Goal: Task Accomplishment & Management: Complete application form

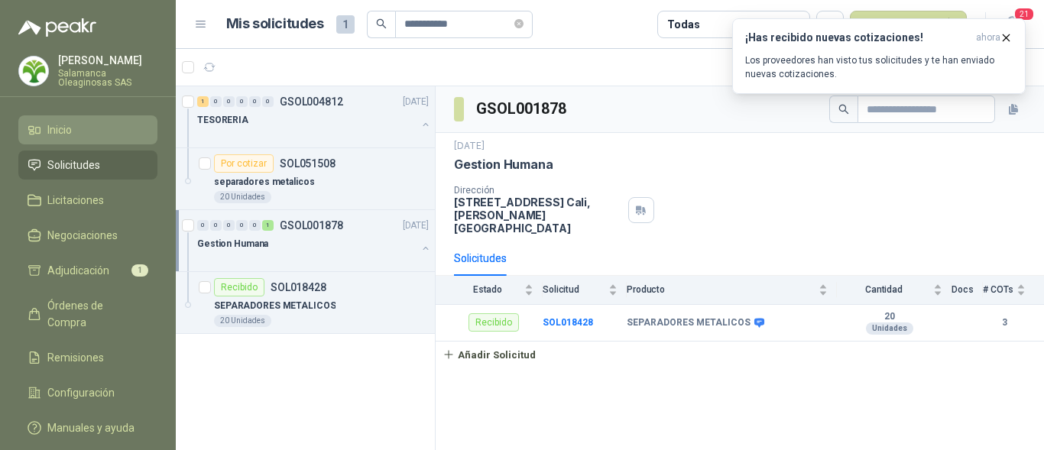
click at [72, 134] on span "Inicio" at bounding box center [59, 130] width 24 height 17
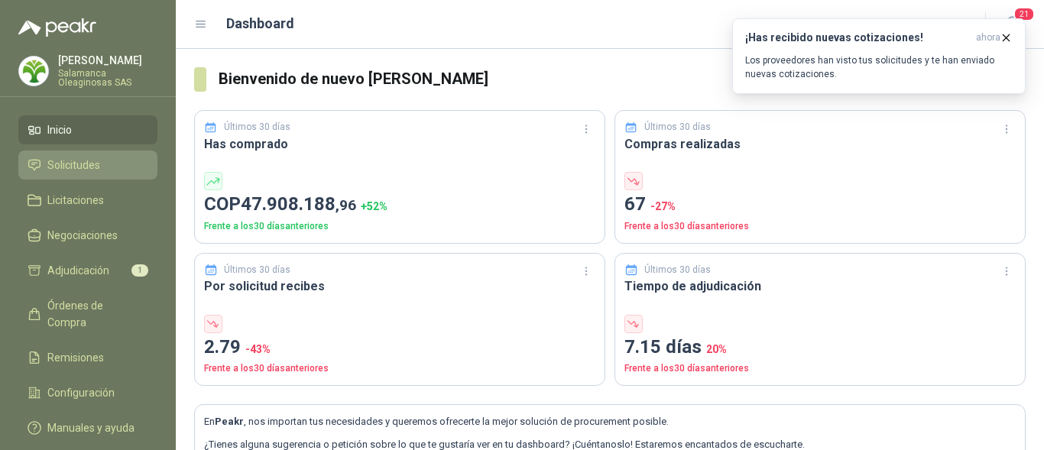
click at [107, 165] on li "Solicitudes" at bounding box center [88, 165] width 121 height 17
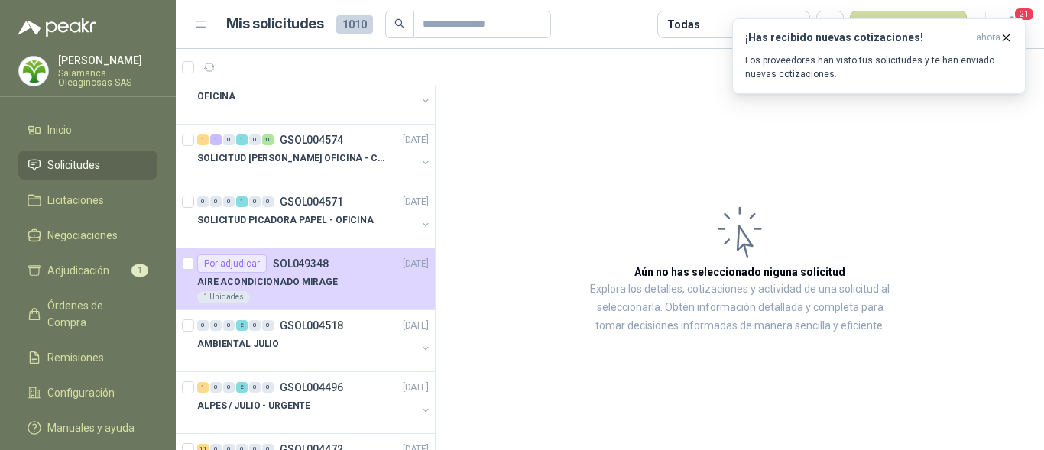
scroll to position [459, 0]
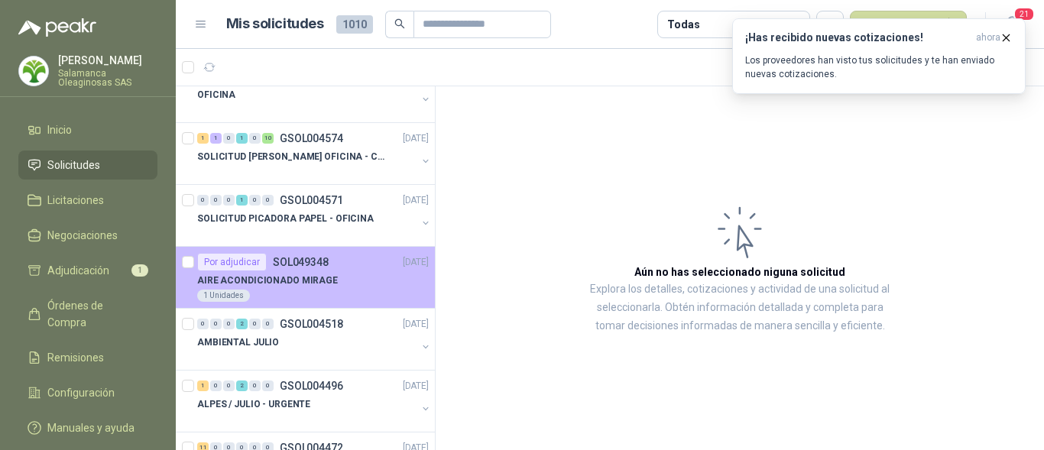
click at [325, 280] on p "AIRE ACONDICIONADO MIRAGE" at bounding box center [267, 281] width 141 height 15
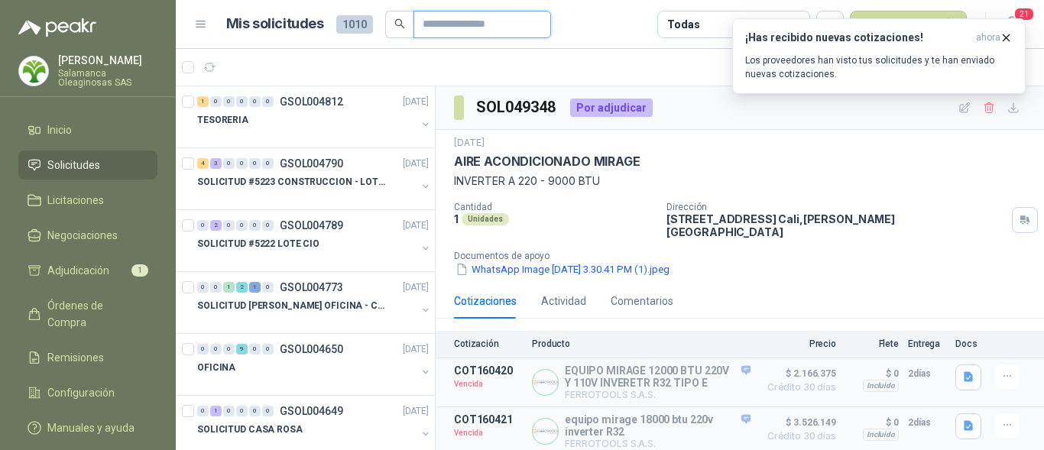
click at [448, 24] on input "text" at bounding box center [476, 24] width 107 height 26
type input "***"
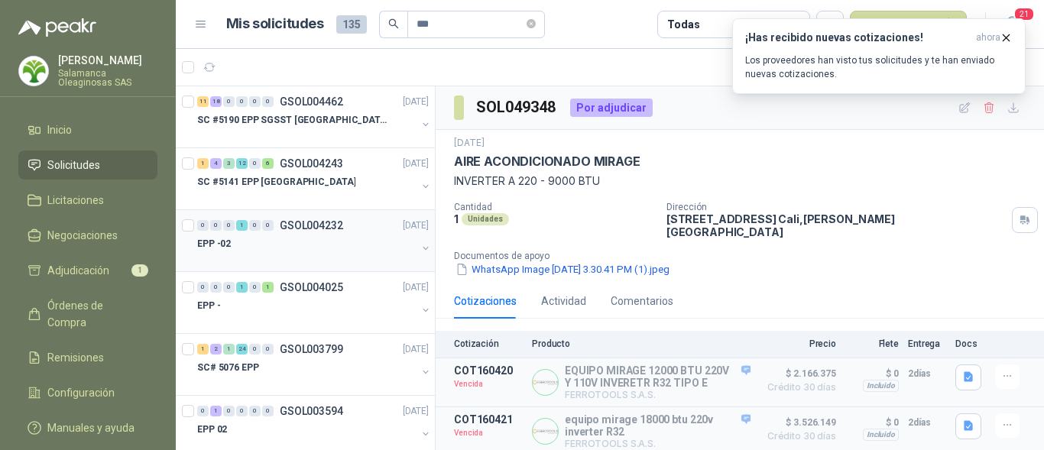
click at [280, 244] on div "EPP -02" at bounding box center [306, 244] width 219 height 18
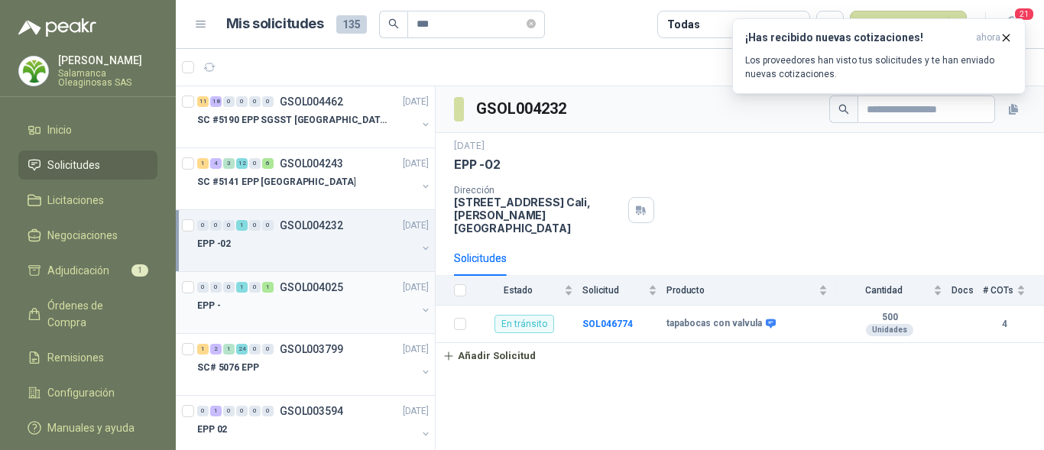
click at [271, 303] on div "EPP -" at bounding box center [306, 306] width 219 height 18
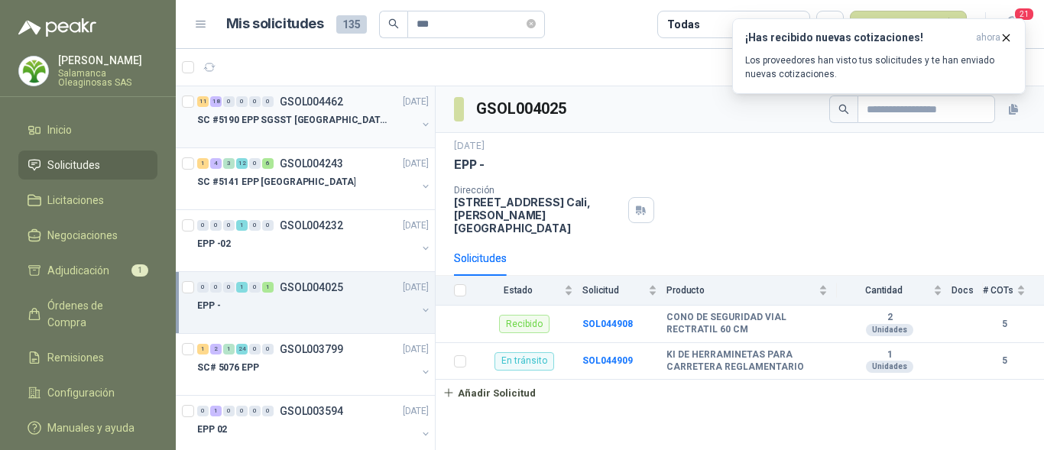
click at [300, 128] on div "SC #5190 EPP SGSST SALAMANCA" at bounding box center [306, 120] width 219 height 18
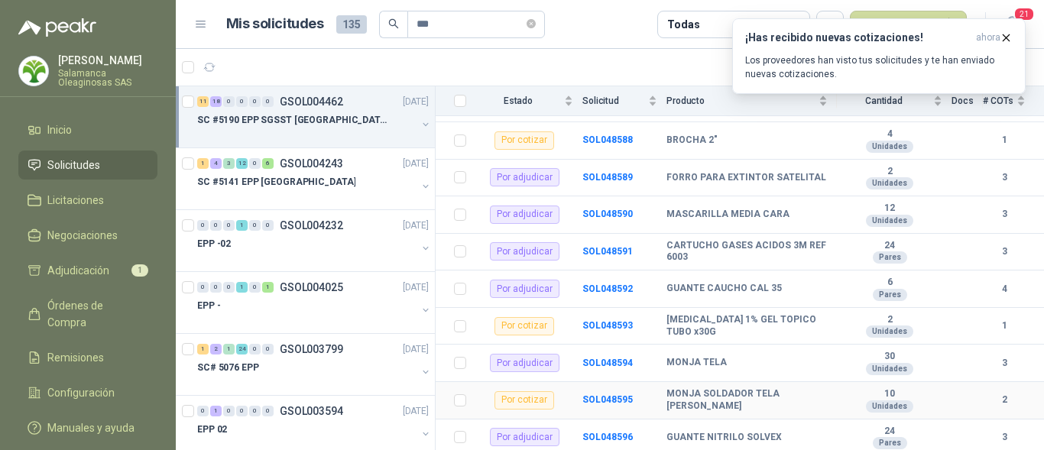
scroll to position [459, 0]
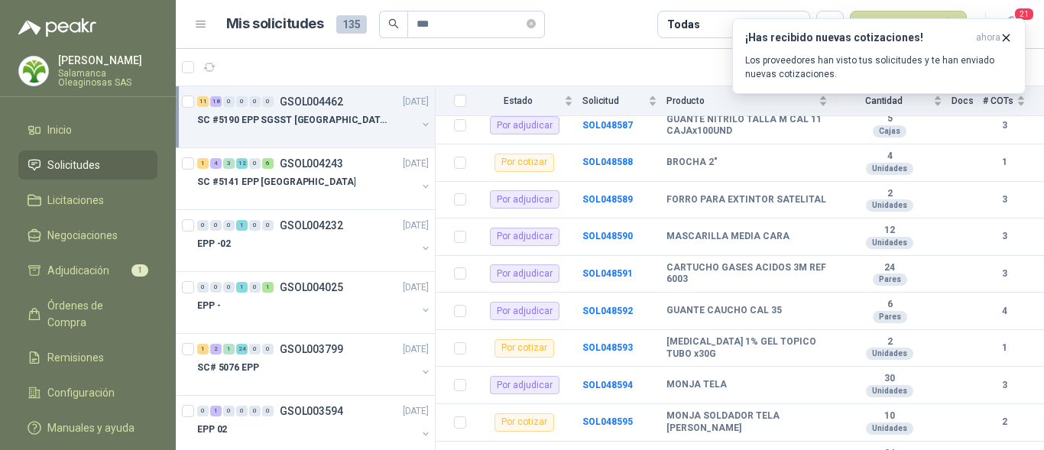
click at [324, 135] on div at bounding box center [306, 135] width 219 height 12
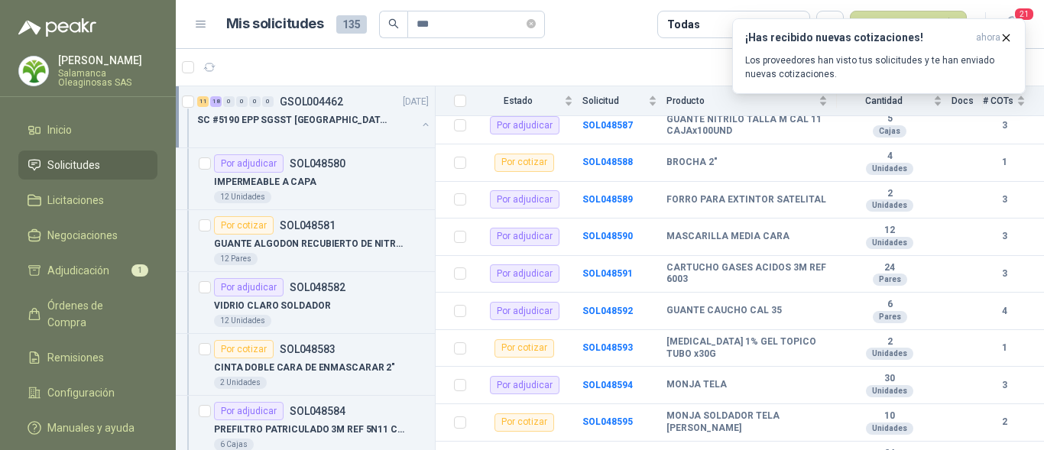
scroll to position [1, 0]
click at [324, 134] on div at bounding box center [306, 134] width 219 height 12
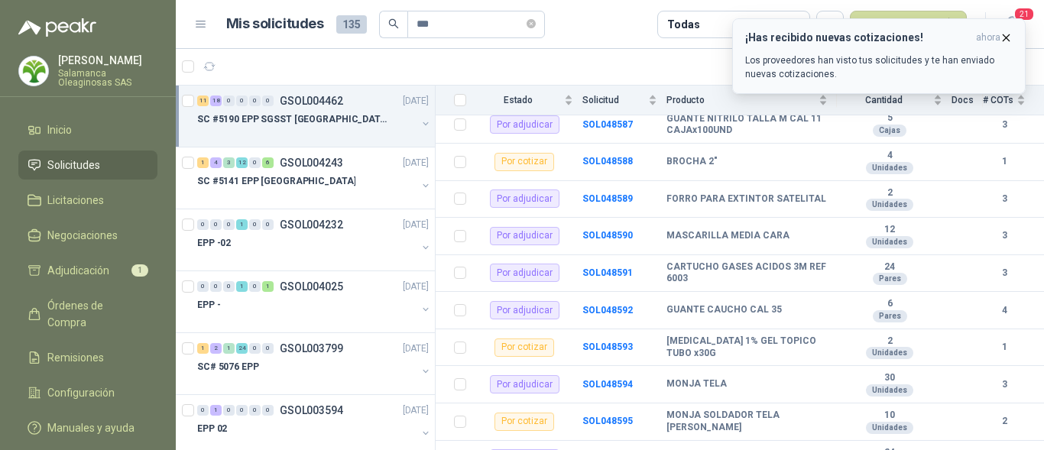
click at [1002, 35] on icon "button" at bounding box center [1006, 37] width 13 height 13
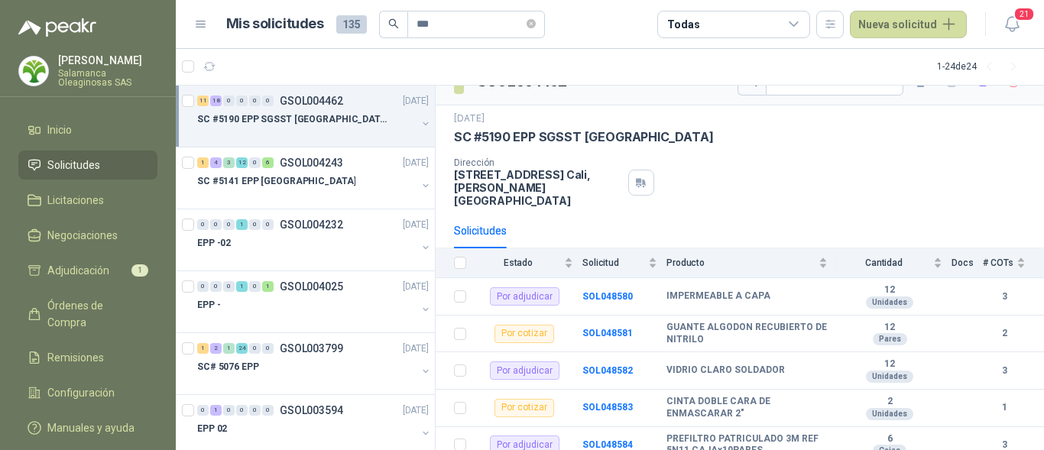
scroll to position [0, 0]
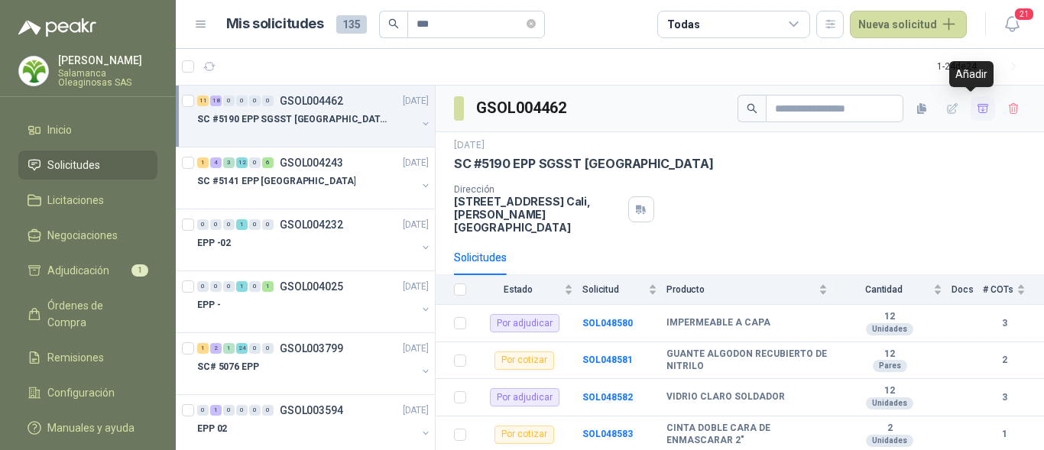
click at [977, 106] on icon "button" at bounding box center [982, 108] width 11 height 8
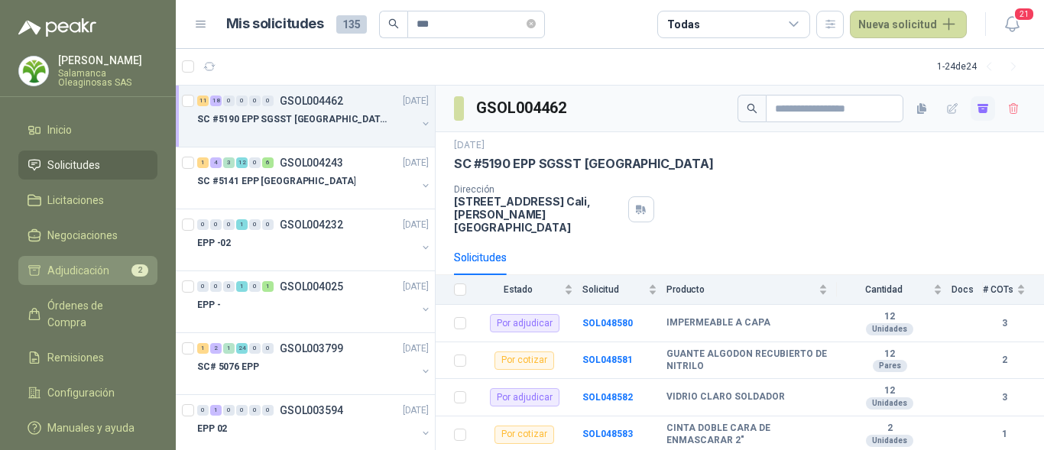
click at [107, 275] on span "Adjudicación" at bounding box center [78, 270] width 62 height 17
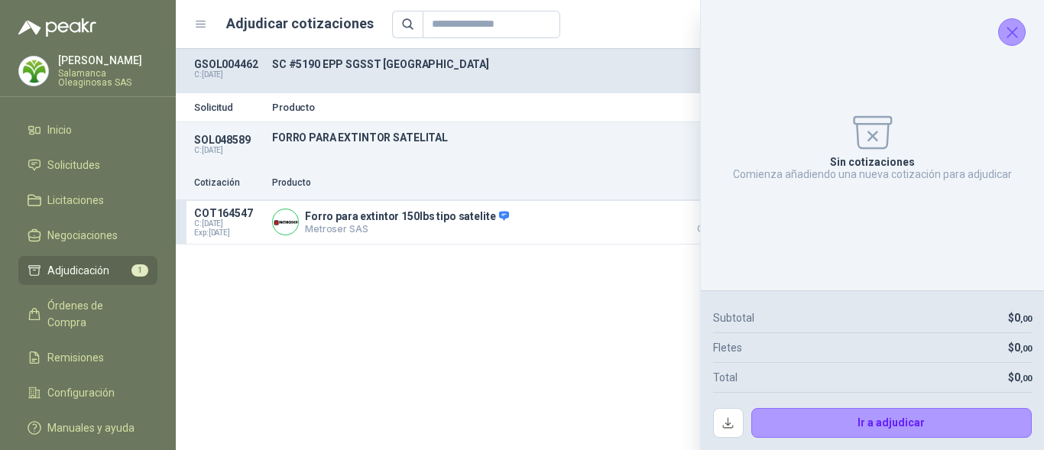
click at [1009, 38] on icon "Cerrar" at bounding box center [1012, 32] width 19 height 19
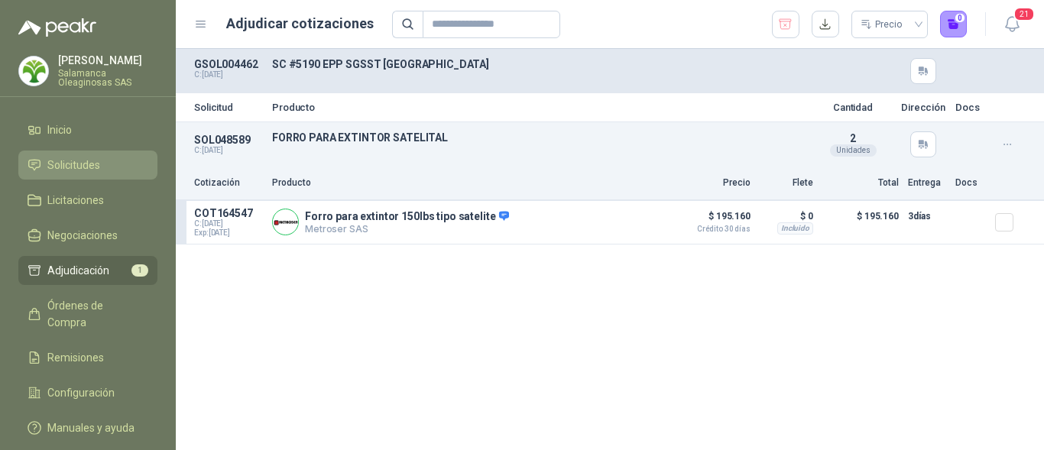
click at [86, 171] on span "Solicitudes" at bounding box center [73, 165] width 53 height 17
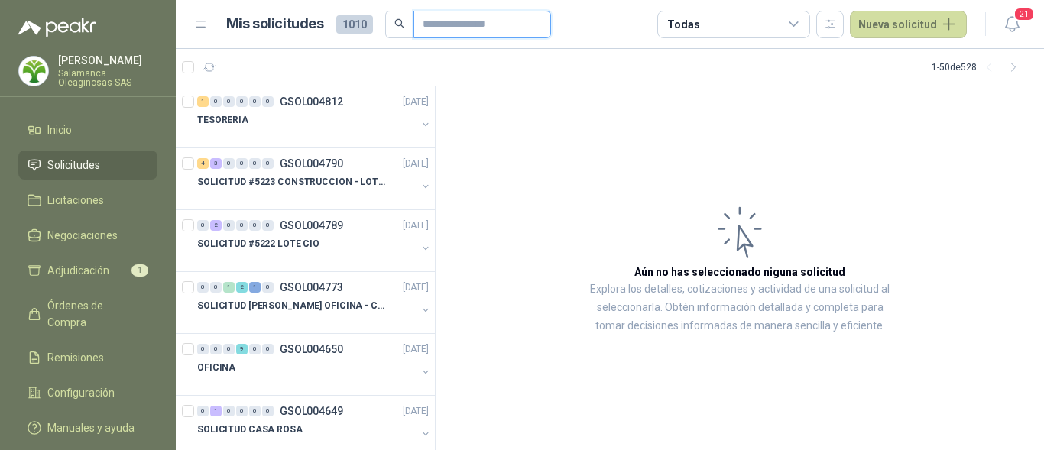
click at [444, 28] on input "text" at bounding box center [476, 24] width 107 height 26
type input "***"
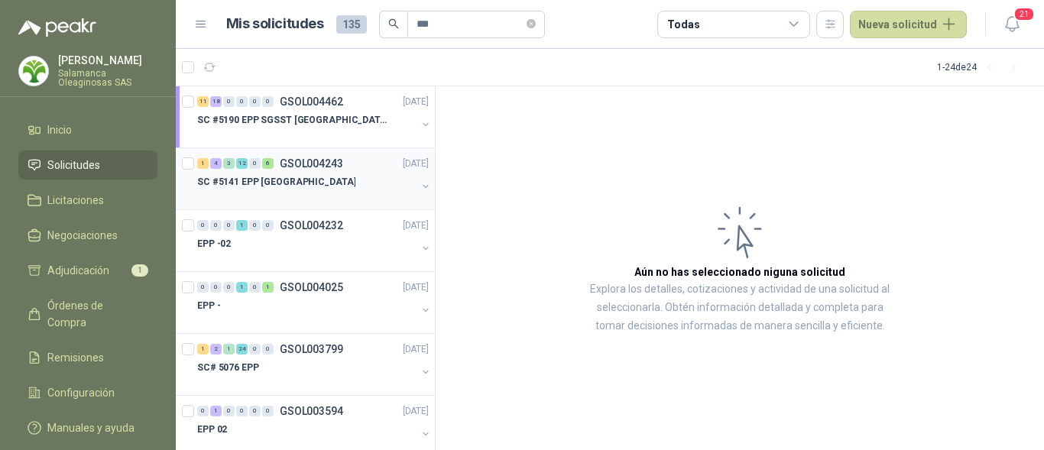
click at [300, 191] on div at bounding box center [306, 197] width 219 height 12
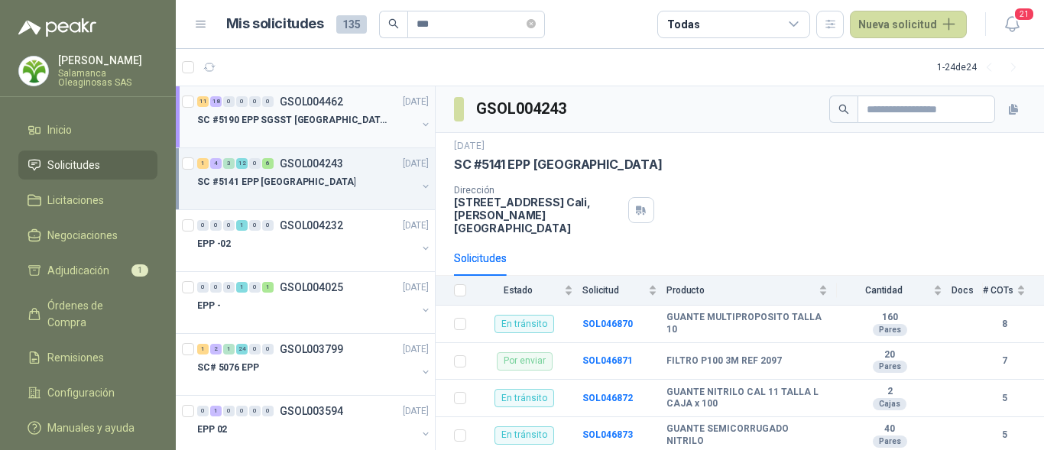
click at [296, 138] on div at bounding box center [306, 135] width 219 height 12
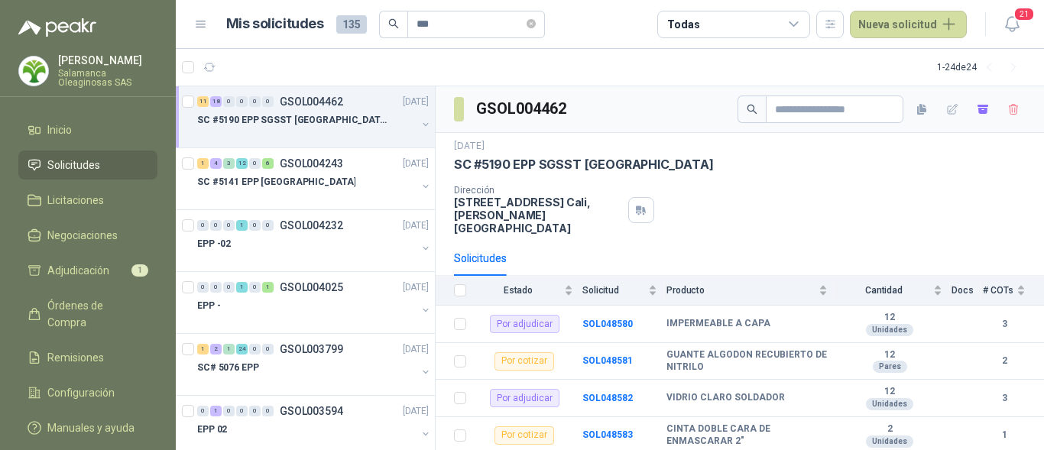
click at [277, 118] on p "SC #5190 EPP SGSST SALAMANCA" at bounding box center [292, 120] width 190 height 15
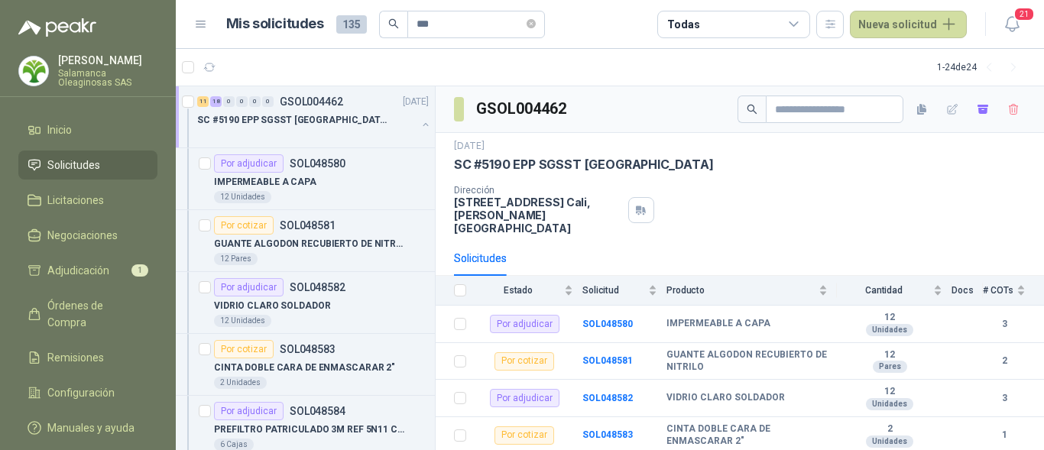
scroll to position [1, 0]
click at [589, 318] on b "SOL048580" at bounding box center [607, 323] width 50 height 11
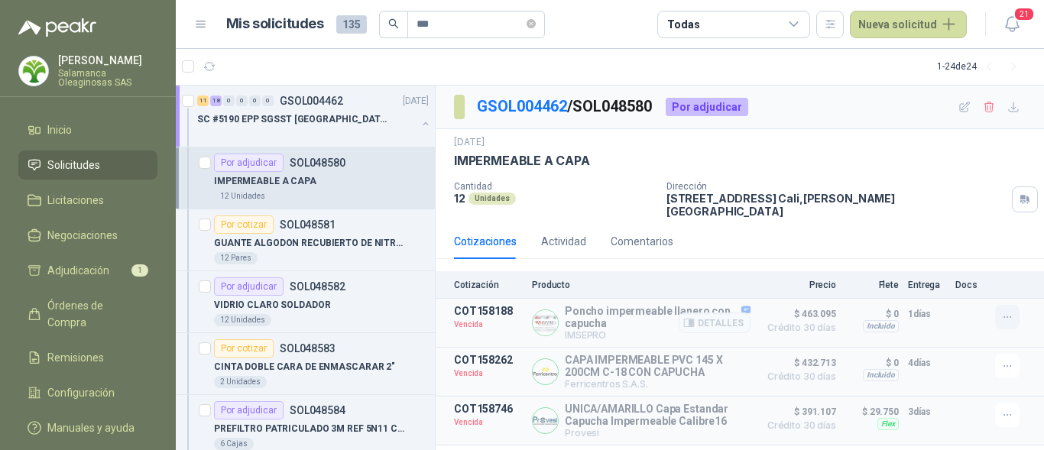
click at [1005, 311] on icon "button" at bounding box center [1007, 317] width 13 height 13
click at [971, 276] on button "Solicitar Recotización" at bounding box center [977, 273] width 122 height 24
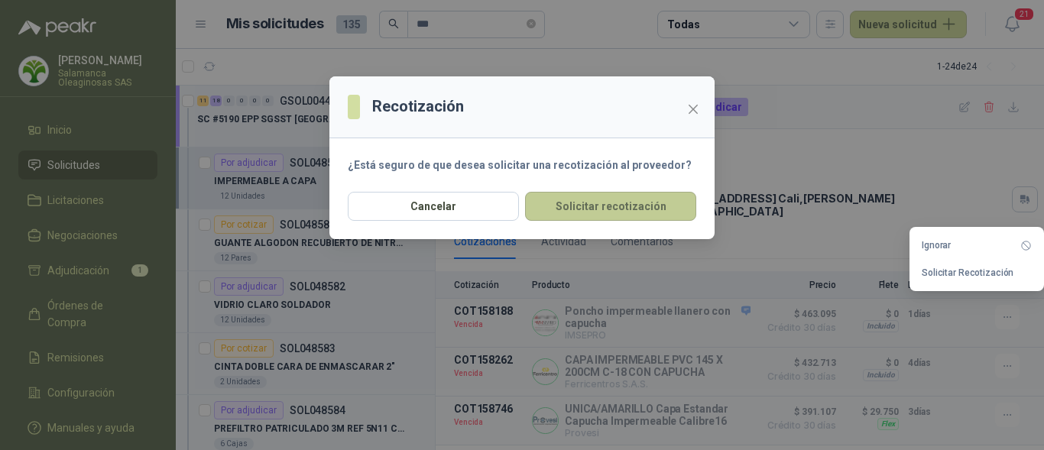
click at [634, 205] on button "Solicitar recotización" at bounding box center [610, 206] width 171 height 29
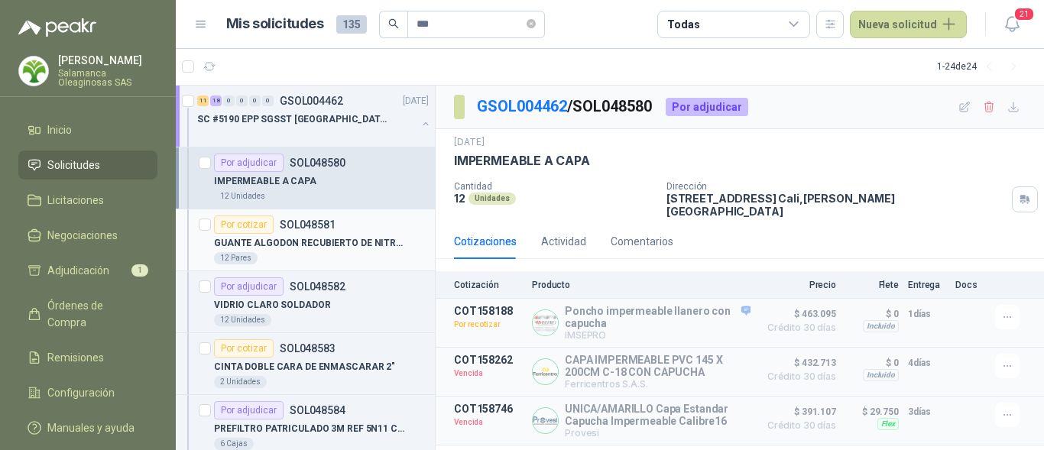
click at [308, 244] on p "GUANTE ALGODON RECUBIERTO DE NITRILO" at bounding box center [309, 243] width 190 height 15
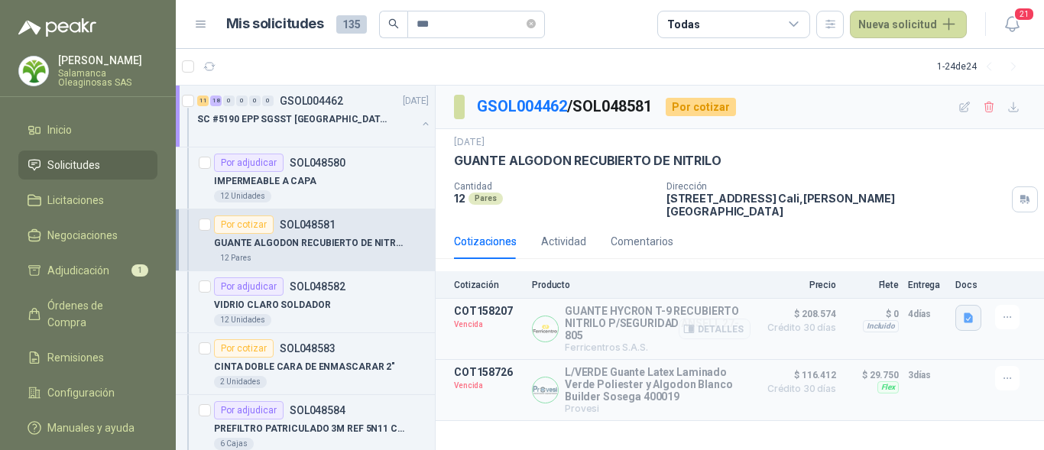
click at [965, 313] on icon "button" at bounding box center [968, 318] width 9 height 10
click at [898, 277] on button "activarmr-27-805_pds_co.pdf" at bounding box center [897, 274] width 150 height 16
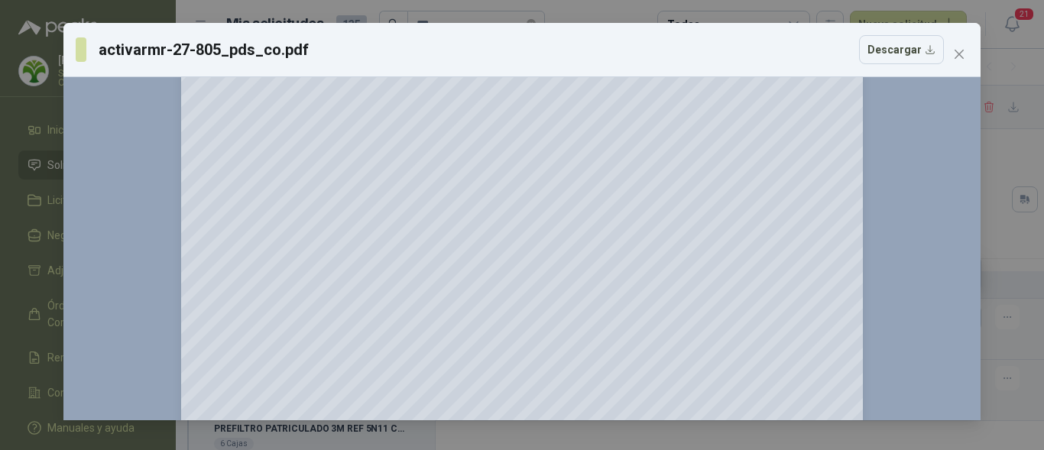
scroll to position [153, 0]
click at [954, 51] on icon "close" at bounding box center [959, 54] width 12 height 12
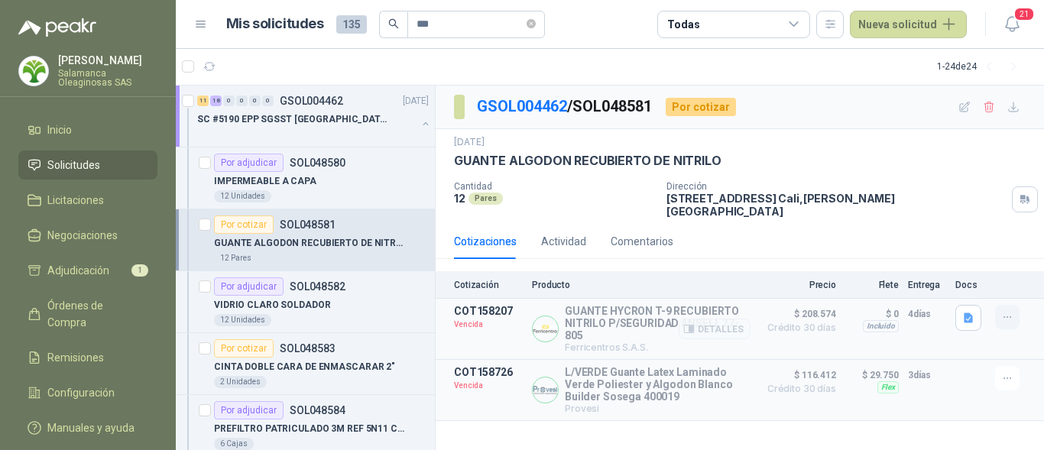
click at [1010, 311] on icon "button" at bounding box center [1007, 317] width 13 height 13
click at [572, 345] on article "COT158207 Vencida GUANTE HYCRON T-9 RECUBIERTO NITRILO P/SEGURIDAD ANSELL 27-80…" at bounding box center [740, 329] width 608 height 61
click at [300, 289] on p "SOL048582" at bounding box center [318, 286] width 56 height 11
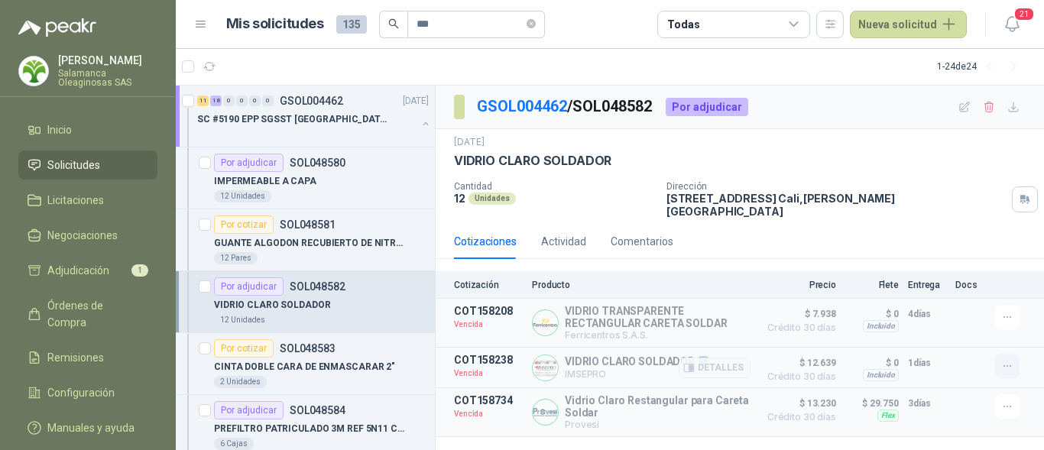
click at [1003, 360] on icon "button" at bounding box center [1007, 366] width 13 height 13
click at [954, 329] on button "Solicitar Recotización" at bounding box center [977, 323] width 122 height 24
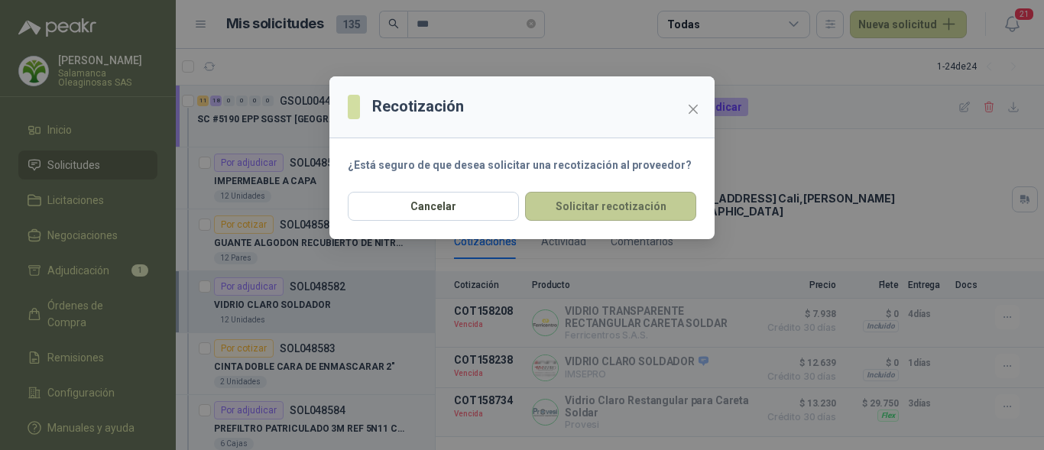
click at [575, 214] on button "Solicitar recotización" at bounding box center [610, 206] width 171 height 29
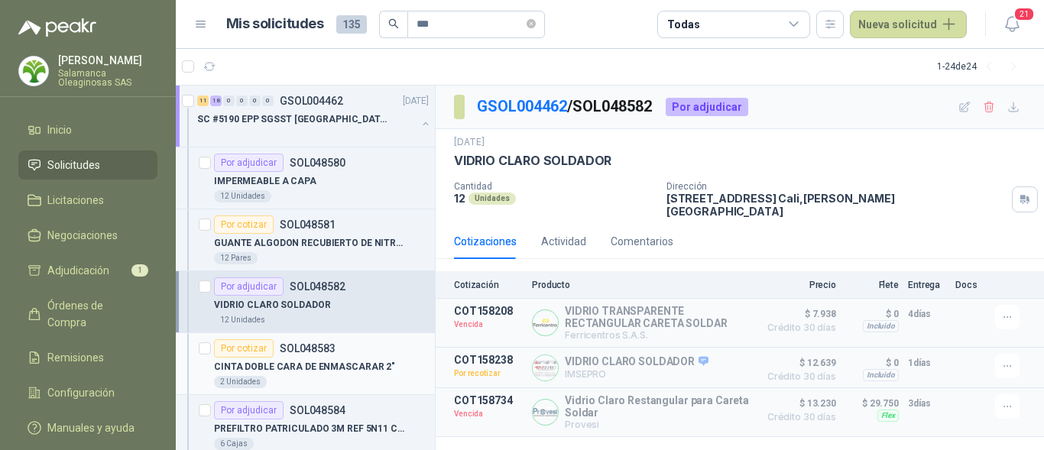
click at [339, 374] on p "CINTA DOBLE CARA DE ENMASCARAR 2"" at bounding box center [304, 367] width 181 height 15
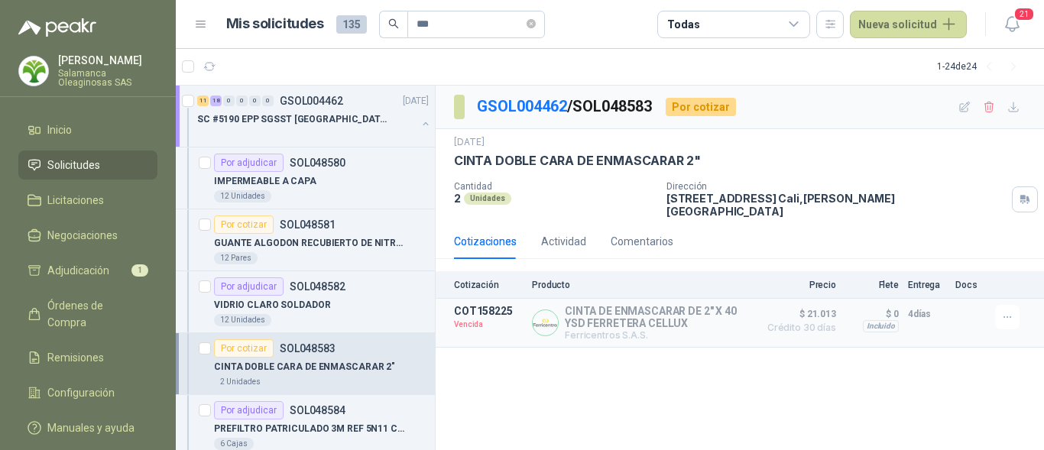
scroll to position [76, 0]
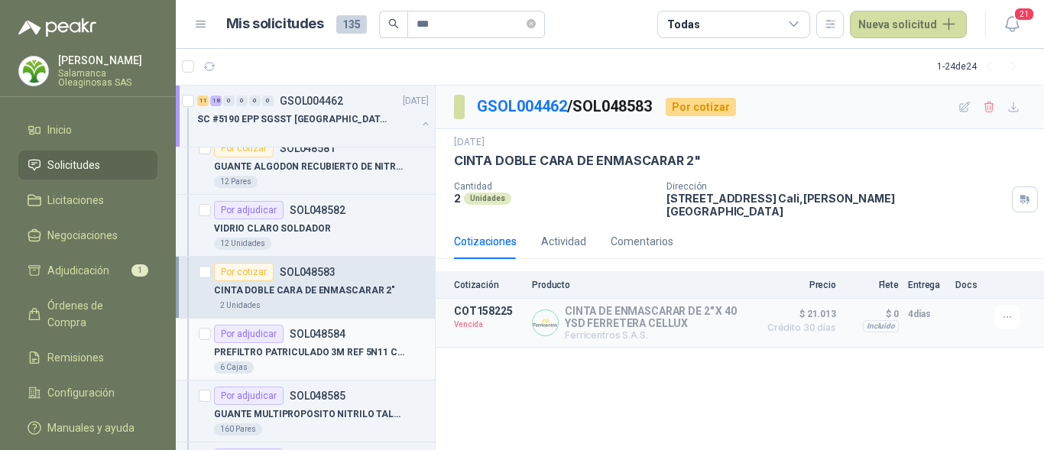
click at [300, 354] on p "PREFILTRO PATRICULADO 3M REF 5N11 CAJAx10PARES" at bounding box center [309, 352] width 190 height 15
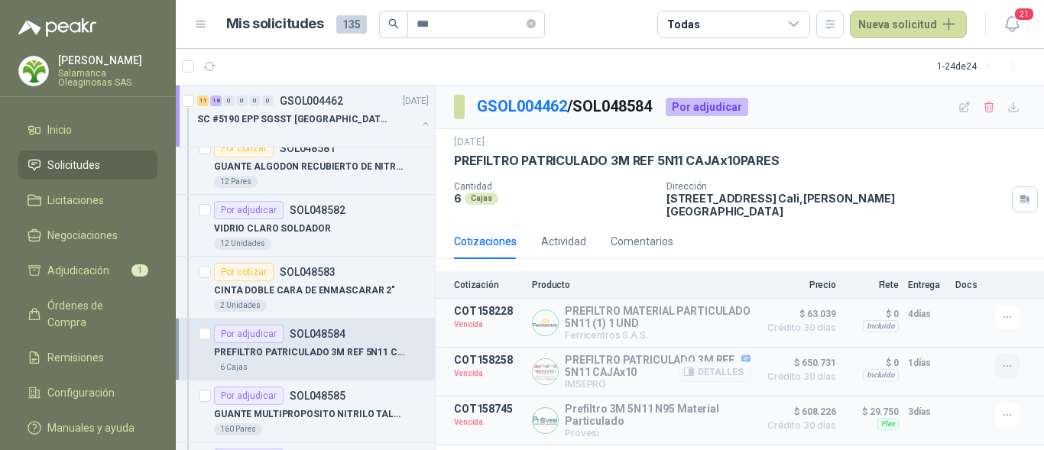
click at [1008, 363] on icon "button" at bounding box center [1007, 366] width 13 height 13
click at [962, 326] on button "Solicitar Recotización" at bounding box center [977, 323] width 122 height 24
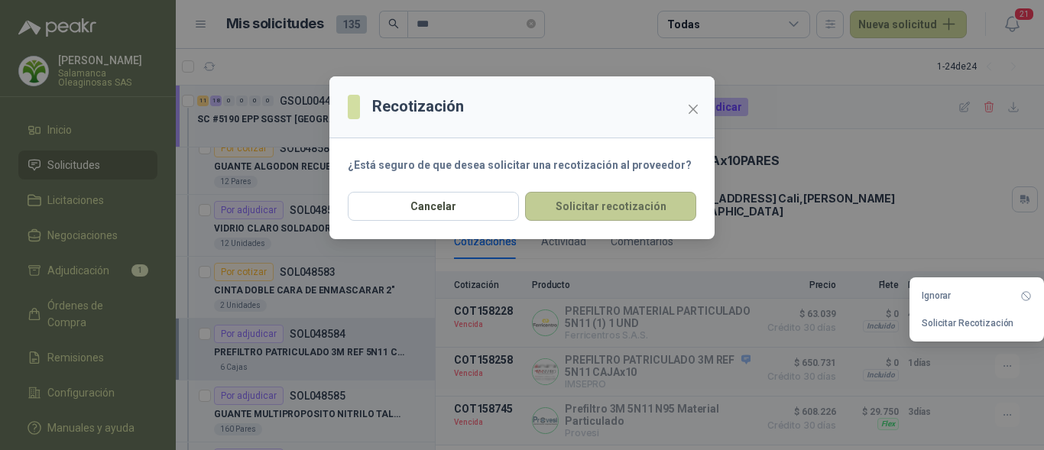
click at [643, 206] on button "Solicitar recotización" at bounding box center [610, 206] width 171 height 29
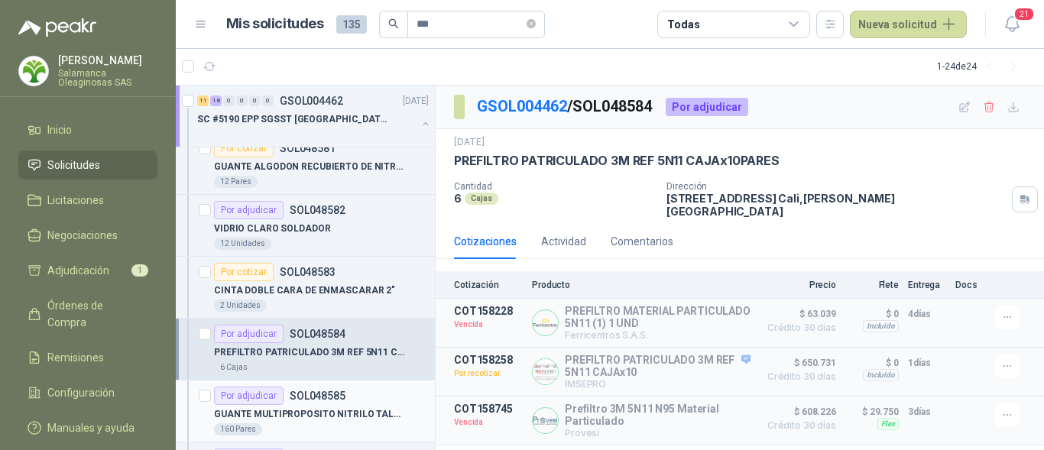
scroll to position [153, 0]
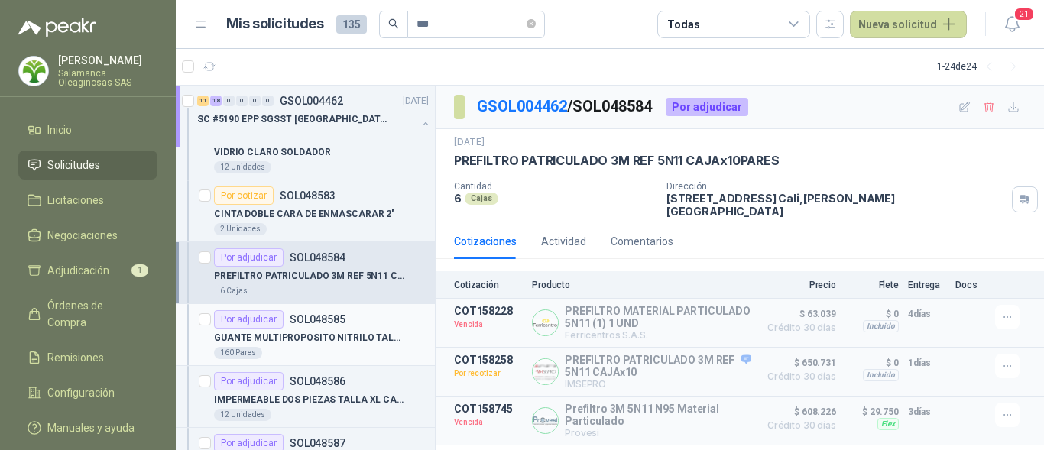
click at [331, 345] on div "GUANTE MULTIPROPOSITO NITRILO TALLA 10" at bounding box center [321, 338] width 215 height 18
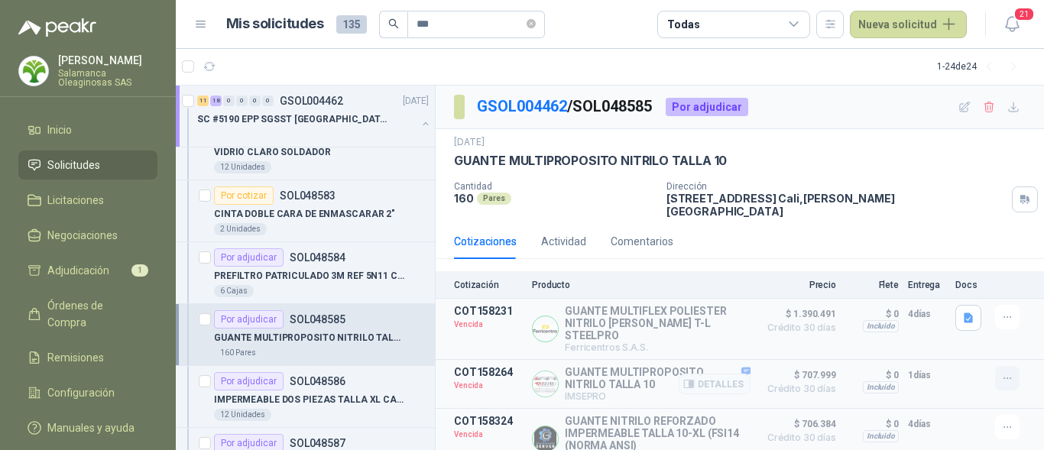
click at [1001, 372] on icon "button" at bounding box center [1007, 378] width 13 height 13
click at [960, 323] on button "Solicitar Recotización" at bounding box center [977, 323] width 122 height 24
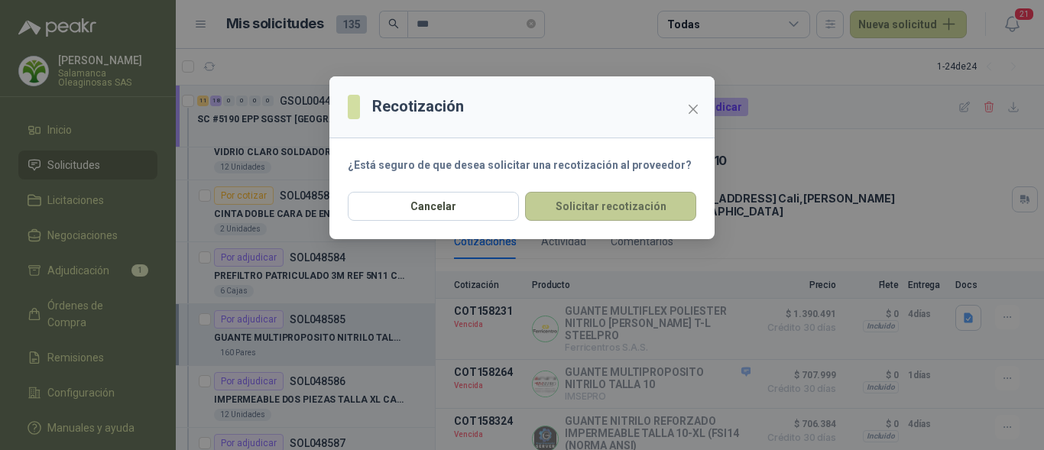
click at [589, 212] on button "Solicitar recotización" at bounding box center [610, 206] width 171 height 29
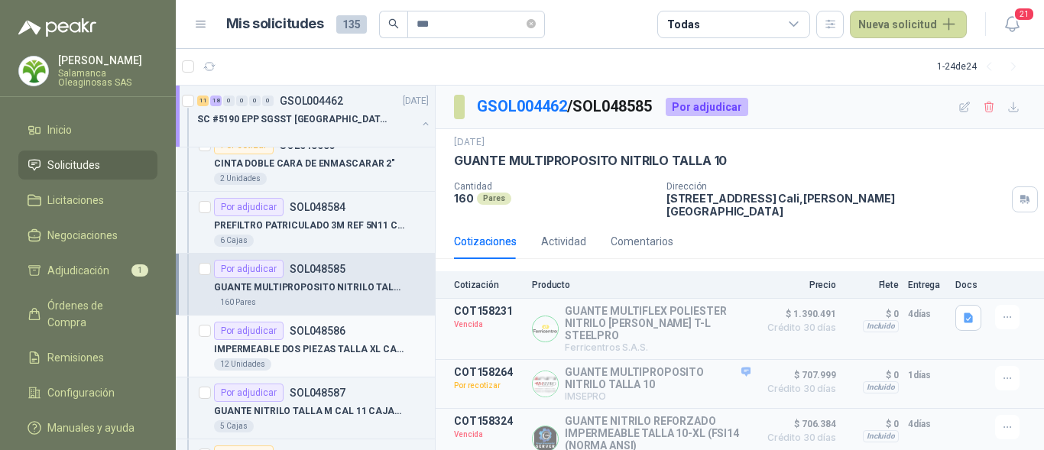
scroll to position [229, 0]
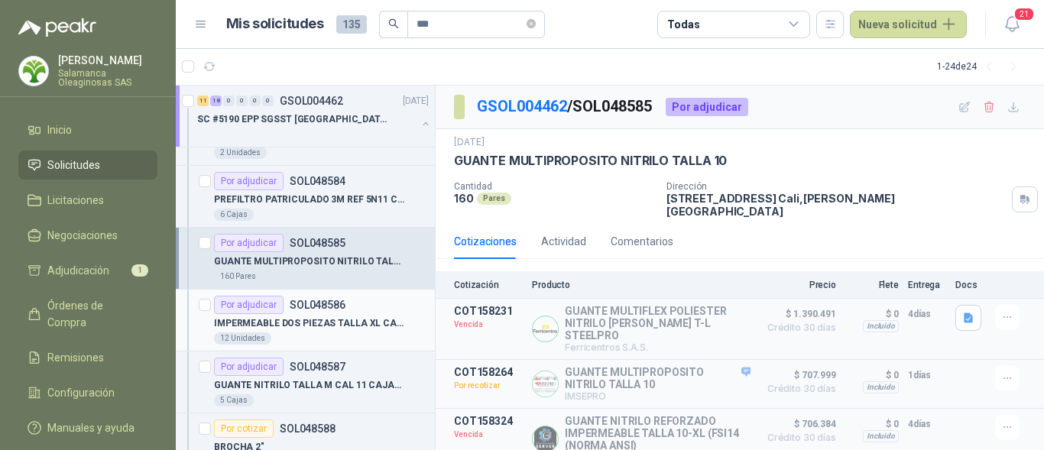
click at [328, 326] on p "IMPERMEABLE DOS PIEZAS TALLA XL CAL 18" at bounding box center [309, 323] width 190 height 15
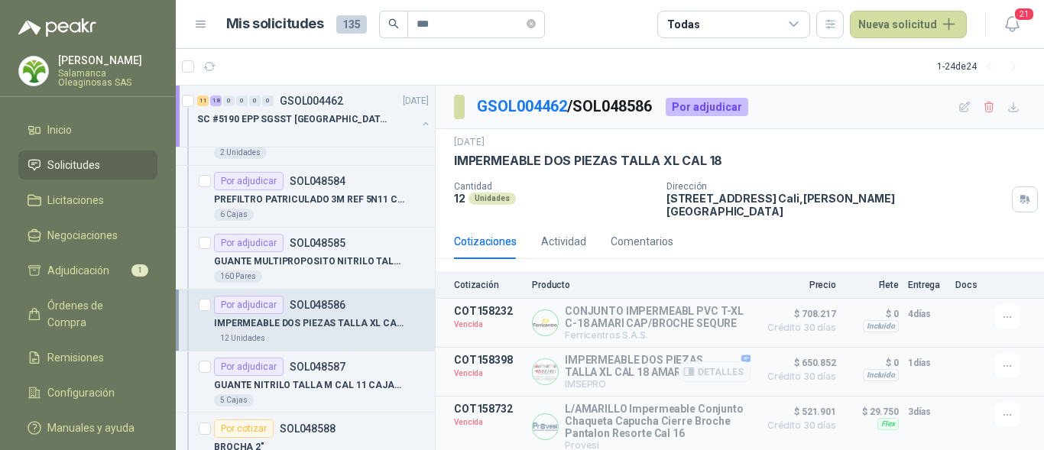
scroll to position [2, 0]
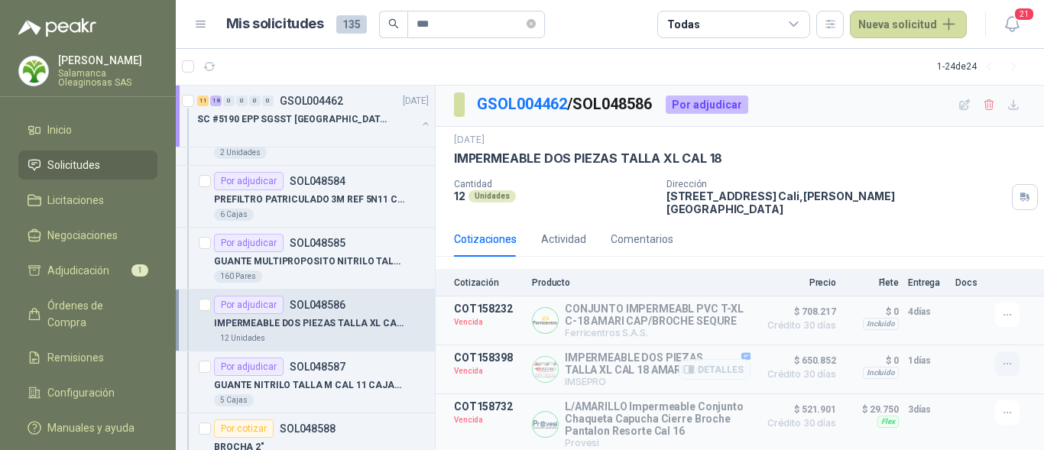
click at [1001, 360] on icon "button" at bounding box center [1007, 364] width 13 height 13
click at [945, 320] on button "Solicitar Recotización" at bounding box center [977, 321] width 122 height 24
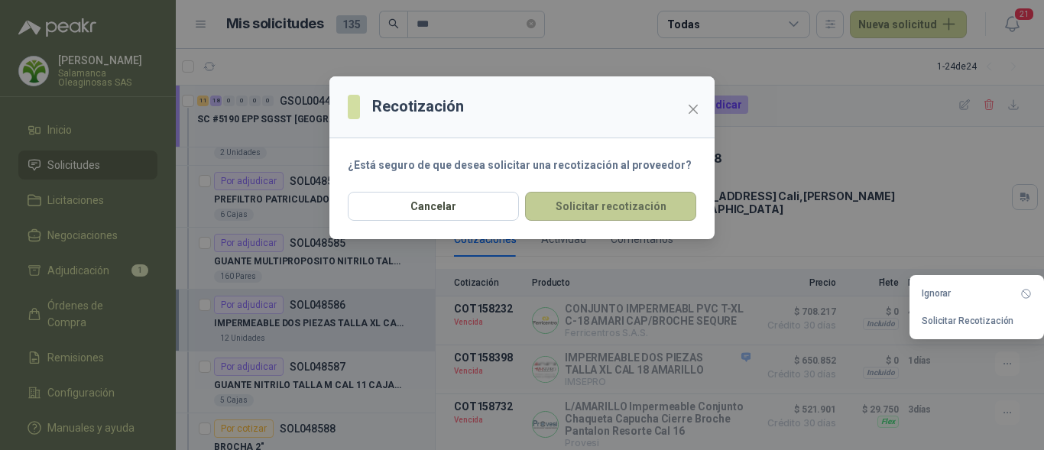
click at [585, 211] on button "Solicitar recotización" at bounding box center [610, 206] width 171 height 29
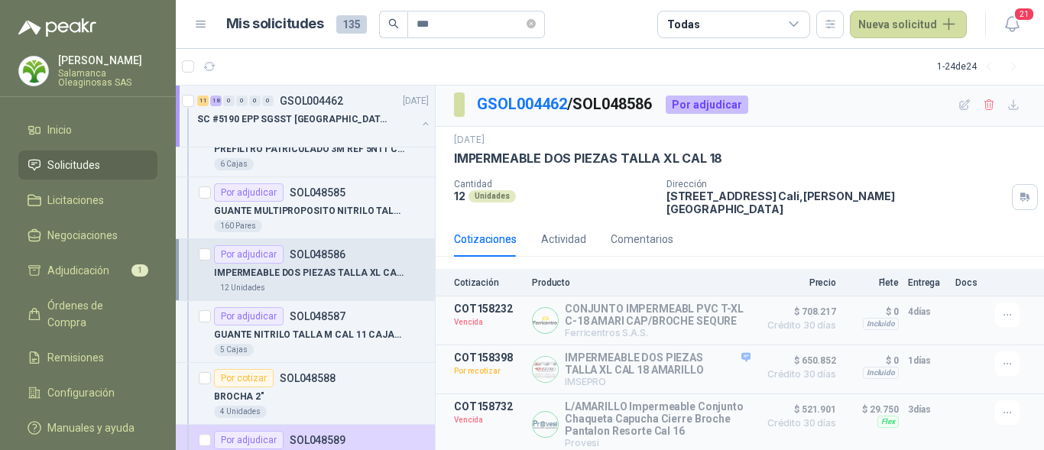
scroll to position [306, 0]
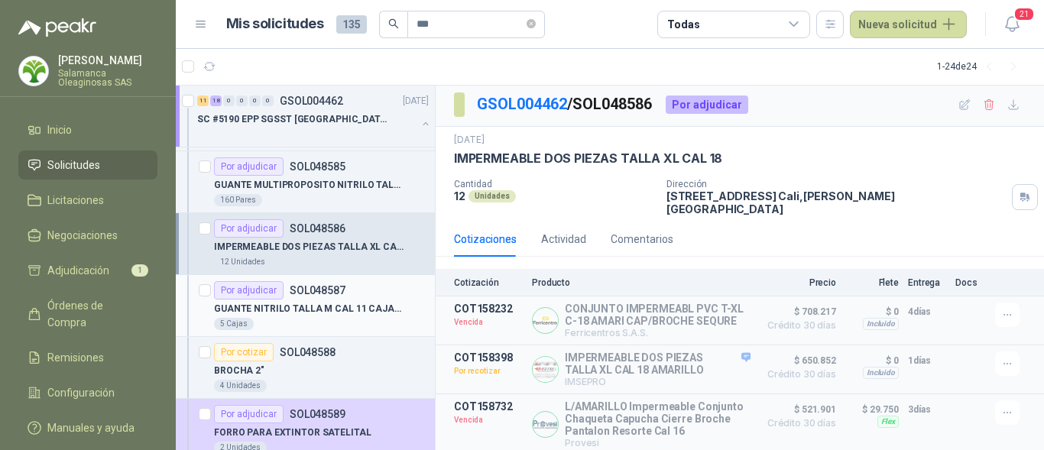
click at [340, 328] on div "5 Cajas" at bounding box center [321, 324] width 215 height 12
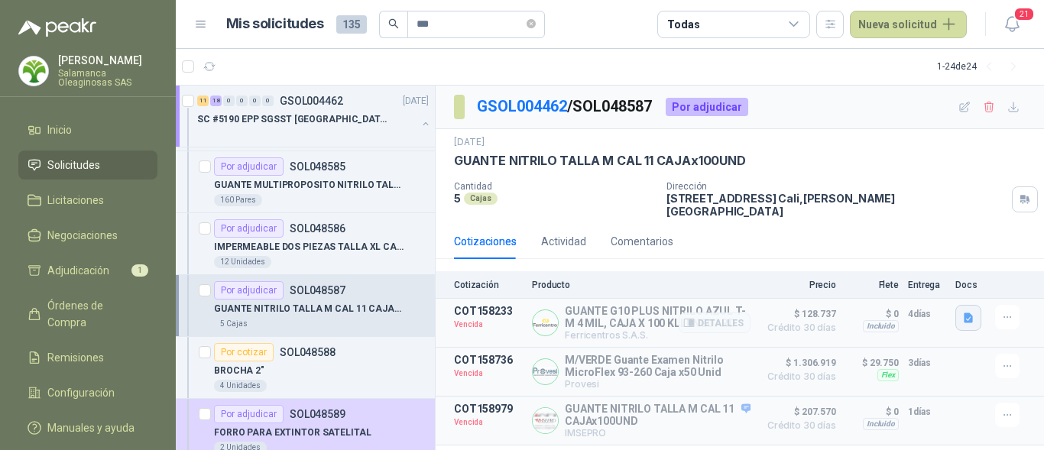
click at [967, 313] on icon "button" at bounding box center [968, 318] width 9 height 10
click at [931, 270] on button "G10.pdf" at bounding box center [943, 274] width 55 height 16
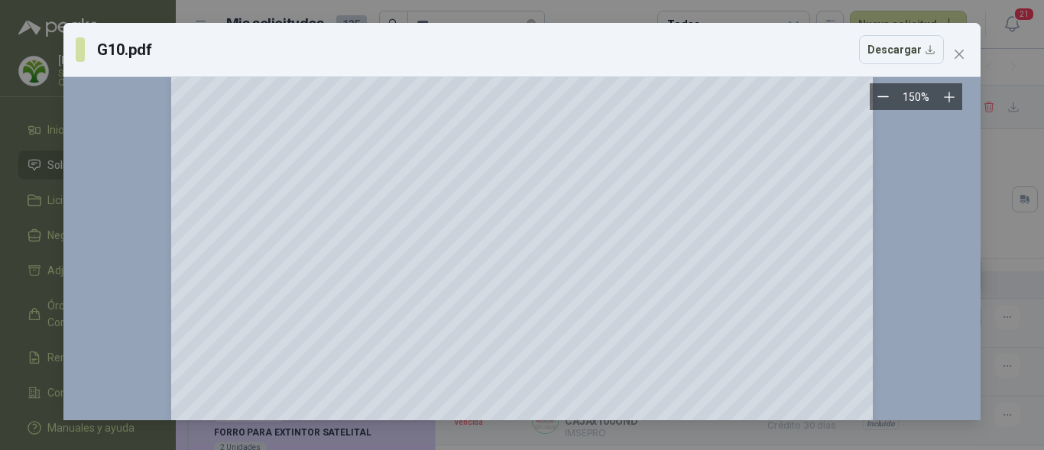
scroll to position [459, 0]
click at [956, 52] on icon "close" at bounding box center [958, 54] width 9 height 9
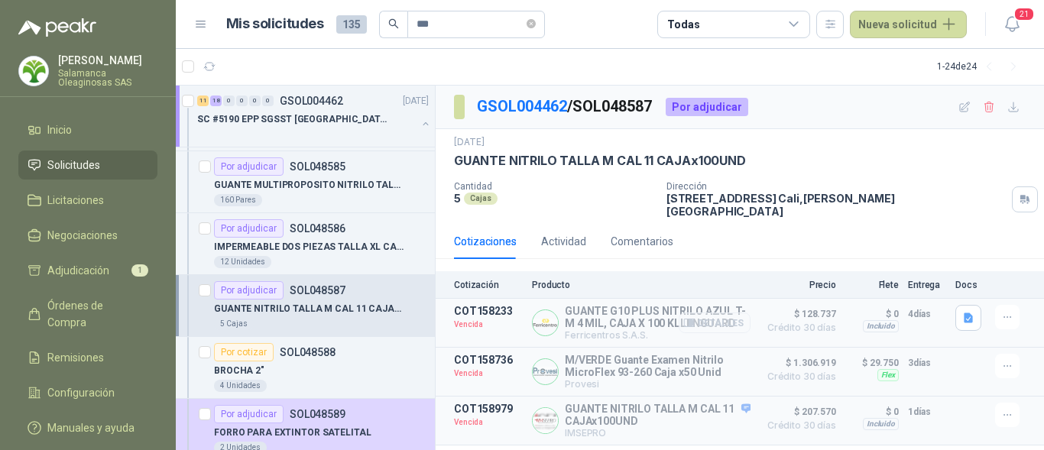
click at [714, 313] on button "Detalles" at bounding box center [715, 323] width 72 height 21
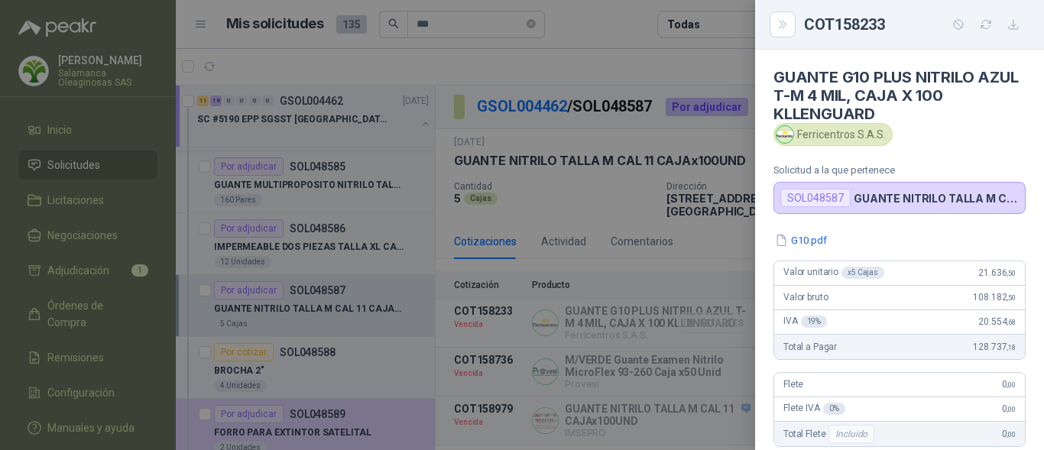
click at [714, 313] on div at bounding box center [522, 225] width 1044 height 450
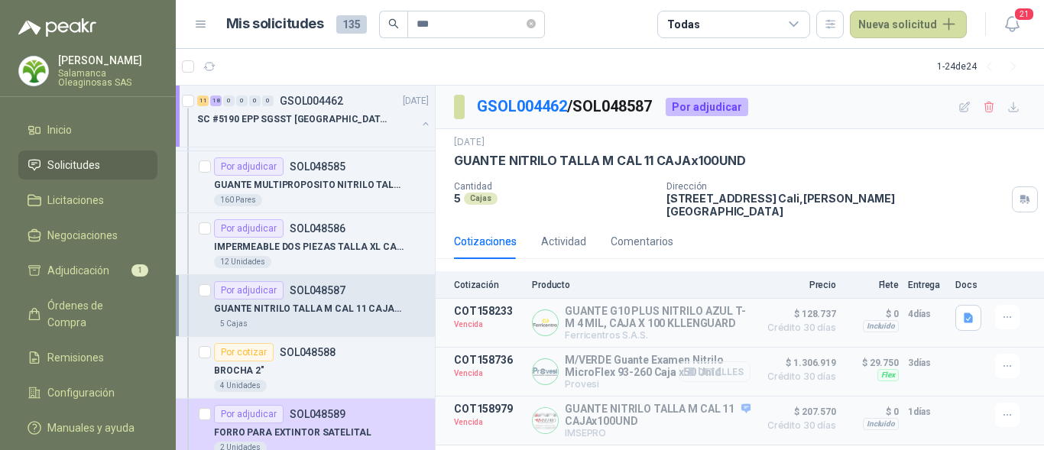
click at [743, 362] on button "Detalles" at bounding box center [715, 371] width 72 height 21
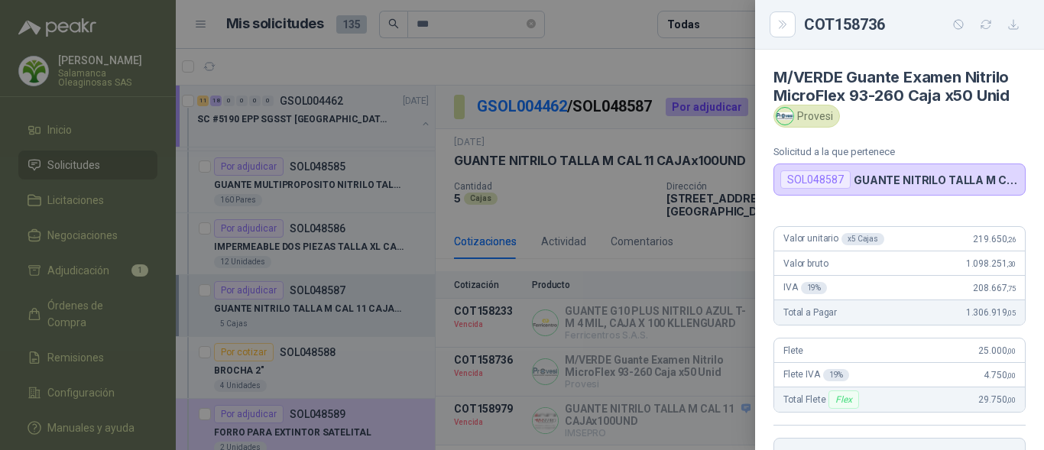
click at [743, 361] on div at bounding box center [522, 225] width 1044 height 450
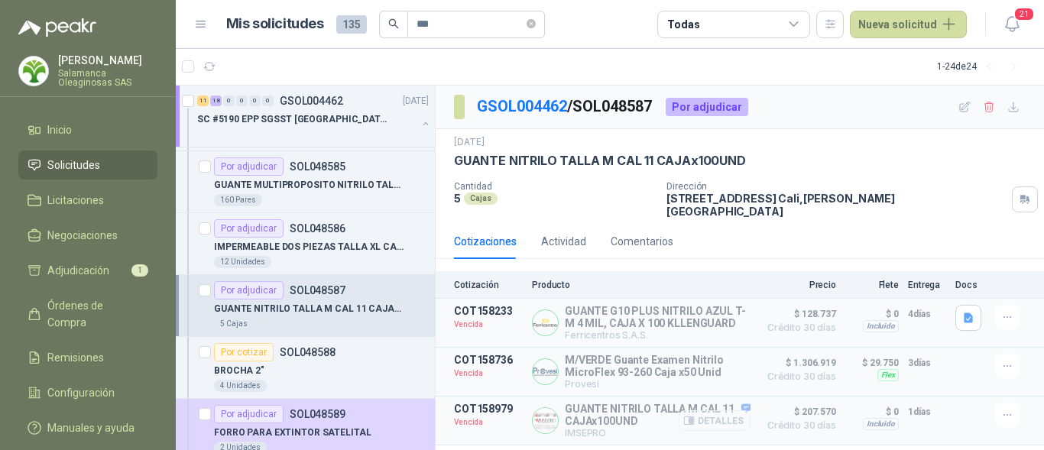
click at [740, 416] on button "Detalles" at bounding box center [715, 420] width 72 height 21
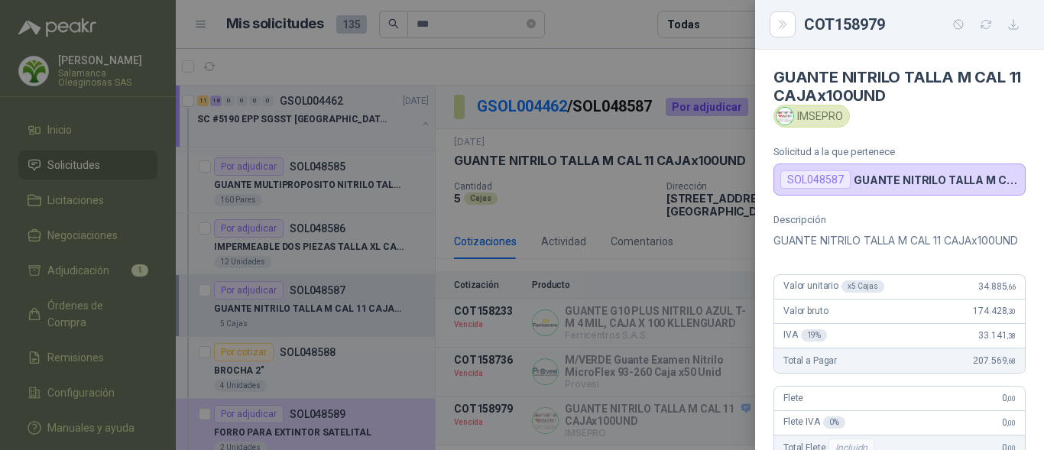
click at [739, 415] on div at bounding box center [522, 225] width 1044 height 450
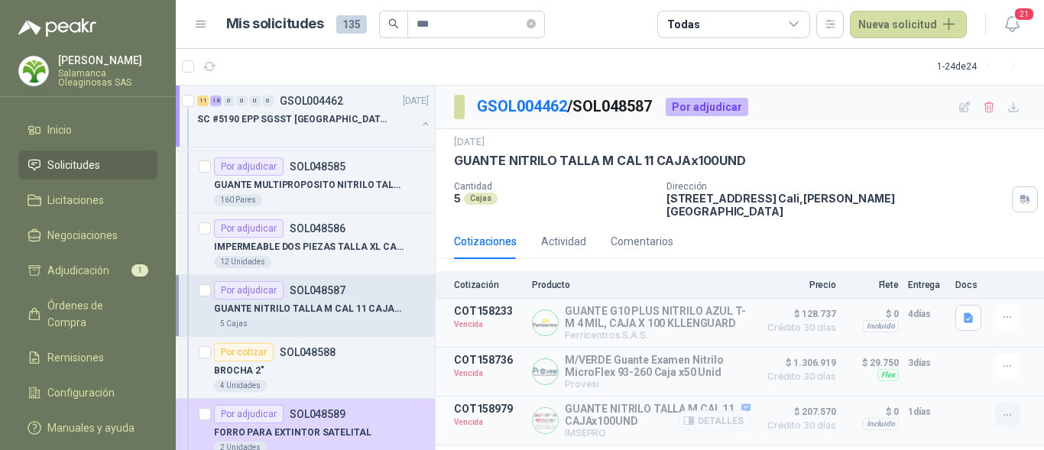
click at [1013, 409] on icon "button" at bounding box center [1007, 415] width 13 height 13
click at [959, 371] on button "Solicitar Recotización" at bounding box center [977, 373] width 122 height 24
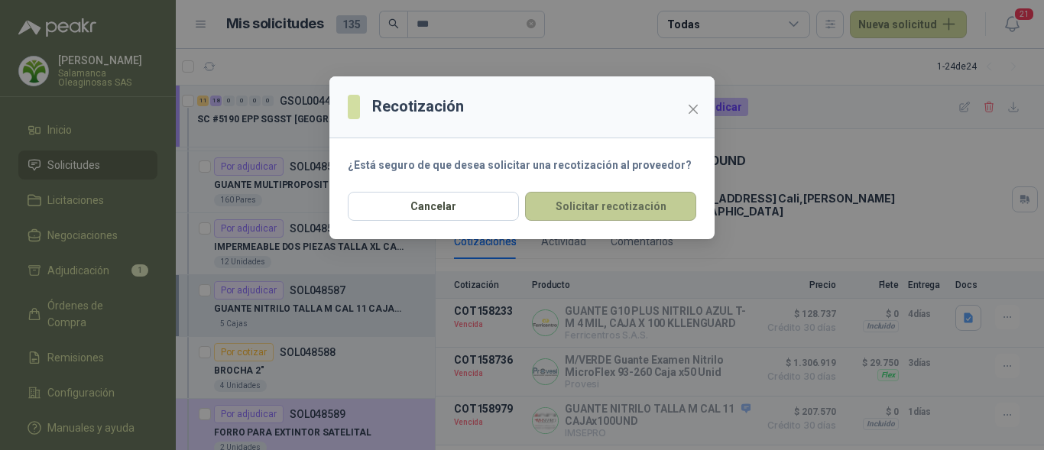
click at [627, 211] on button "Solicitar recotización" at bounding box center [610, 206] width 171 height 29
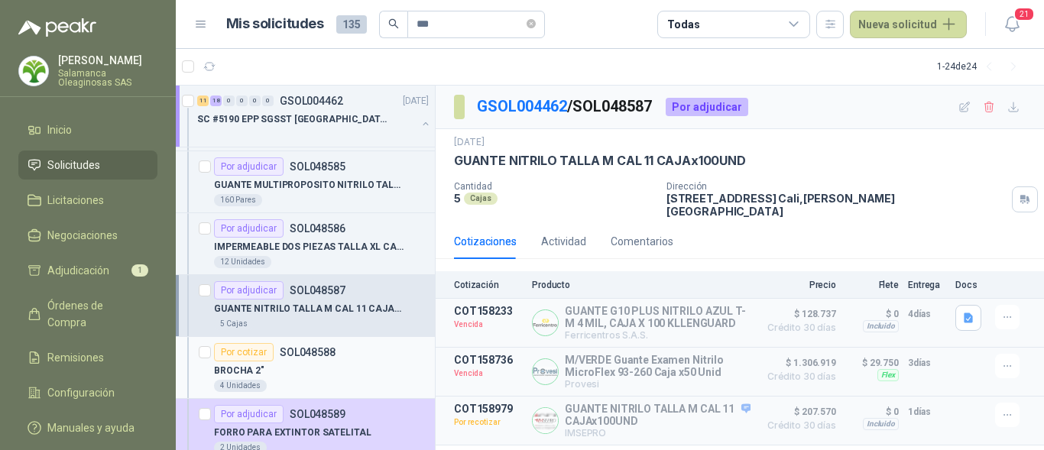
click at [351, 354] on div "Por cotizar SOL048588" at bounding box center [321, 352] width 215 height 18
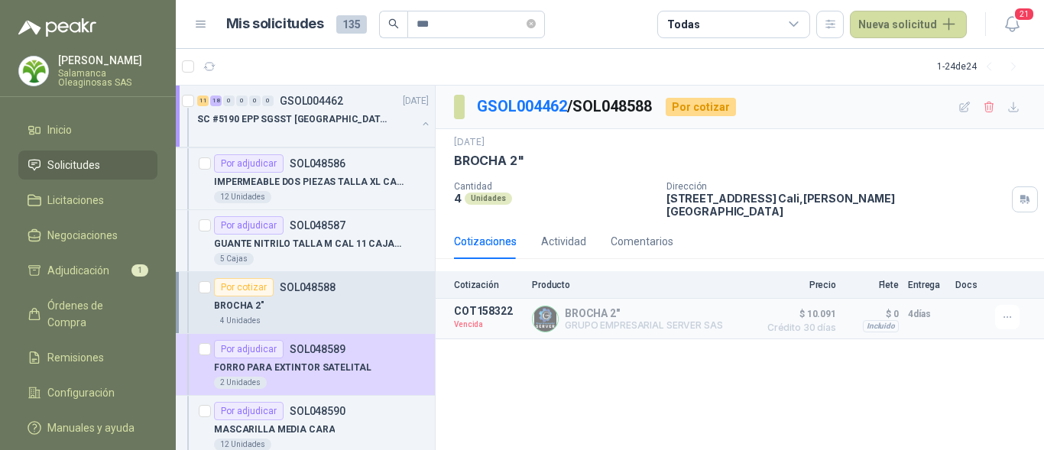
scroll to position [459, 0]
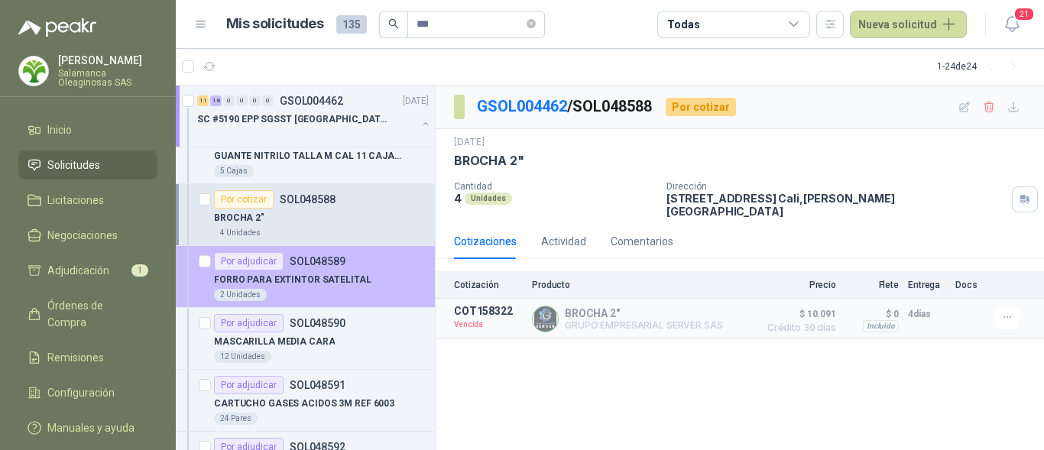
click at [328, 285] on p "FORRO PARA EXTINTOR SATELITAL" at bounding box center [292, 280] width 157 height 15
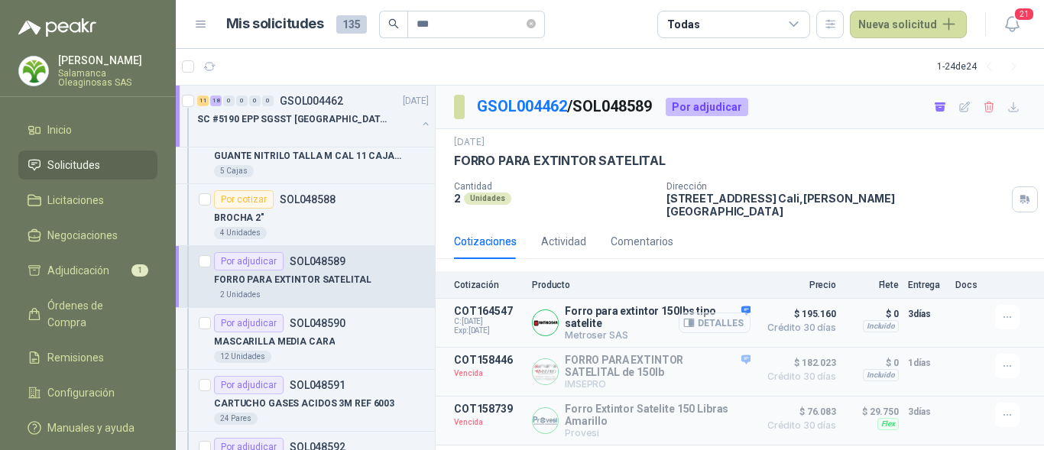
click at [731, 313] on button "Detalles" at bounding box center [715, 323] width 72 height 21
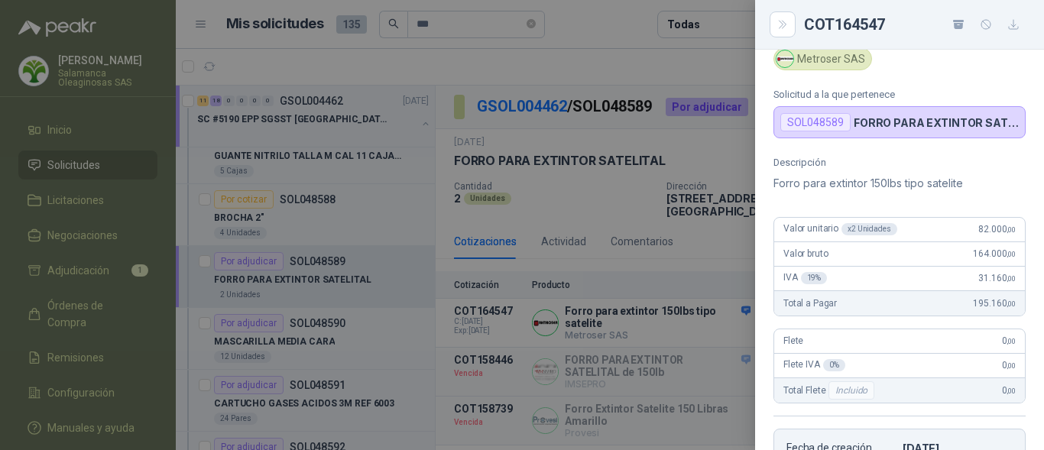
scroll to position [229, 0]
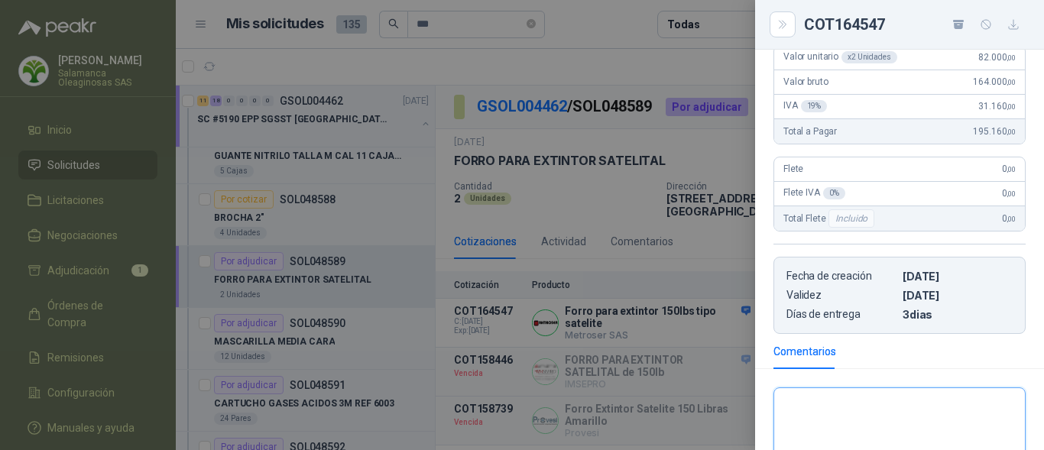
click at [847, 409] on textarea at bounding box center [899, 423] width 251 height 64
type textarea "*"
type textarea "**"
type textarea "****"
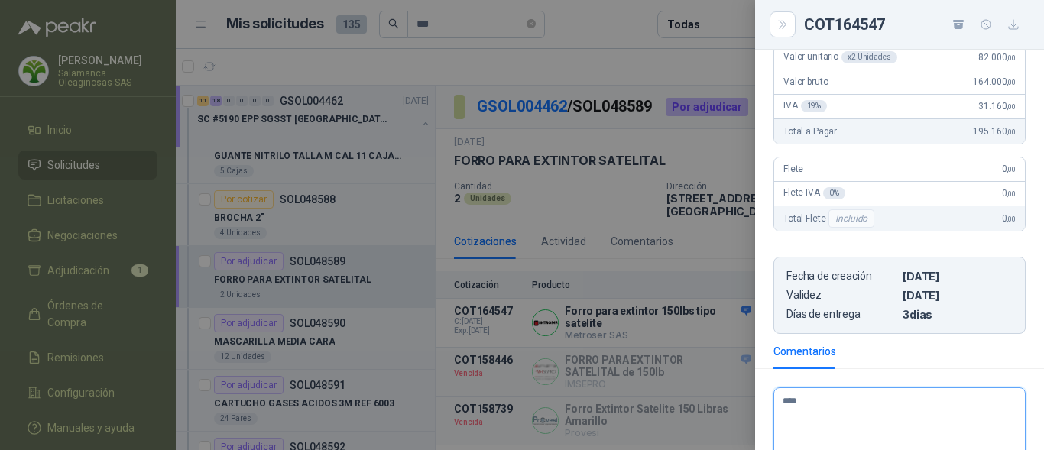
type textarea "*****"
type textarea "******"
type textarea "*******"
type textarea "********"
type textarea "*********"
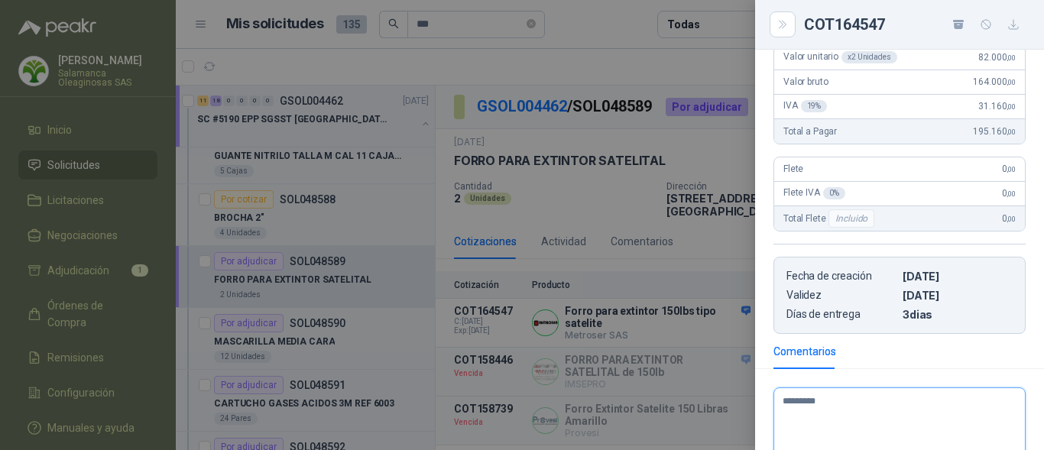
type textarea "*********"
type textarea "**********"
click at [741, 397] on div at bounding box center [522, 225] width 1044 height 450
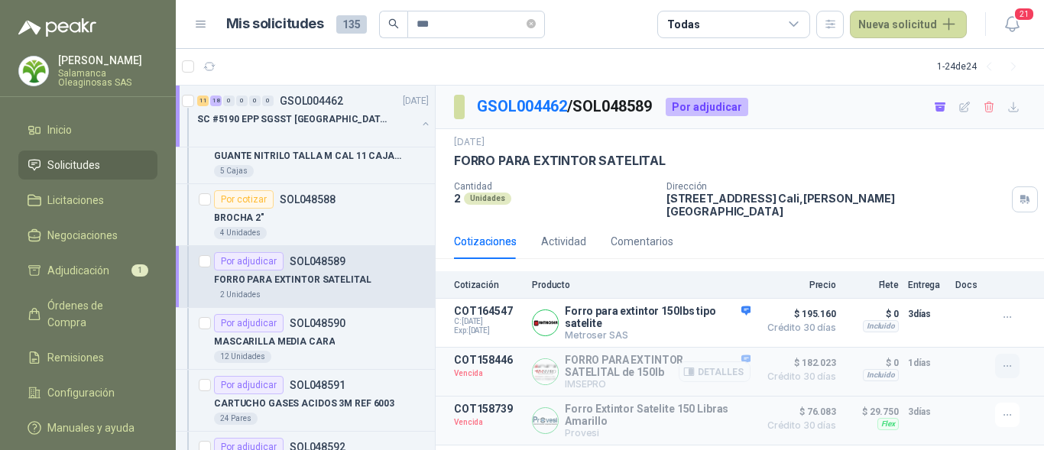
click at [1004, 360] on icon "button" at bounding box center [1007, 366] width 13 height 13
click at [962, 317] on button "Solicitar Recotización" at bounding box center [977, 323] width 122 height 24
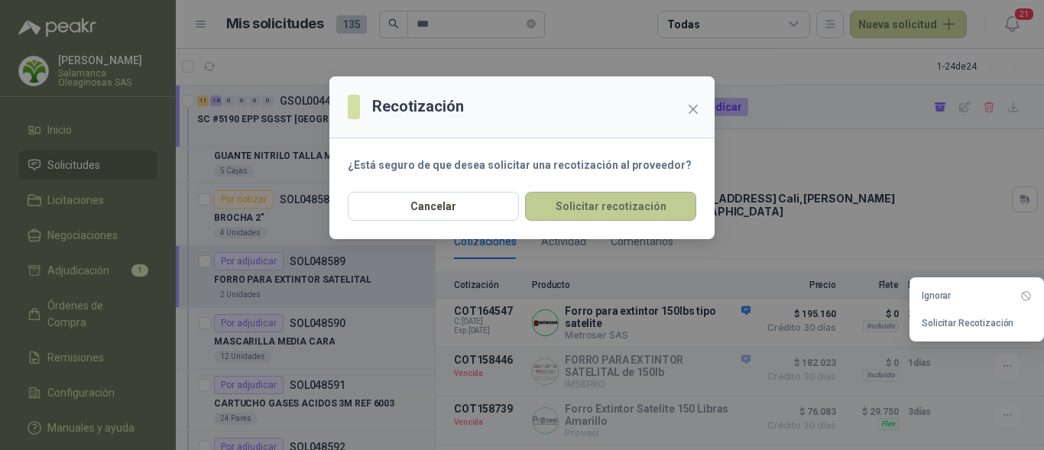
click at [595, 217] on button "Solicitar recotización" at bounding box center [610, 206] width 171 height 29
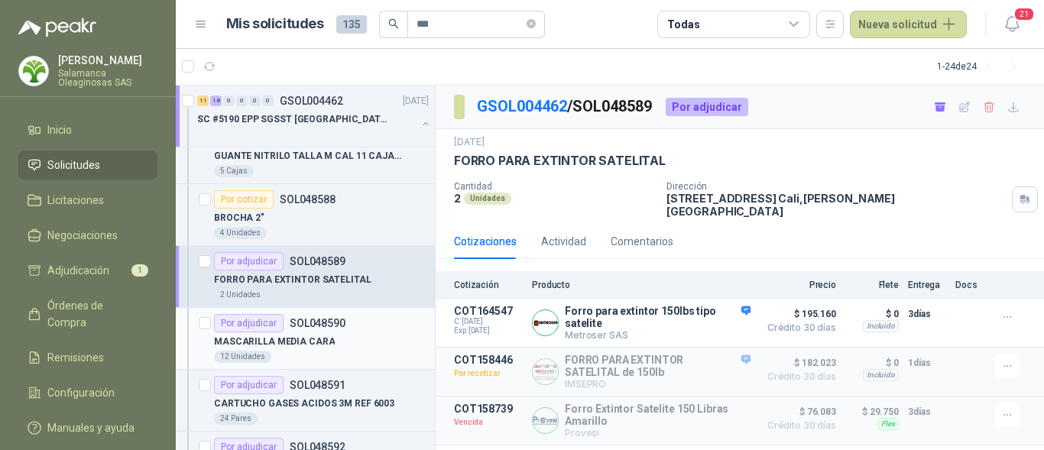
click at [346, 356] on div "12 Unidades" at bounding box center [321, 357] width 215 height 12
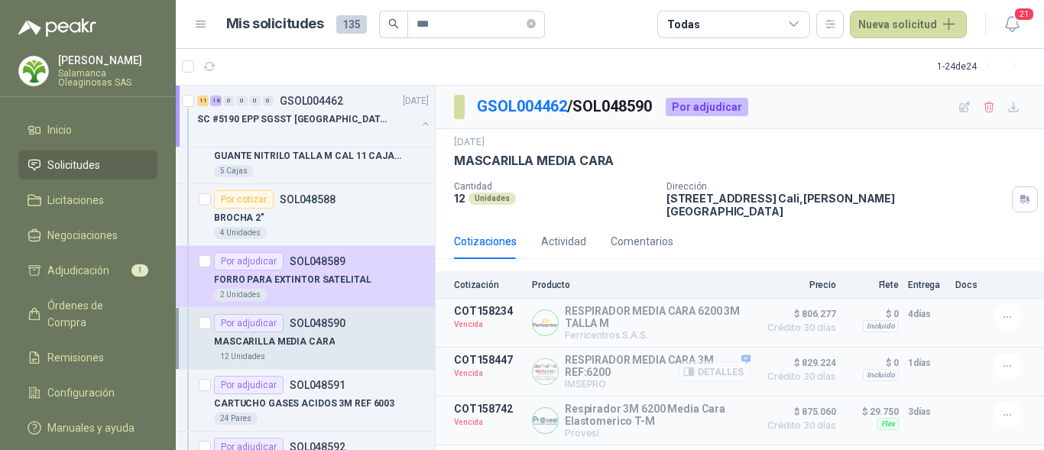
click at [695, 366] on icon "button" at bounding box center [688, 371] width 11 height 11
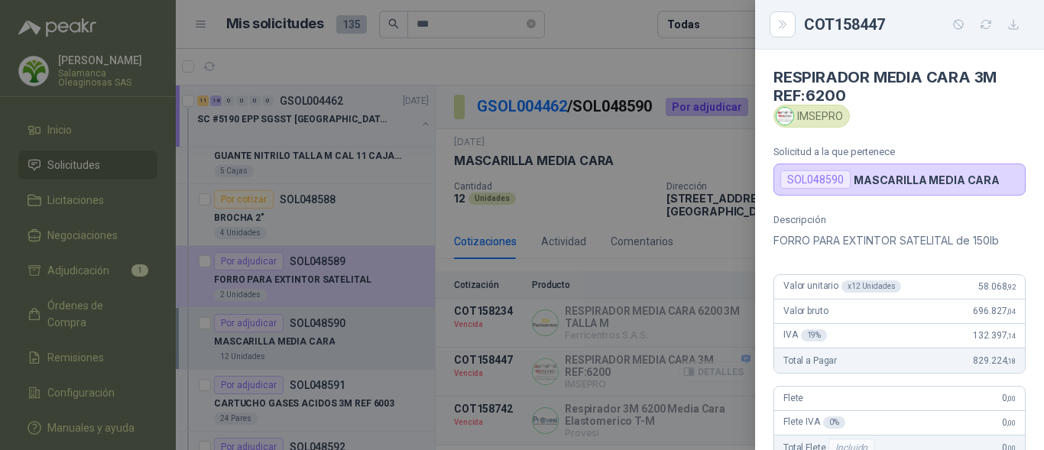
click at [697, 364] on div at bounding box center [522, 225] width 1044 height 450
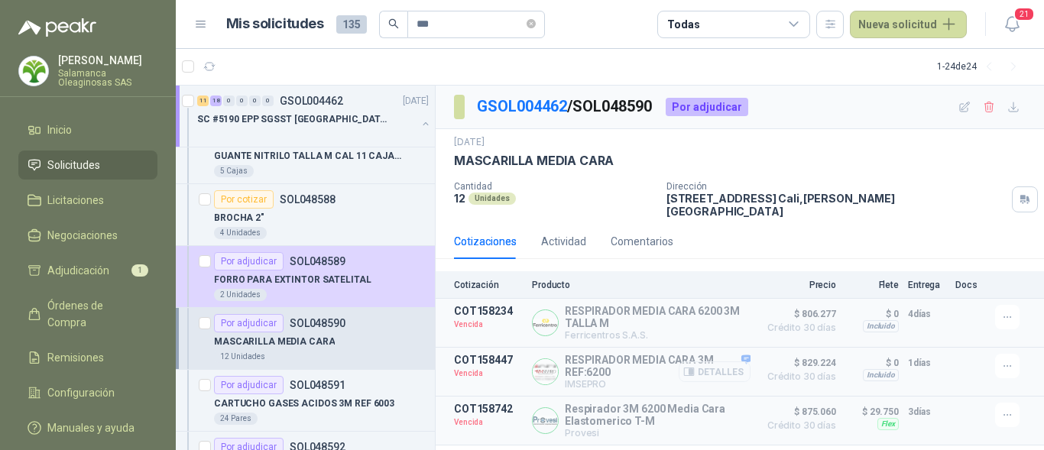
click at [718, 361] on button "Detalles" at bounding box center [715, 371] width 72 height 21
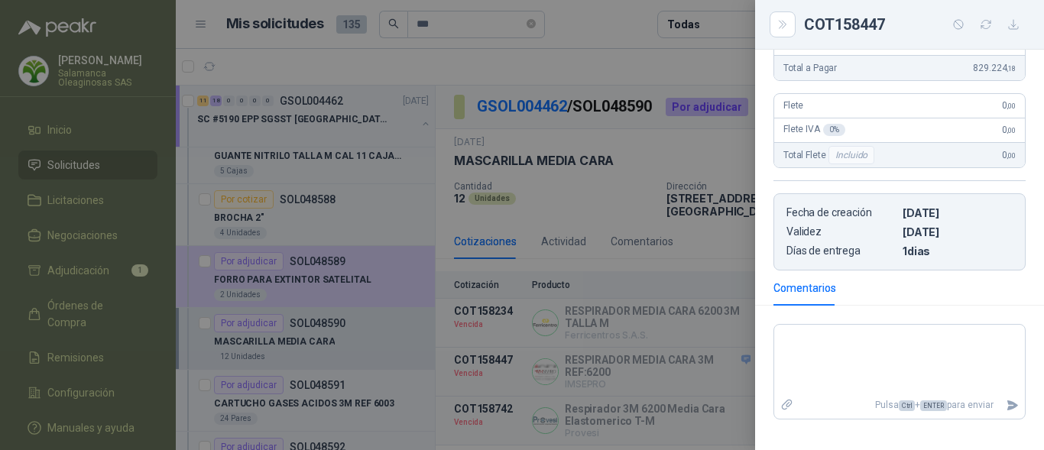
scroll to position [153, 0]
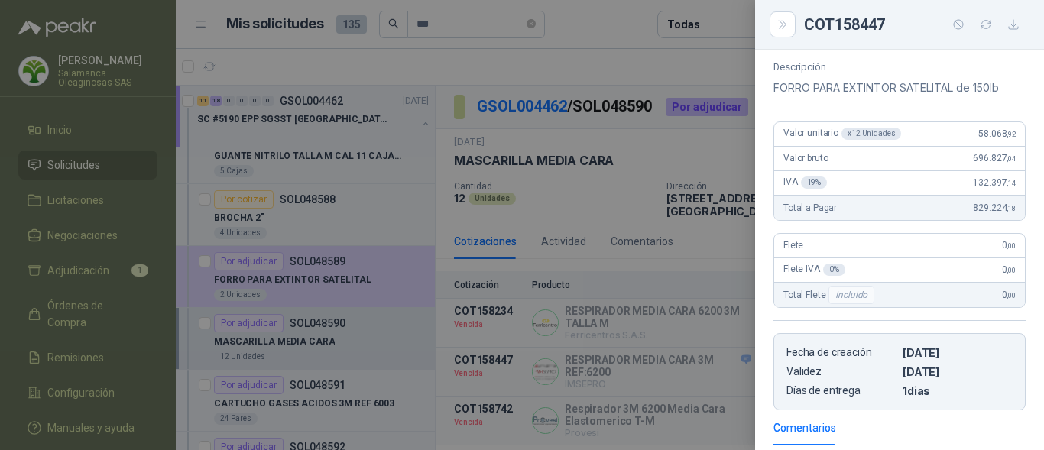
click at [645, 330] on div at bounding box center [522, 225] width 1044 height 450
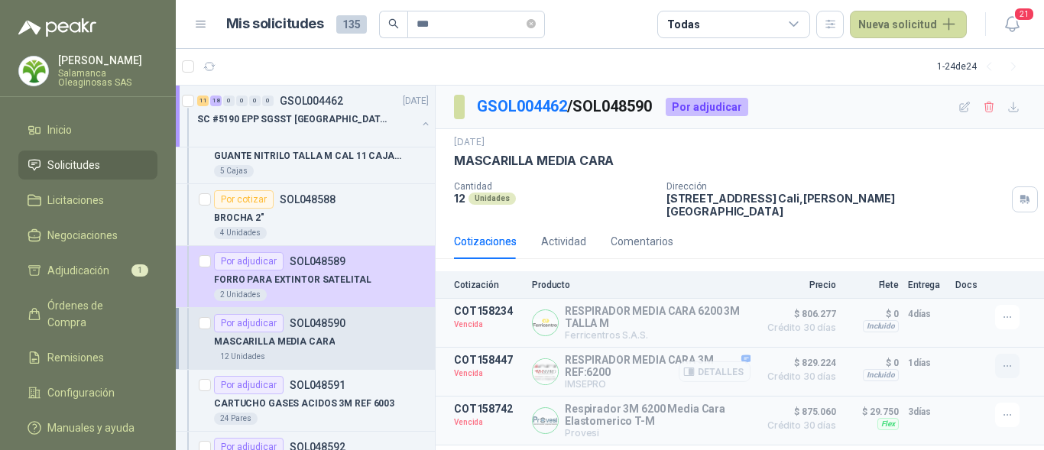
click at [1009, 360] on icon "button" at bounding box center [1007, 366] width 13 height 13
click at [960, 325] on button "Solicitar Recotización" at bounding box center [977, 323] width 122 height 24
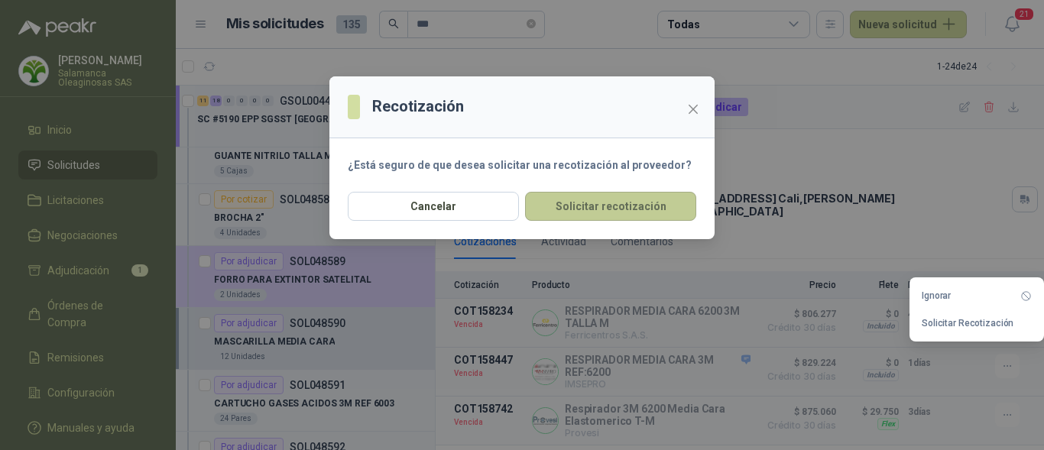
click at [584, 206] on button "Solicitar recotización" at bounding box center [610, 206] width 171 height 29
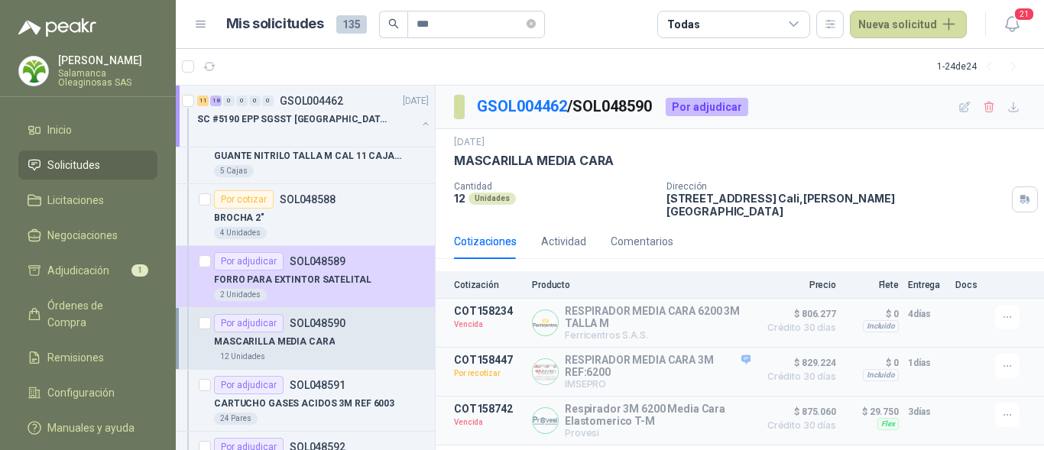
scroll to position [535, 0]
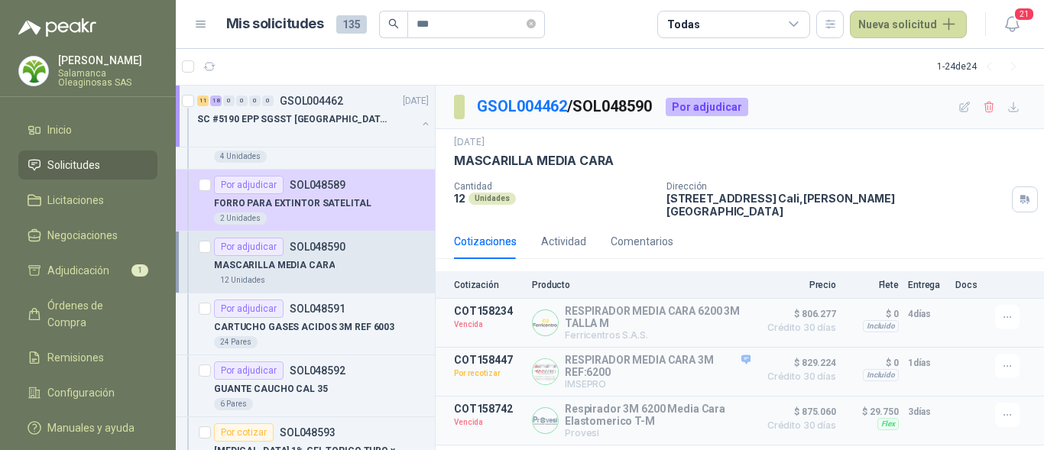
click at [343, 281] on div "12 Unidades" at bounding box center [321, 280] width 215 height 12
click at [347, 324] on p "CARTUCHO GASES ACIDOS 3M REF 6003" at bounding box center [304, 327] width 180 height 15
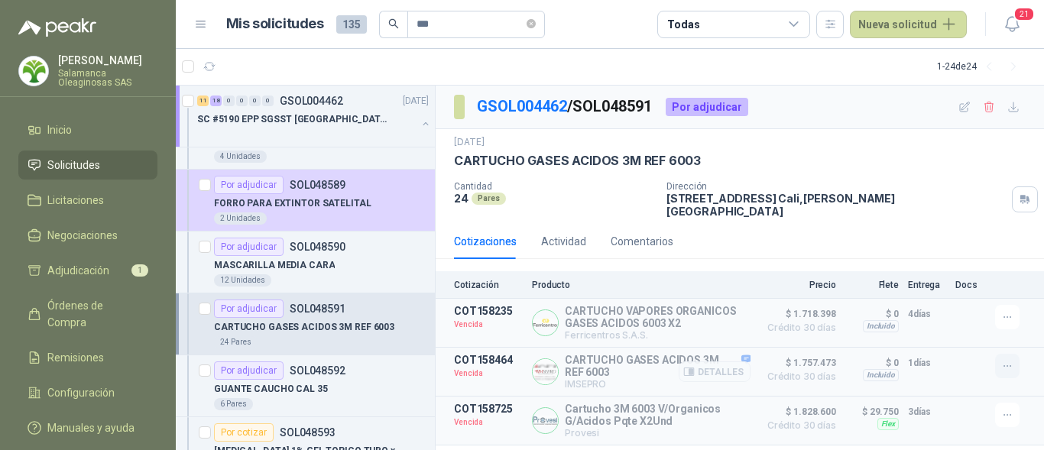
click at [1010, 360] on icon "button" at bounding box center [1007, 366] width 13 height 13
click at [961, 322] on button "Solicitar Recotización" at bounding box center [977, 323] width 122 height 24
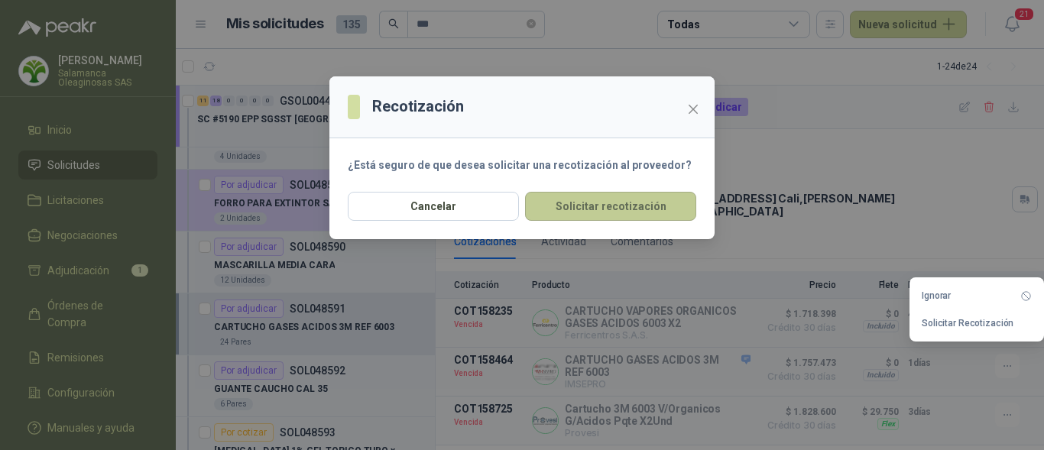
click at [630, 210] on button "Solicitar recotización" at bounding box center [610, 206] width 171 height 29
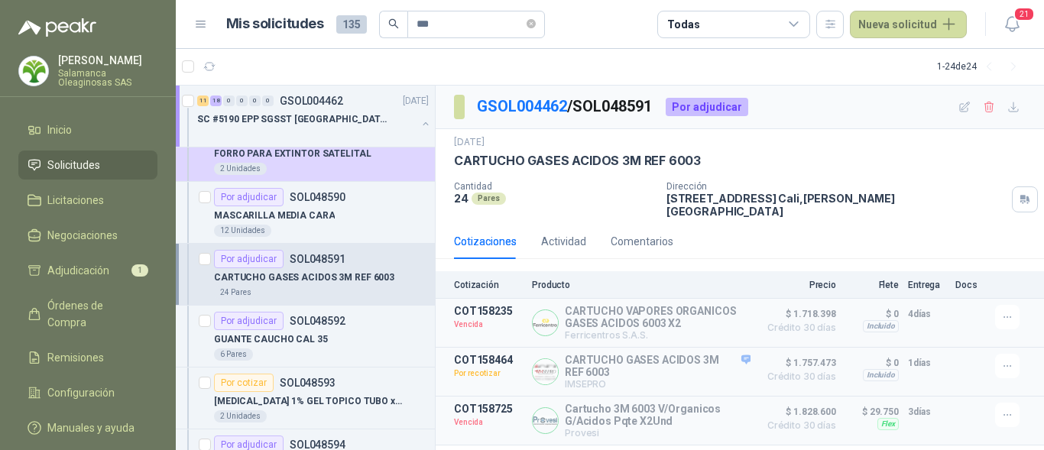
scroll to position [611, 0]
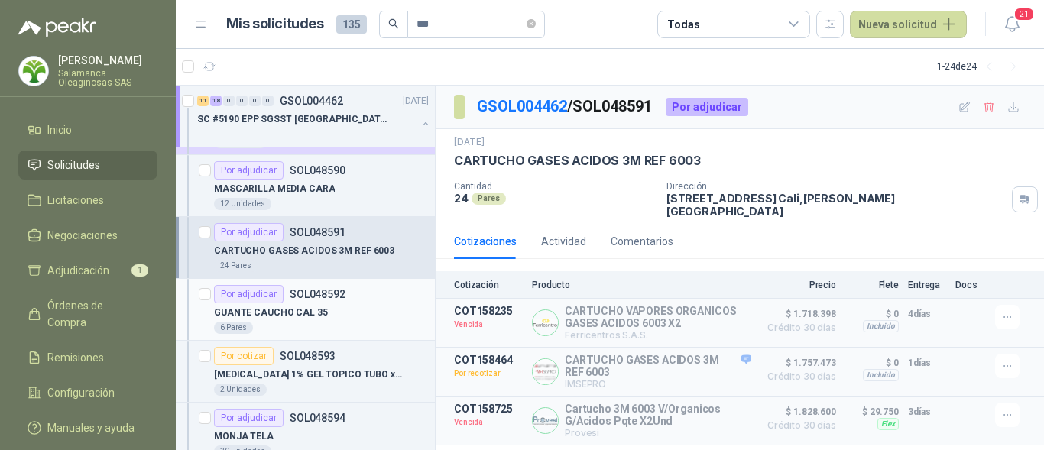
click at [322, 332] on div "6 Pares" at bounding box center [321, 328] width 215 height 12
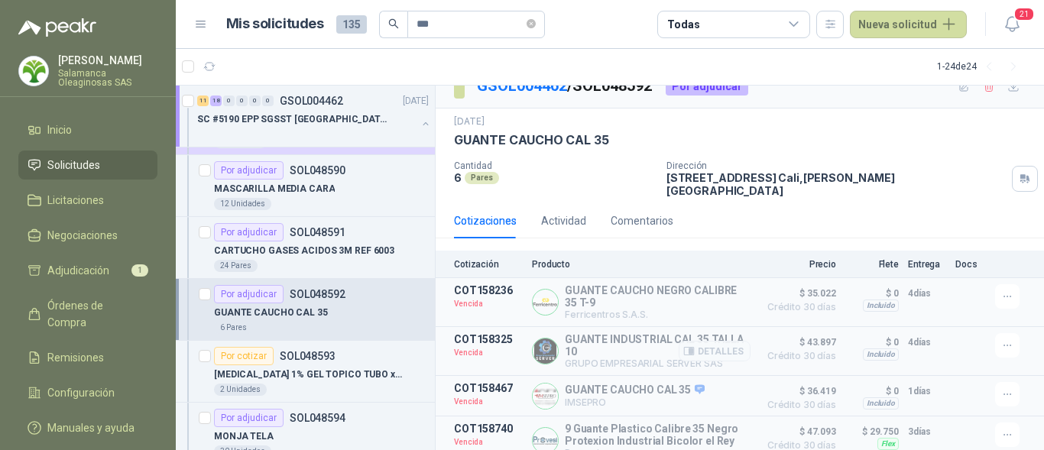
scroll to position [31, 0]
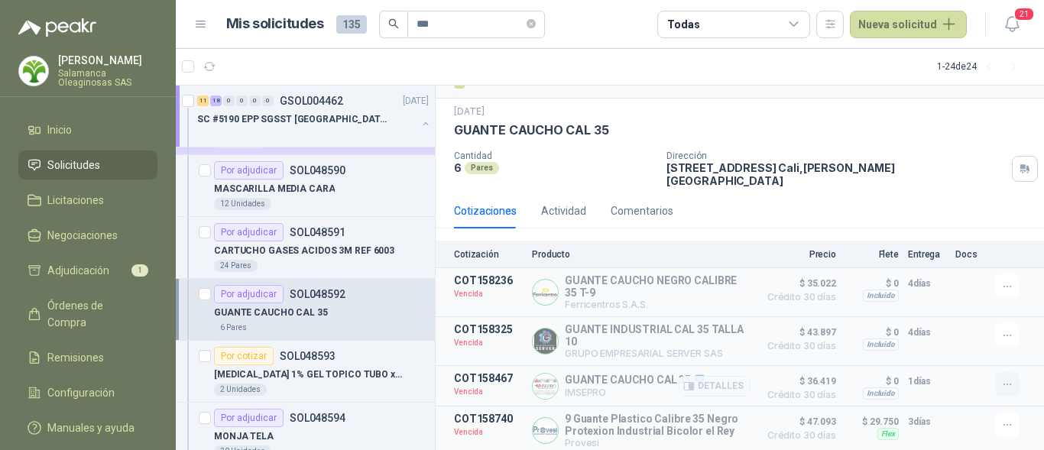
click at [1001, 379] on icon "button" at bounding box center [1007, 384] width 13 height 13
click at [972, 347] on button "Solicitar Recotización" at bounding box center [977, 343] width 122 height 24
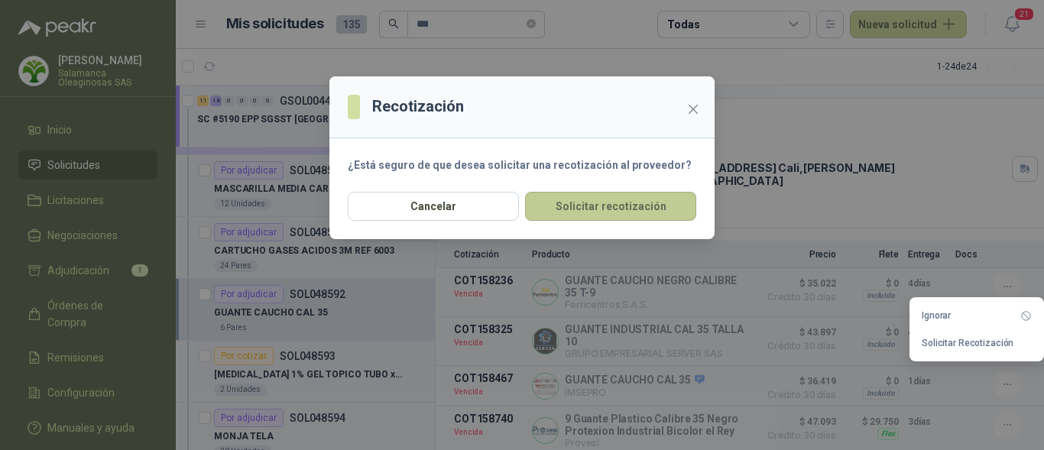
click at [586, 209] on button "Solicitar recotización" at bounding box center [610, 206] width 171 height 29
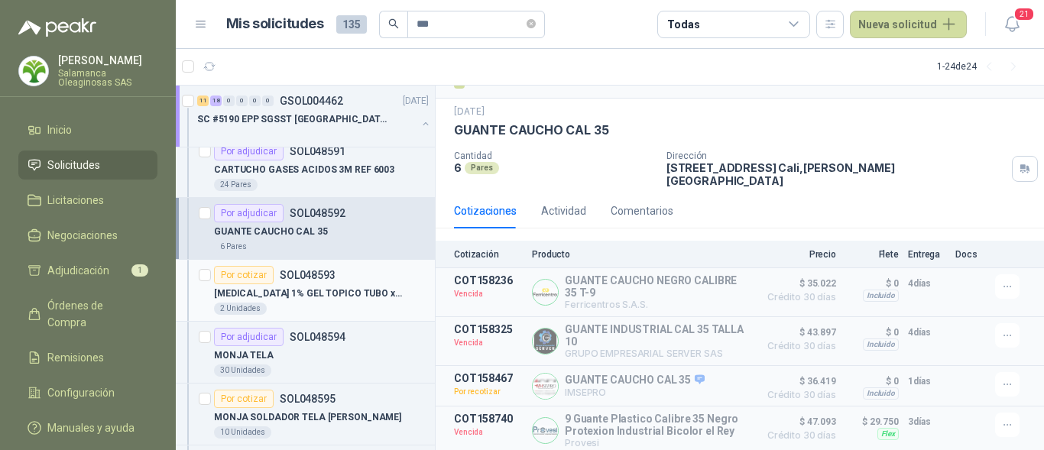
scroll to position [764, 0]
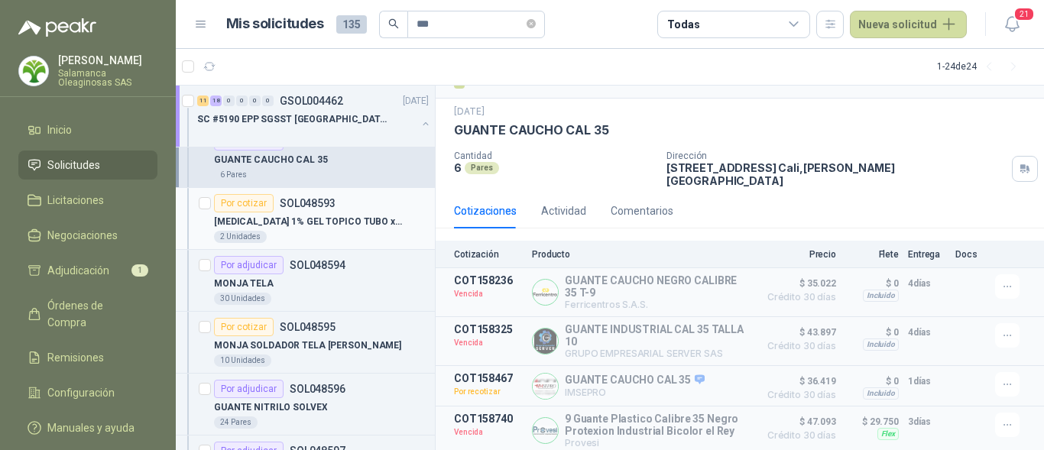
click at [295, 241] on div "2 Unidades" at bounding box center [321, 237] width 215 height 12
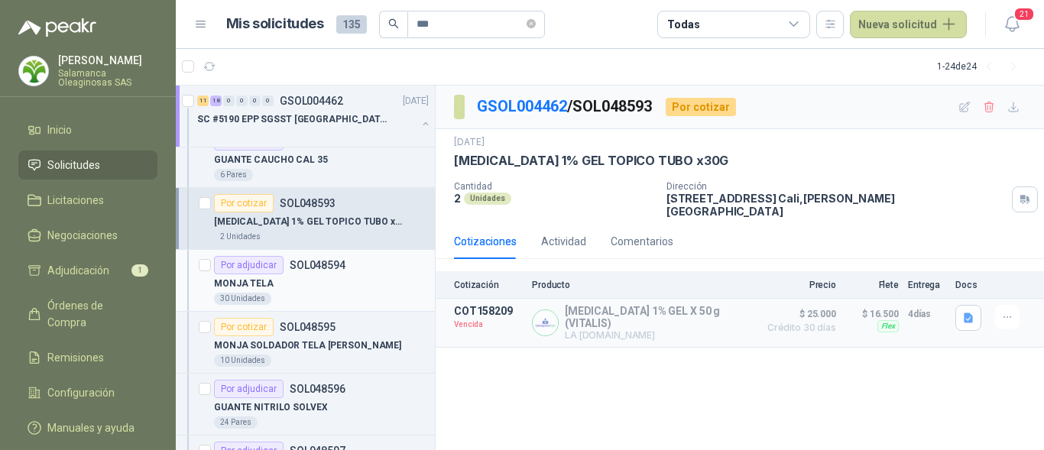
click at [285, 280] on div "MONJA TELA" at bounding box center [321, 283] width 215 height 18
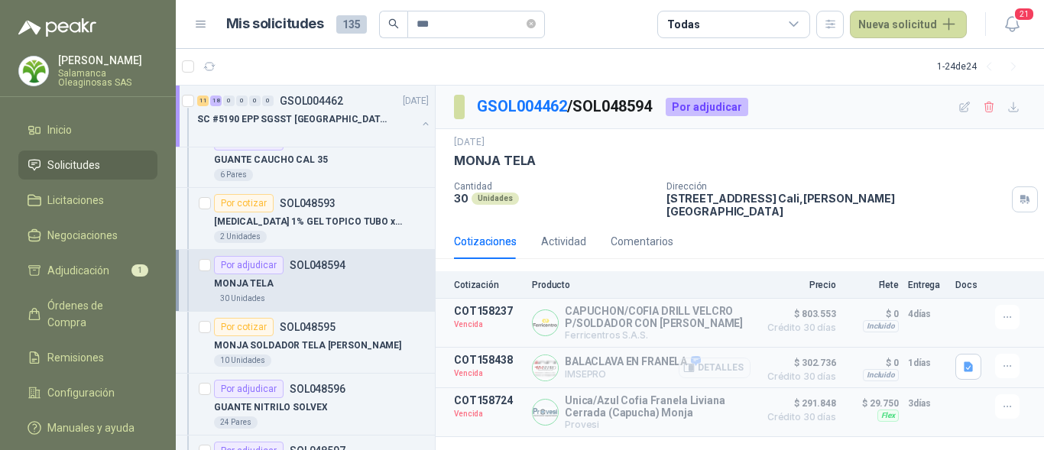
click at [731, 358] on button "Detalles" at bounding box center [715, 368] width 72 height 21
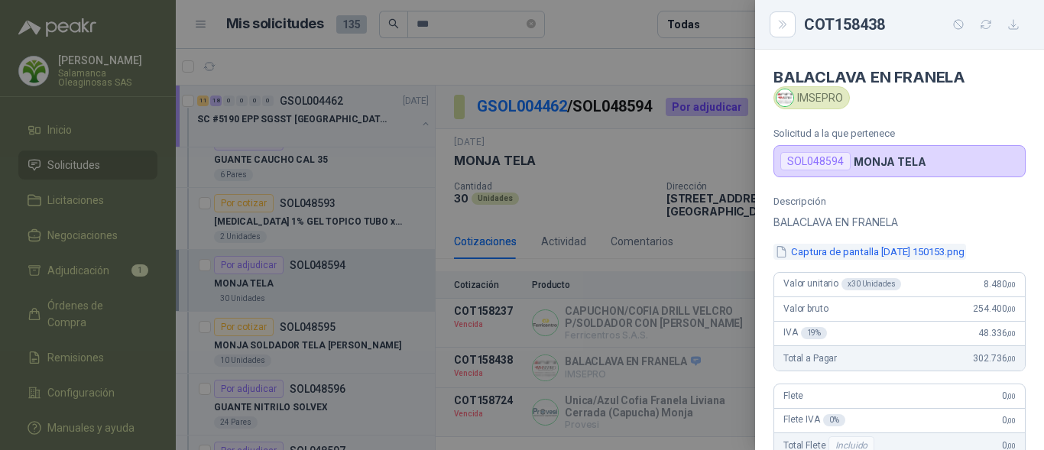
click at [813, 254] on button "Captura de pantalla 2025-07-14 150153.png" at bounding box center [869, 252] width 193 height 16
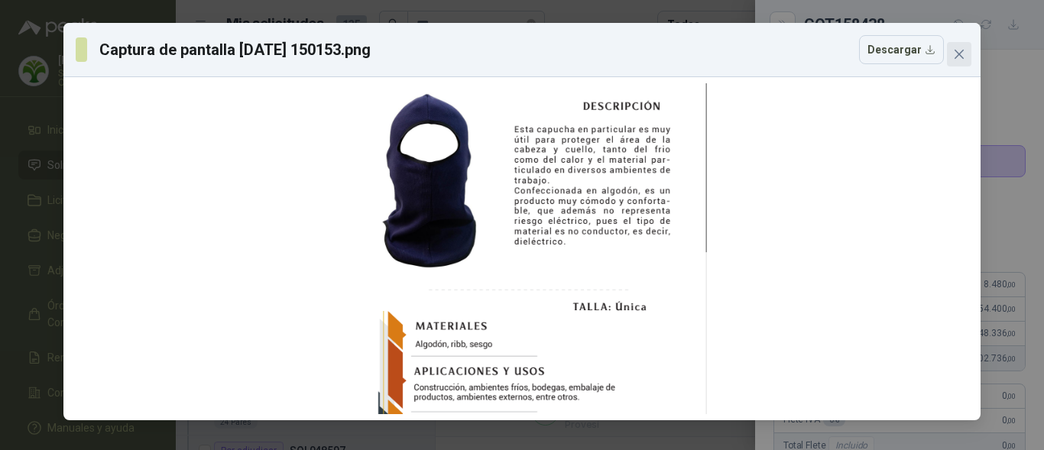
click at [958, 55] on icon "close" at bounding box center [958, 54] width 9 height 9
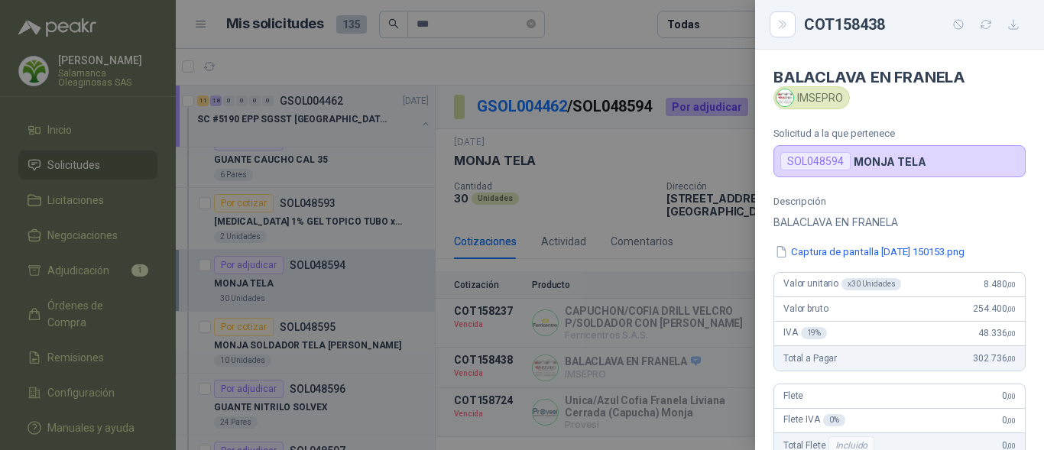
click at [666, 335] on div at bounding box center [522, 225] width 1044 height 450
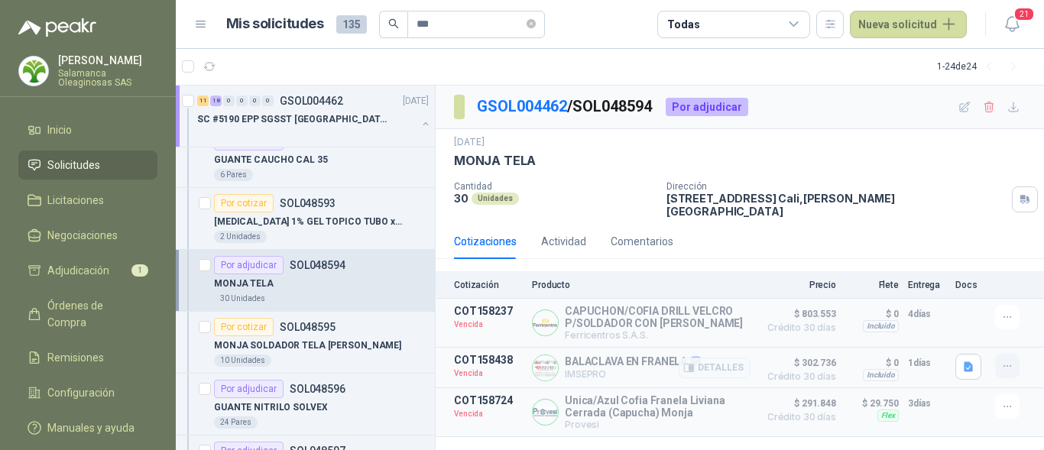
click at [1003, 360] on icon "button" at bounding box center [1007, 366] width 13 height 13
click at [962, 322] on button "Solicitar Recotización" at bounding box center [977, 323] width 122 height 24
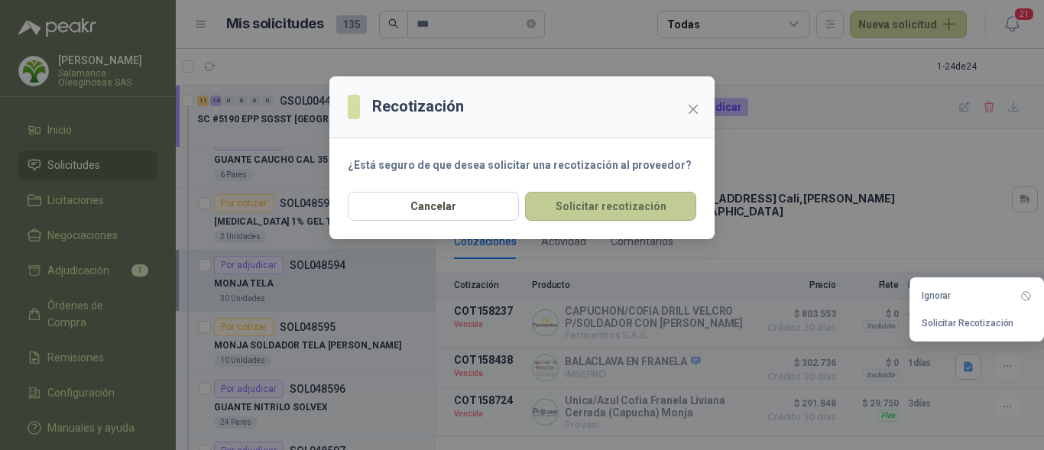
click at [601, 202] on button "Solicitar recotización" at bounding box center [610, 206] width 171 height 29
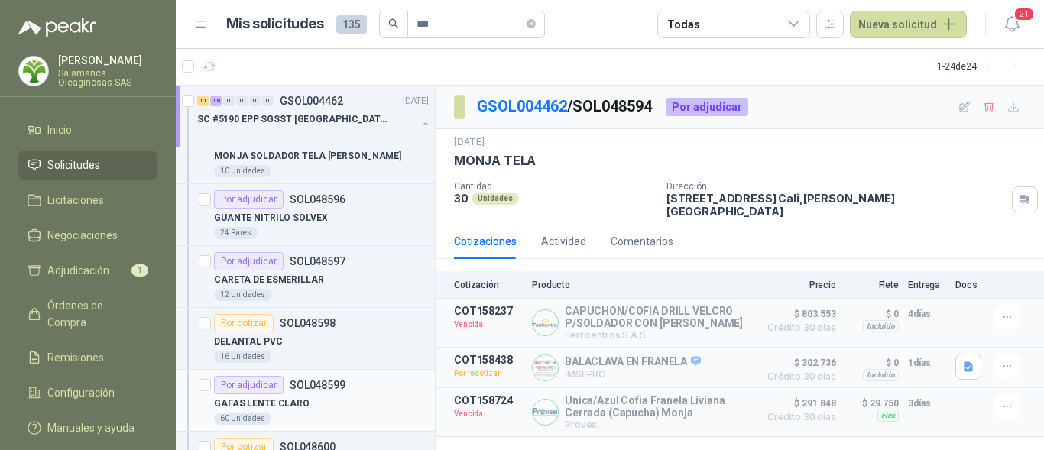
scroll to position [993, 0]
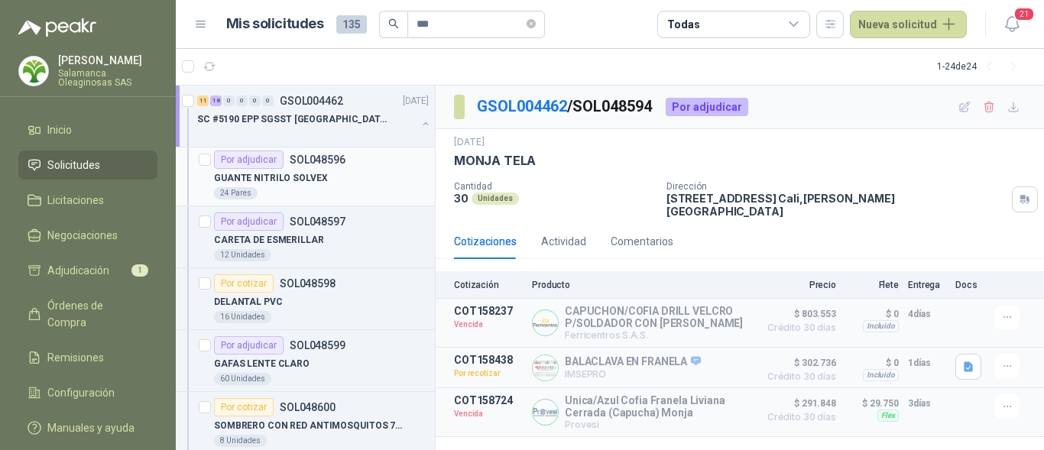
click at [290, 173] on p "GUANTE NITRILO SOLVEX" at bounding box center [270, 178] width 113 height 15
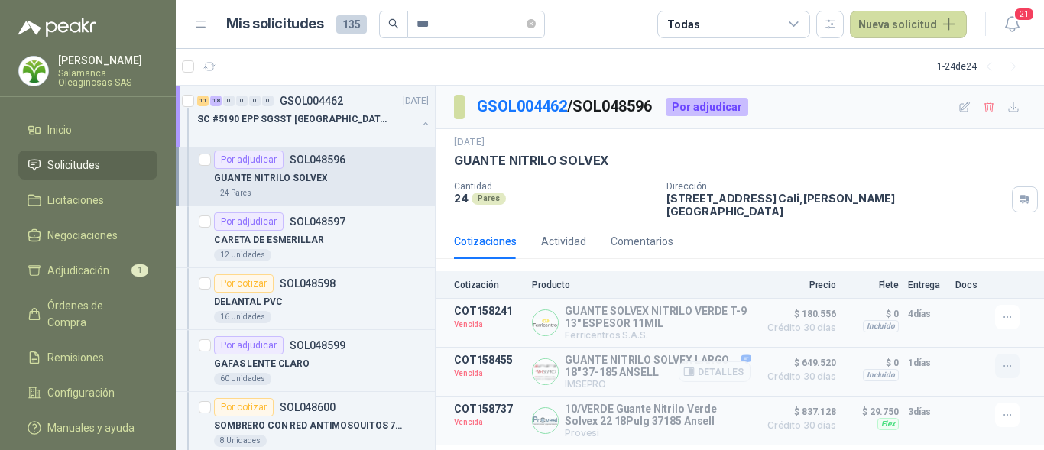
click at [1005, 364] on button "button" at bounding box center [1007, 366] width 24 height 24
click at [967, 322] on button "Solicitar Recotización" at bounding box center [977, 323] width 122 height 24
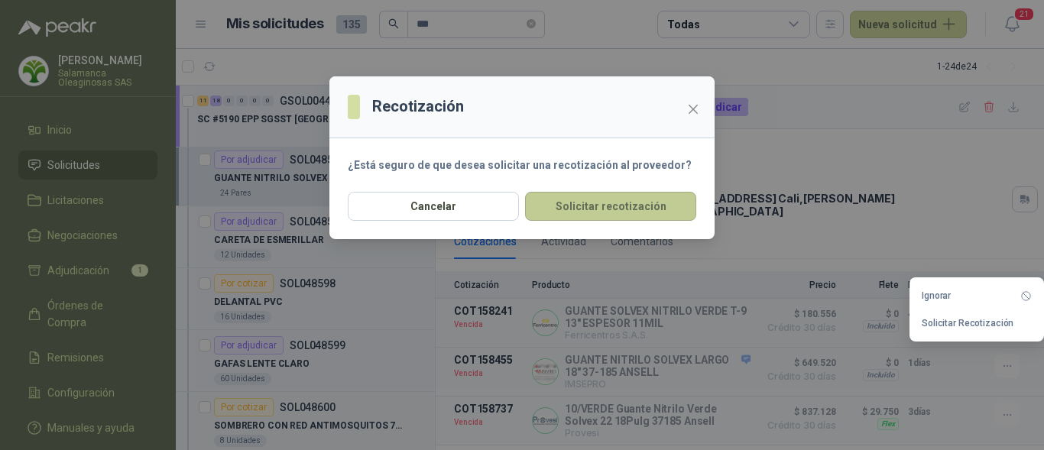
click at [587, 209] on button "Solicitar recotización" at bounding box center [610, 206] width 171 height 29
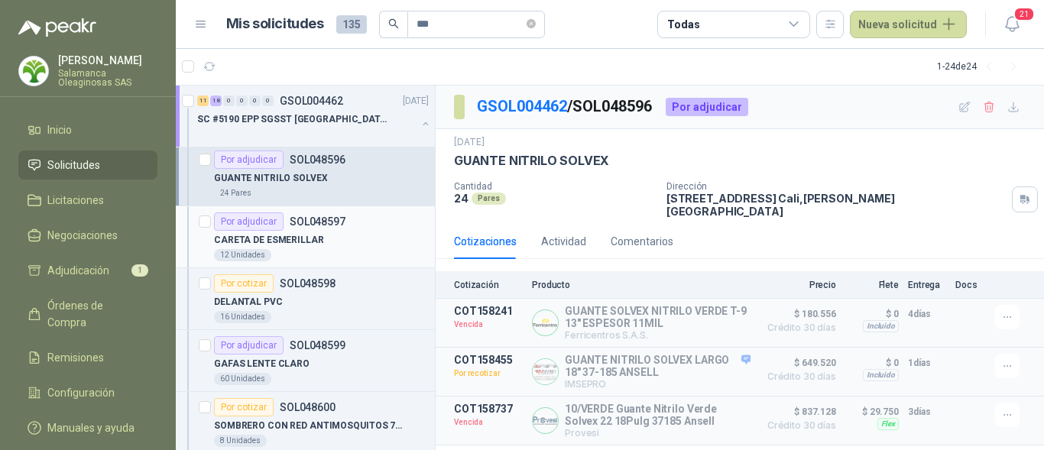
click at [336, 252] on div "12 Unidades" at bounding box center [321, 255] width 215 height 12
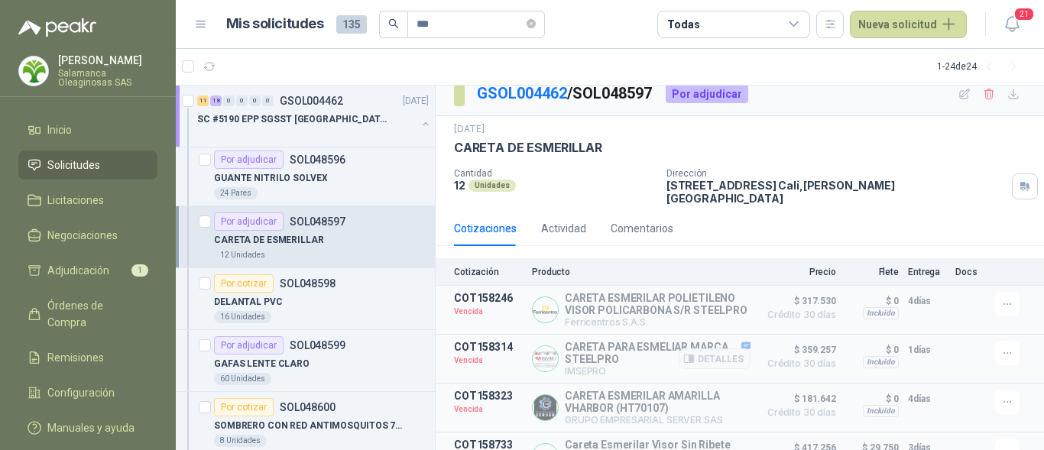
scroll to position [53, 0]
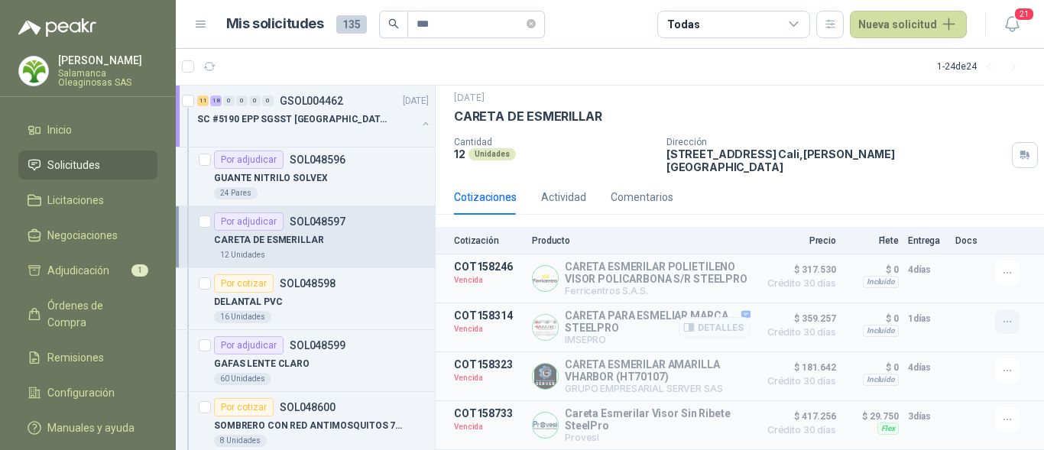
click at [1001, 321] on icon "button" at bounding box center [1007, 322] width 13 height 13
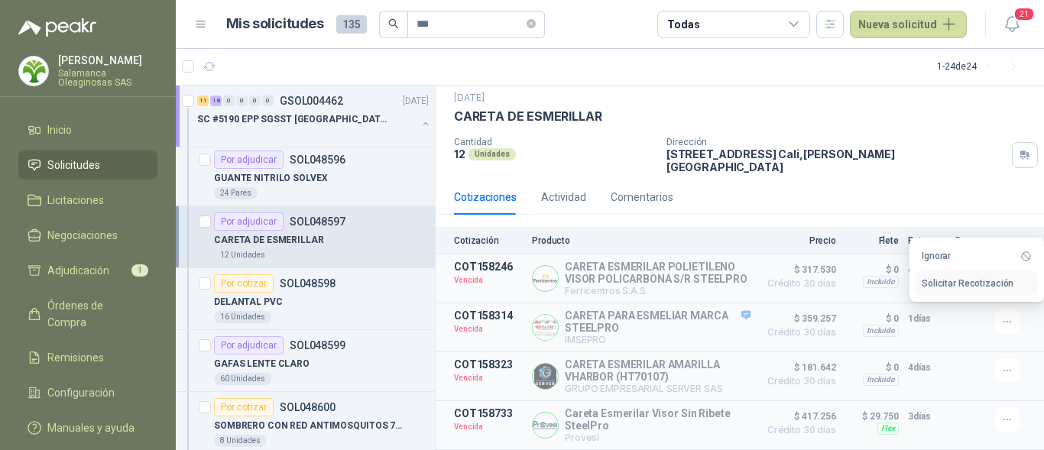
click at [958, 280] on button "Solicitar Recotización" at bounding box center [977, 283] width 122 height 24
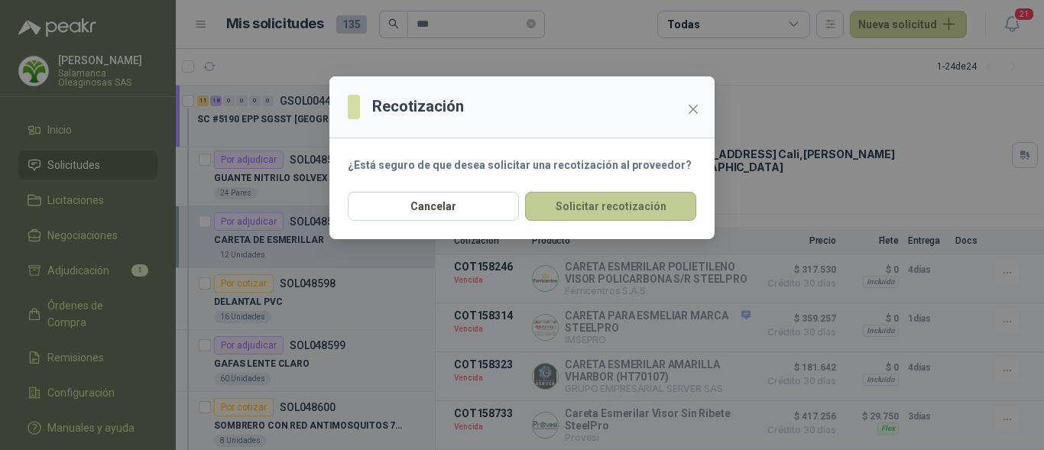
click at [607, 206] on button "Solicitar recotización" at bounding box center [610, 206] width 171 height 29
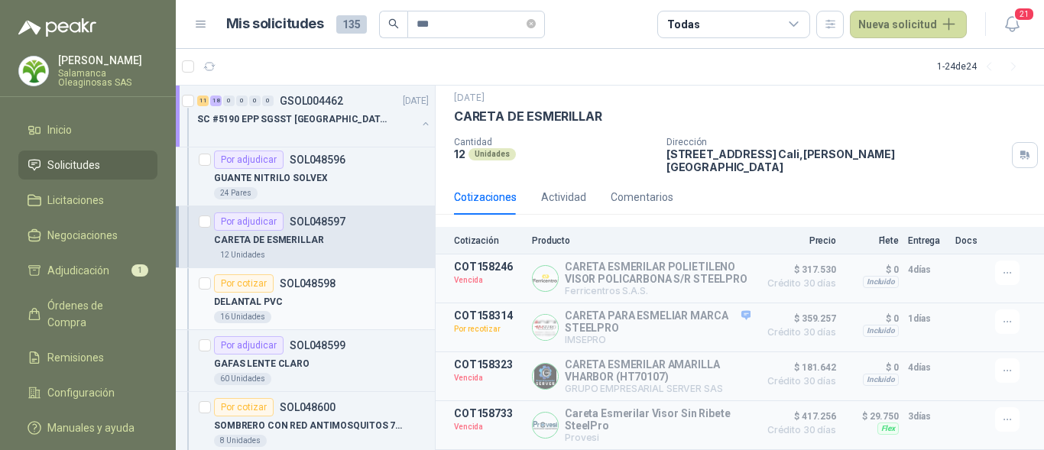
click at [354, 305] on div "DELANTAL PVC" at bounding box center [321, 302] width 215 height 18
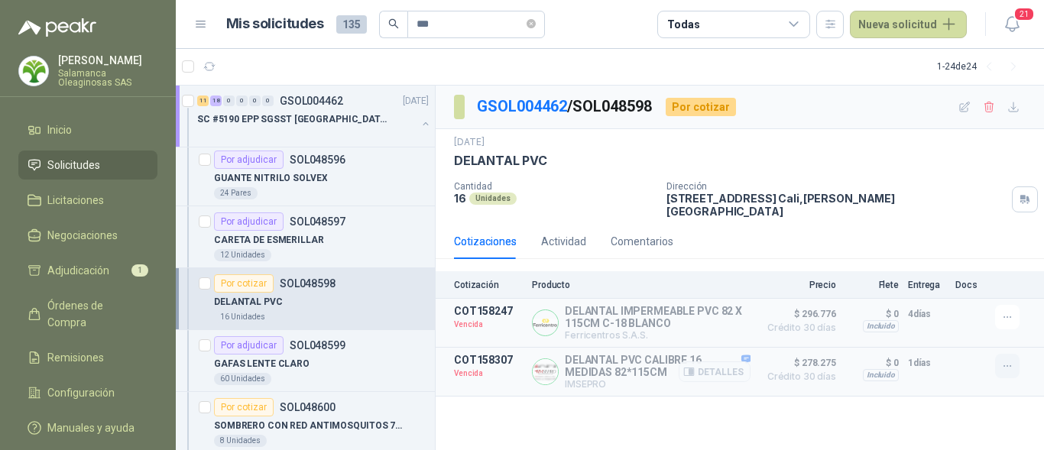
click at [1010, 360] on icon "button" at bounding box center [1007, 366] width 13 height 13
click at [980, 323] on button "Solicitar Recotización" at bounding box center [977, 323] width 122 height 24
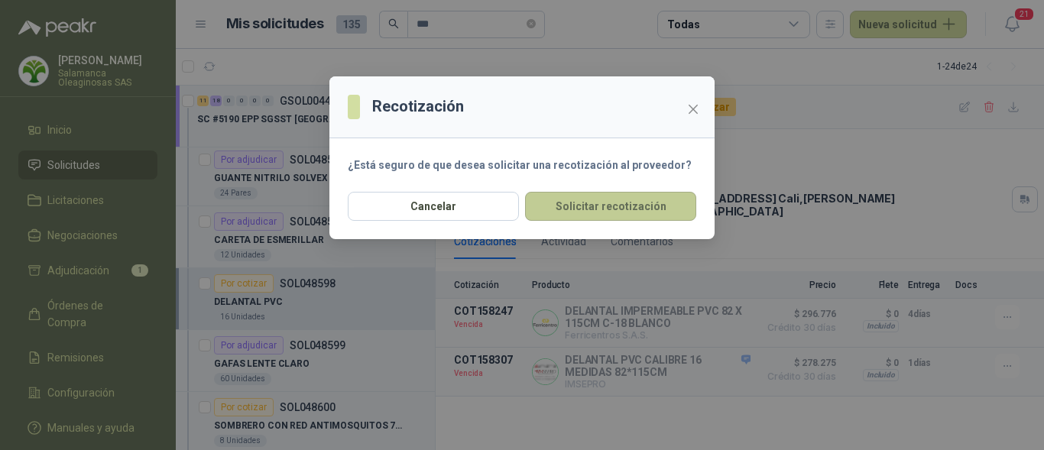
click at [612, 211] on button "Solicitar recotización" at bounding box center [610, 206] width 171 height 29
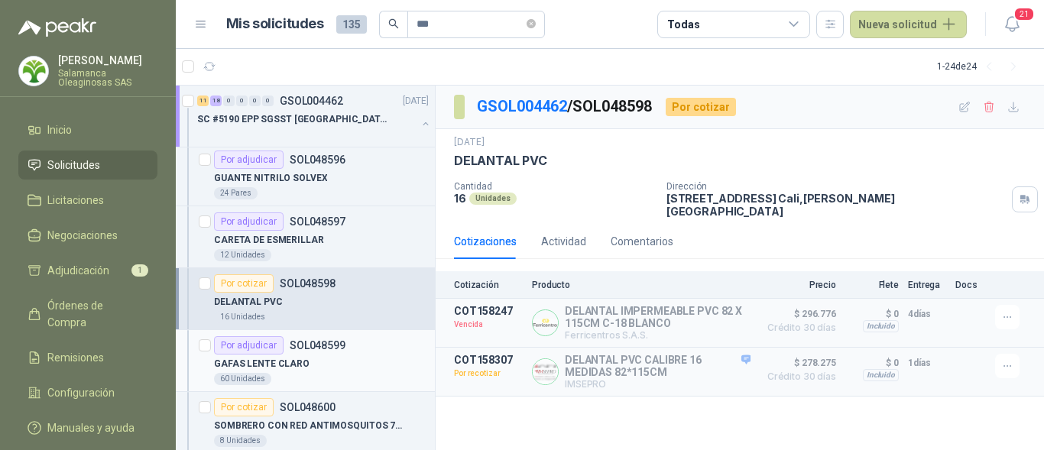
click at [319, 365] on div "GAFAS LENTE CLARO" at bounding box center [321, 364] width 215 height 18
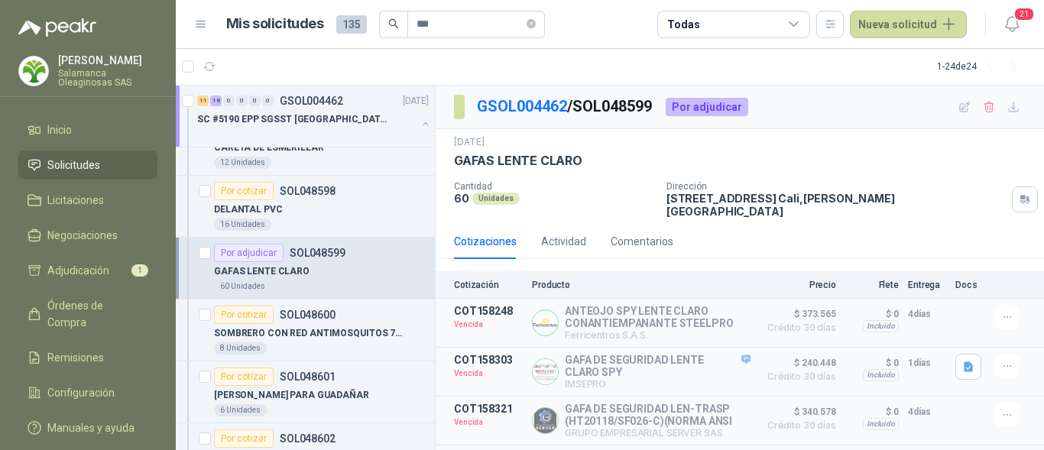
scroll to position [993, 0]
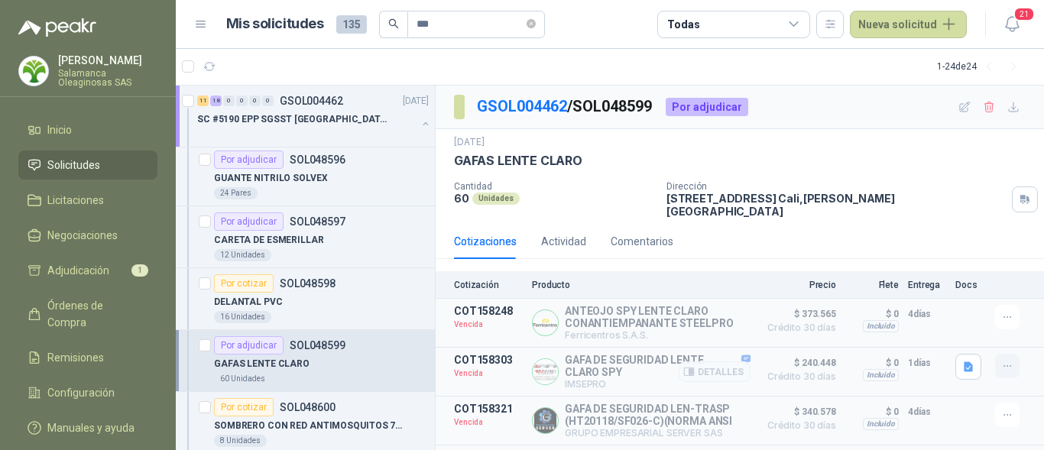
click at [1001, 363] on icon "button" at bounding box center [1007, 366] width 13 height 13
click at [962, 324] on button "Solicitar Recotización" at bounding box center [977, 323] width 122 height 24
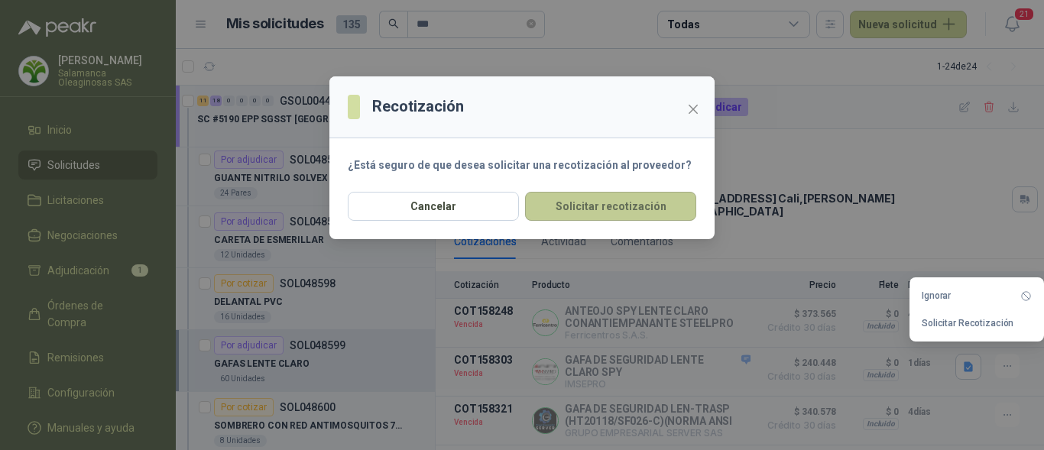
click at [632, 197] on button "Solicitar recotización" at bounding box center [610, 206] width 171 height 29
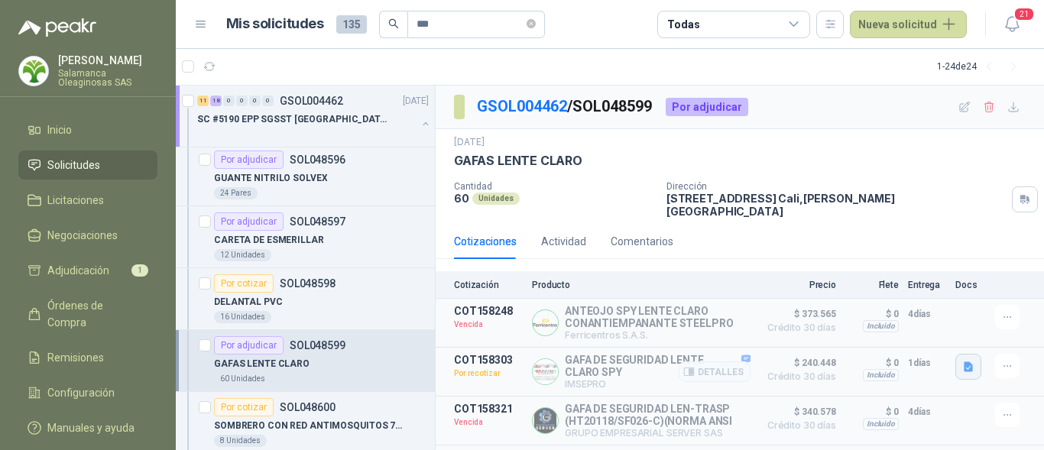
click at [962, 360] on button "button" at bounding box center [968, 367] width 26 height 26
click at [896, 328] on button "GAFA SPY 352451590208.pdf" at bounding box center [884, 324] width 151 height 16
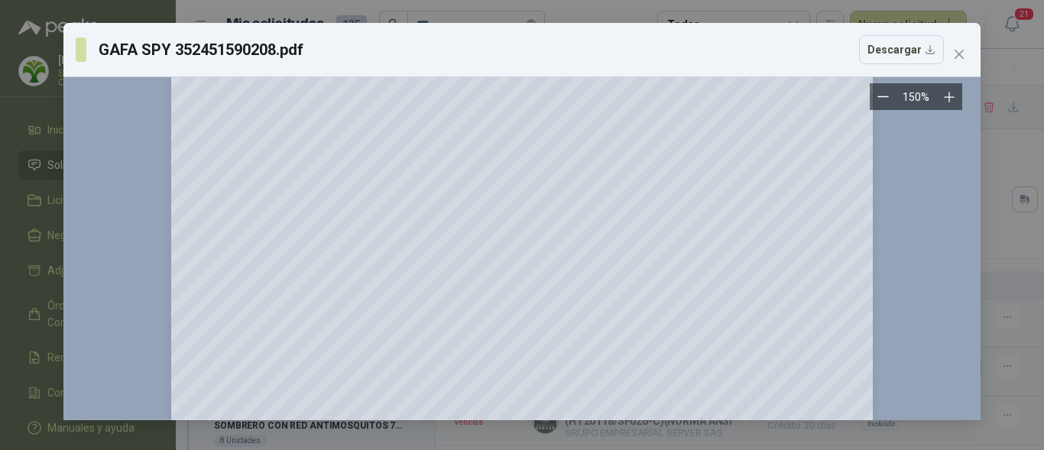
scroll to position [0, 0]
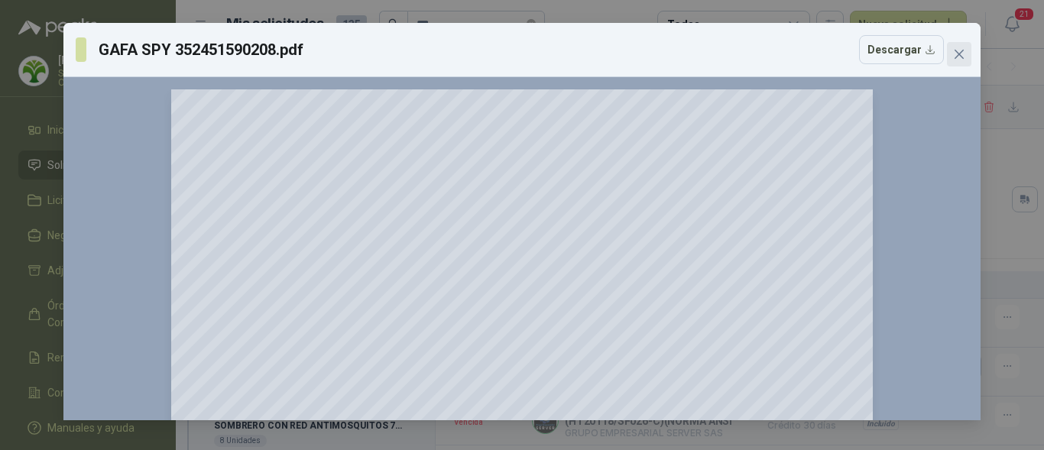
click at [955, 63] on button "Close" at bounding box center [959, 54] width 24 height 24
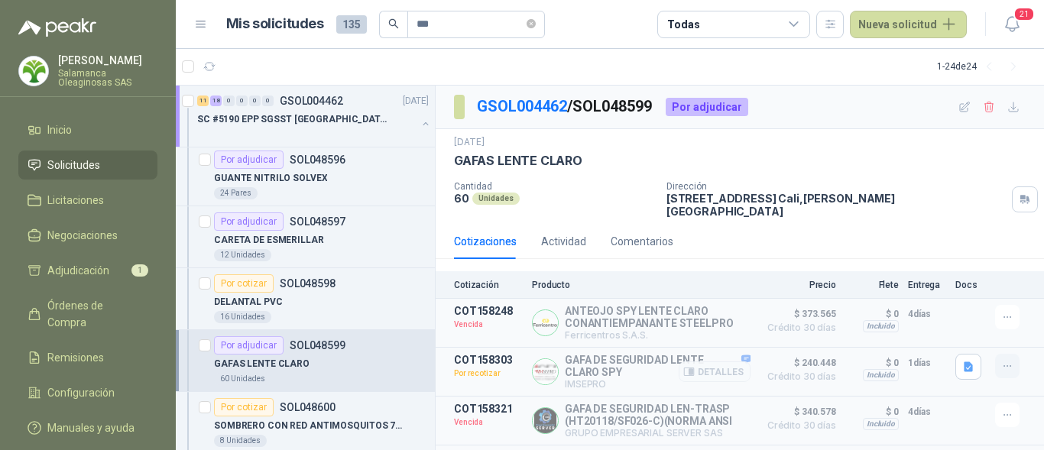
click at [1001, 360] on icon "button" at bounding box center [1007, 366] width 13 height 13
click at [908, 358] on p "1 días" at bounding box center [927, 363] width 38 height 18
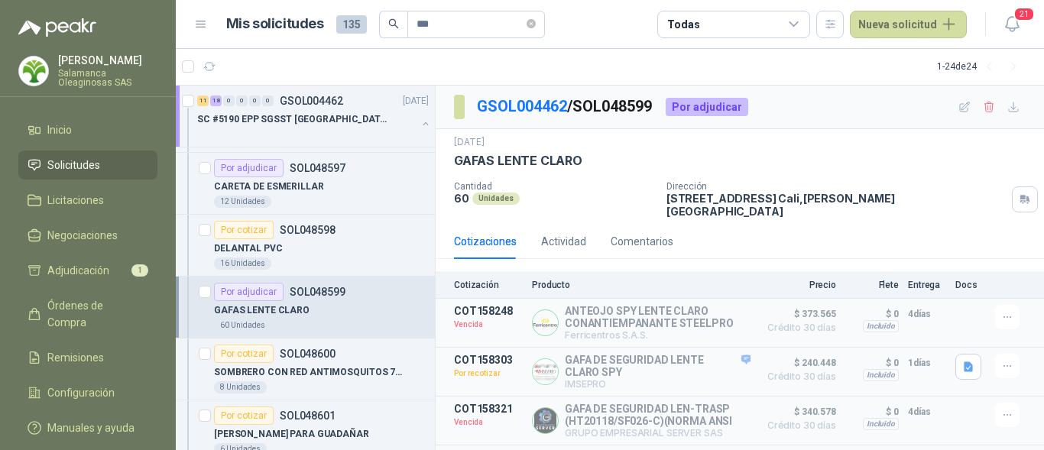
scroll to position [1070, 0]
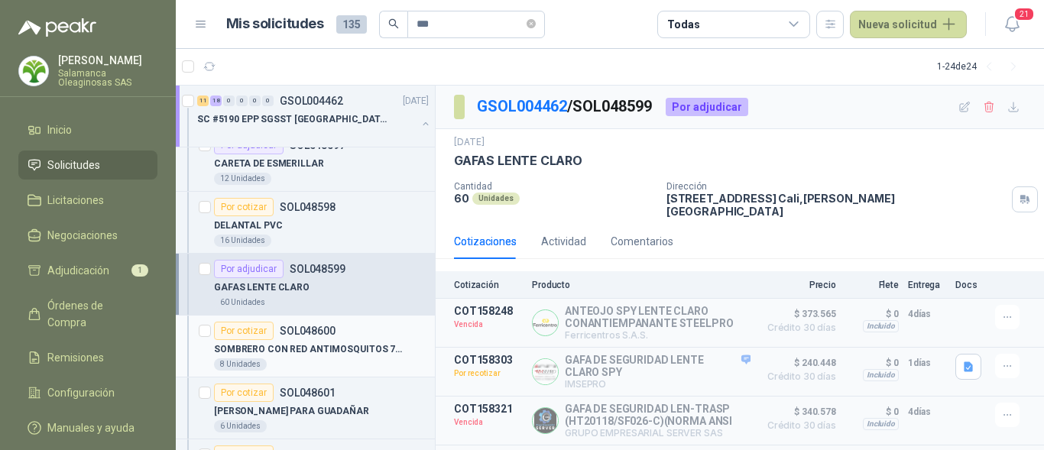
click at [333, 347] on p "SOMBRERO CON RED ANTIMOSQUITOS 7 1/2"" at bounding box center [309, 349] width 190 height 15
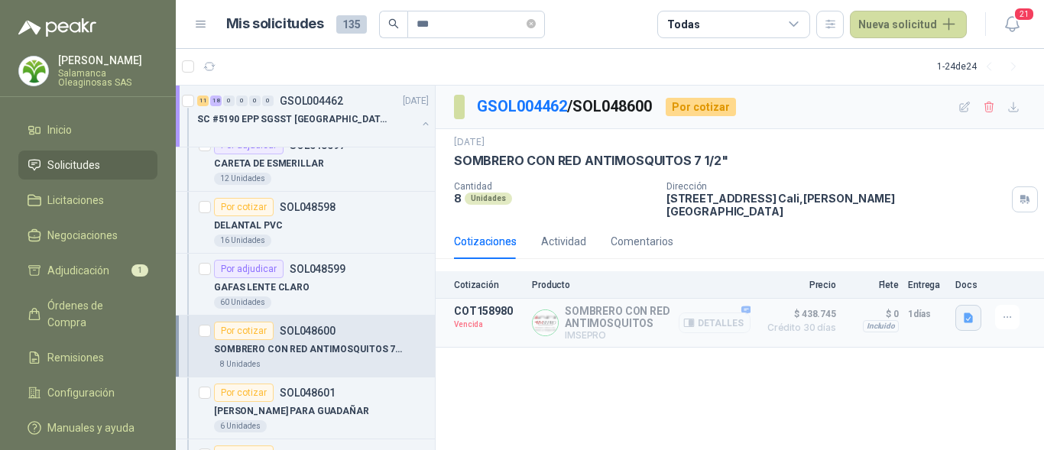
click at [967, 313] on icon "button" at bounding box center [968, 318] width 9 height 10
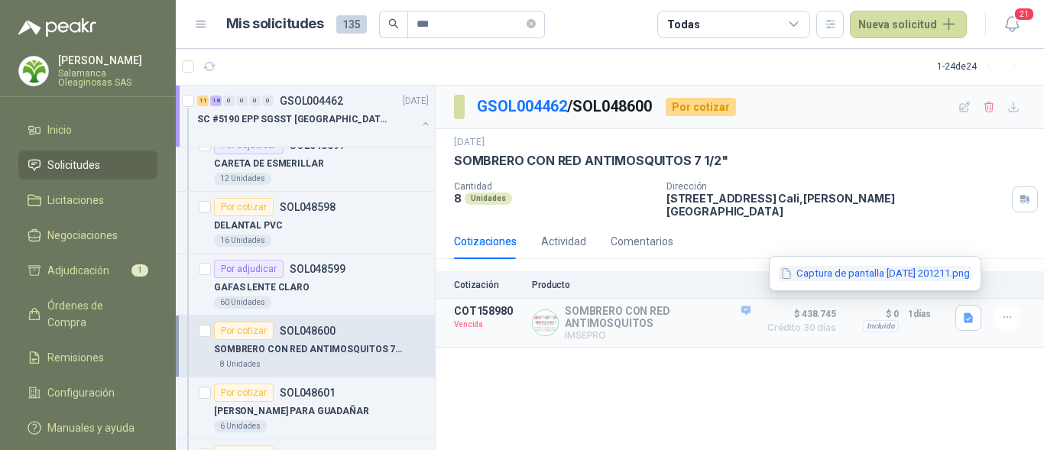
click at [908, 273] on button "Captura de pantalla 2025-07-15 201211.png" at bounding box center [875, 274] width 193 height 16
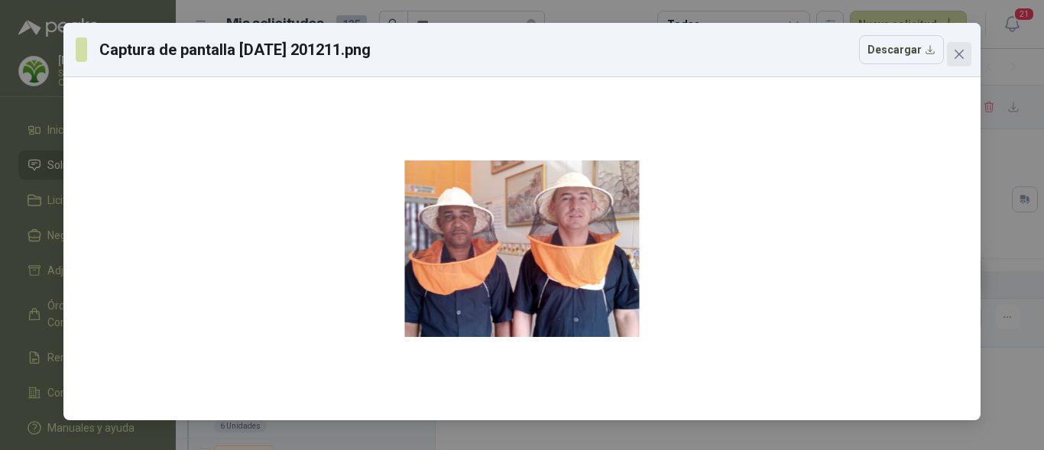
click at [954, 53] on icon "close" at bounding box center [959, 54] width 12 height 12
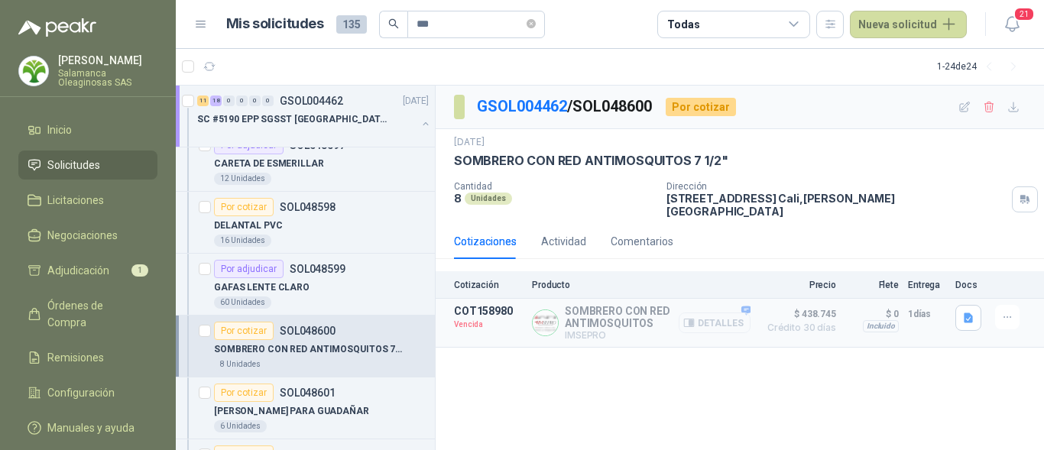
click at [705, 316] on button "Detalles" at bounding box center [715, 323] width 72 height 21
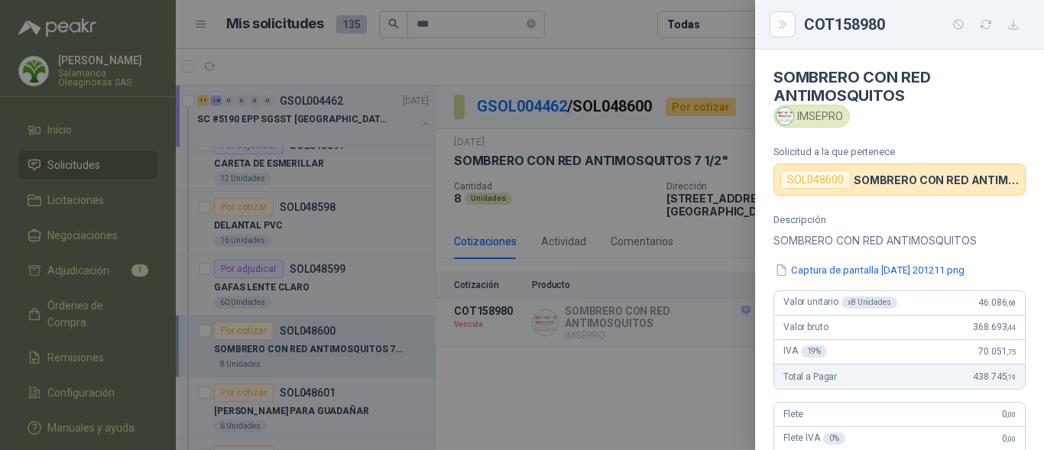
click at [689, 324] on div at bounding box center [522, 225] width 1044 height 450
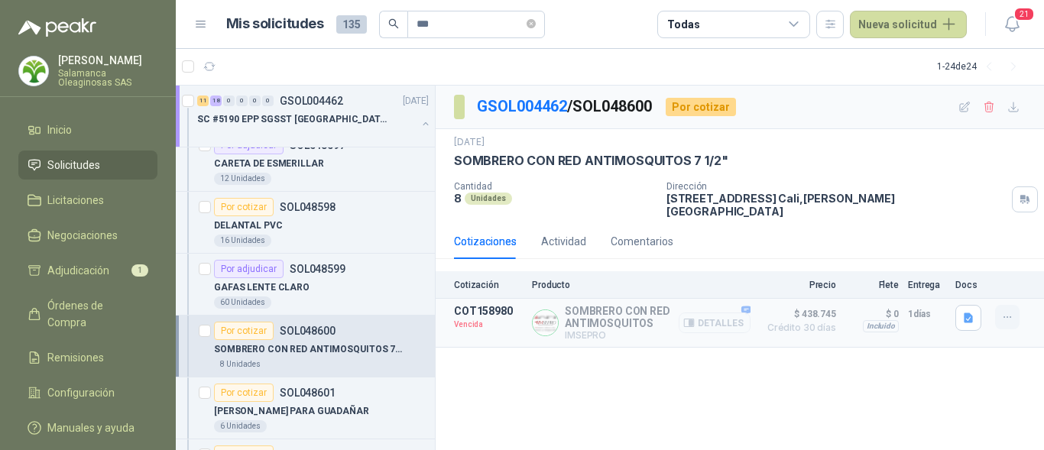
click at [1006, 311] on icon "button" at bounding box center [1007, 317] width 13 height 13
click at [953, 271] on button "Solicitar Recotización" at bounding box center [977, 273] width 122 height 24
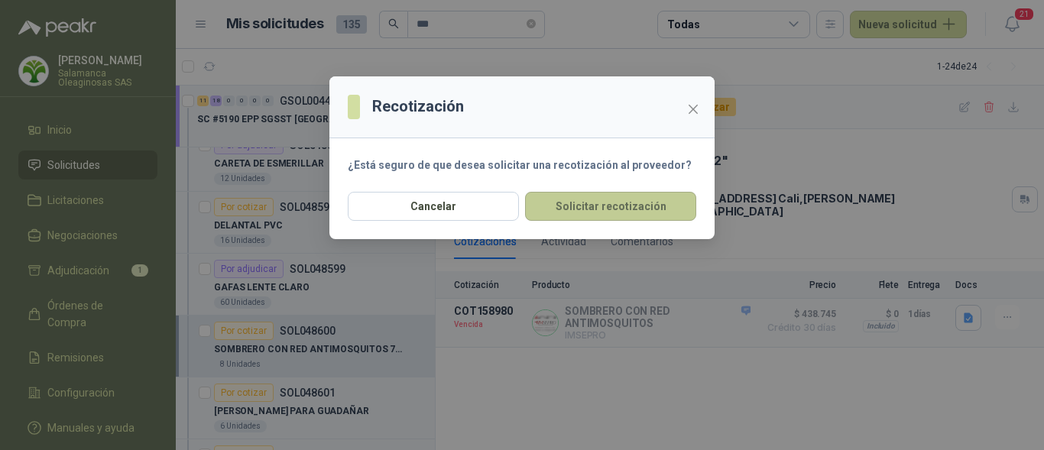
click at [587, 204] on button "Solicitar recotización" at bounding box center [610, 206] width 171 height 29
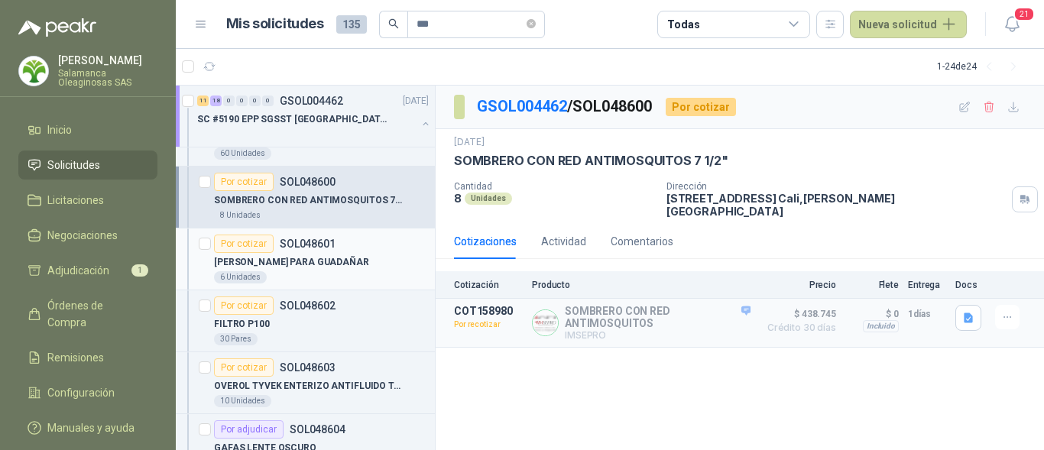
scroll to position [1223, 0]
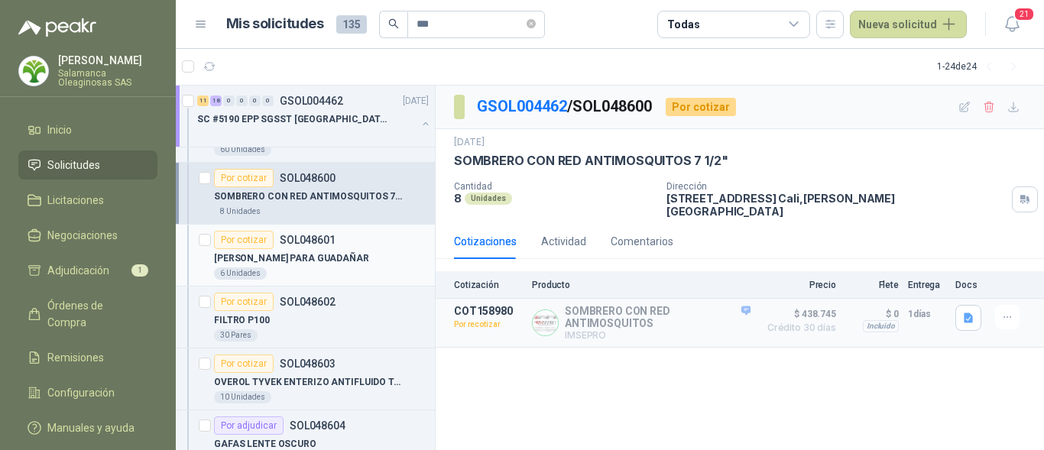
click at [347, 254] on div "ARNES PARA GUADAÑAR" at bounding box center [321, 258] width 215 height 18
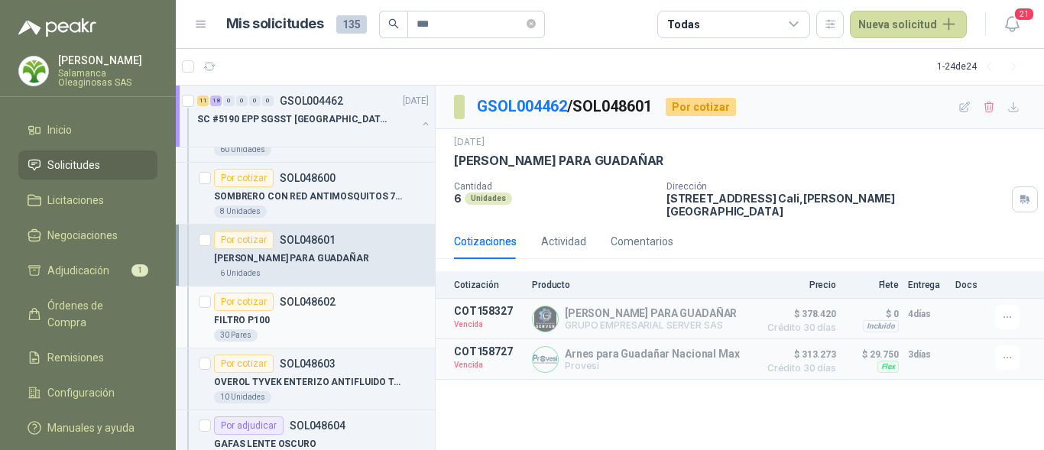
click at [354, 339] on div "30 Pares" at bounding box center [321, 335] width 215 height 12
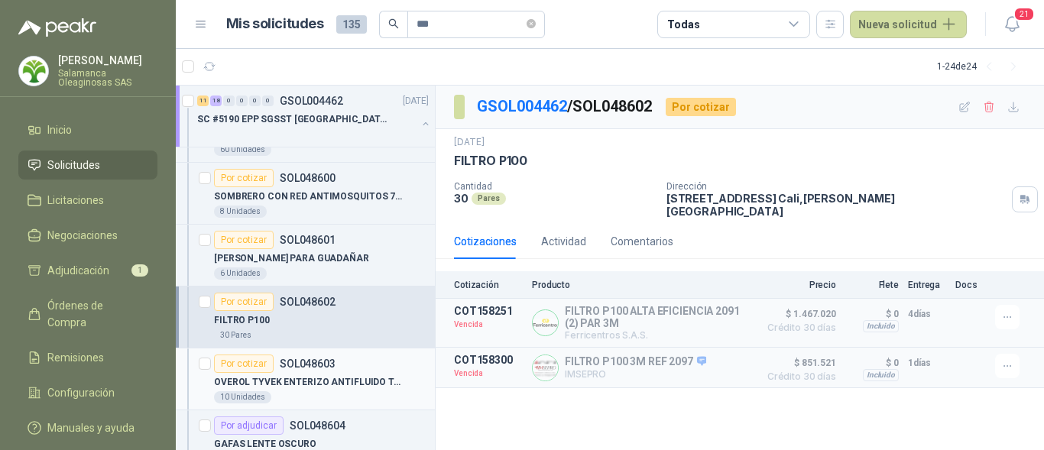
click at [360, 376] on p "OVEROL TYVEK ENTERIZO ANTIFLUIDO TALLA XL" at bounding box center [309, 382] width 190 height 15
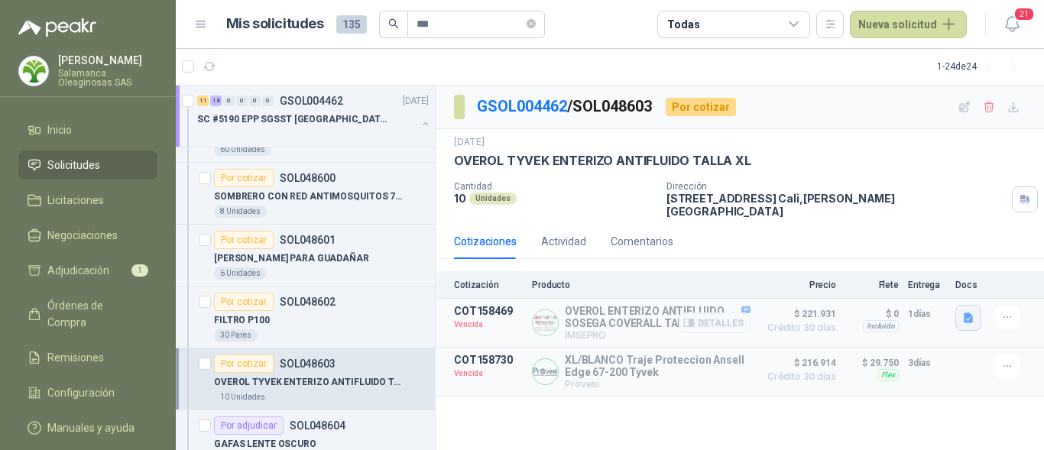
click at [972, 312] on icon "button" at bounding box center [968, 318] width 13 height 13
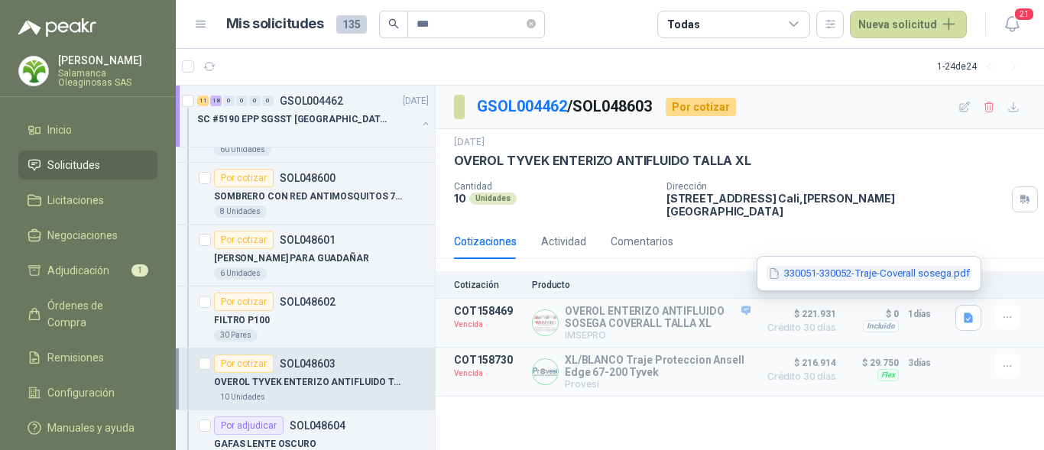
click at [899, 273] on button "330051-330052-Traje-Coverall sosega.pdf" at bounding box center [868, 274] width 205 height 16
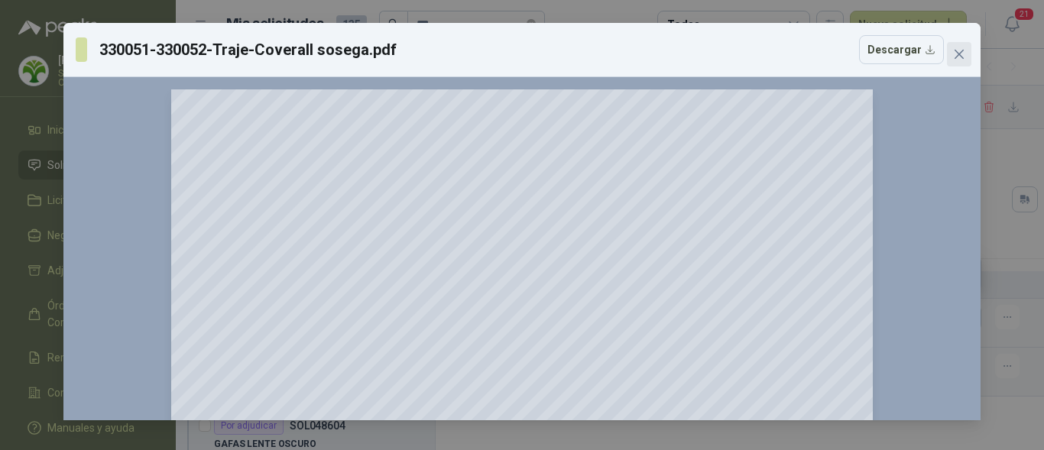
click at [957, 56] on icon "close" at bounding box center [958, 54] width 9 height 9
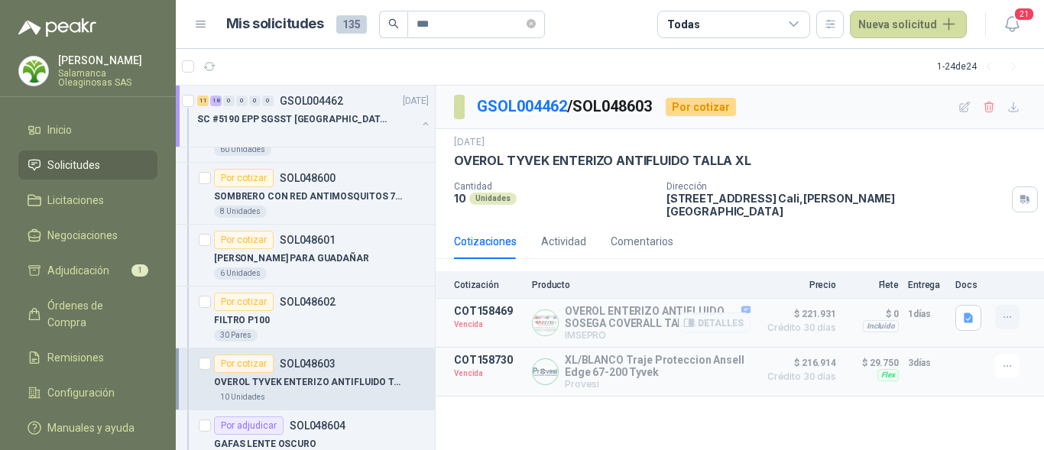
click at [1001, 315] on button "button" at bounding box center [1007, 317] width 24 height 24
click at [976, 271] on button "Solicitar Recotización" at bounding box center [977, 273] width 122 height 24
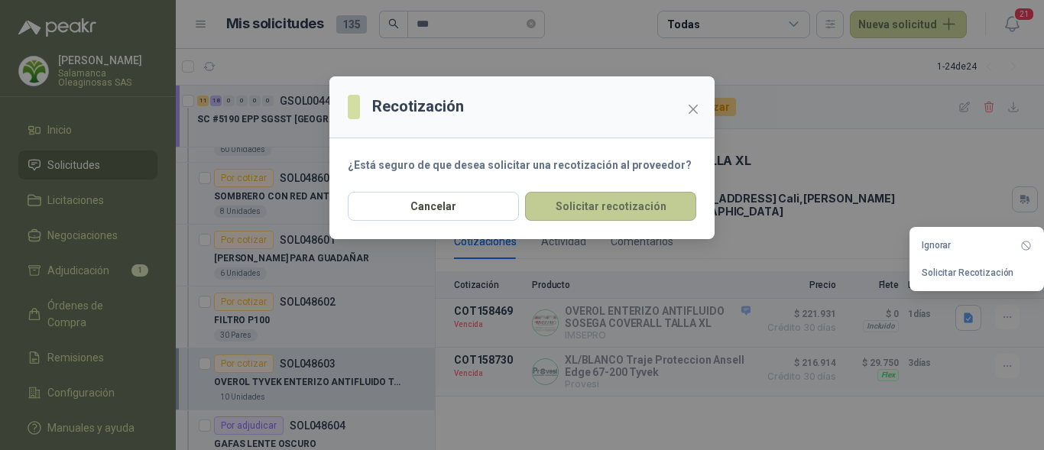
click at [582, 209] on button "Solicitar recotización" at bounding box center [610, 206] width 171 height 29
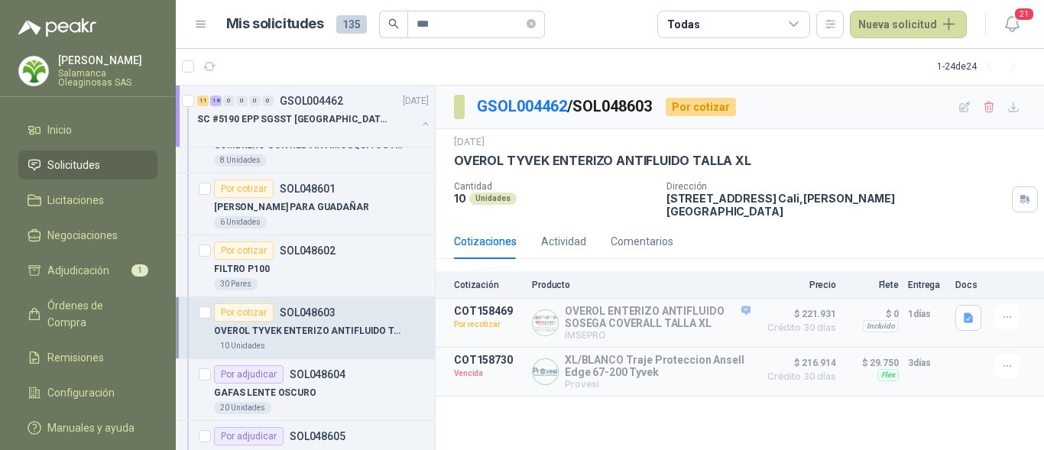
scroll to position [1299, 0]
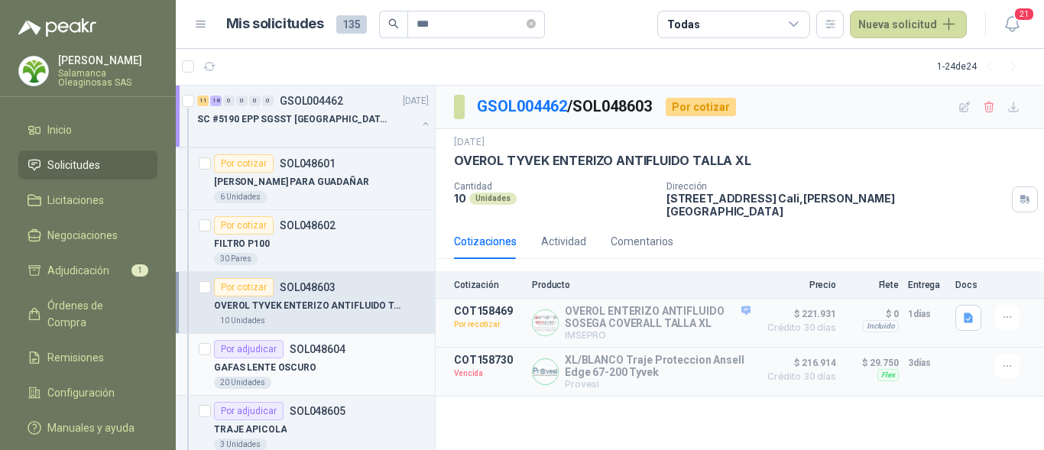
click at [288, 355] on div "Por adjudicar SOL048604" at bounding box center [279, 349] width 131 height 18
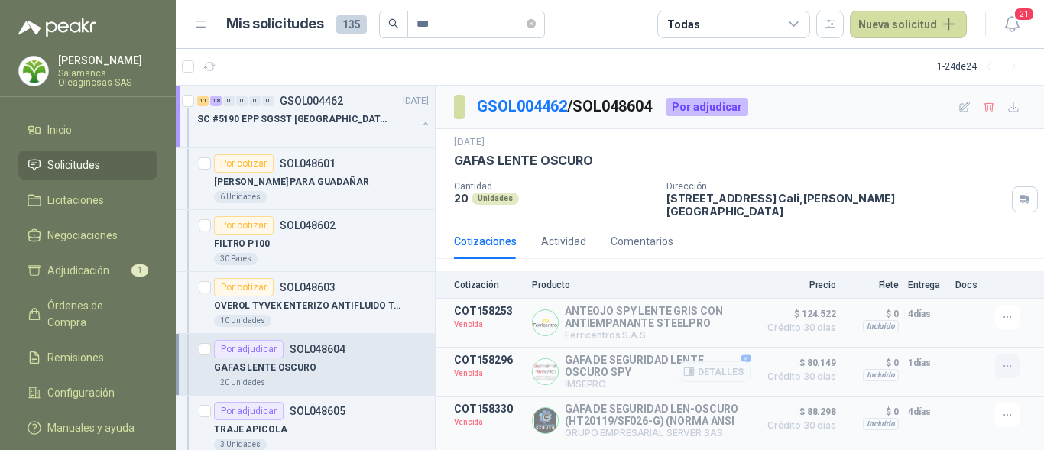
click at [996, 365] on button "button" at bounding box center [1007, 366] width 24 height 24
click at [967, 323] on button "Solicitar Recotización" at bounding box center [977, 323] width 122 height 24
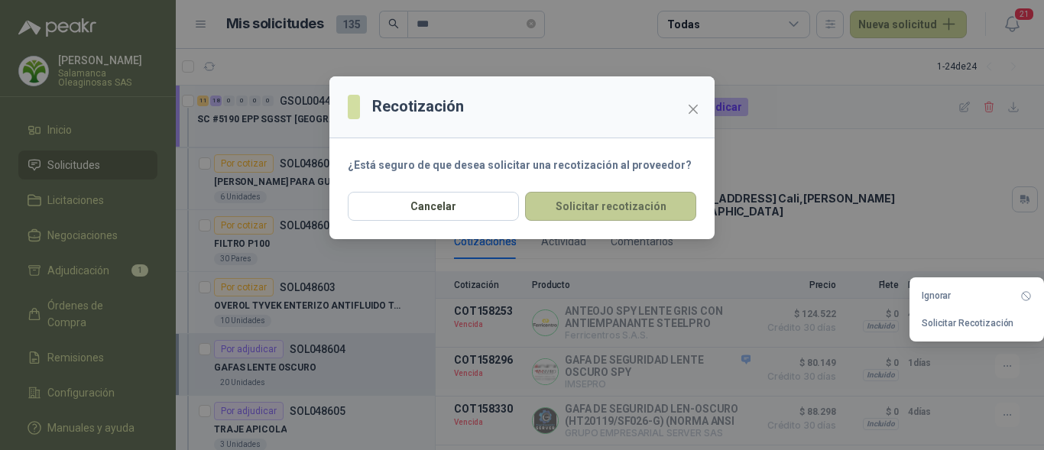
click at [622, 196] on button "Solicitar recotización" at bounding box center [610, 206] width 171 height 29
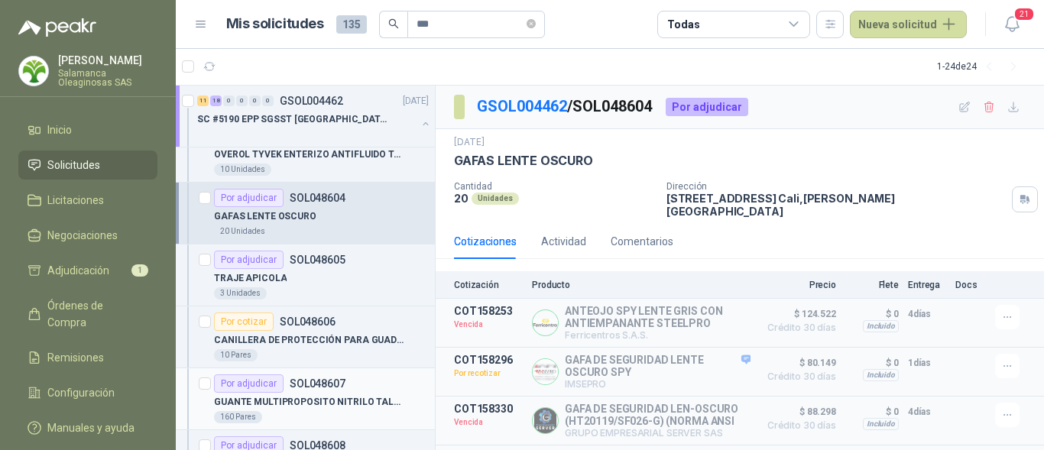
scroll to position [1452, 0]
click at [313, 286] on div "3 Unidades" at bounding box center [321, 292] width 215 height 12
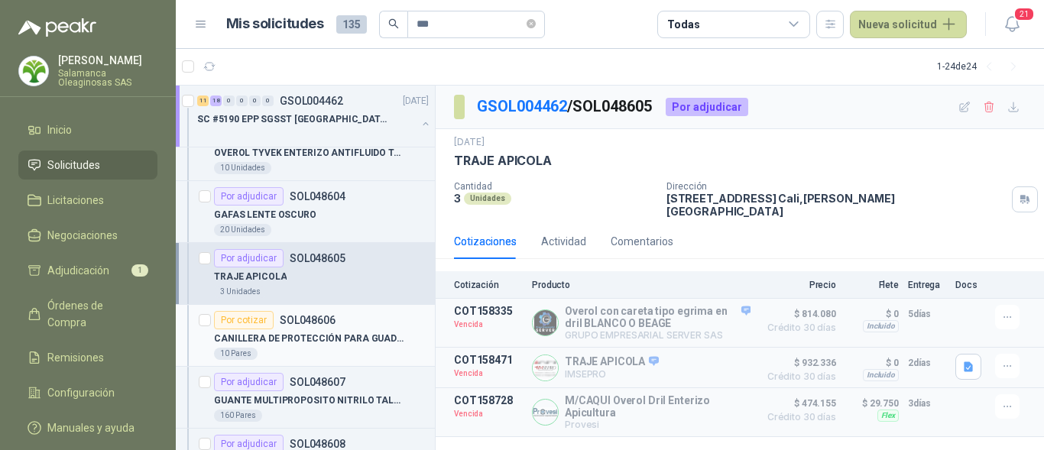
click at [259, 345] on p "CANILLERA DE PROTECCIÓN PARA GUADAÑAR" at bounding box center [309, 339] width 190 height 15
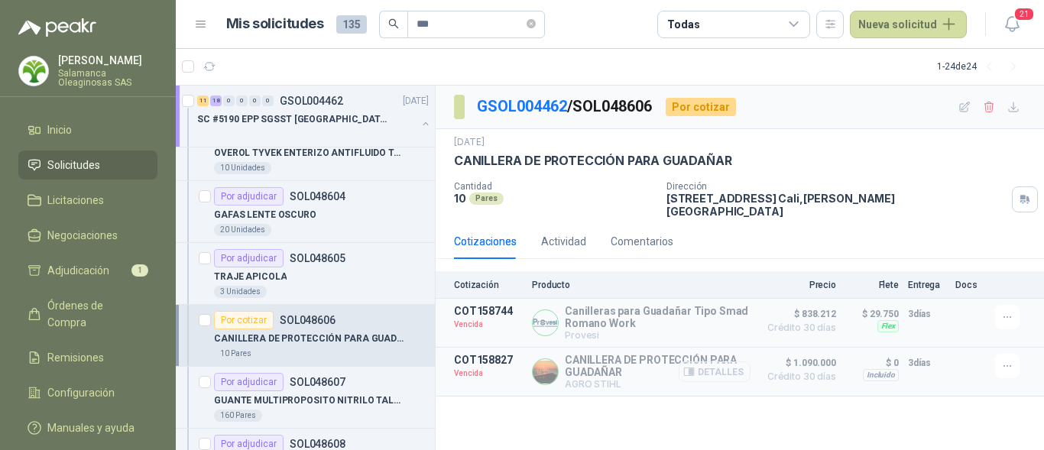
click at [718, 363] on button "Detalles" at bounding box center [715, 371] width 72 height 21
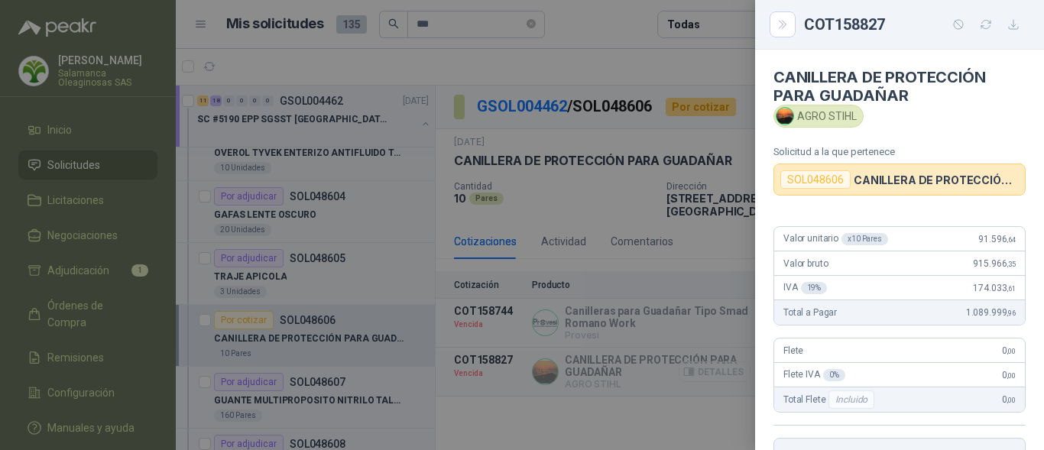
click at [718, 363] on div at bounding box center [522, 225] width 1044 height 450
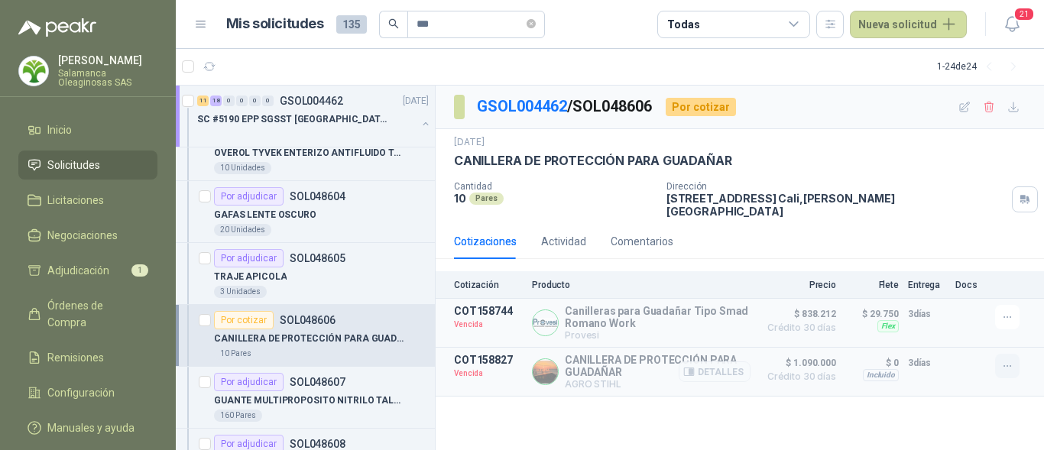
click at [1006, 360] on icon "button" at bounding box center [1007, 366] width 13 height 13
click at [964, 325] on button "Solicitar Recotización" at bounding box center [977, 323] width 122 height 24
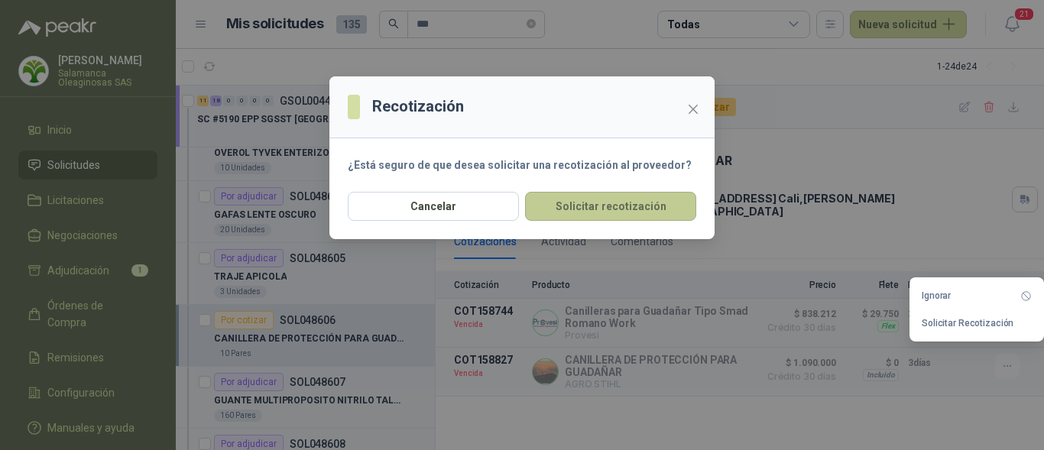
click at [602, 201] on button "Solicitar recotización" at bounding box center [610, 206] width 171 height 29
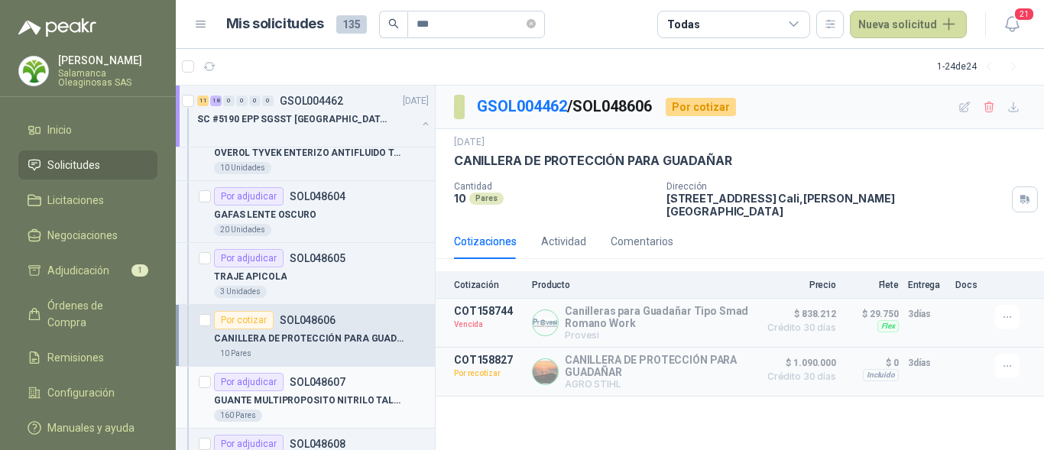
click at [310, 395] on p "GUANTE MULTIPROPOSITO NITRILO TALLA 9" at bounding box center [309, 401] width 190 height 15
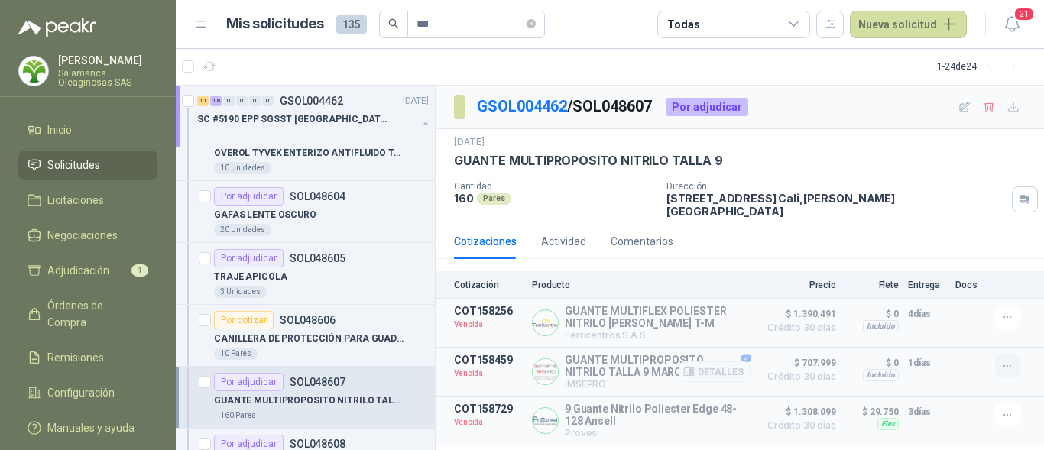
click at [1006, 360] on icon "button" at bounding box center [1007, 366] width 13 height 13
click at [967, 327] on button "Solicitar Recotización" at bounding box center [977, 323] width 122 height 24
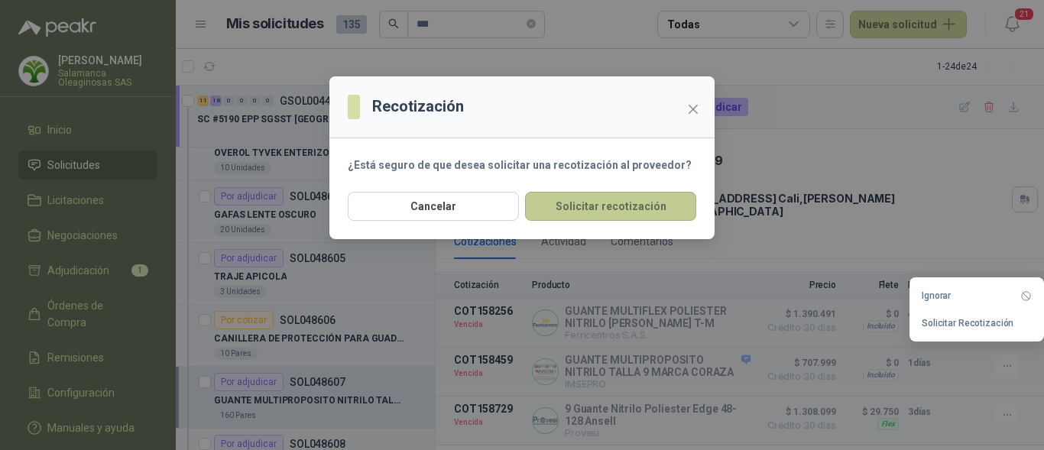
click at [592, 215] on button "Solicitar recotización" at bounding box center [610, 206] width 171 height 29
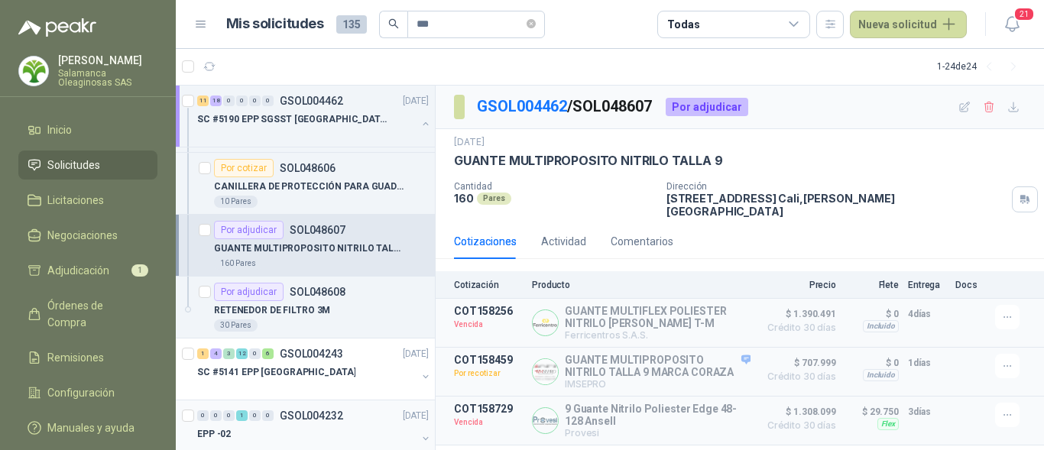
scroll to position [1605, 0]
click at [337, 313] on div "RETENEDOR DE FILTRO 3M" at bounding box center [321, 309] width 215 height 18
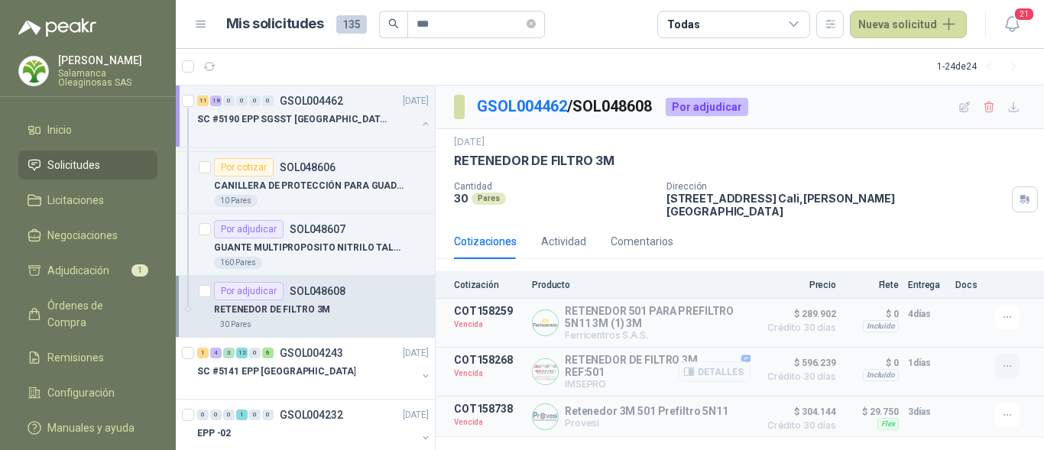
click at [1007, 360] on icon "button" at bounding box center [1007, 366] width 13 height 13
click at [712, 361] on button "Detalles" at bounding box center [715, 371] width 72 height 21
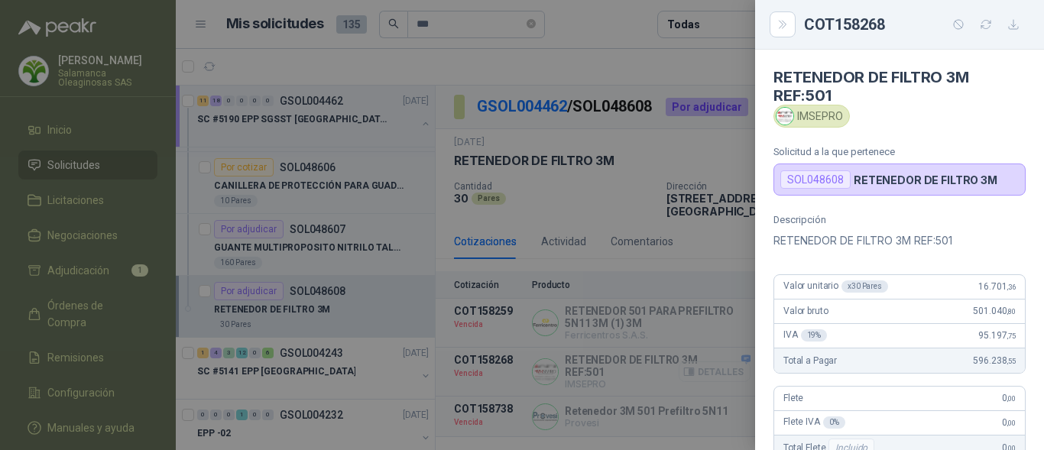
click at [712, 354] on div at bounding box center [522, 225] width 1044 height 450
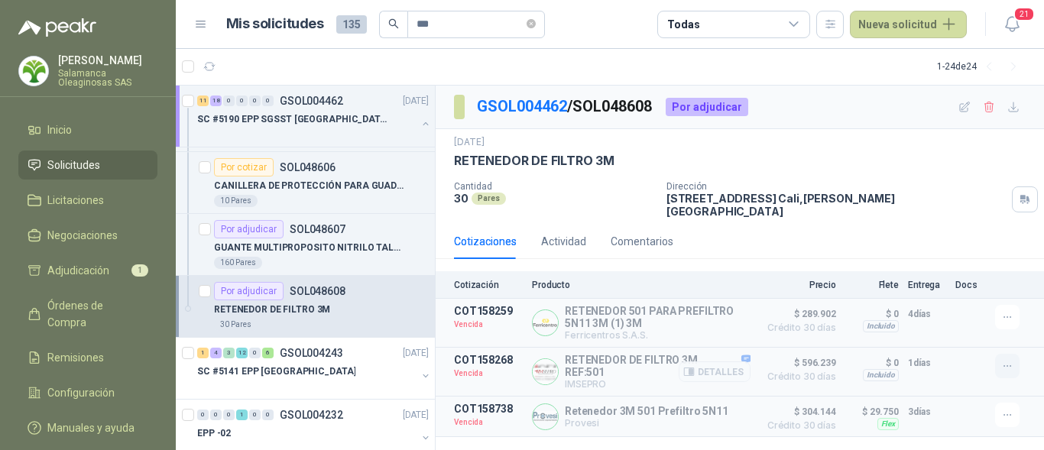
click at [1010, 360] on icon "button" at bounding box center [1007, 366] width 13 height 13
click at [962, 325] on button "Solicitar Recotización" at bounding box center [977, 323] width 122 height 24
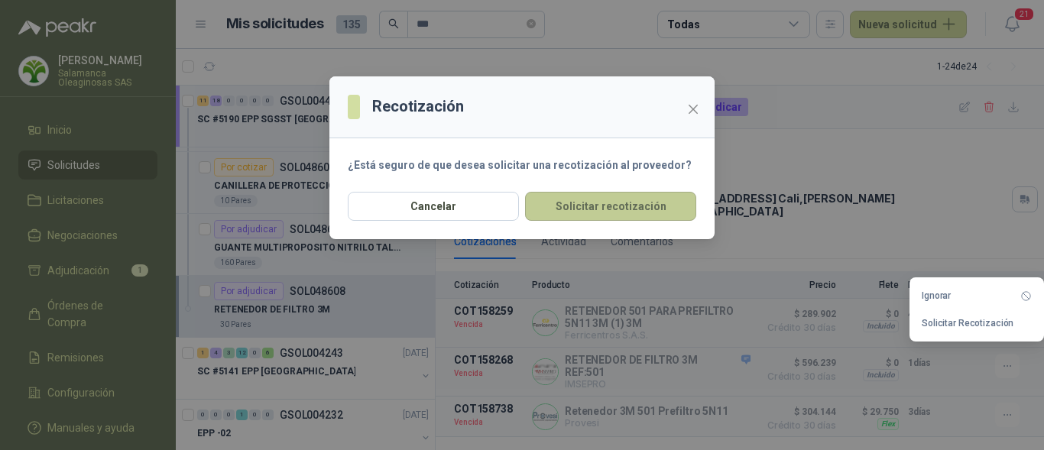
click at [630, 212] on button "Solicitar recotización" at bounding box center [610, 206] width 171 height 29
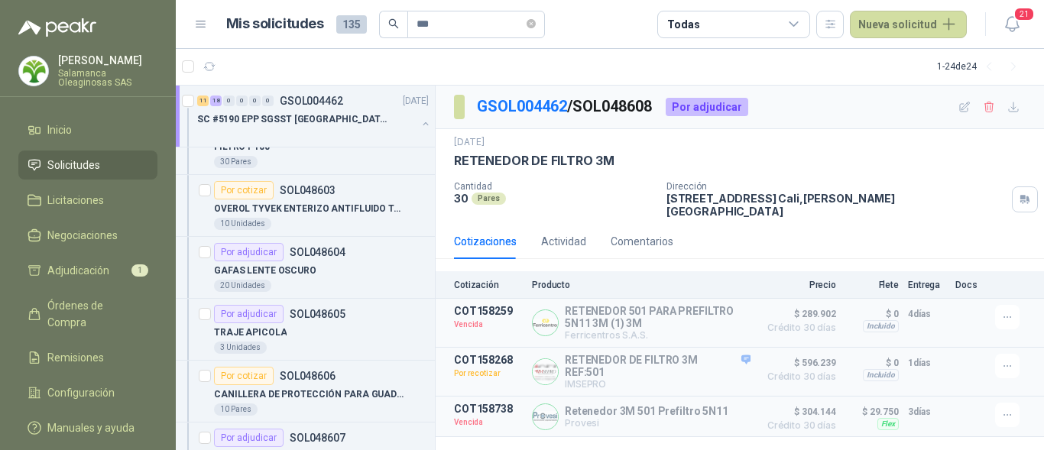
scroll to position [1376, 0]
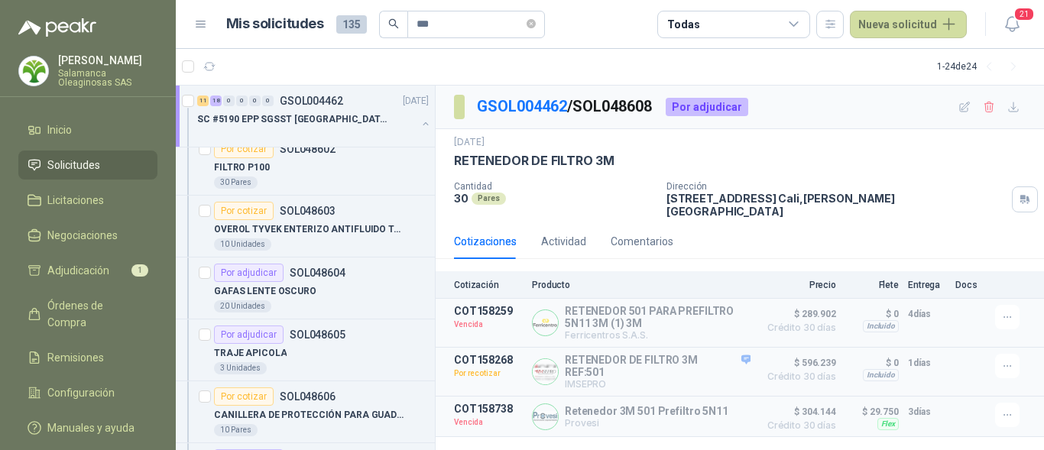
click at [71, 71] on p "Salamanca Oleaginosas SAS" at bounding box center [107, 78] width 99 height 18
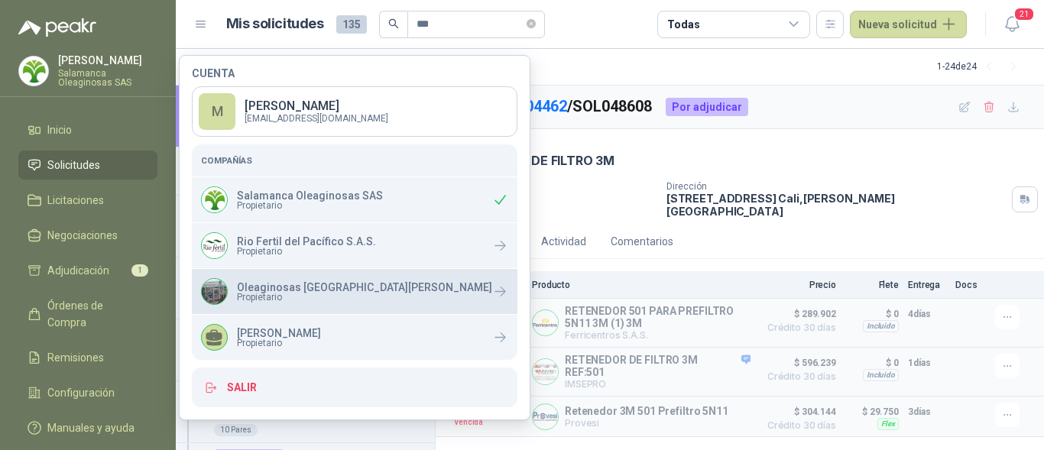
click at [312, 282] on p "Oleaginosas [GEOGRAPHIC_DATA][PERSON_NAME]" at bounding box center [364, 287] width 255 height 11
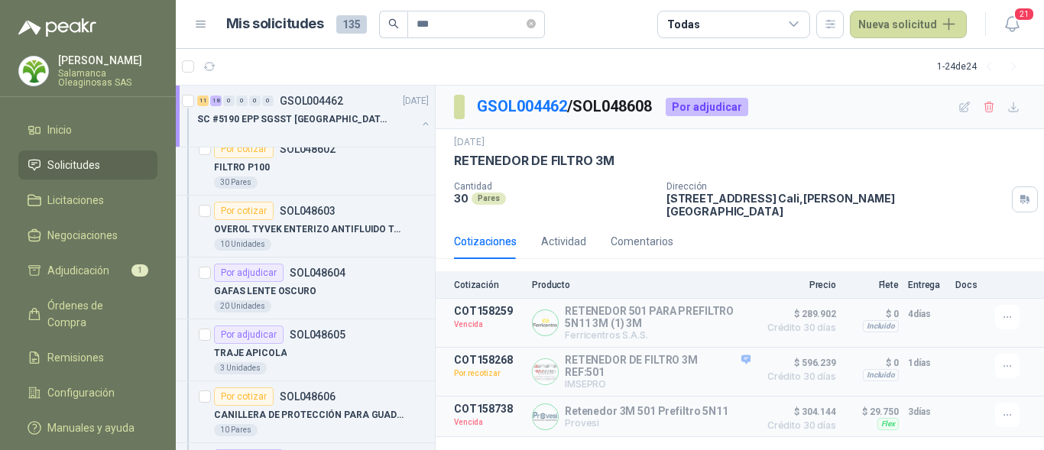
click at [815, 139] on div "14 jul, 2025" at bounding box center [740, 142] width 572 height 15
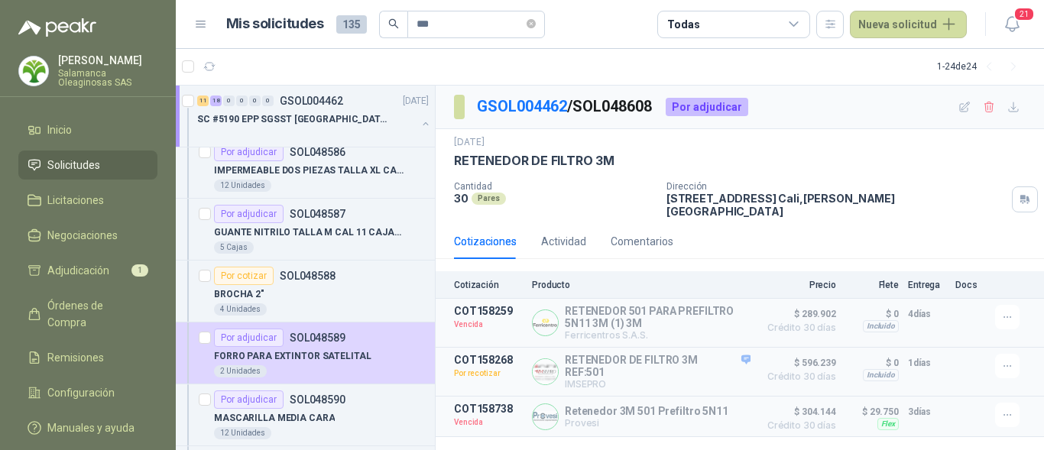
scroll to position [0, 0]
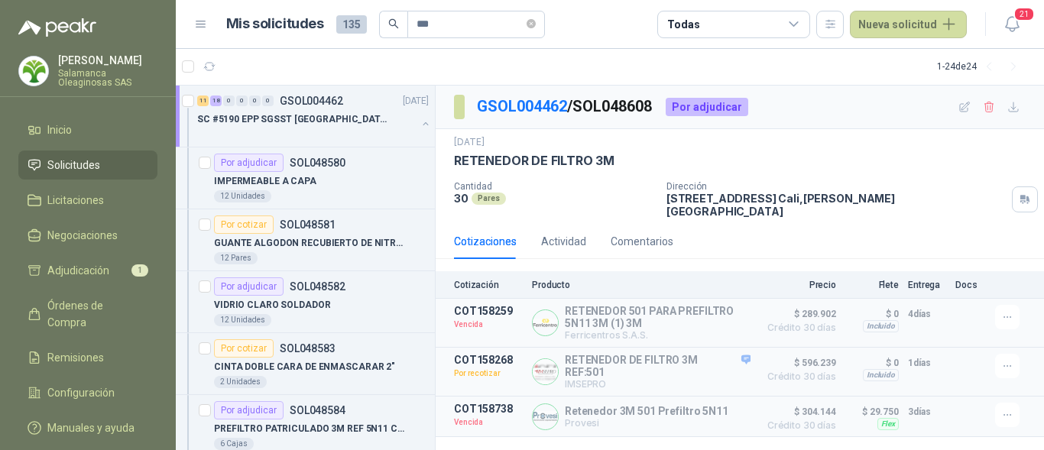
click at [97, 166] on span "Solicitudes" at bounding box center [73, 165] width 53 height 17
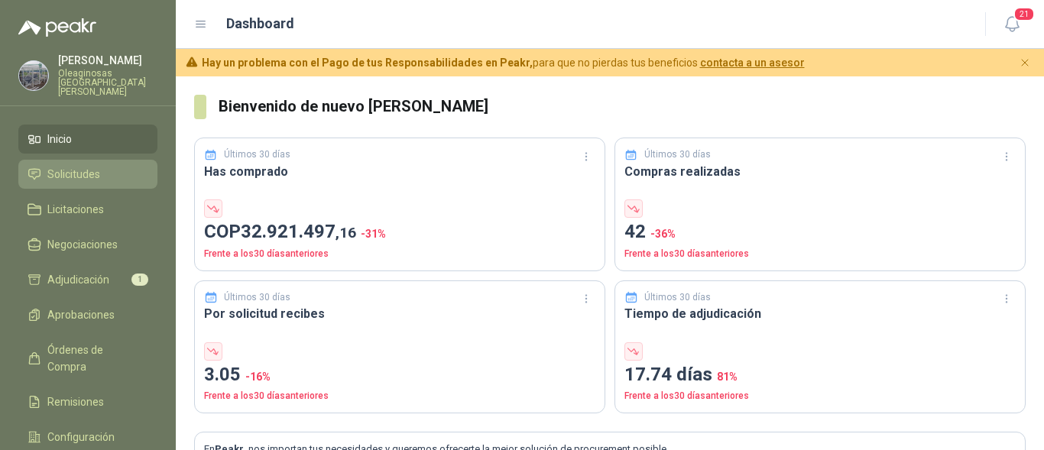
click at [83, 166] on span "Solicitudes" at bounding box center [73, 174] width 53 height 17
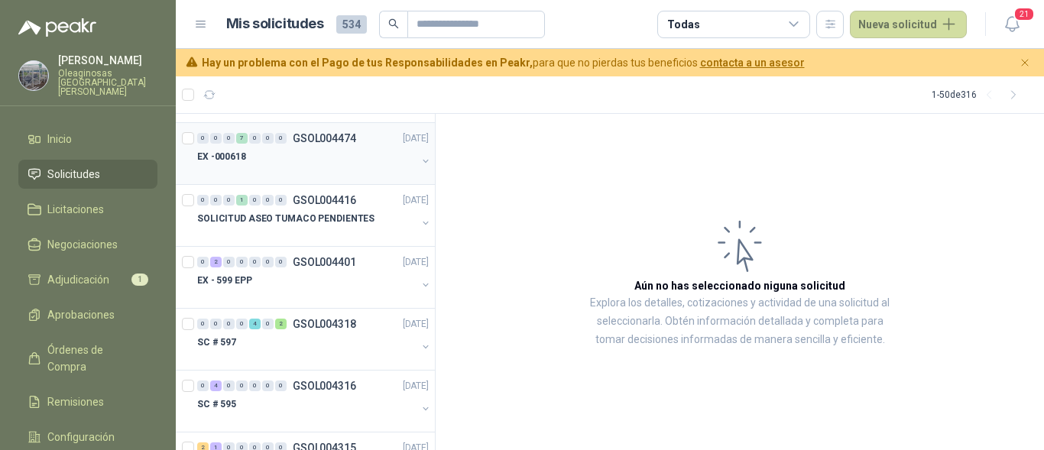
scroll to position [1070, 0]
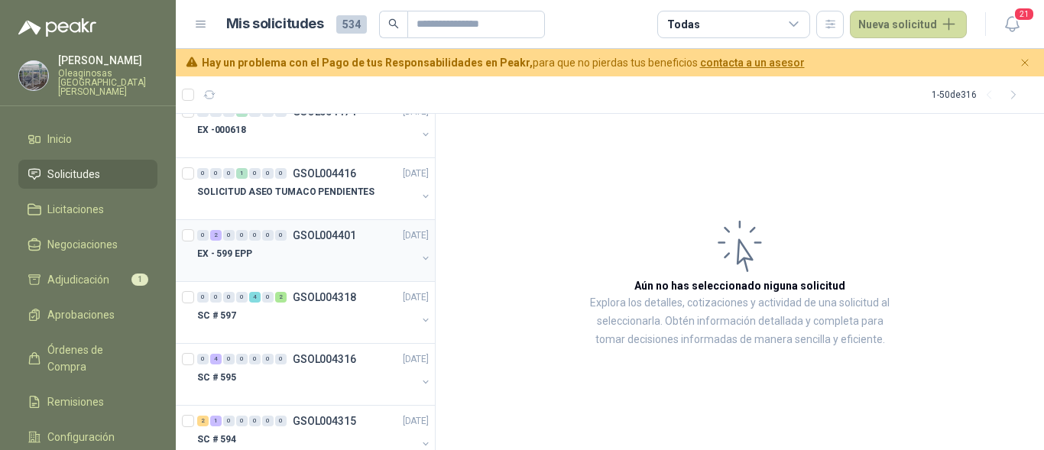
click at [304, 267] on div at bounding box center [306, 269] width 219 height 12
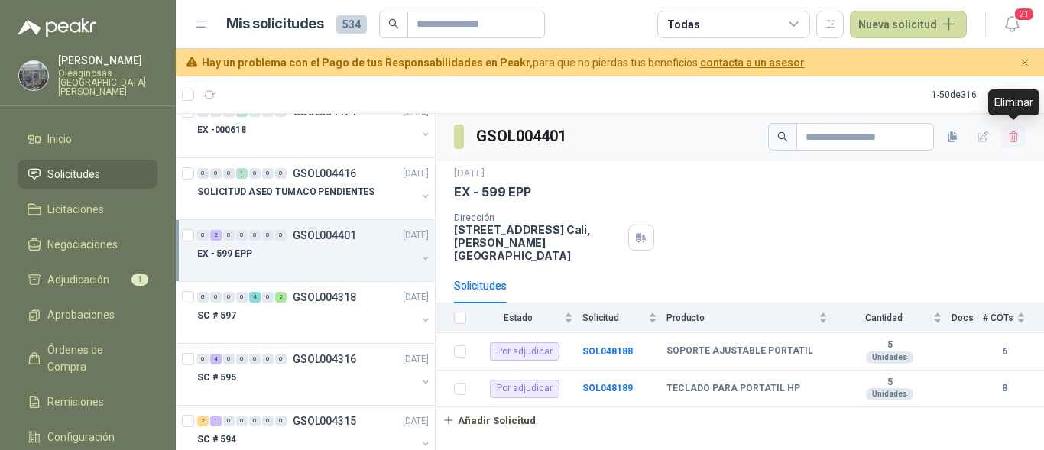
click at [1007, 138] on icon "button" at bounding box center [1013, 137] width 13 height 13
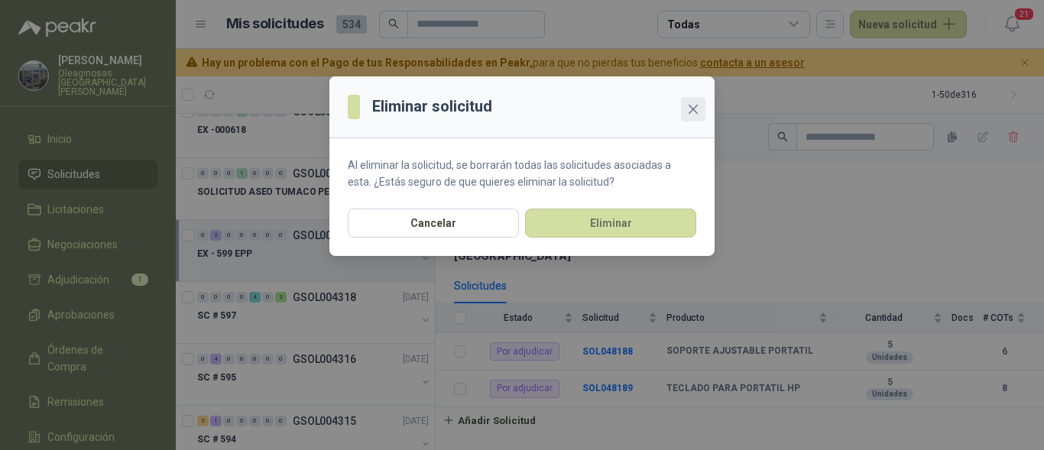
click at [690, 106] on icon "close" at bounding box center [693, 109] width 9 height 9
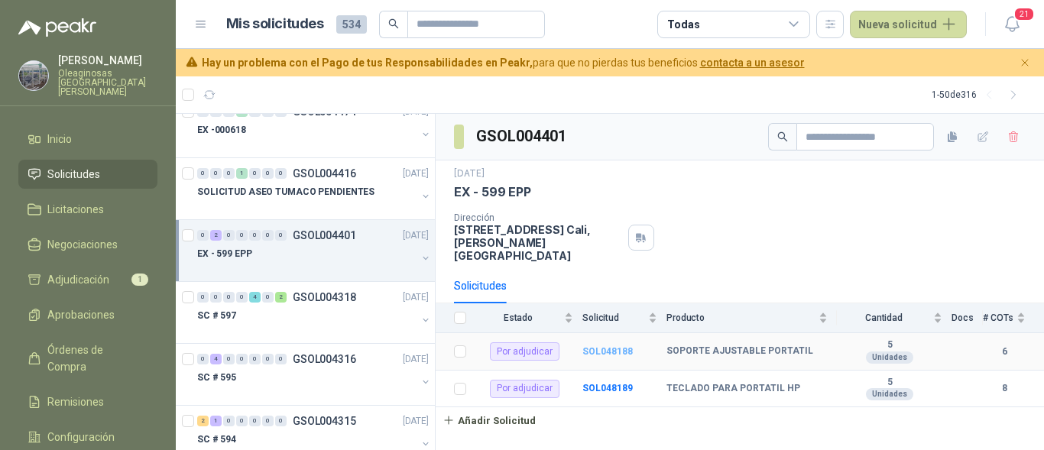
click at [615, 346] on b "SOL048188" at bounding box center [607, 351] width 50 height 11
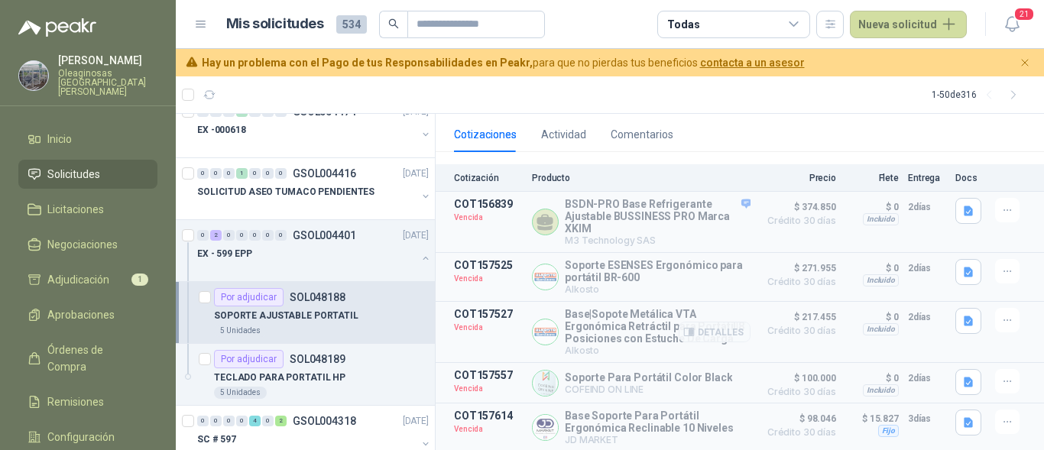
scroll to position [109, 0]
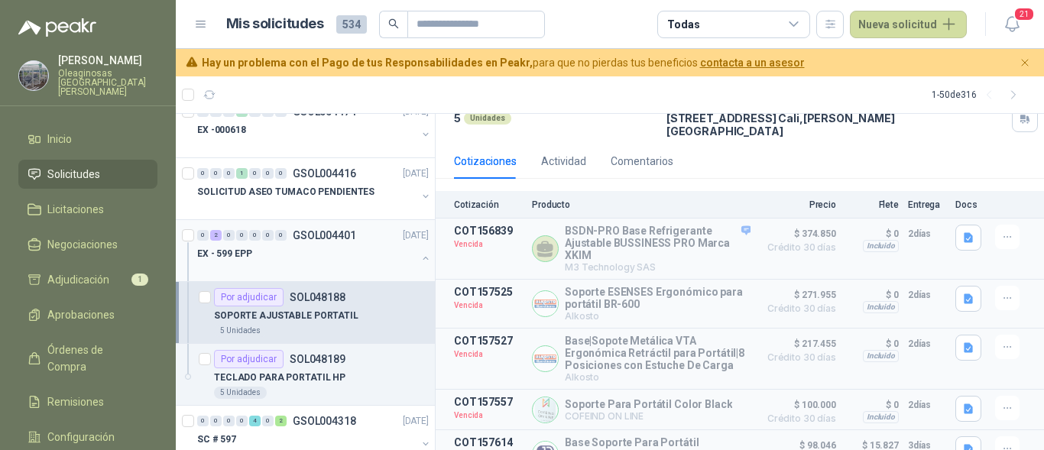
click at [287, 245] on div "EX - 599 EPP" at bounding box center [306, 254] width 219 height 18
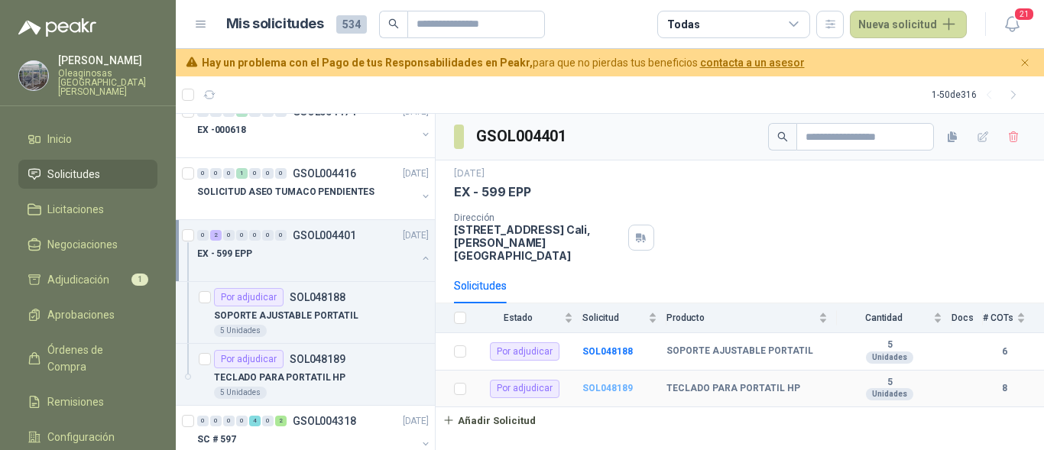
click at [623, 383] on b "SOL048189" at bounding box center [607, 388] width 50 height 11
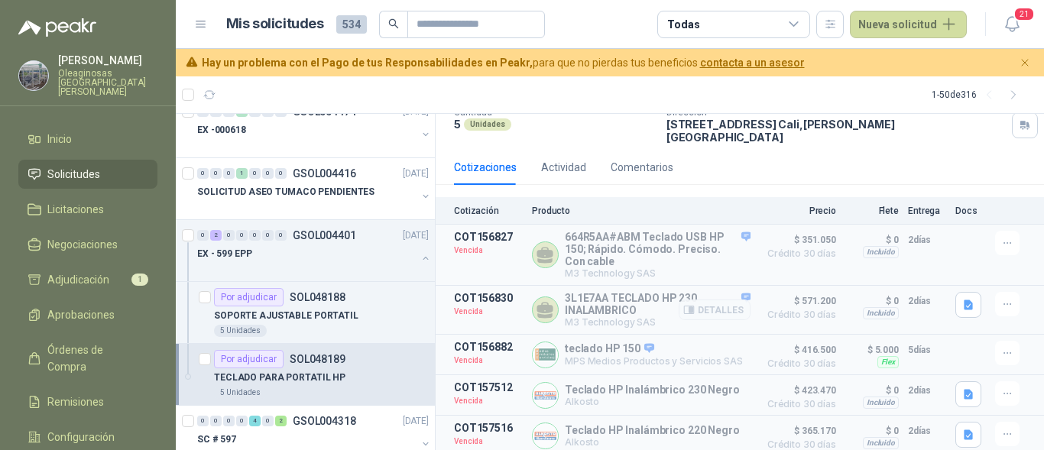
scroll to position [76, 0]
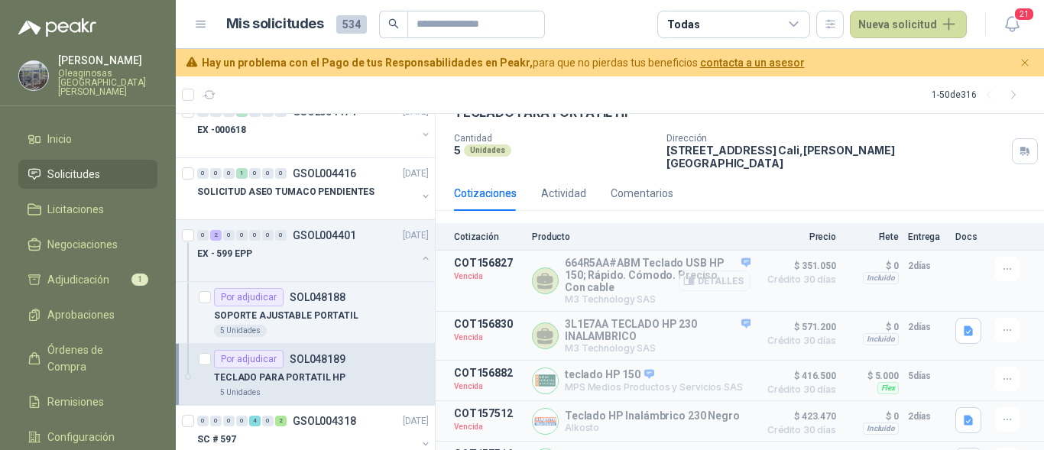
click at [702, 271] on button "Detalles" at bounding box center [715, 281] width 72 height 21
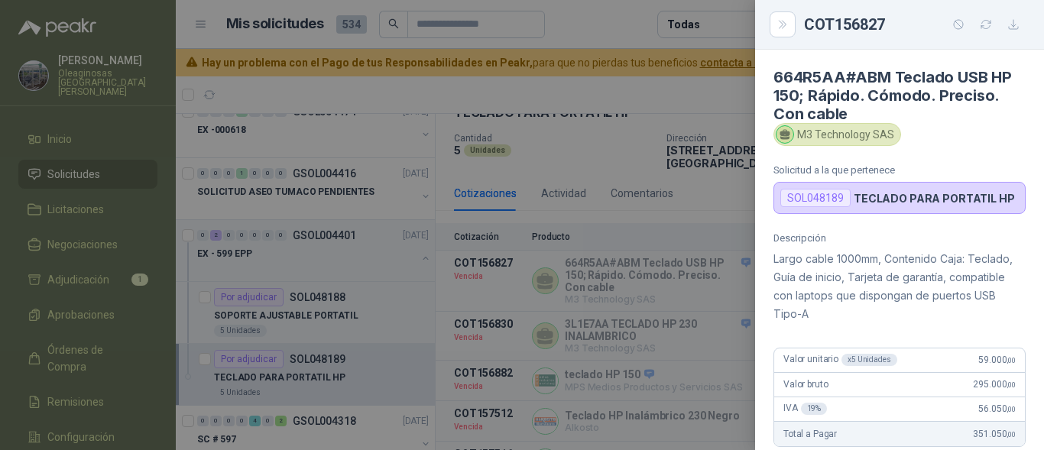
click at [720, 307] on div at bounding box center [522, 225] width 1044 height 450
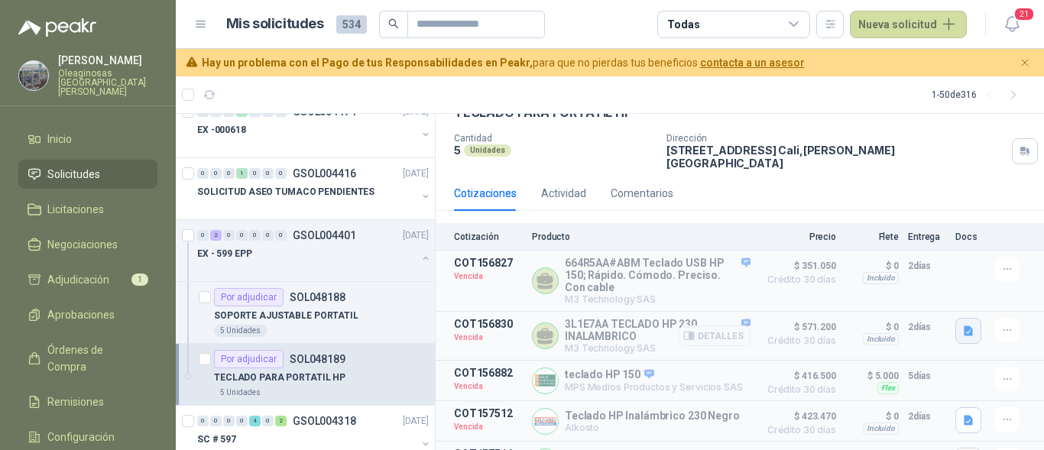
click at [962, 325] on icon "button" at bounding box center [968, 331] width 13 height 13
click at [922, 287] on button "teclado HP.pdf" at bounding box center [916, 289] width 86 height 16
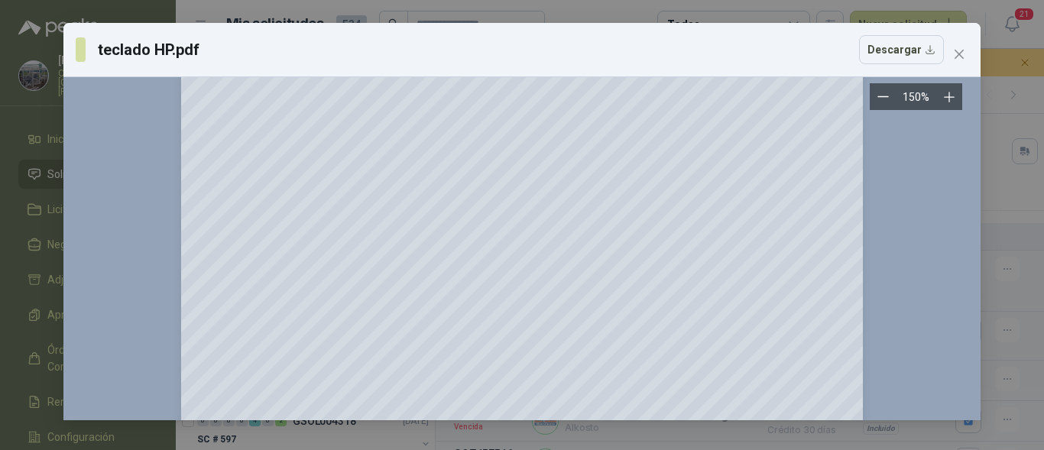
scroll to position [34, 0]
click at [967, 56] on span "Close" at bounding box center [959, 54] width 24 height 12
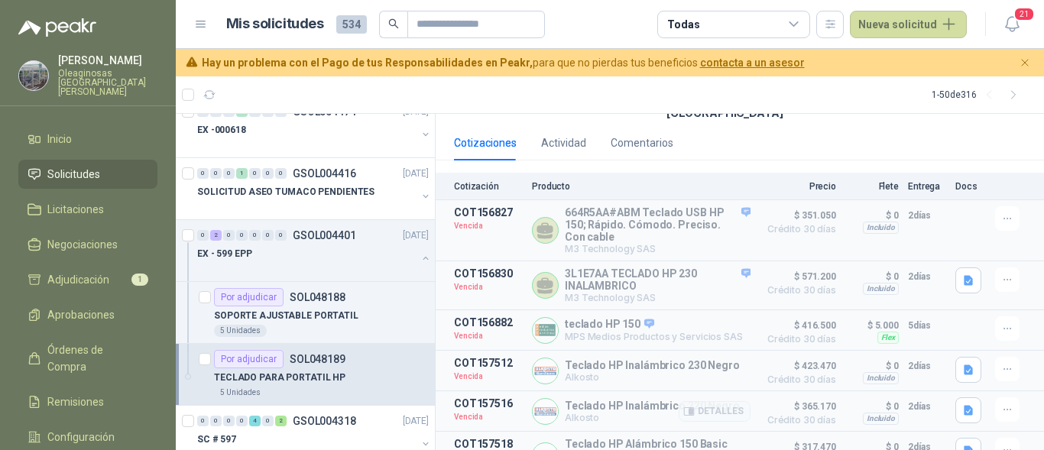
scroll to position [153, 0]
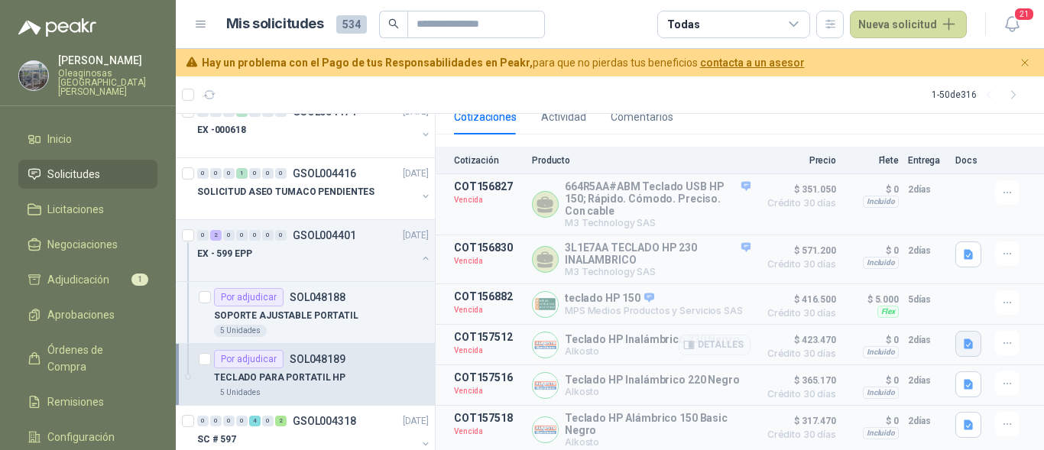
click at [962, 338] on icon "button" at bounding box center [968, 344] width 13 height 13
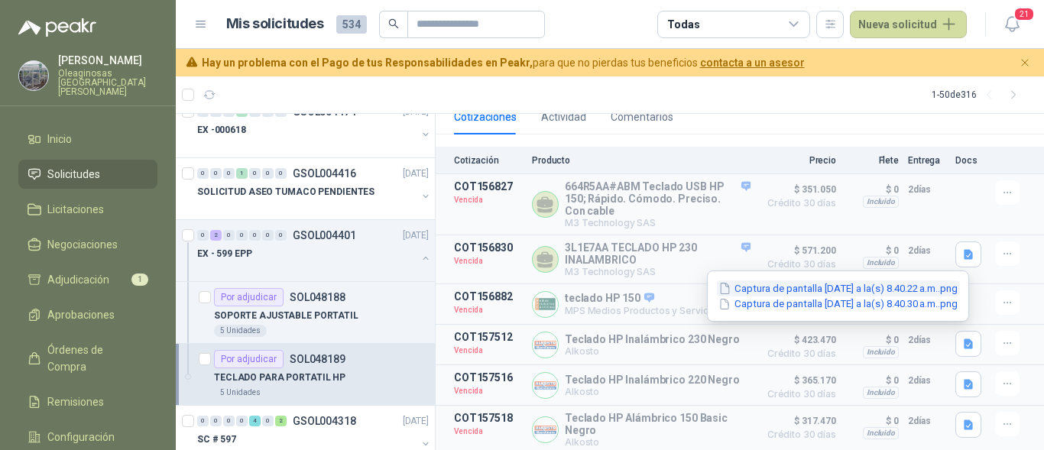
click at [825, 289] on button "Captura de pantalla [DATE] a la(s) 8.40.22 a.m..png" at bounding box center [838, 288] width 242 height 16
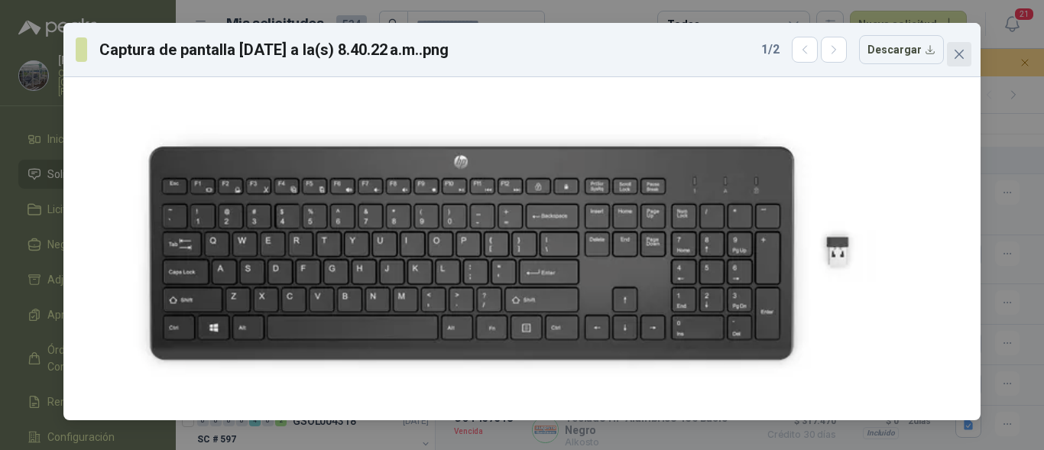
click at [957, 57] on icon "close" at bounding box center [958, 54] width 9 height 9
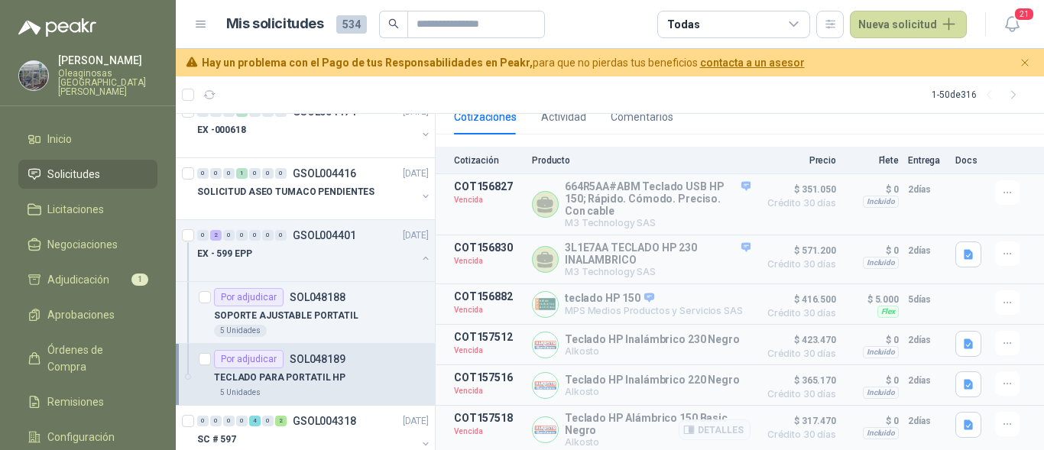
scroll to position [229, 0]
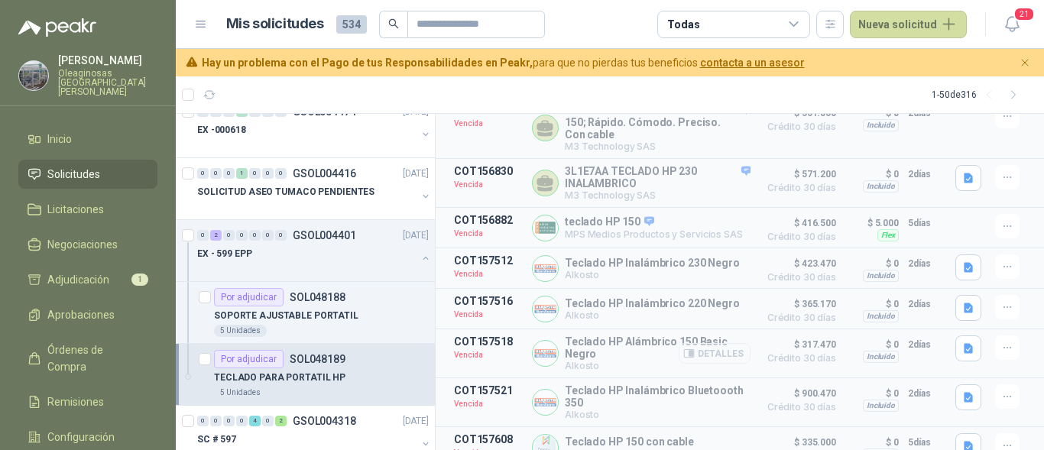
click at [690, 346] on button "Detalles" at bounding box center [715, 353] width 72 height 21
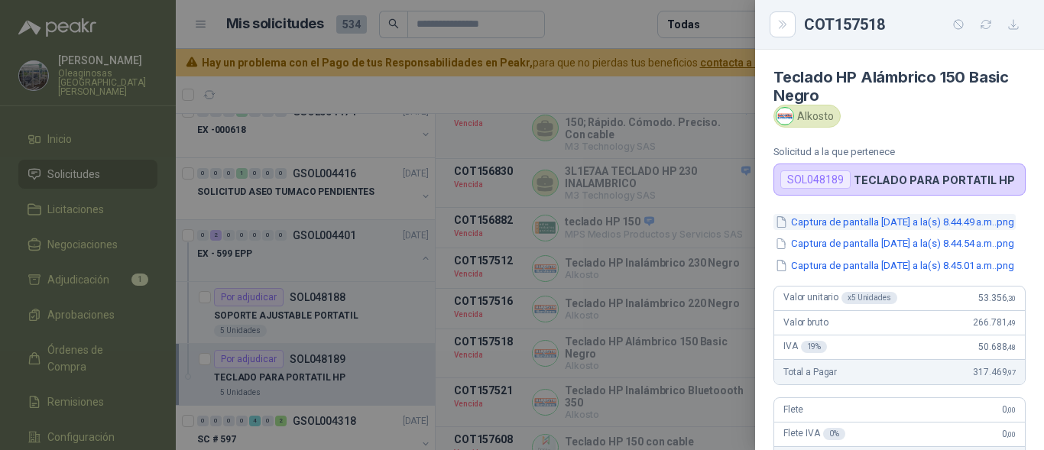
click at [956, 227] on button "Captura de pantalla [DATE] a la(s) 8.44.49 a.m..png" at bounding box center [894, 222] width 242 height 16
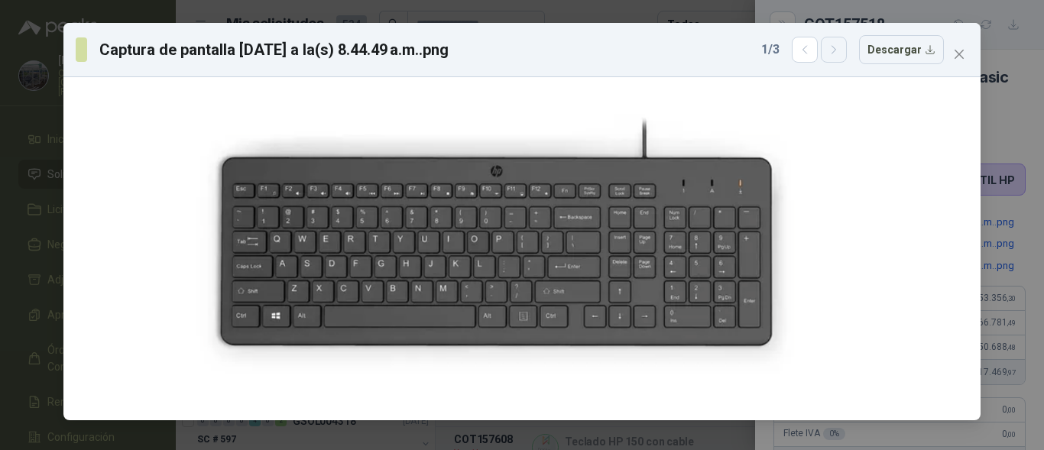
click at [835, 56] on icon "button" at bounding box center [834, 50] width 13 height 13
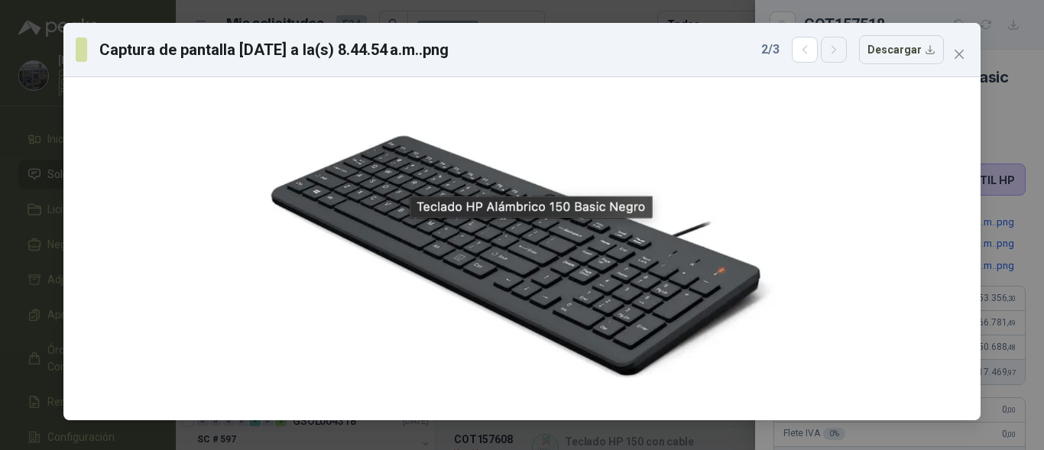
click at [835, 56] on icon "button" at bounding box center [834, 50] width 13 height 13
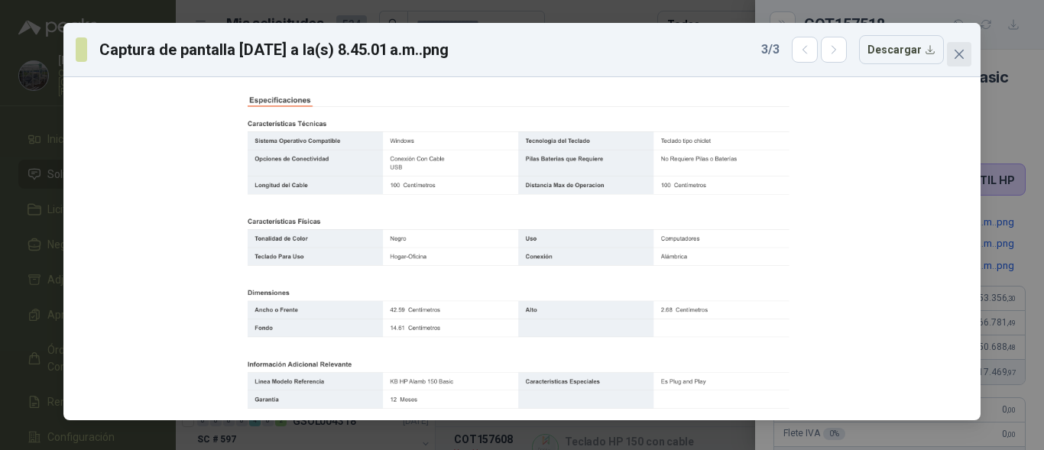
click at [960, 49] on icon "close" at bounding box center [959, 54] width 12 height 12
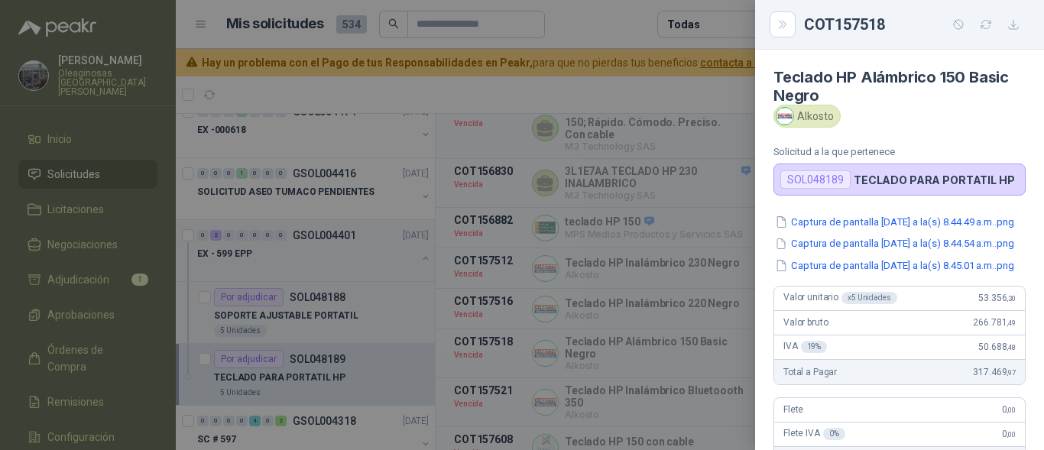
click at [697, 286] on div at bounding box center [522, 225] width 1044 height 450
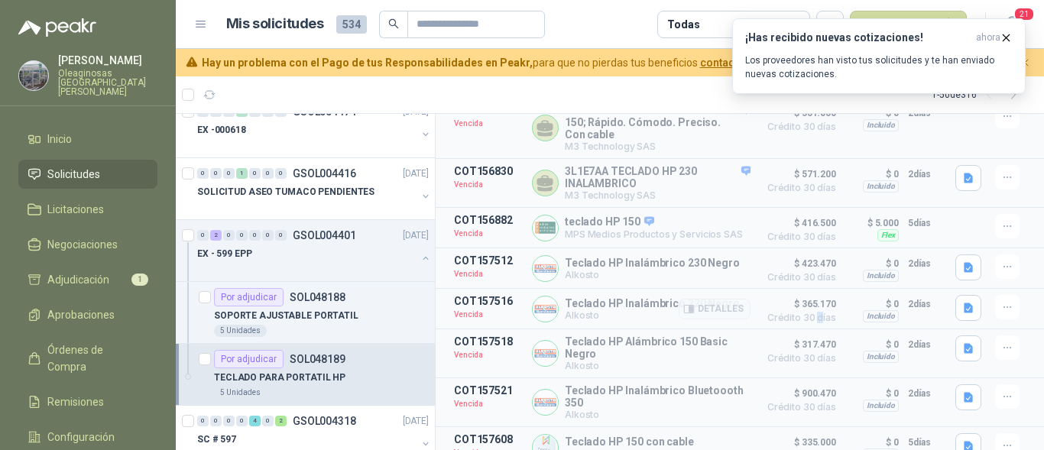
click at [809, 317] on span "Crédito 30 días" at bounding box center [798, 317] width 76 height 9
click at [1005, 35] on icon "button" at bounding box center [1006, 37] width 13 height 13
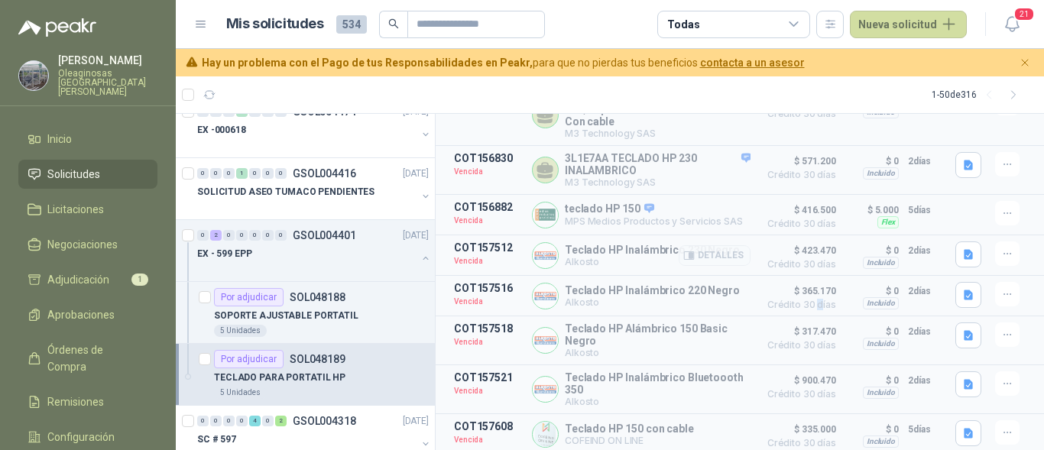
scroll to position [245, 0]
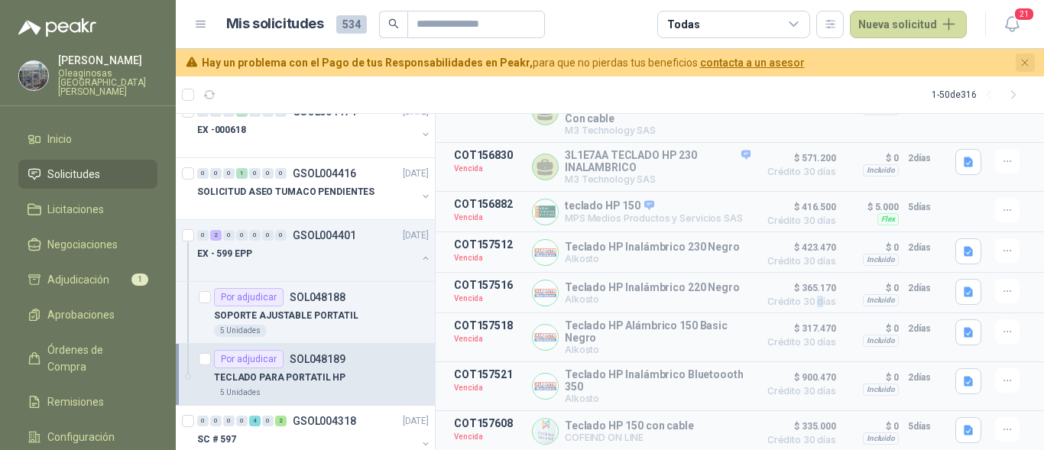
click at [1026, 60] on icon "Cerrar" at bounding box center [1025, 63] width 13 height 13
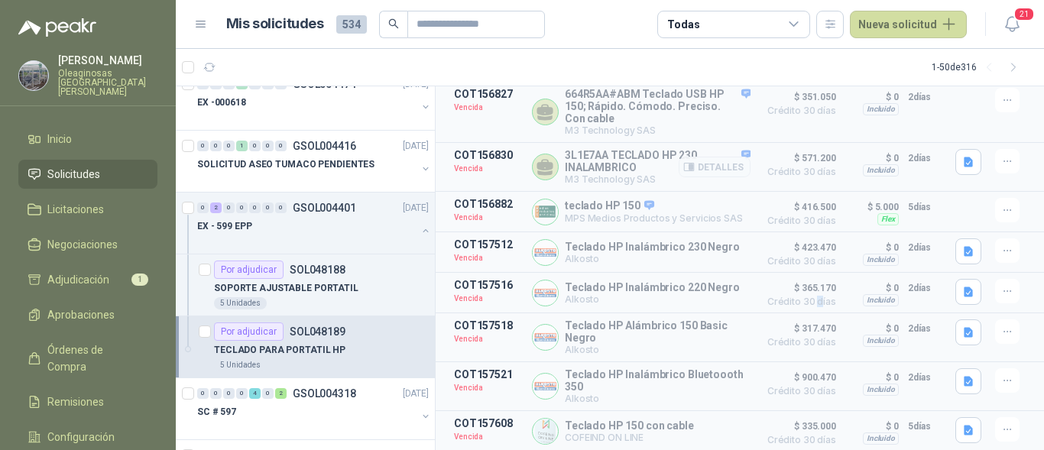
scroll to position [65, 0]
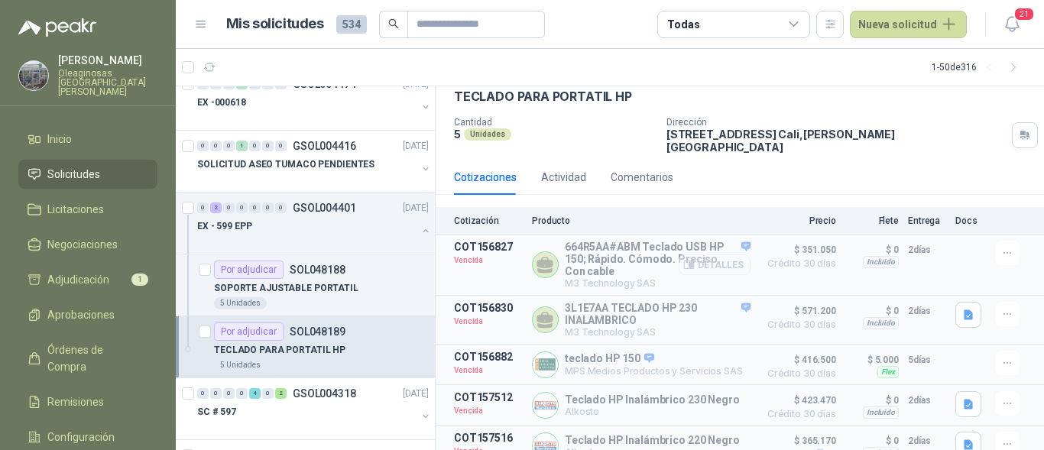
click at [718, 255] on button "Detalles" at bounding box center [715, 264] width 72 height 21
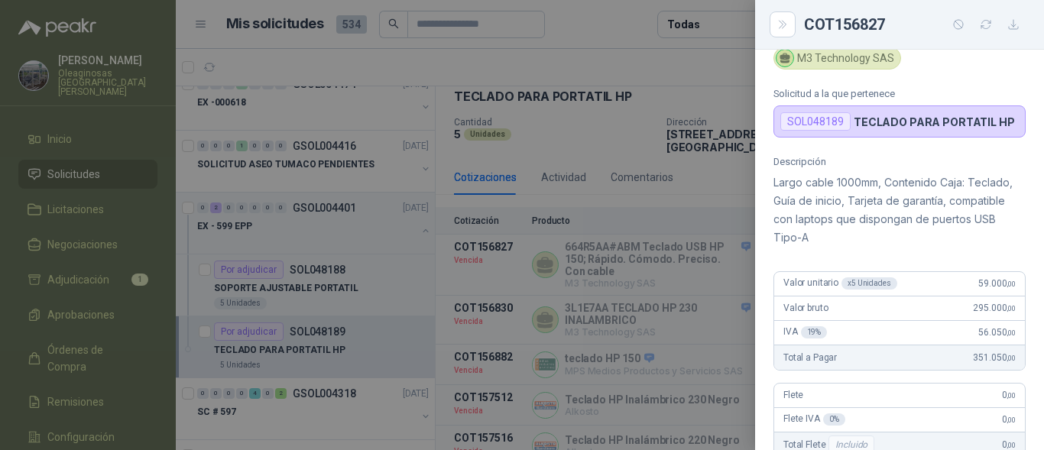
scroll to position [153, 0]
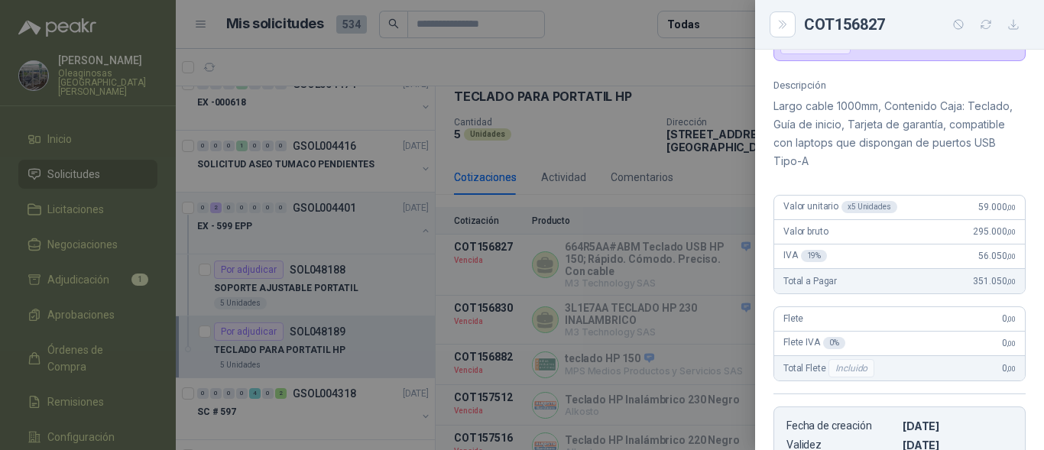
click at [668, 290] on div at bounding box center [522, 225] width 1044 height 450
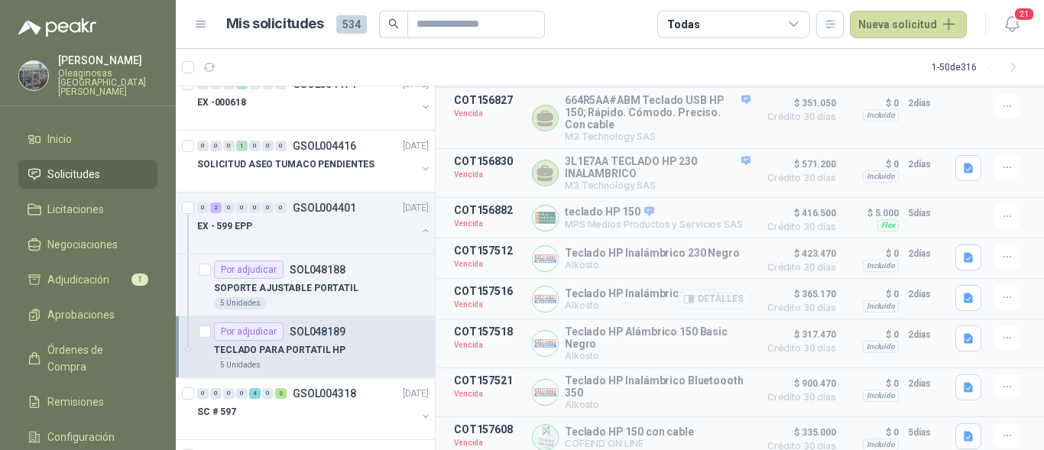
scroll to position [218, 0]
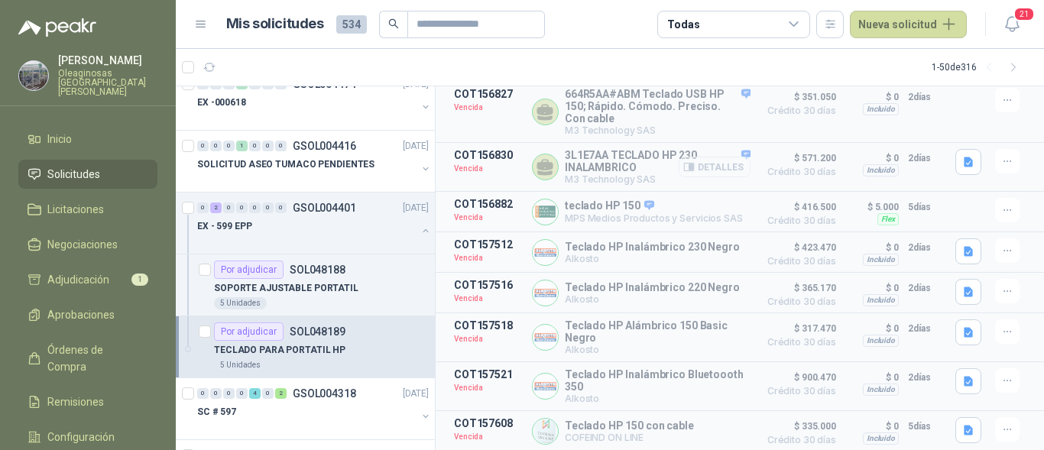
click at [718, 160] on button "Detalles" at bounding box center [715, 167] width 72 height 21
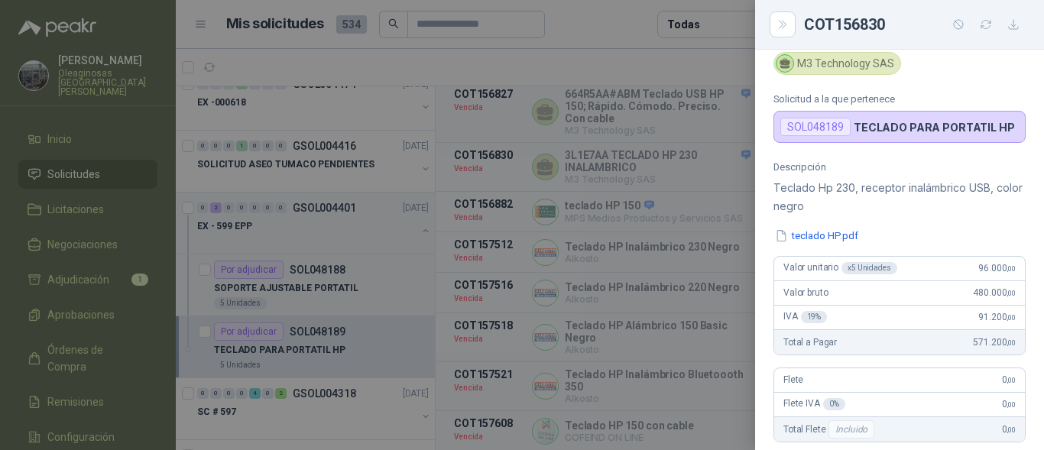
scroll to position [0, 0]
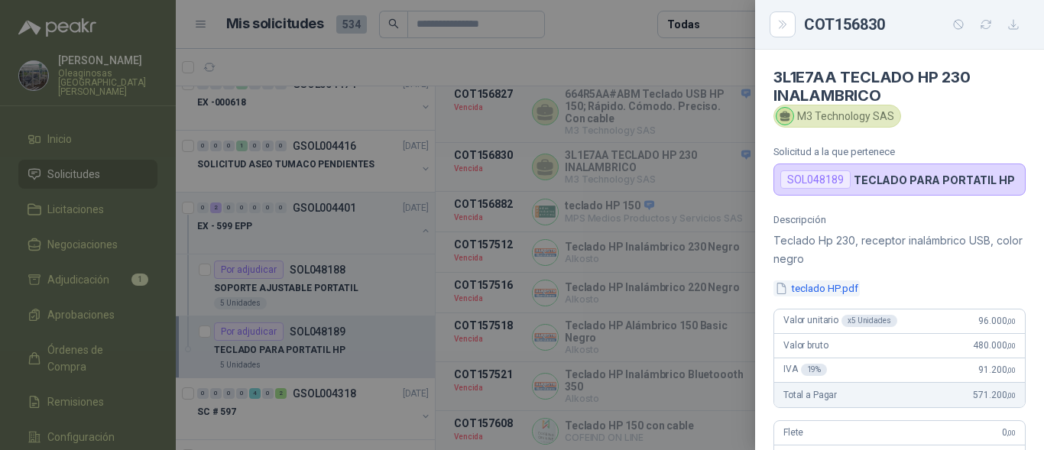
click at [835, 291] on button "teclado HP.pdf" at bounding box center [816, 288] width 86 height 16
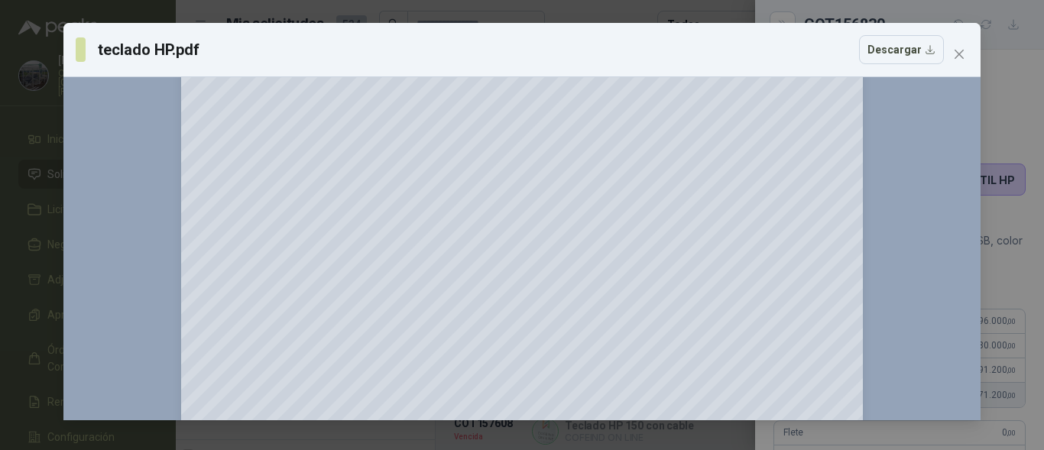
scroll to position [382, 0]
click at [947, 92] on icon "Zoom in" at bounding box center [948, 96] width 15 height 15
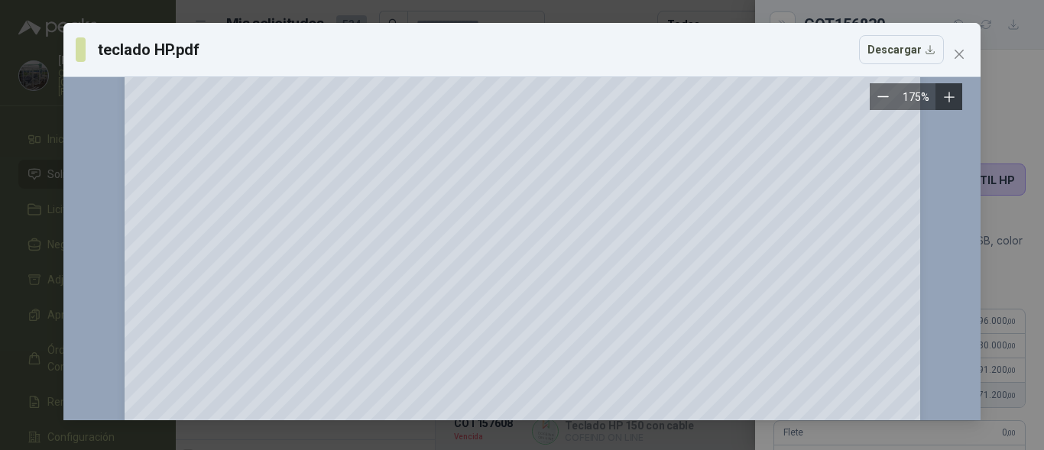
click at [947, 92] on icon "Zoom in" at bounding box center [948, 96] width 15 height 15
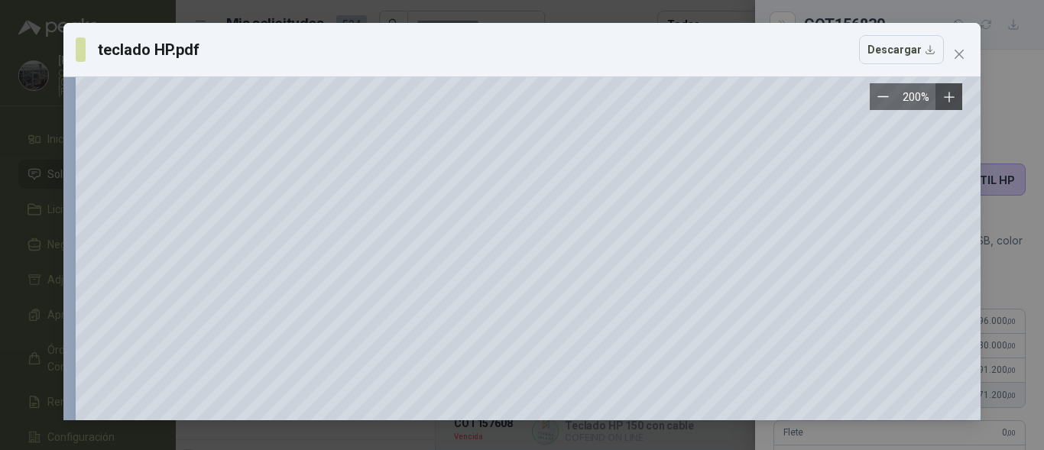
click at [947, 92] on icon "Zoom in" at bounding box center [948, 96] width 15 height 15
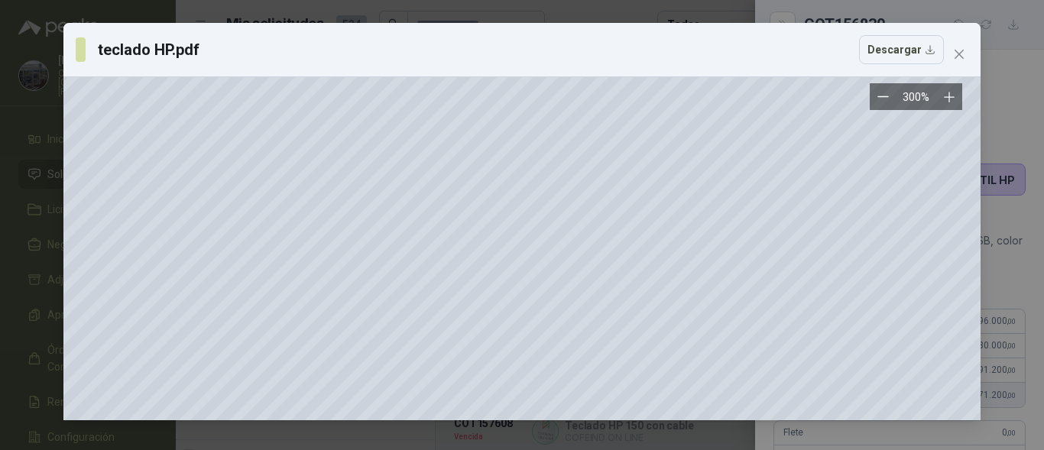
scroll to position [764, 154]
click at [953, 51] on icon "close" at bounding box center [959, 54] width 12 height 12
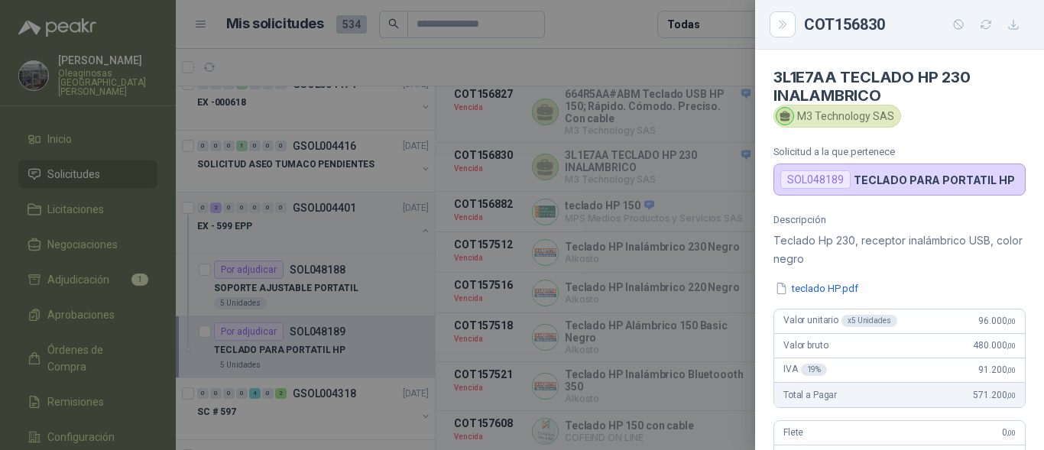
click at [654, 242] on div at bounding box center [522, 225] width 1044 height 450
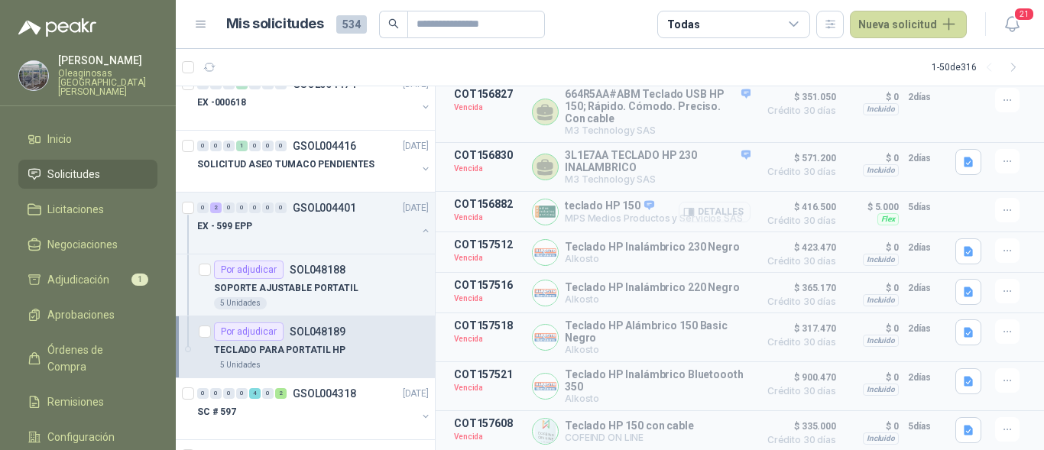
click at [690, 209] on button "Detalles" at bounding box center [715, 212] width 72 height 21
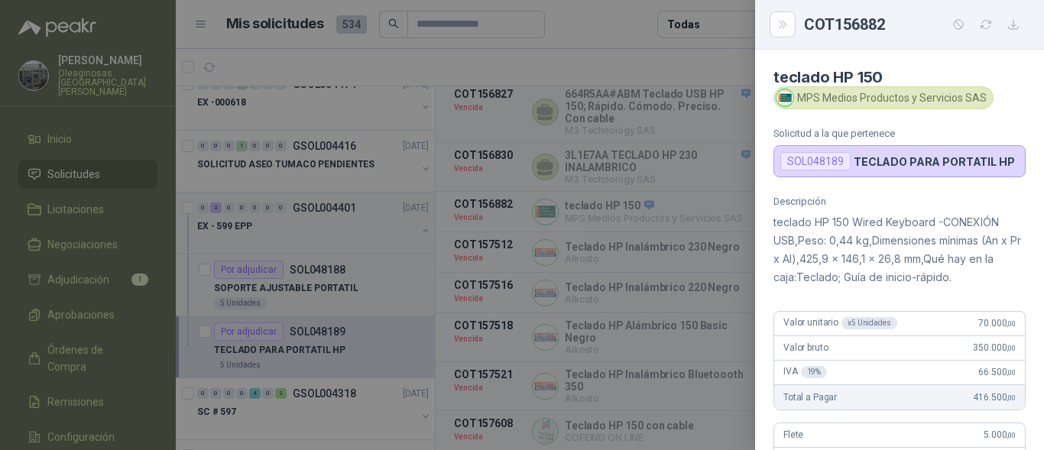
click at [708, 256] on div at bounding box center [522, 225] width 1044 height 450
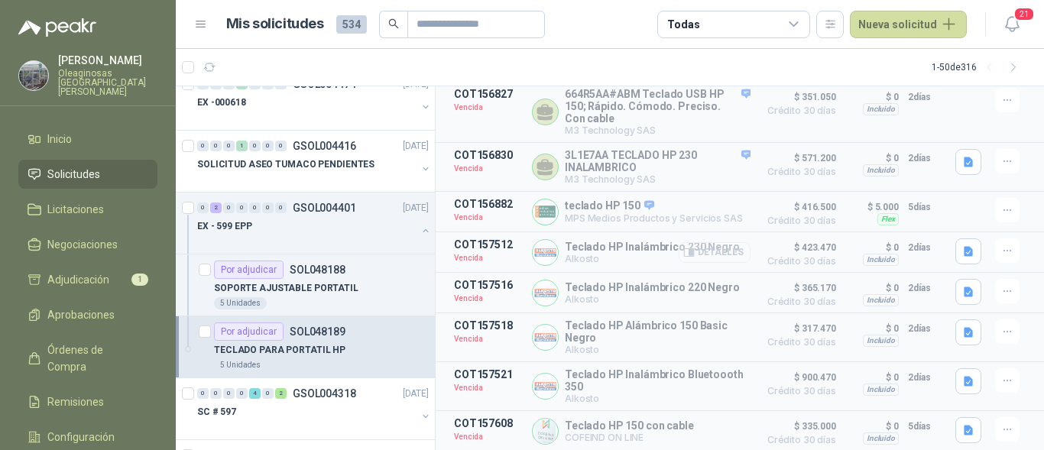
click at [733, 244] on button "Detalles" at bounding box center [715, 252] width 72 height 21
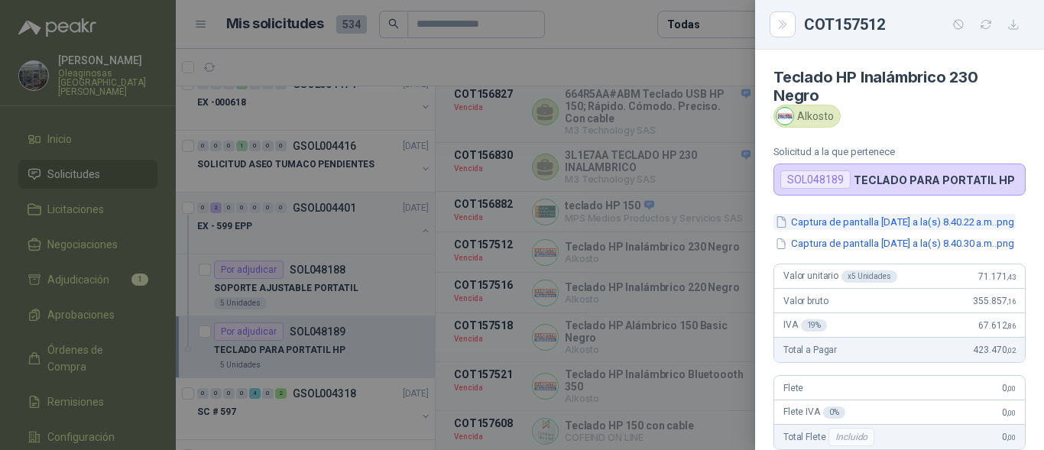
click at [843, 219] on button "Captura de pantalla [DATE] a la(s) 8.40.22 a.m..png" at bounding box center [894, 222] width 242 height 16
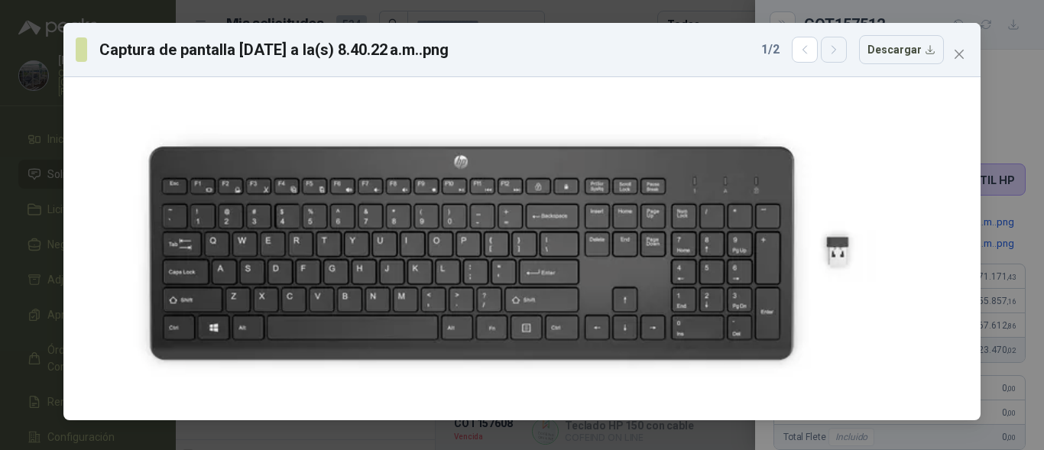
click at [831, 53] on button "button" at bounding box center [834, 50] width 26 height 26
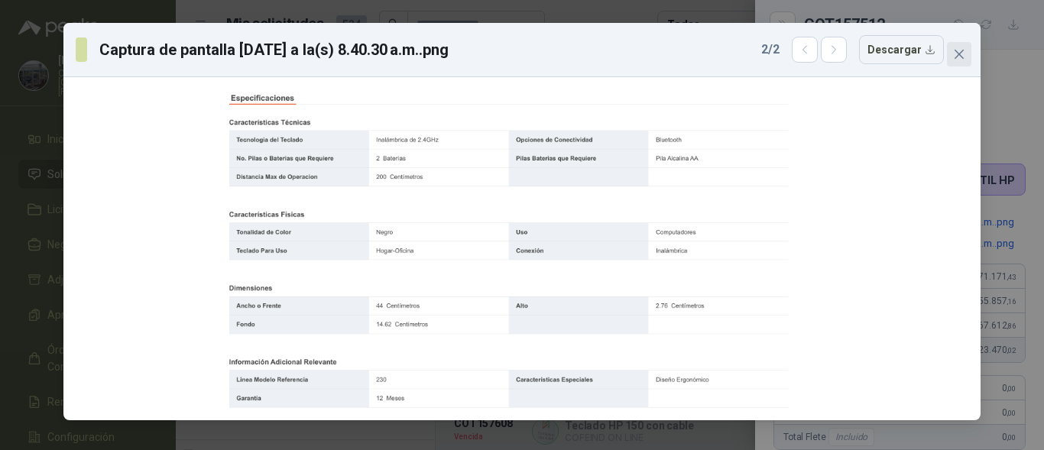
click at [956, 54] on icon "close" at bounding box center [959, 54] width 12 height 12
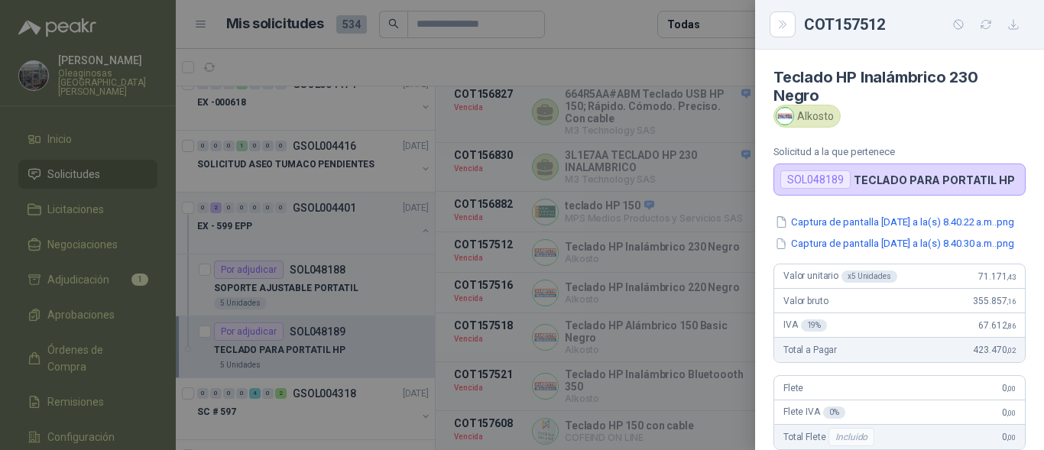
click at [634, 288] on div at bounding box center [522, 225] width 1044 height 450
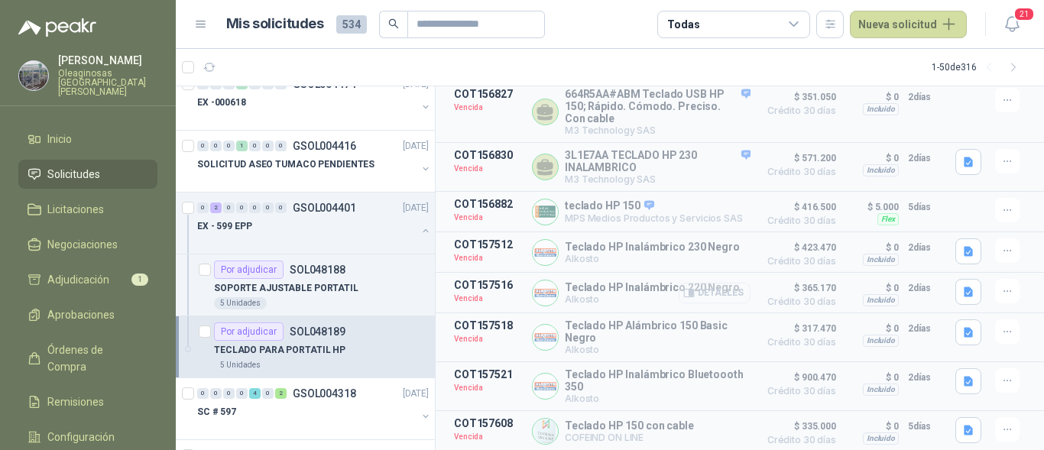
click at [731, 288] on button "Detalles" at bounding box center [715, 293] width 72 height 21
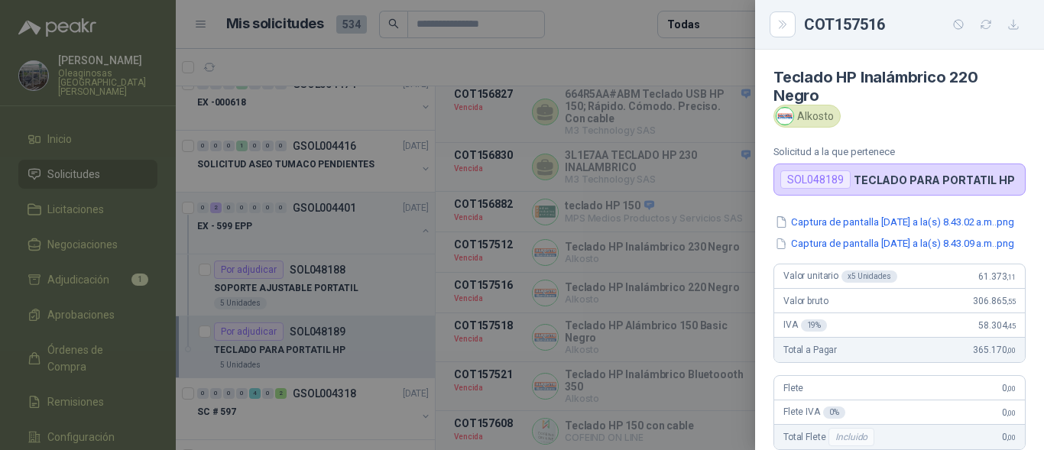
click at [691, 314] on div at bounding box center [522, 225] width 1044 height 450
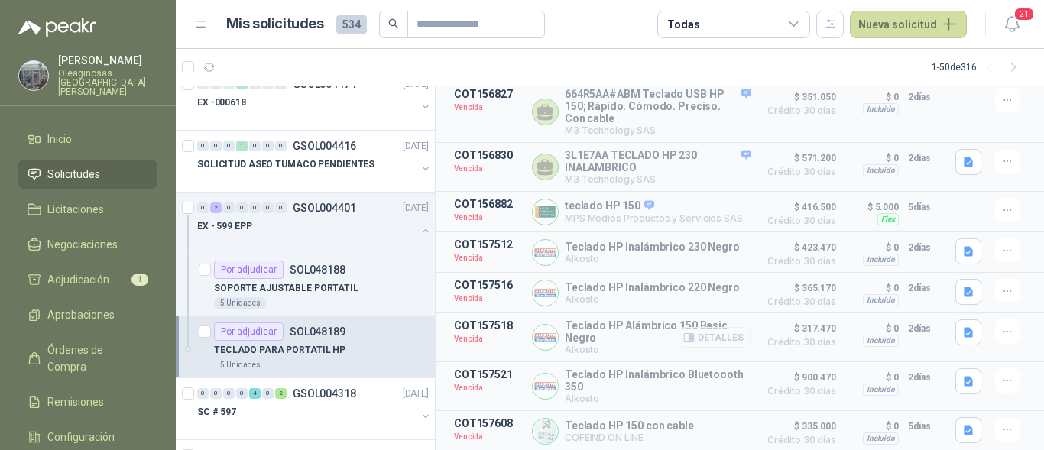
click at [705, 331] on button "Detalles" at bounding box center [715, 337] width 72 height 21
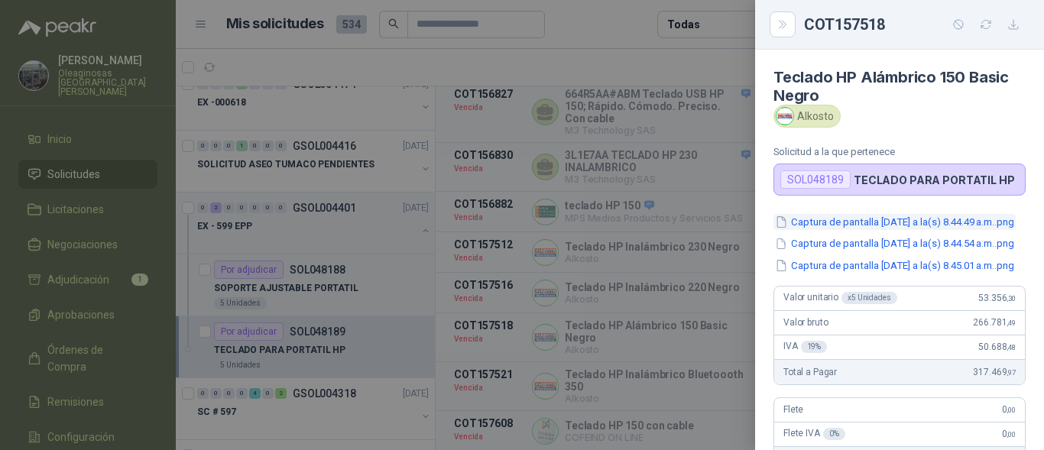
click at [845, 222] on button "Captura de pantalla [DATE] a la(s) 8.44.49 a.m..png" at bounding box center [894, 222] width 242 height 16
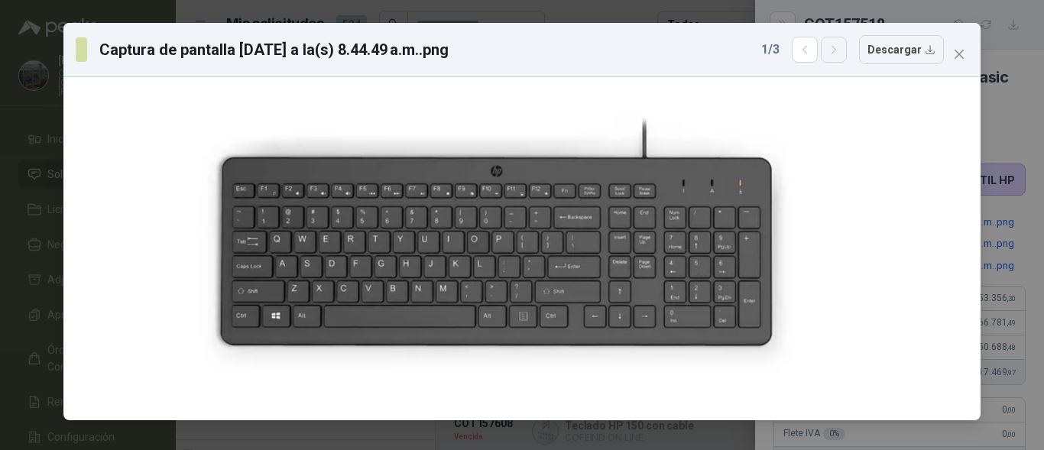
click at [835, 47] on icon "button" at bounding box center [834, 50] width 13 height 13
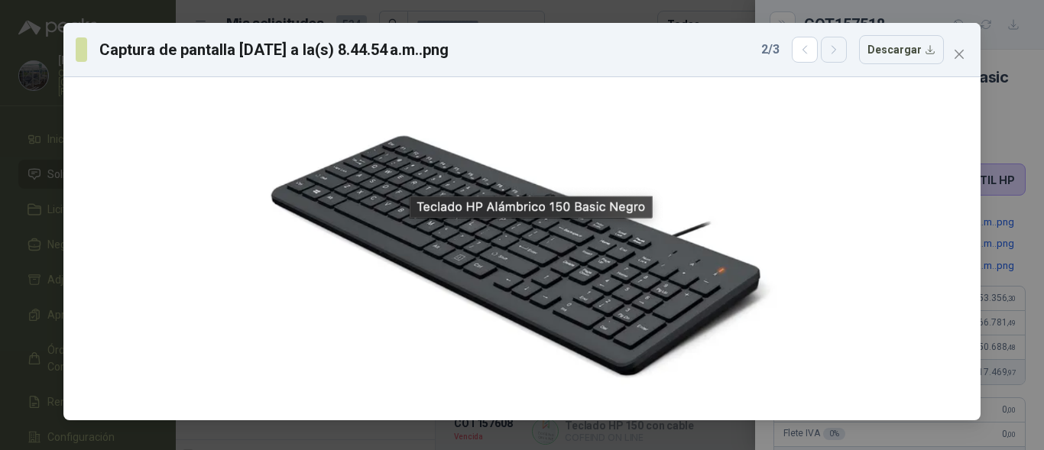
click at [835, 47] on icon "button" at bounding box center [834, 50] width 13 height 13
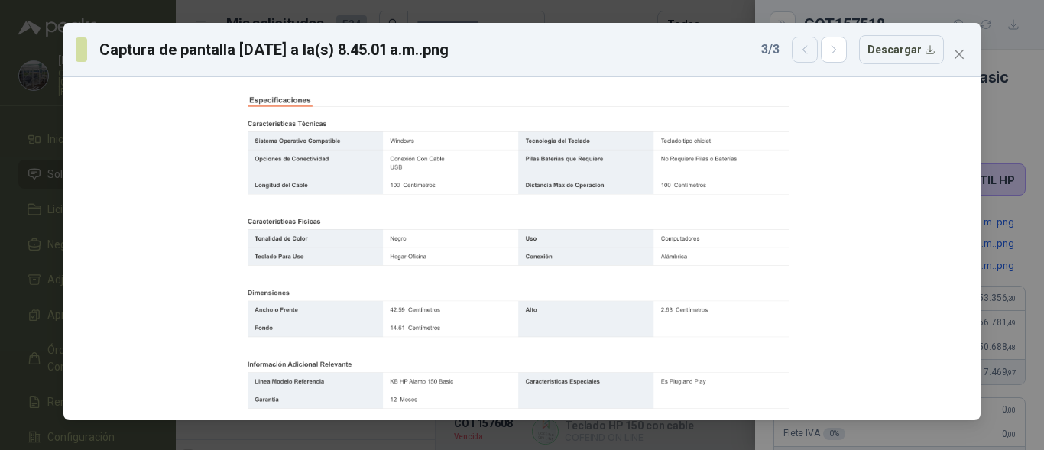
click at [806, 50] on icon "button" at bounding box center [804, 50] width 4 height 8
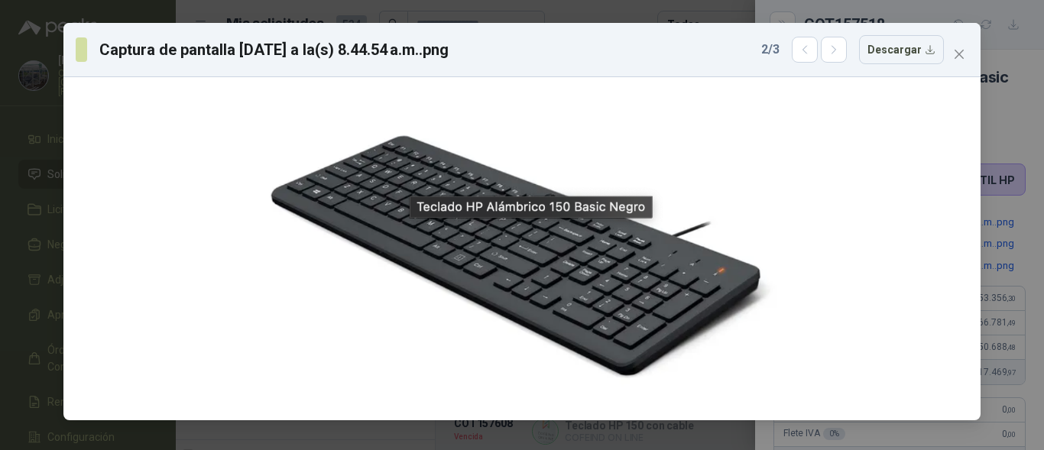
click at [1008, 57] on div "Captura de pantalla [DATE] a la(s) 8.44.54 a.m..png 2 / 3 Descargar" at bounding box center [522, 225] width 1044 height 450
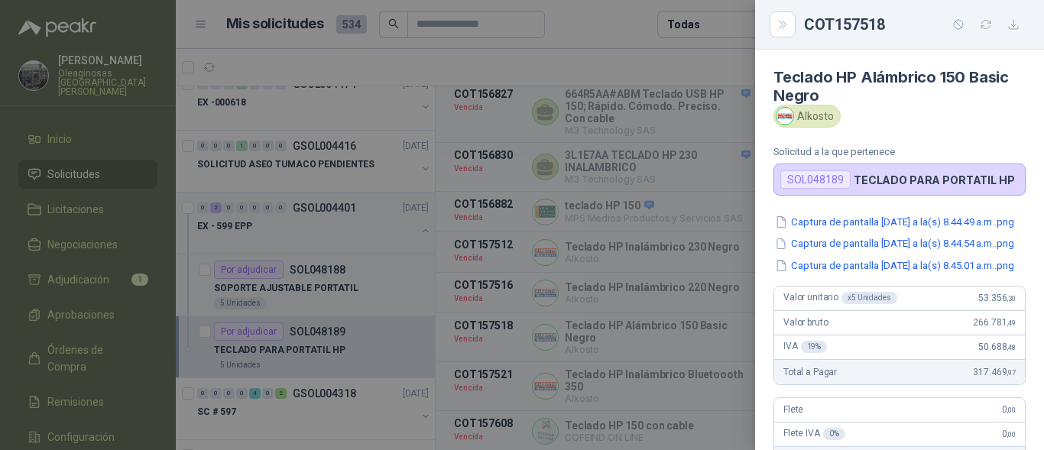
click at [656, 185] on div at bounding box center [522, 225] width 1044 height 450
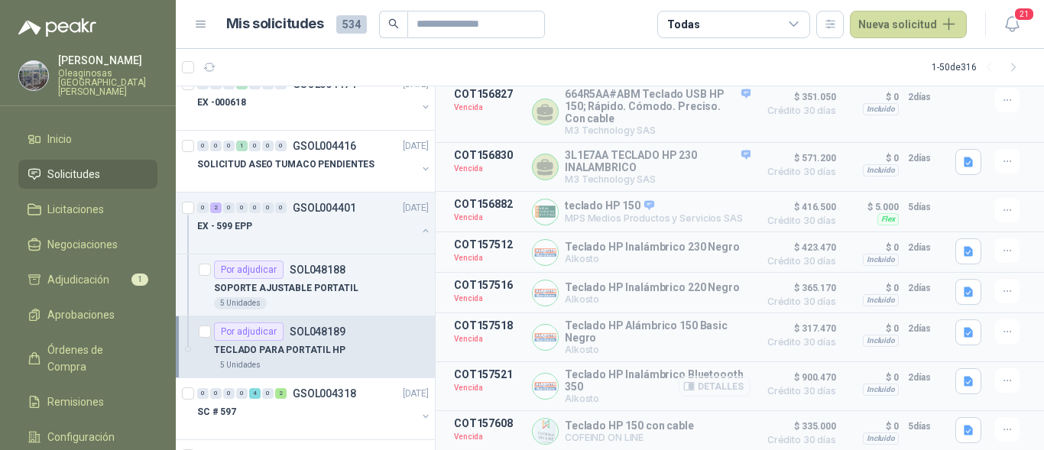
click at [706, 389] on button "Detalles" at bounding box center [715, 386] width 72 height 21
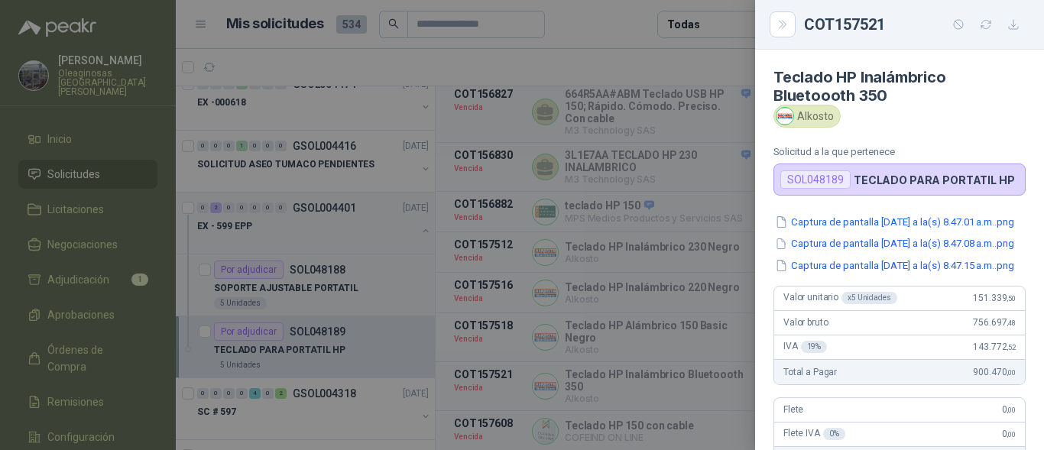
click at [693, 376] on div at bounding box center [522, 225] width 1044 height 450
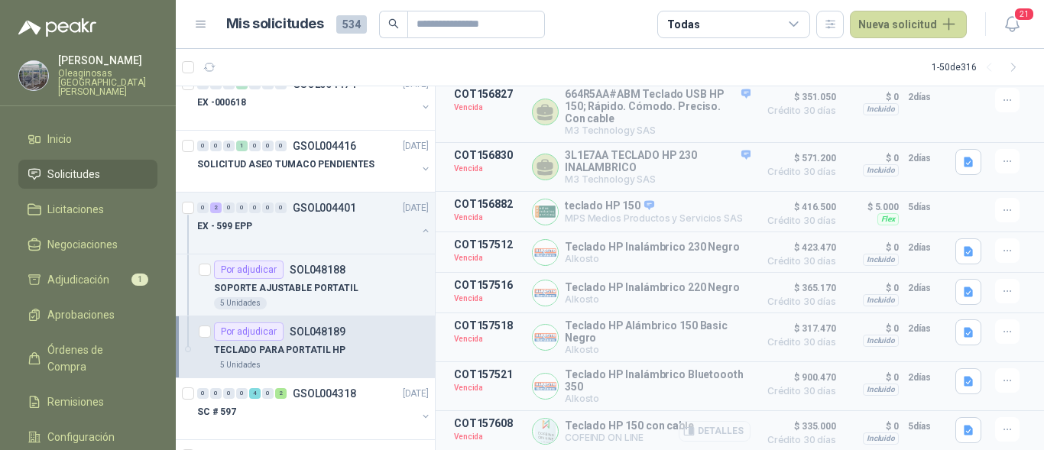
click at [711, 429] on button "Detalles" at bounding box center [715, 431] width 72 height 21
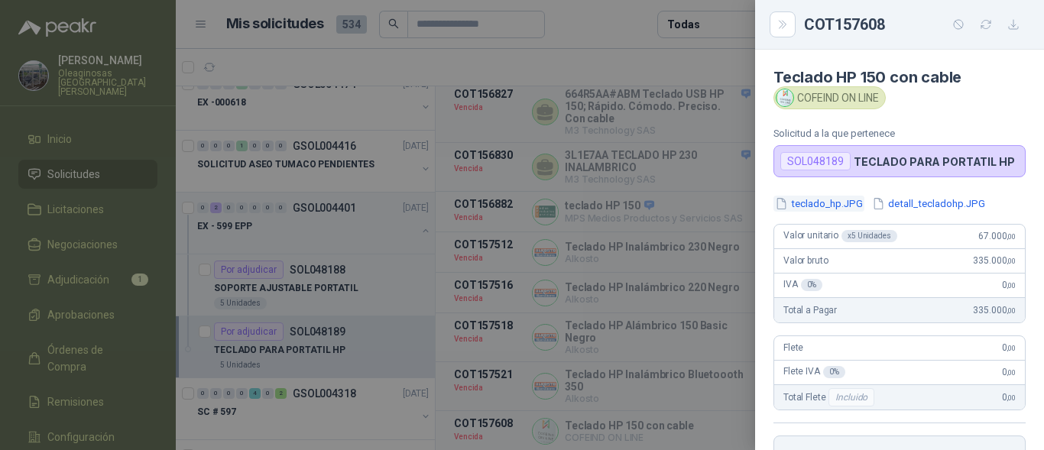
click at [821, 203] on button "teclado_hp.JPG" at bounding box center [818, 204] width 91 height 16
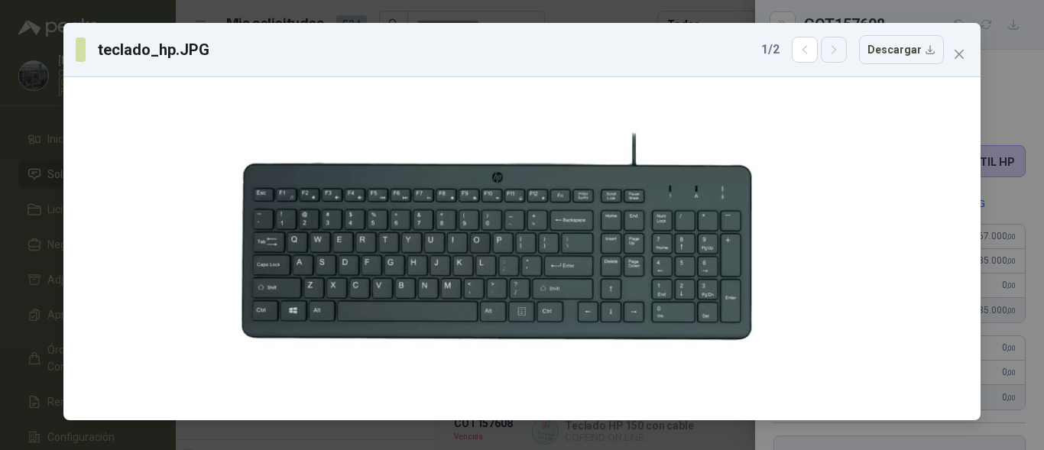
click at [838, 52] on icon "button" at bounding box center [834, 50] width 13 height 13
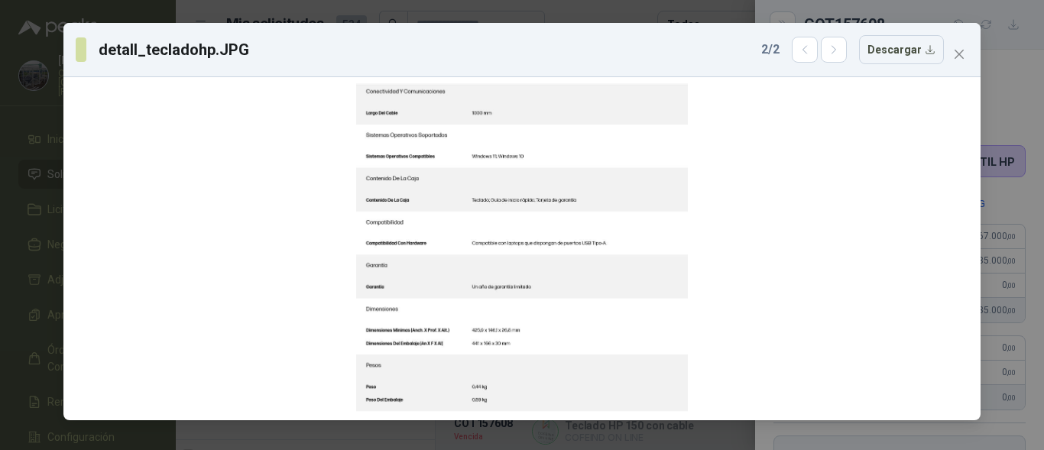
click at [796, 47] on div "2 / 2 Descargar" at bounding box center [852, 49] width 183 height 29
click at [806, 47] on icon "button" at bounding box center [804, 50] width 4 height 8
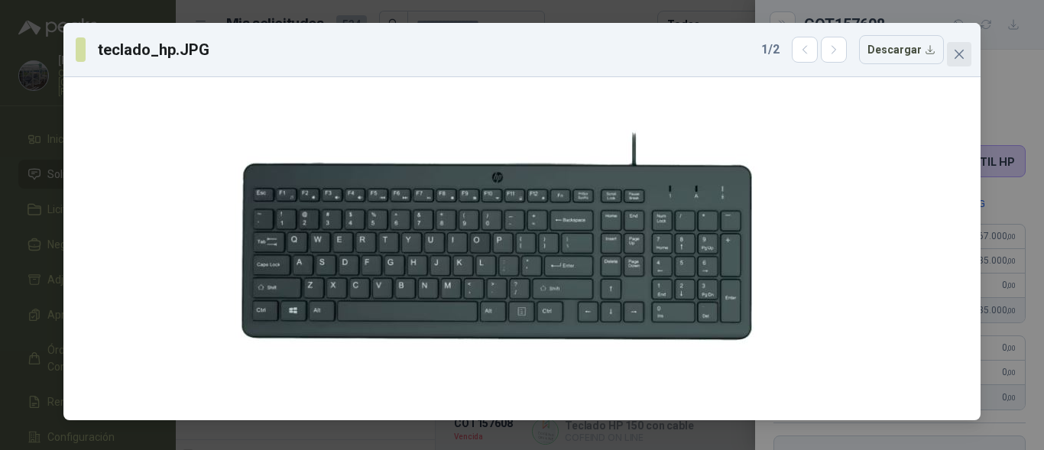
click at [954, 59] on icon "close" at bounding box center [959, 54] width 12 height 12
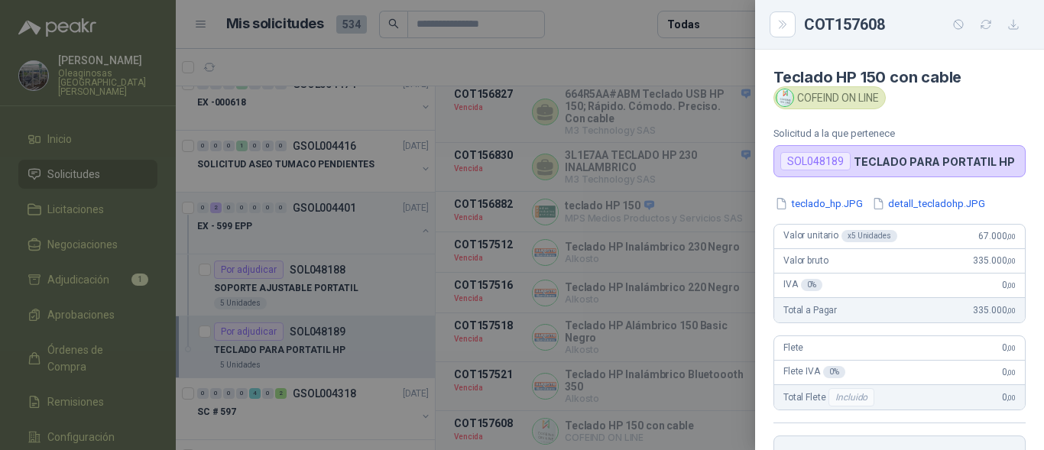
click at [695, 200] on div at bounding box center [522, 225] width 1044 height 450
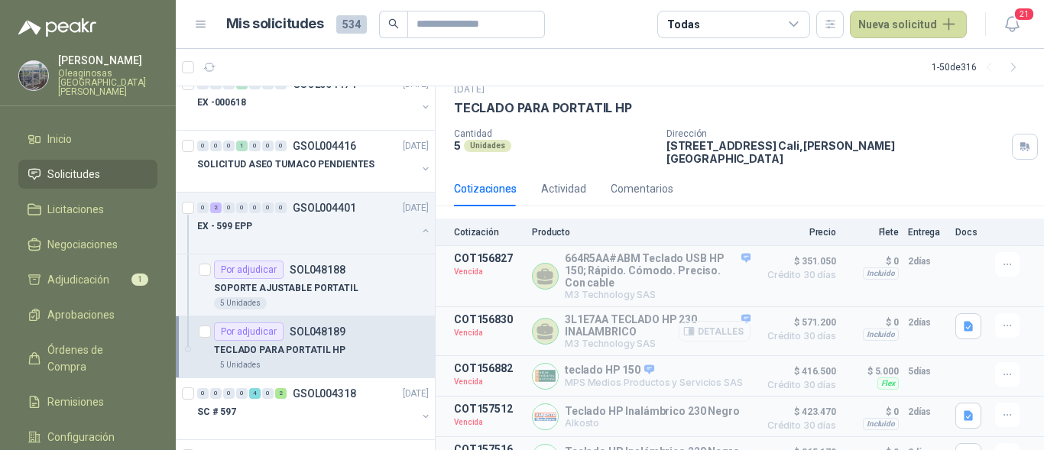
scroll to position [76, 0]
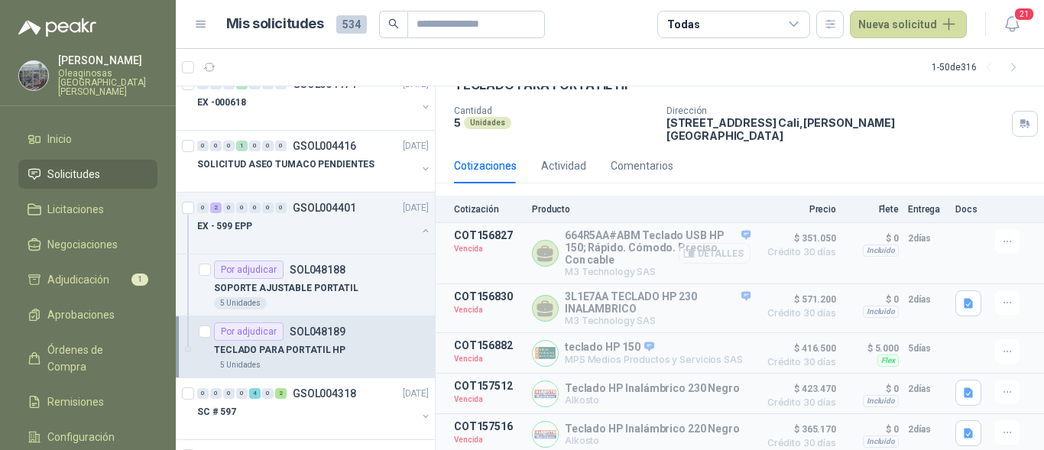
click at [717, 247] on button "Detalles" at bounding box center [715, 253] width 72 height 21
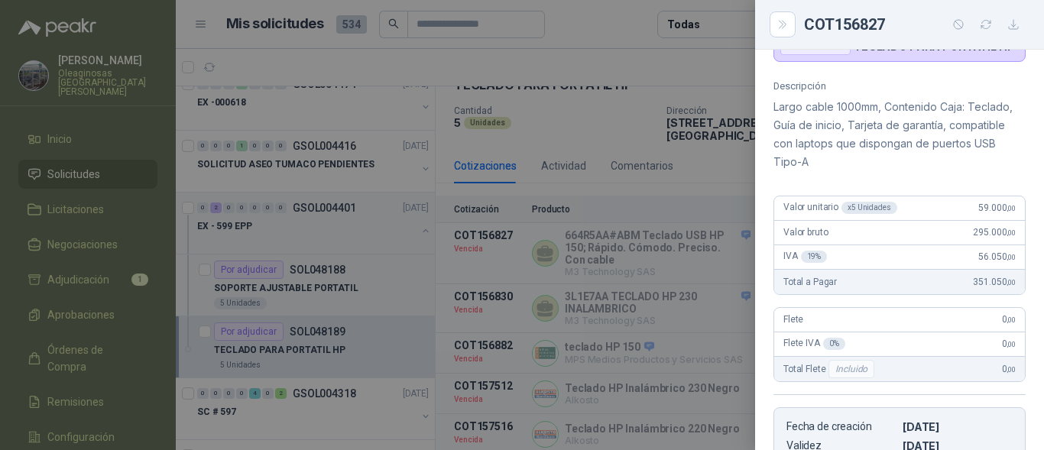
scroll to position [153, 0]
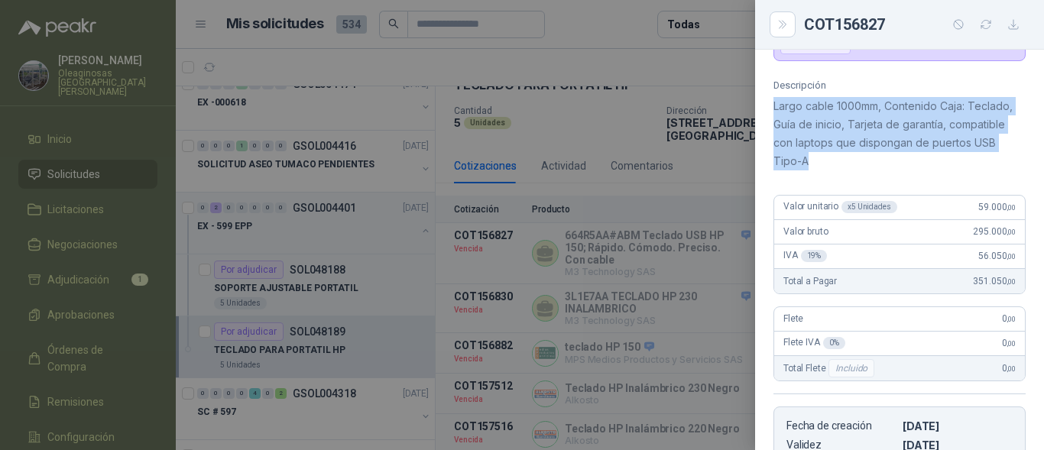
drag, startPoint x: 772, startPoint y: 105, endPoint x: 813, endPoint y: 161, distance: 70.0
click at [813, 161] on div "Descripción Largo cable 1000mm, Contenido Caja: Teclado, Guía de inicio, Tarjet…" at bounding box center [899, 281] width 289 height 404
click at [852, 177] on div "Descripción Largo cable 1000mm, Contenido Caja: Teclado, Guía de inicio, Tarjet…" at bounding box center [899, 281] width 289 height 404
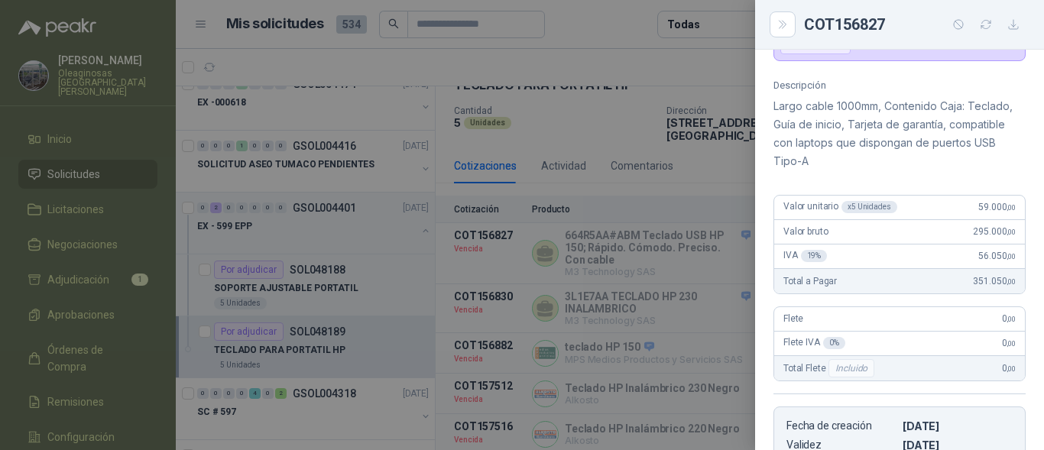
click at [553, 323] on div at bounding box center [522, 225] width 1044 height 450
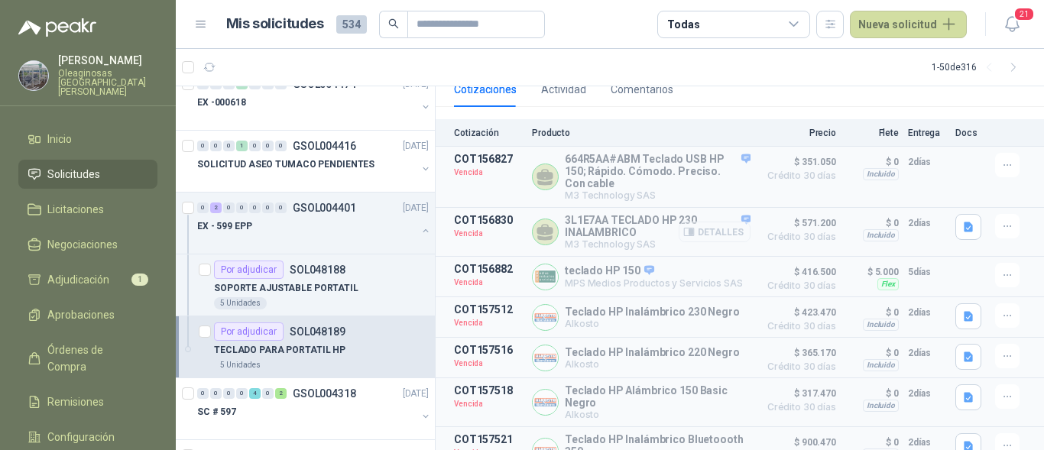
click at [689, 229] on icon "button" at bounding box center [691, 232] width 4 height 6
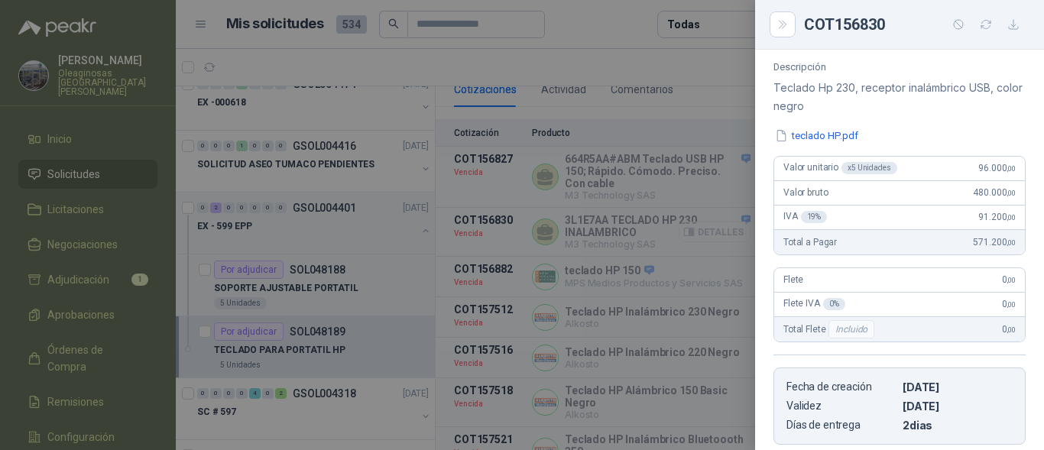
scroll to position [134, 0]
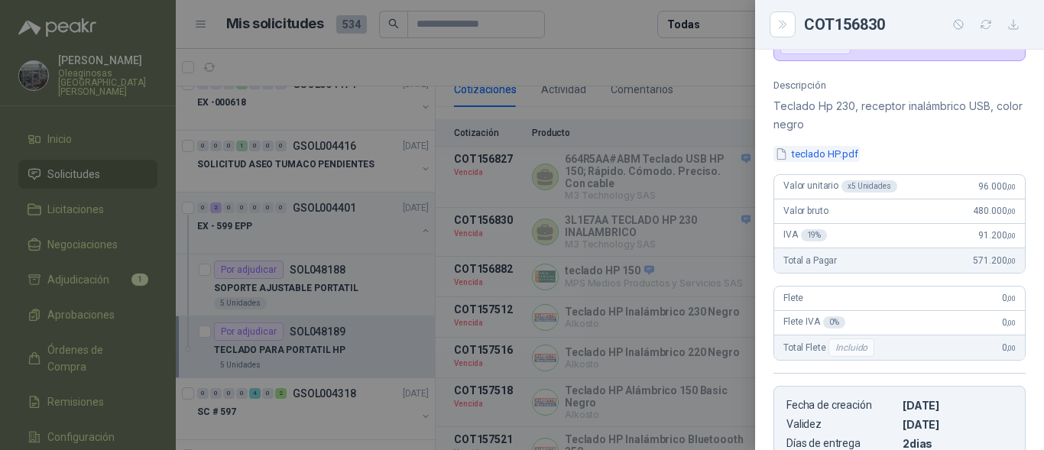
click at [814, 157] on button "teclado HP.pdf" at bounding box center [816, 154] width 86 height 16
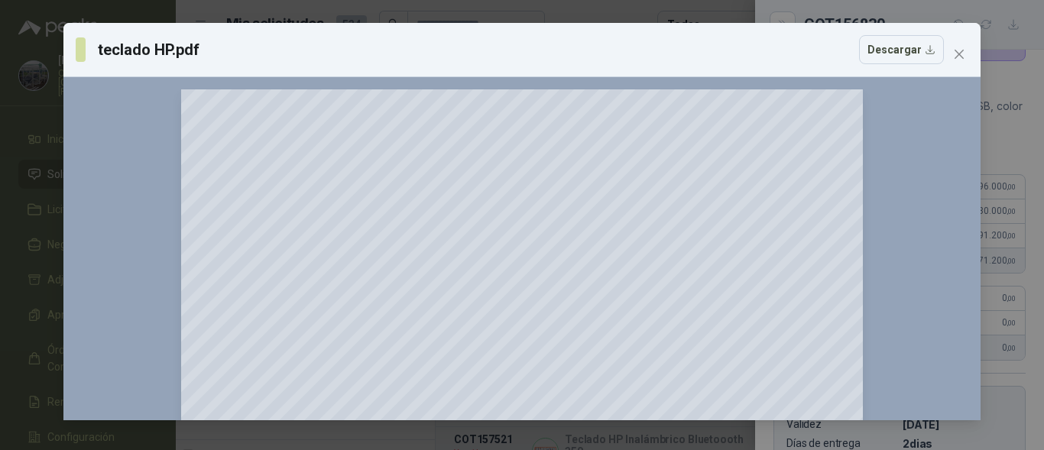
scroll to position [382, 0]
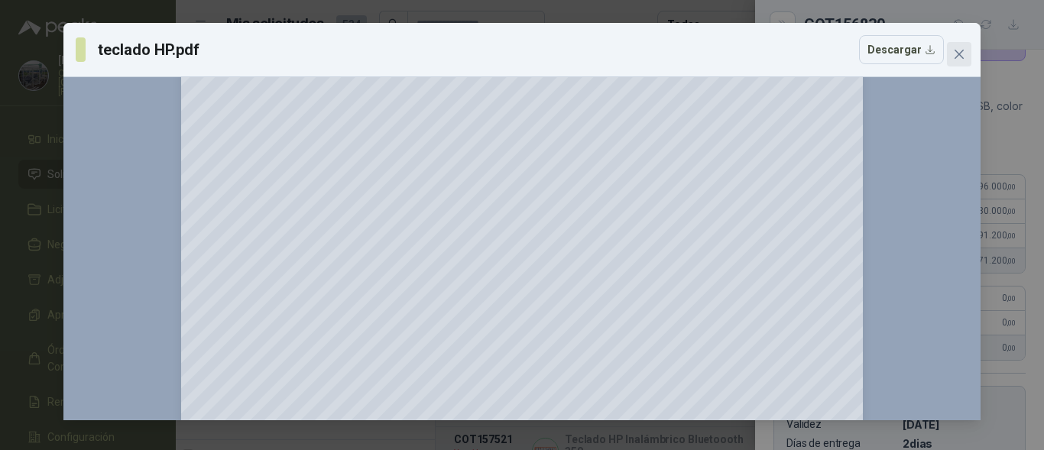
click at [964, 56] on icon "close" at bounding box center [959, 54] width 12 height 12
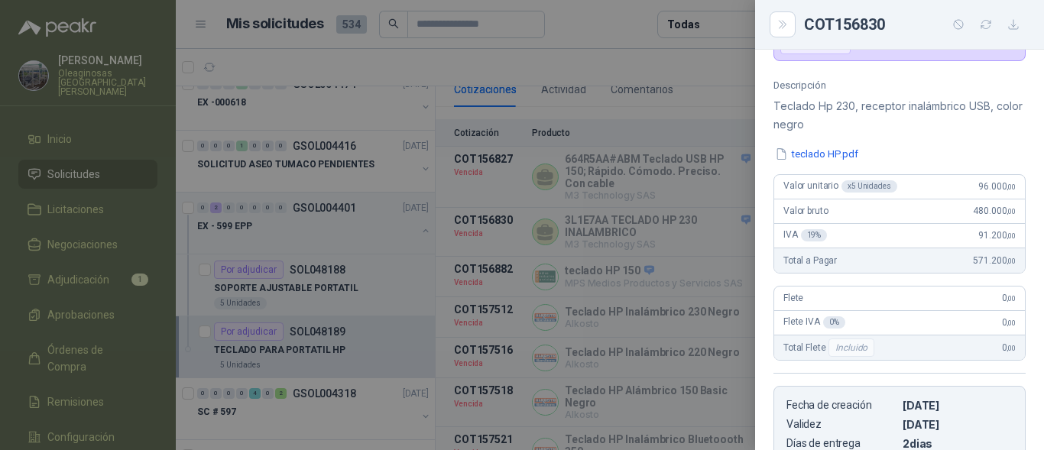
click at [708, 116] on div at bounding box center [522, 225] width 1044 height 450
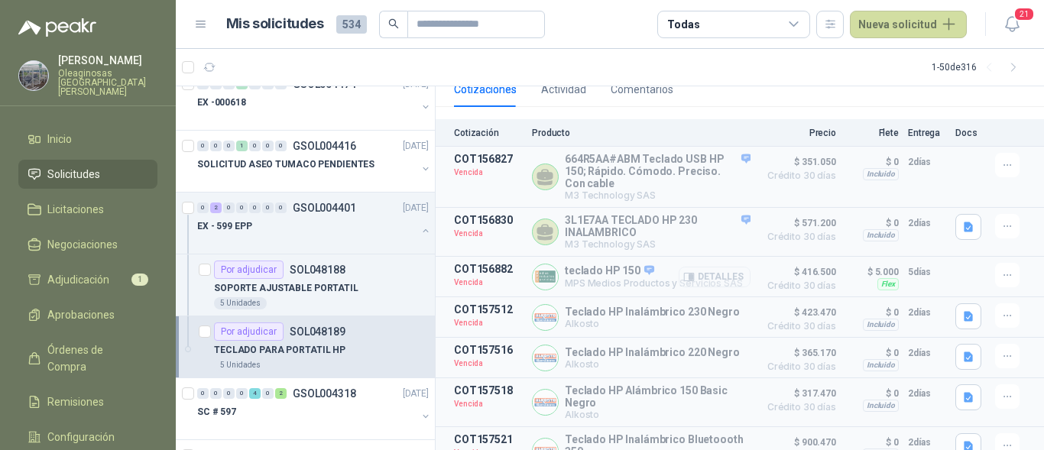
click at [716, 268] on button "Detalles" at bounding box center [715, 277] width 72 height 21
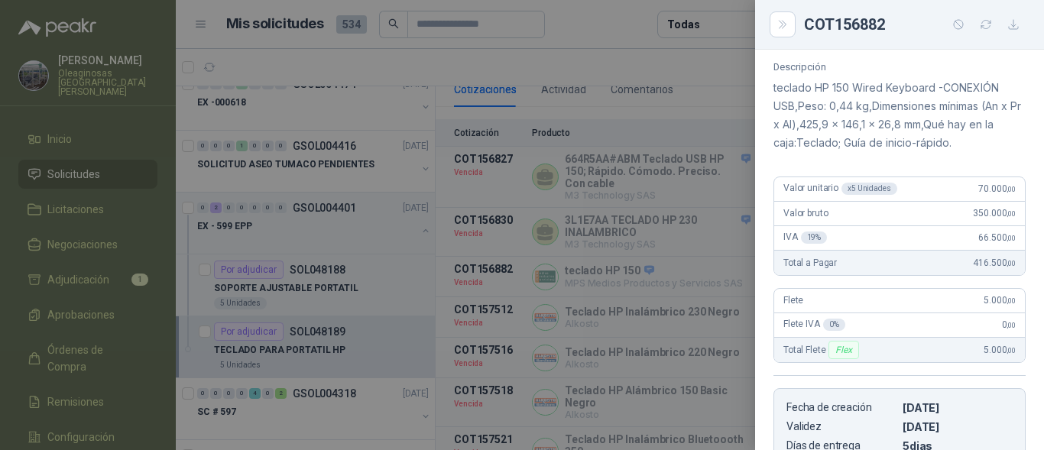
scroll to position [116, 0]
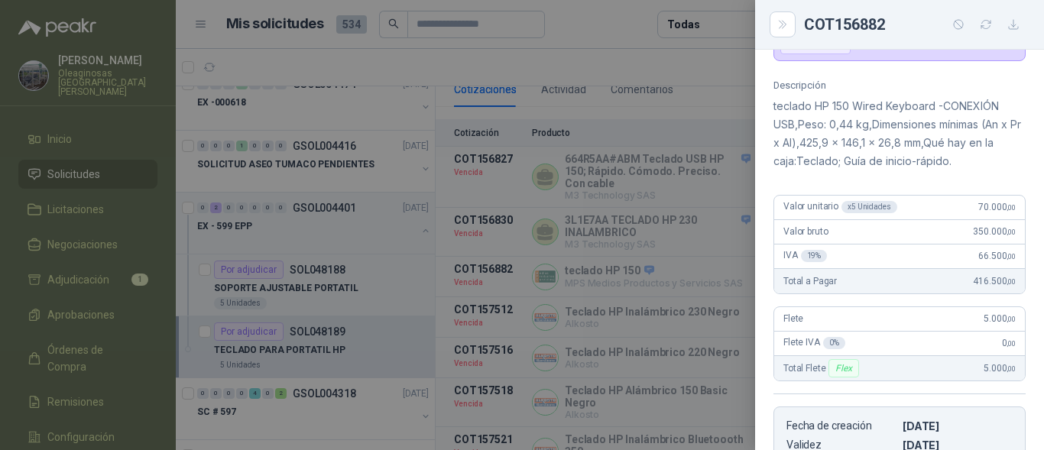
click at [721, 196] on div at bounding box center [522, 225] width 1044 height 450
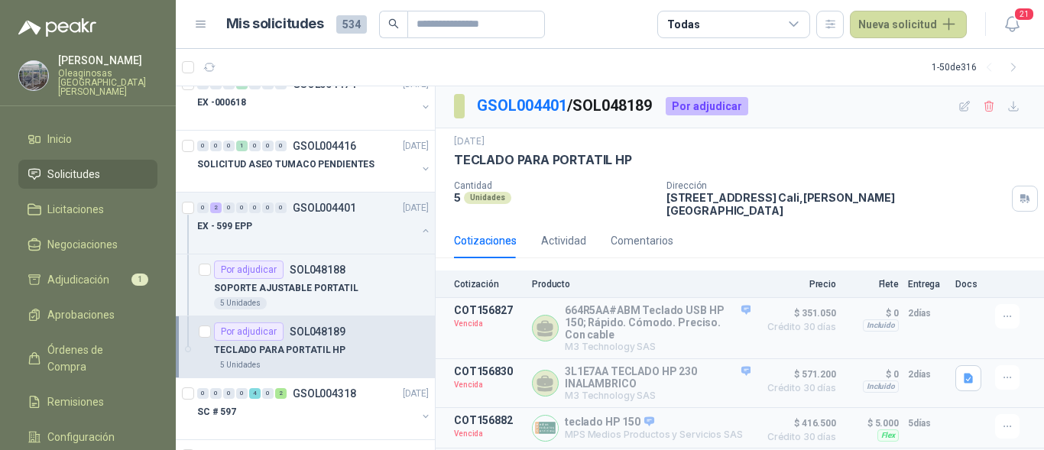
scroll to position [0, 0]
click at [960, 112] on icon "button" at bounding box center [965, 107] width 10 height 10
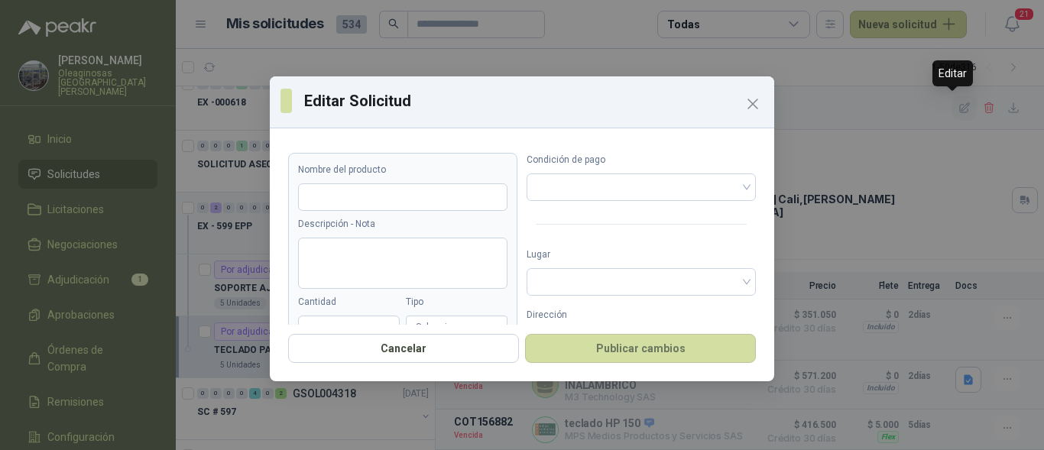
type input "**********"
type input "*"
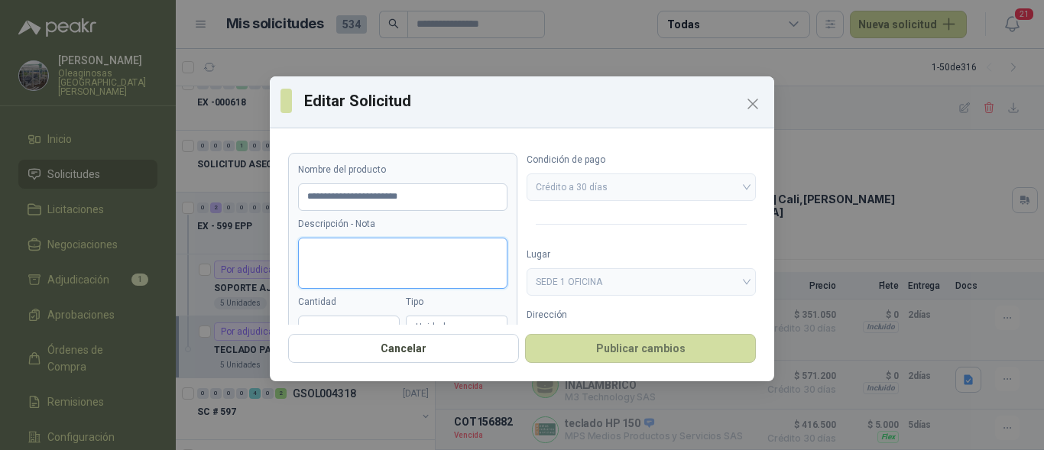
click at [413, 255] on textarea "Descripción - Nota" at bounding box center [402, 263] width 209 height 51
type textarea "*"
type textarea "**"
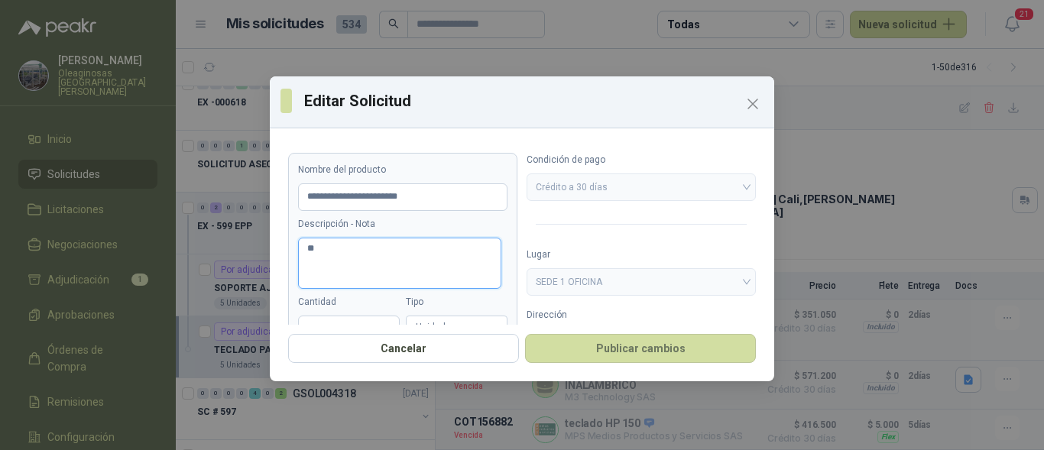
type textarea "***"
type textarea "*****"
type textarea "******"
type textarea "*******"
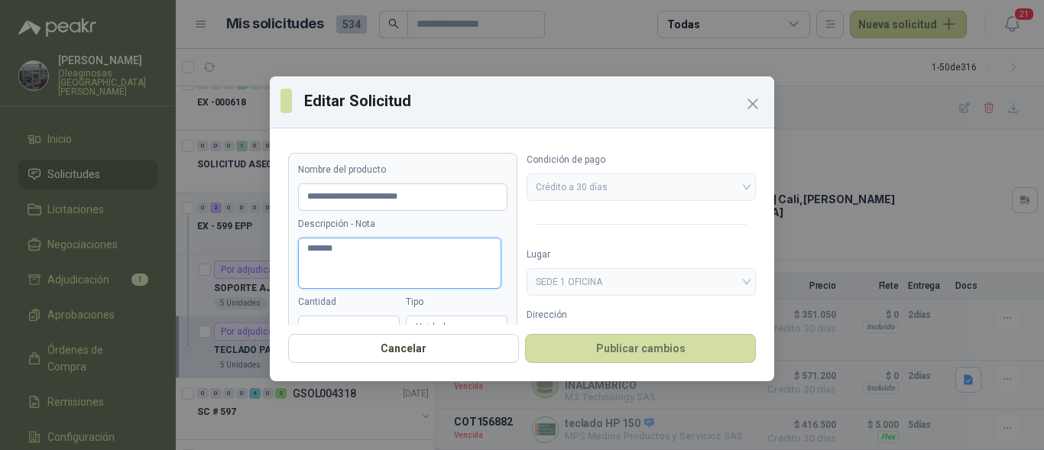
type textarea "********"
type textarea "*********"
type textarea "**********"
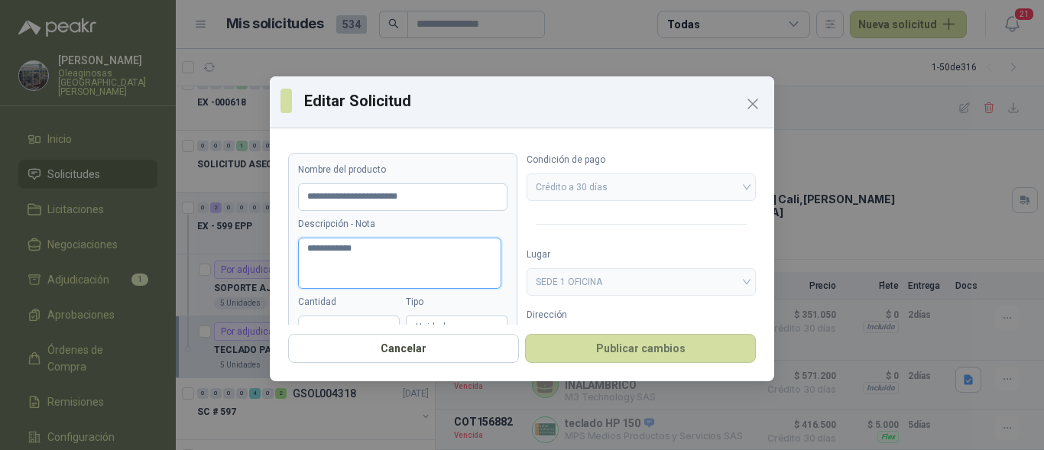
type textarea "**********"
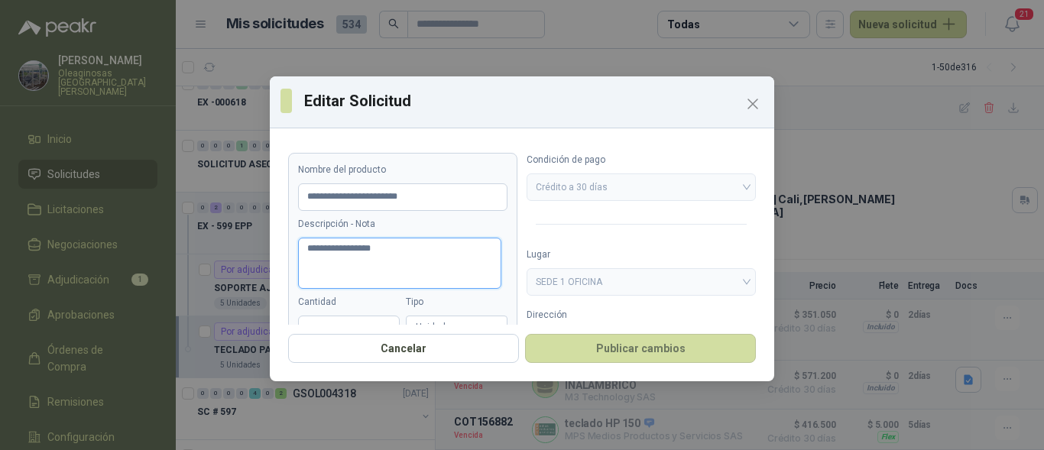
type textarea "**********"
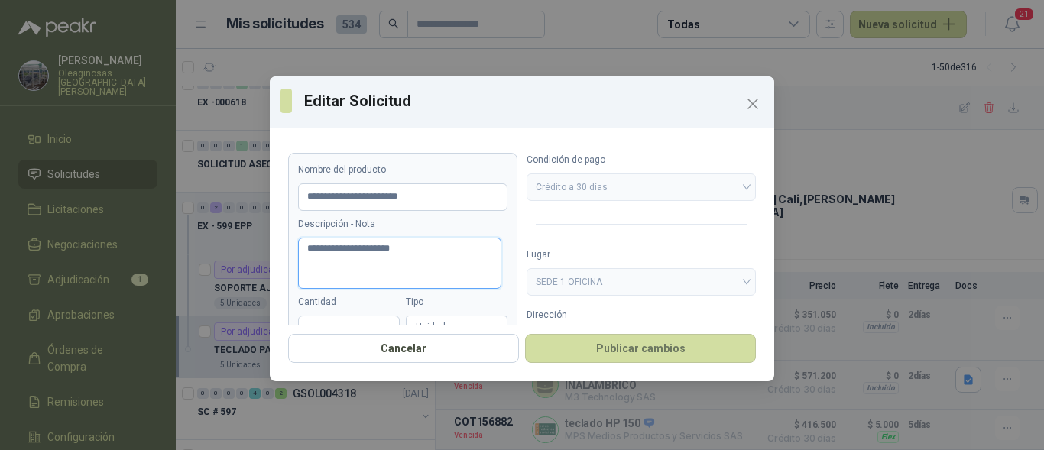
type textarea "**********"
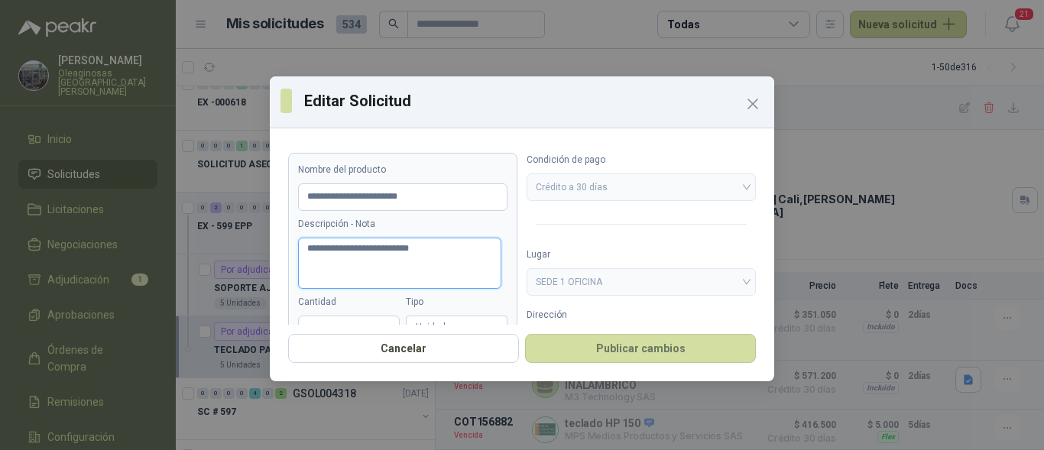
type textarea "**********"
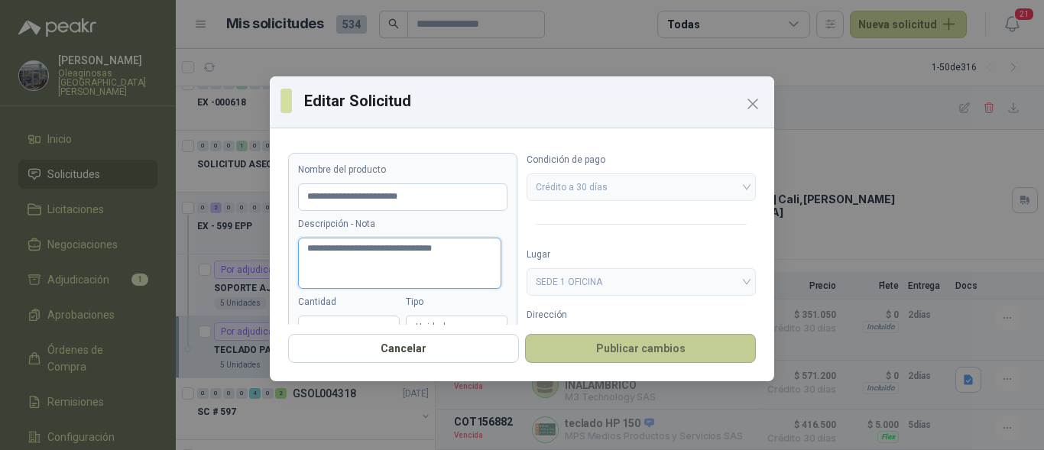
type textarea "**********"
click at [601, 354] on button "Publicar cambios" at bounding box center [640, 348] width 231 height 29
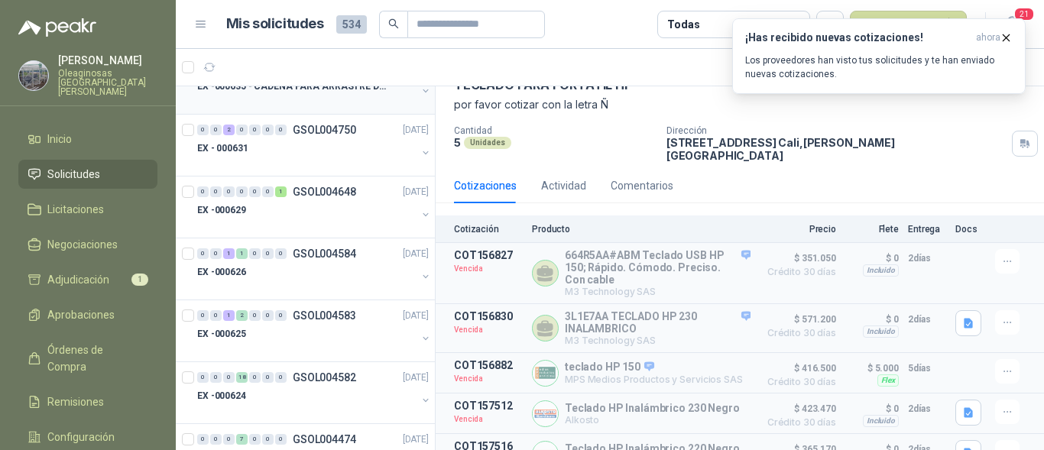
scroll to position [688, 0]
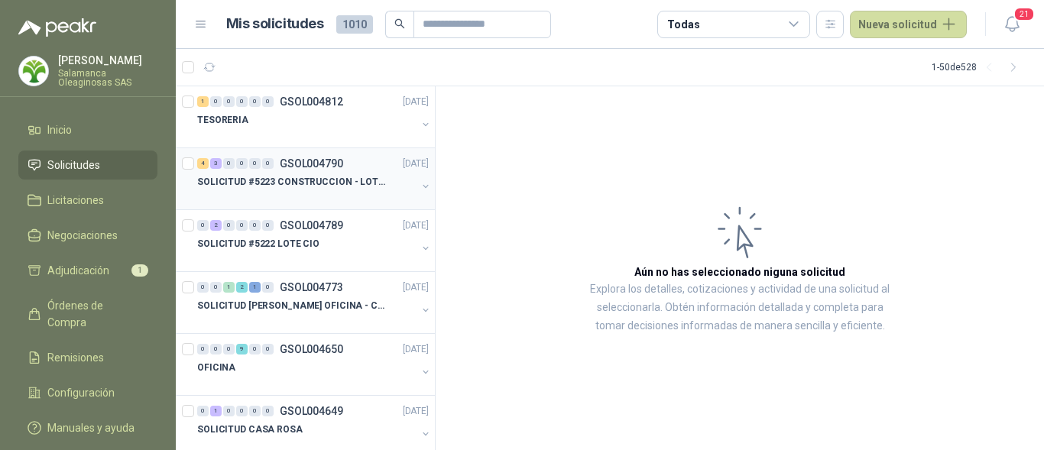
click at [316, 189] on p "SOLICITUD #5223 CONSTRUCCION - LOTE CIO" at bounding box center [292, 182] width 190 height 15
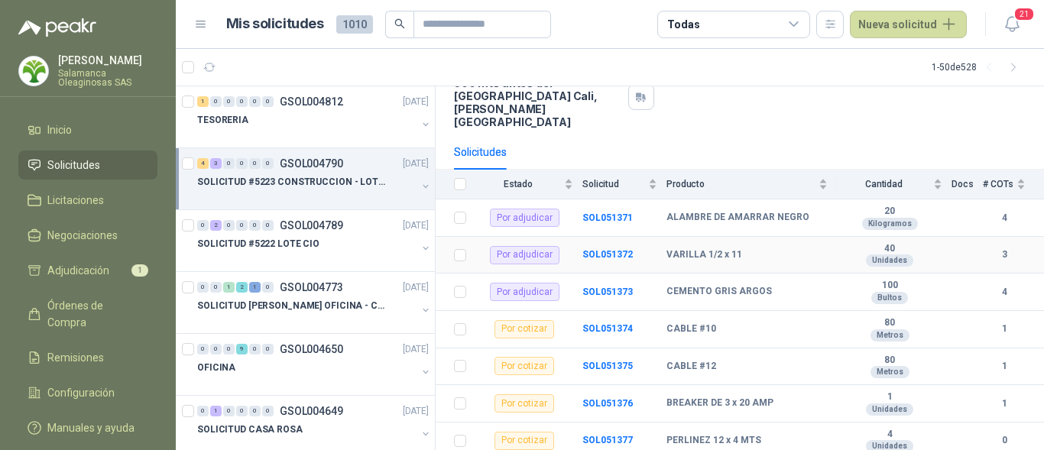
scroll to position [141, 0]
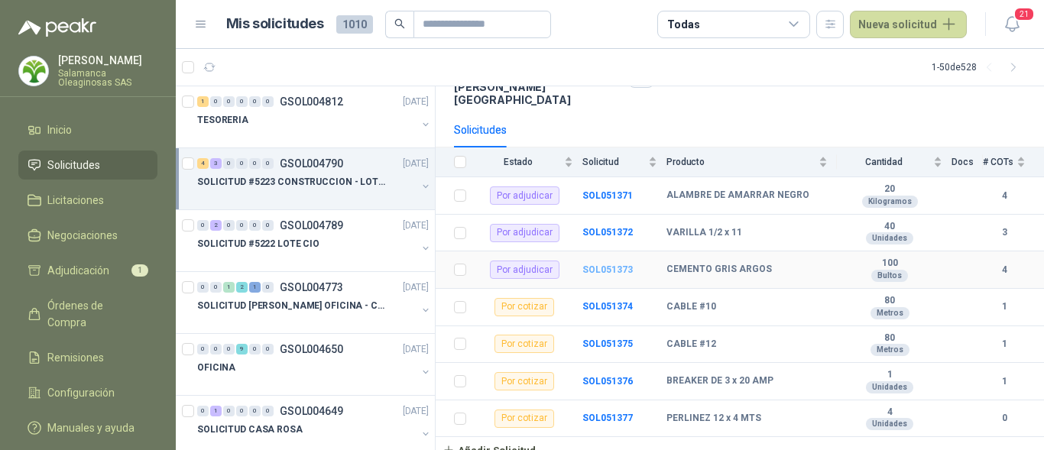
click at [623, 264] on b "SOL051373" at bounding box center [607, 269] width 50 height 11
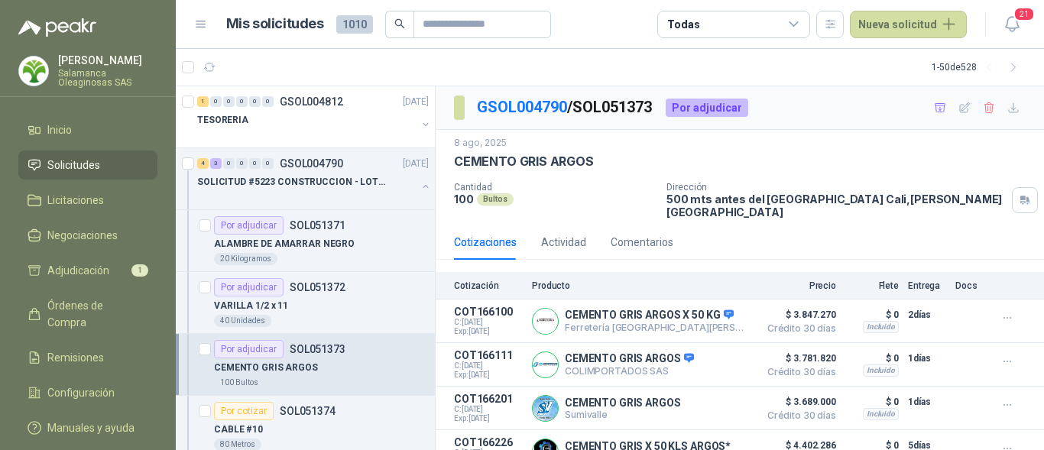
scroll to position [15, 0]
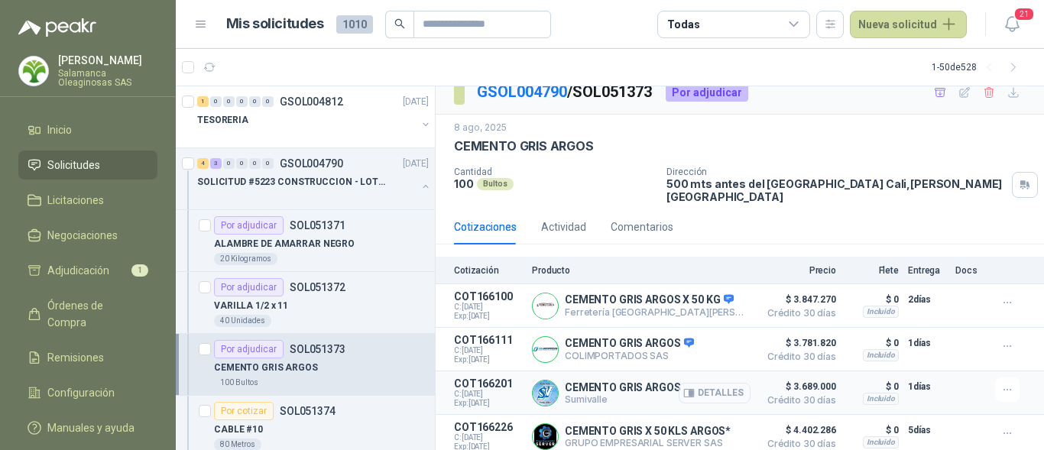
click at [702, 383] on button "Detalles" at bounding box center [715, 393] width 72 height 21
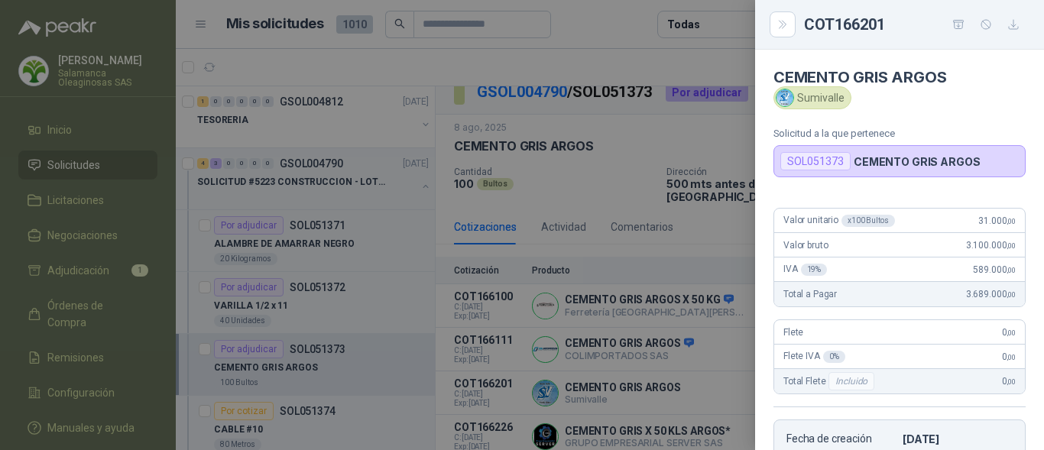
click at [683, 258] on div at bounding box center [522, 225] width 1044 height 450
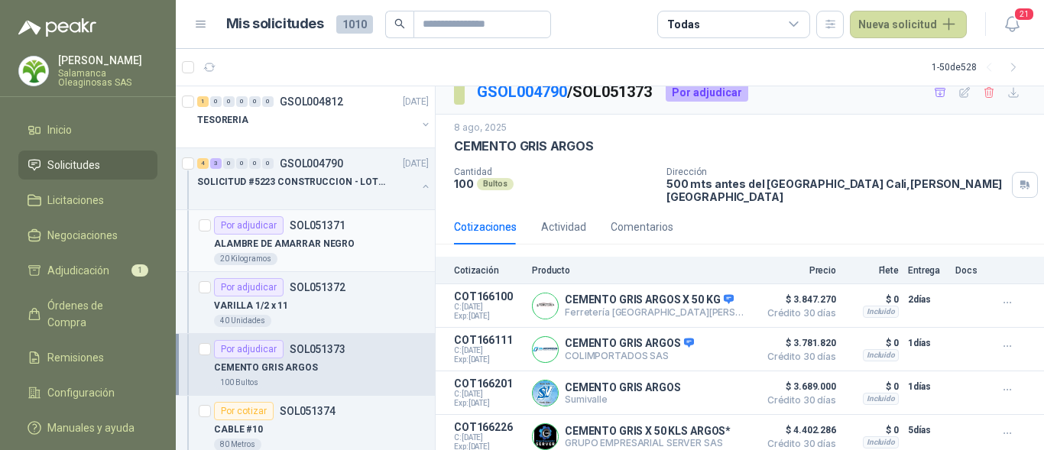
click at [321, 261] on div "20 Kilogramos" at bounding box center [321, 259] width 215 height 12
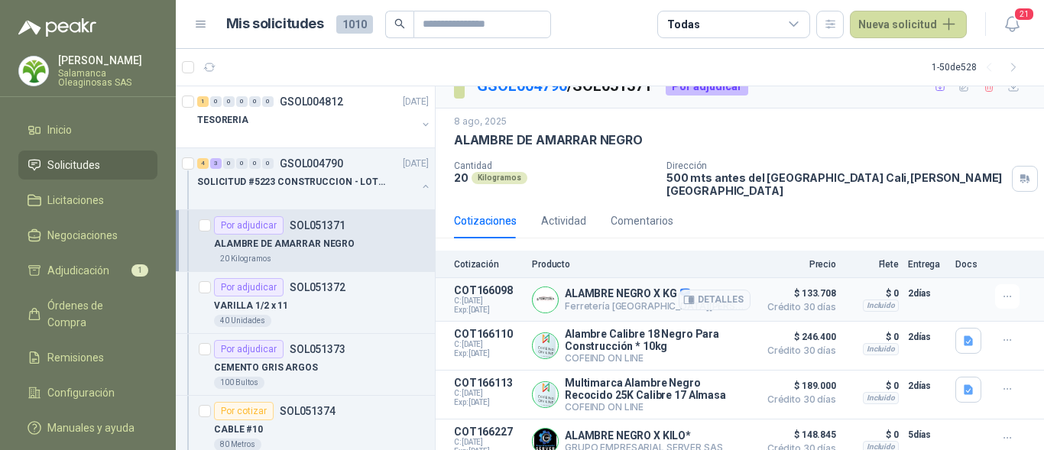
scroll to position [28, 0]
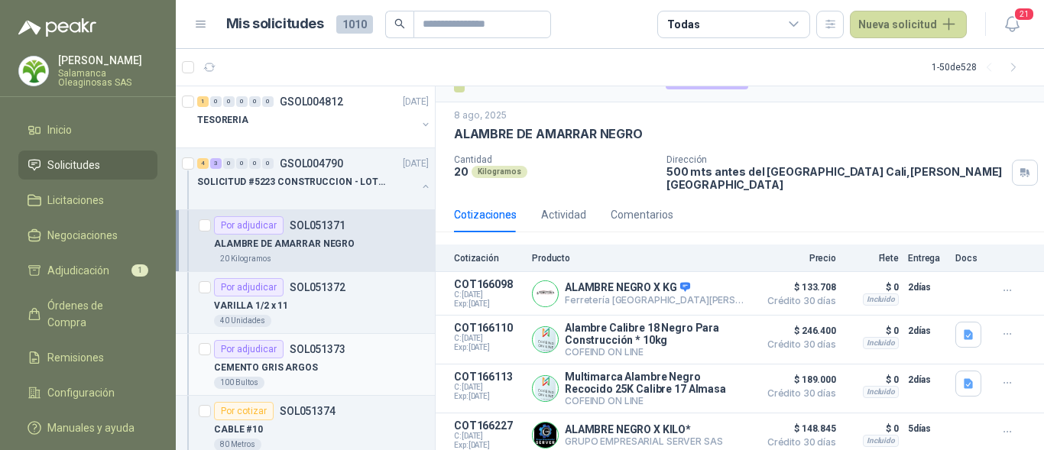
click at [326, 371] on div "CEMENTO GRIS ARGOS" at bounding box center [321, 367] width 215 height 18
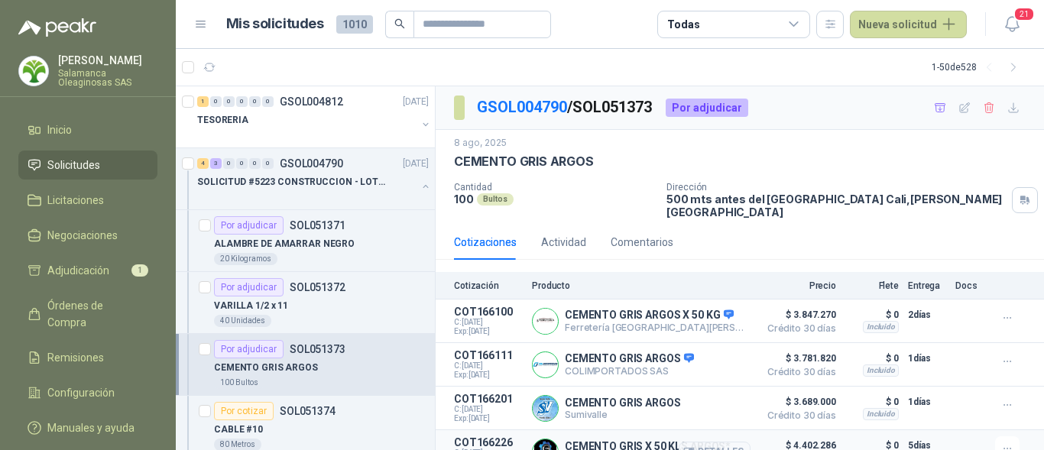
scroll to position [15, 0]
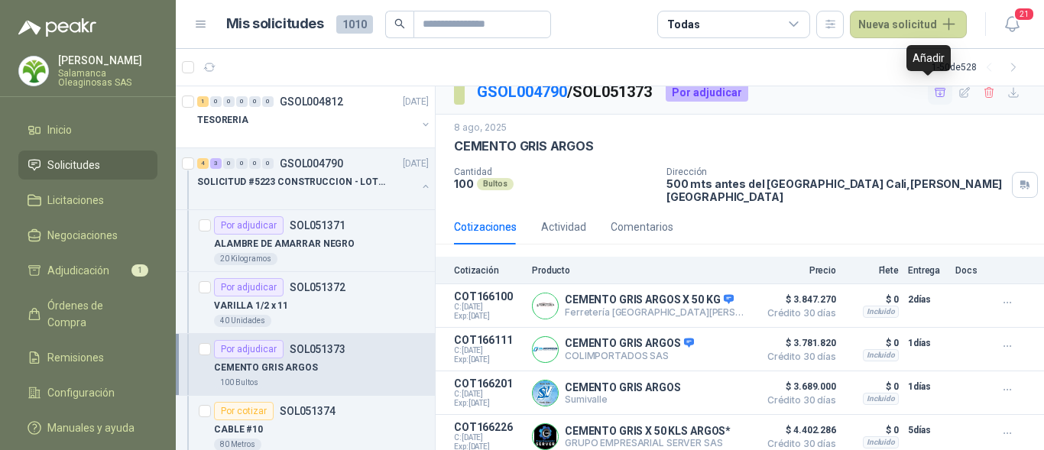
click at [934, 92] on icon "button" at bounding box center [940, 92] width 13 height 13
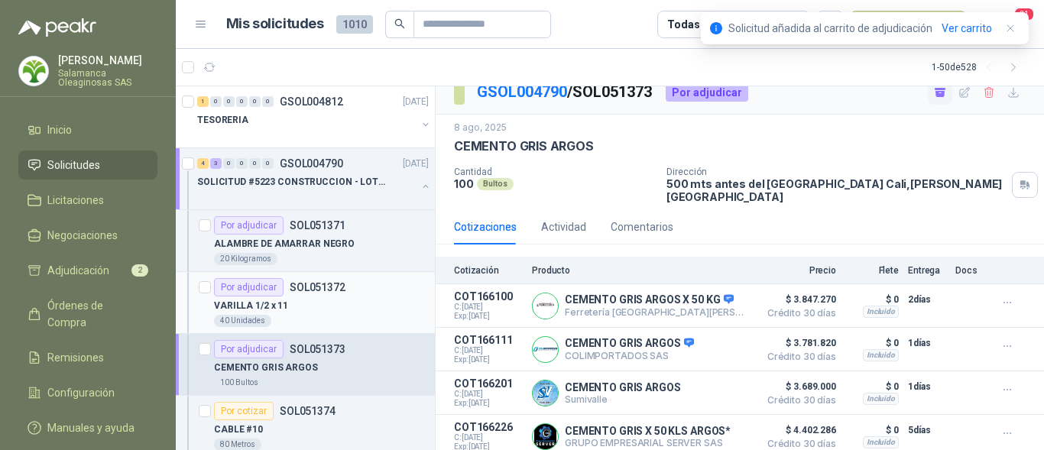
click at [345, 316] on div "40 Unidades" at bounding box center [321, 321] width 215 height 12
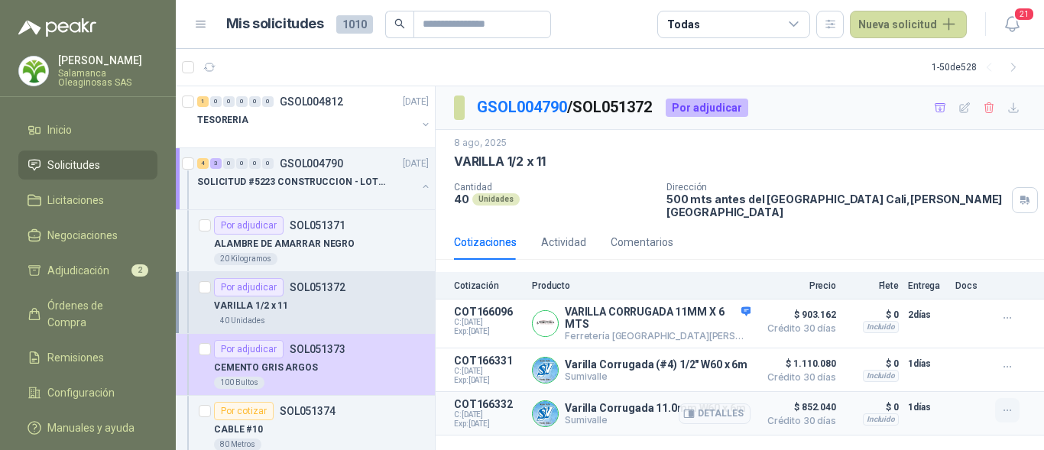
click at [1002, 404] on icon "button" at bounding box center [1007, 410] width 13 height 13
click at [708, 405] on button "Detalles" at bounding box center [715, 413] width 72 height 21
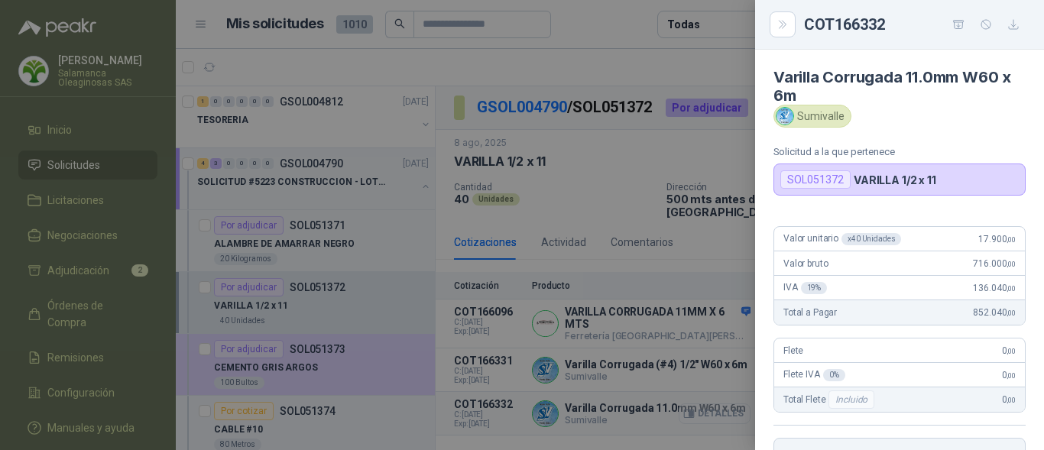
click at [708, 405] on div at bounding box center [522, 225] width 1044 height 450
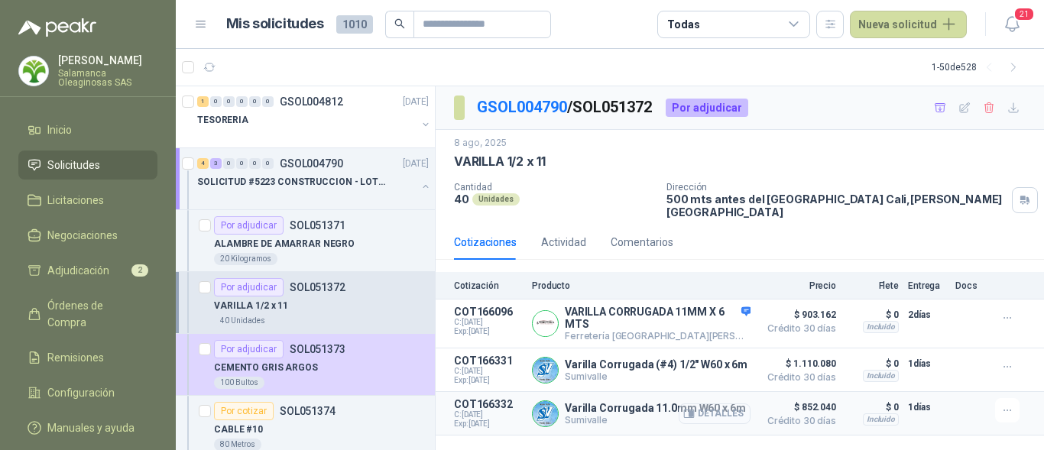
click at [709, 407] on button "Detalles" at bounding box center [715, 413] width 72 height 21
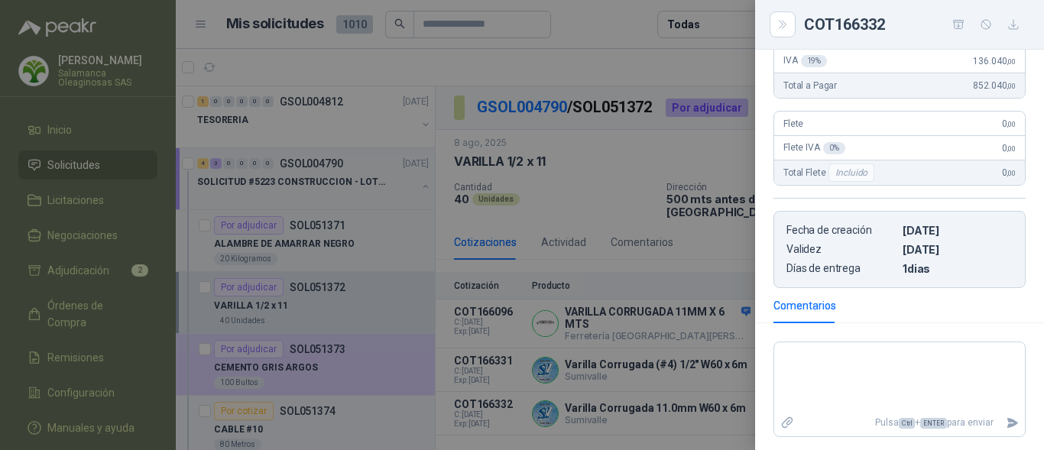
scroll to position [229, 0]
click at [848, 365] on textarea at bounding box center [899, 375] width 251 height 64
type textarea "*"
type textarea "**"
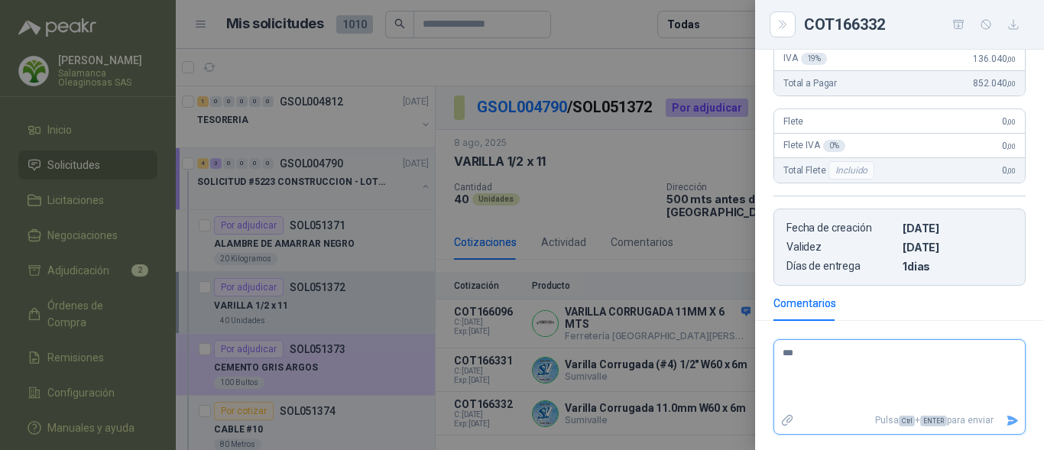
type textarea "****"
type textarea "*****"
type textarea "*******"
type textarea "********"
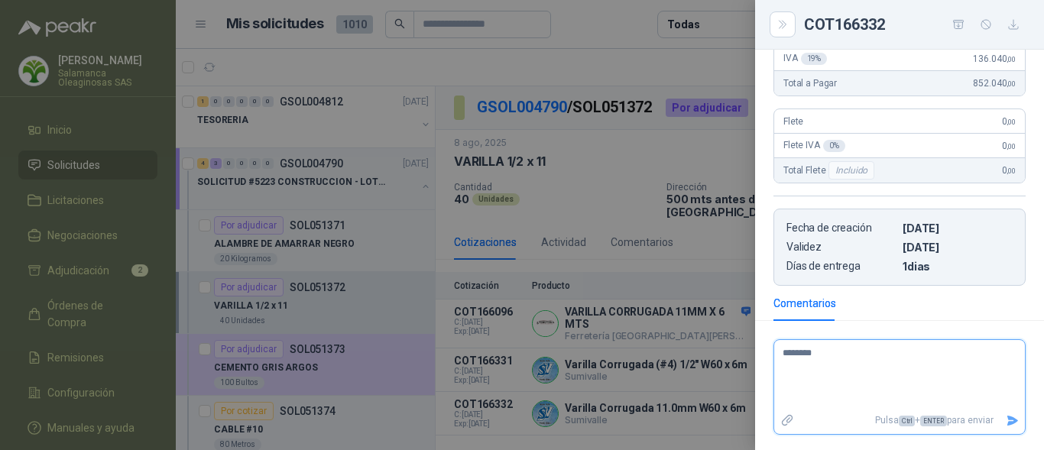
type textarea "*********"
type textarea "**********"
click at [1011, 420] on button "Enviar" at bounding box center [1012, 420] width 25 height 27
click at [618, 369] on div at bounding box center [522, 225] width 1044 height 450
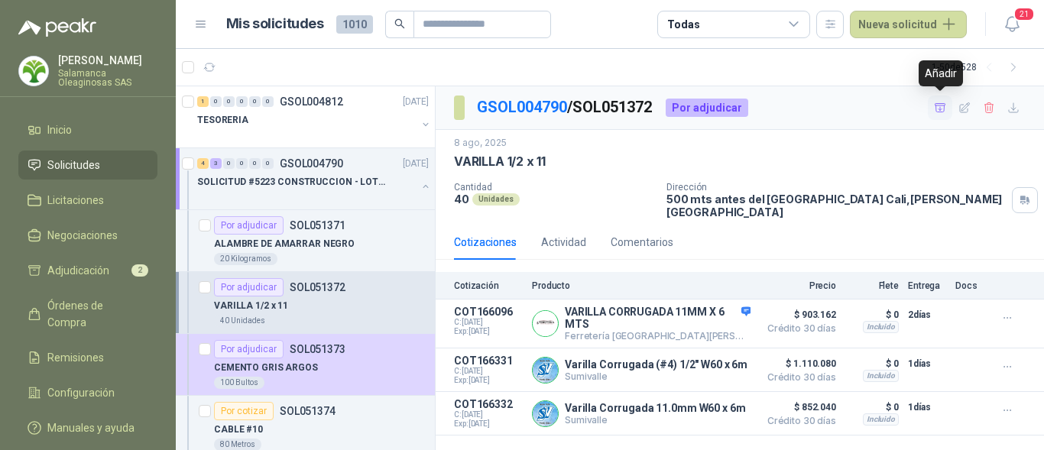
click at [941, 107] on icon "button" at bounding box center [940, 108] width 13 height 13
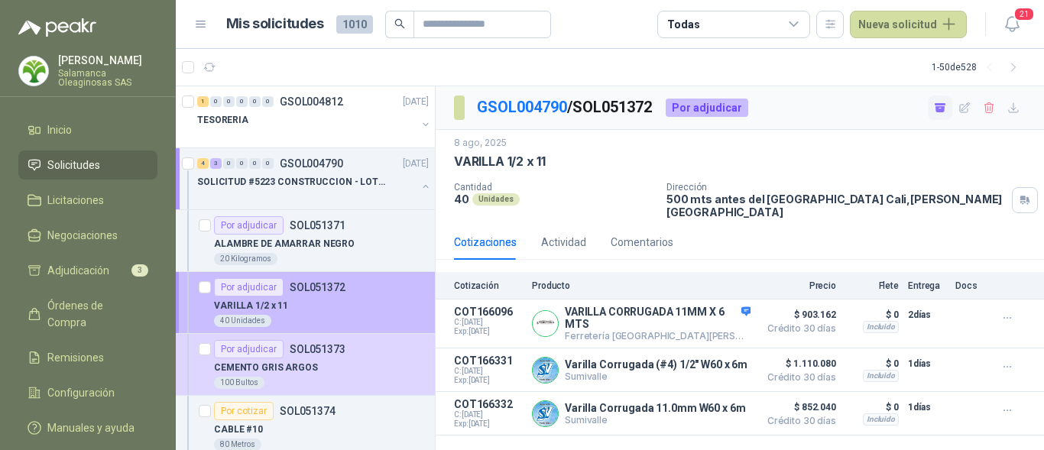
click at [342, 311] on div "VARILLA 1/2 x 11" at bounding box center [321, 306] width 215 height 18
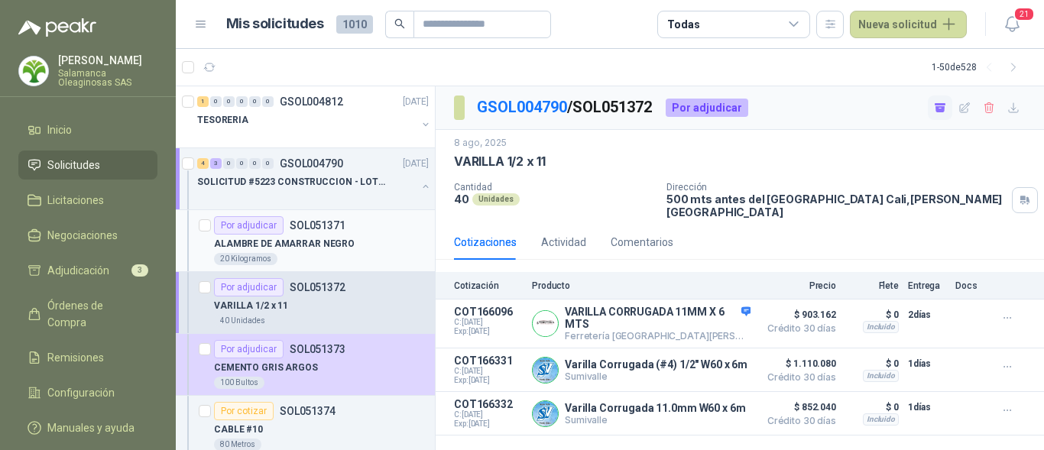
click at [347, 257] on div "20 Kilogramos" at bounding box center [321, 259] width 215 height 12
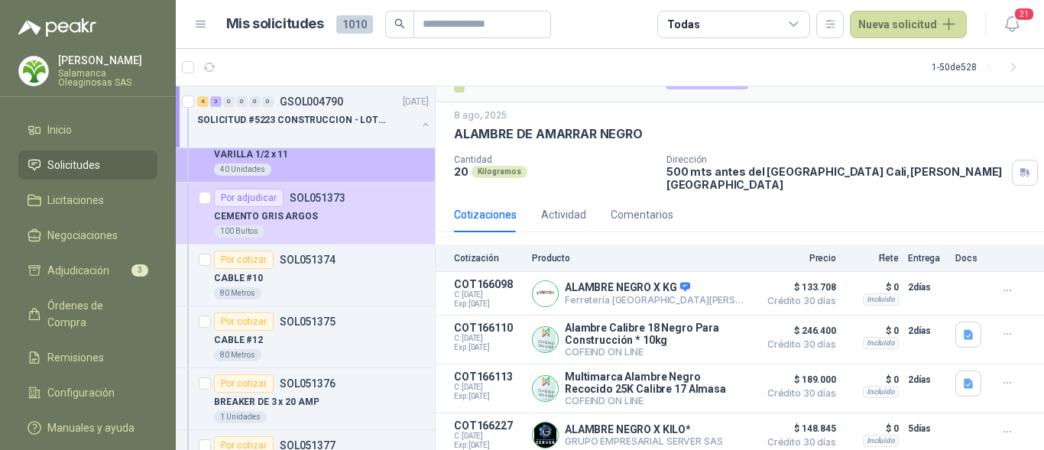
scroll to position [153, 0]
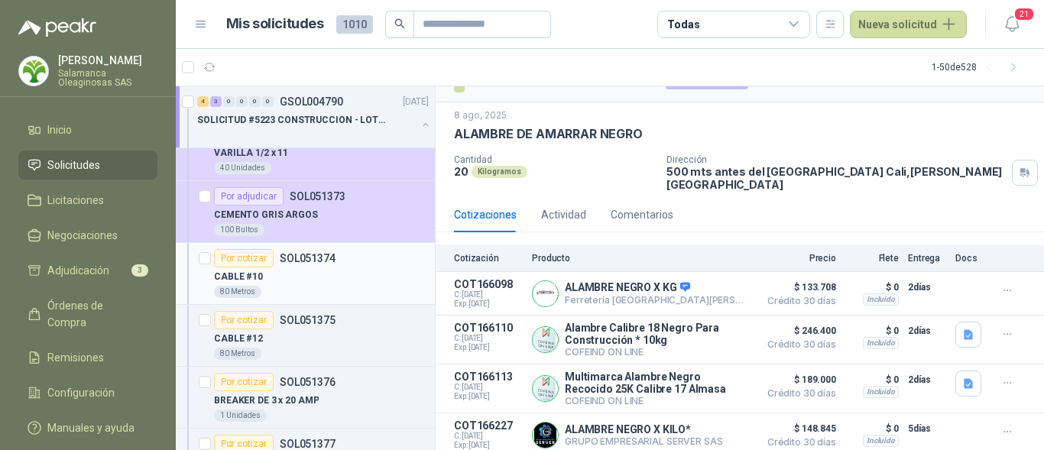
click at [330, 271] on div "CABLE #10" at bounding box center [321, 276] width 215 height 18
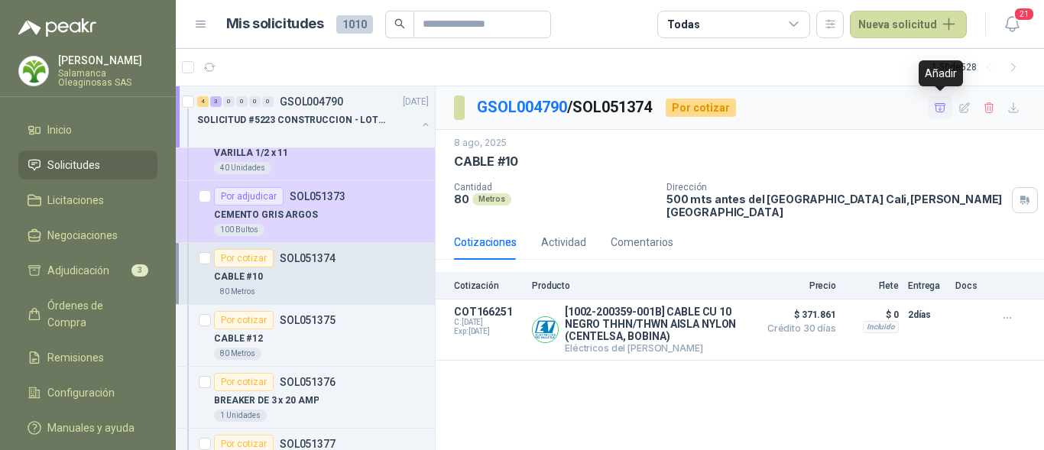
click at [935, 108] on icon "button" at bounding box center [940, 107] width 11 height 8
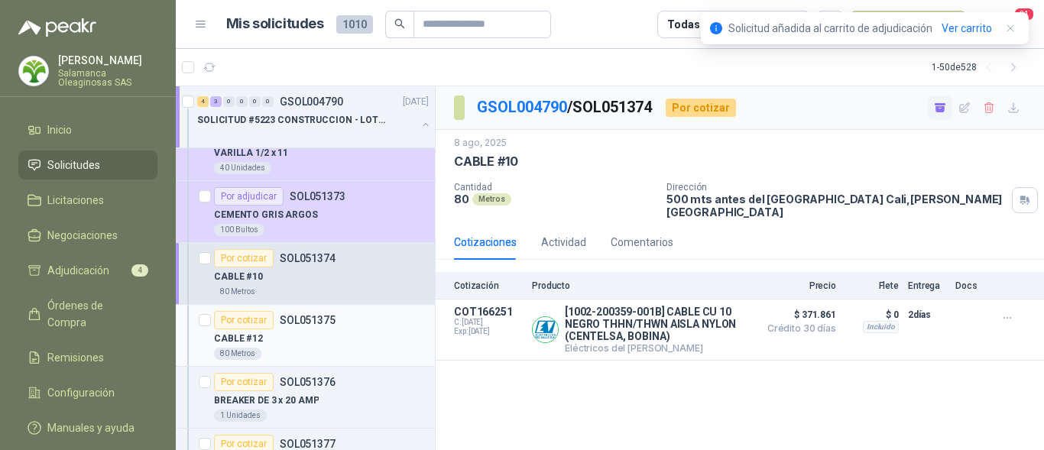
click at [329, 344] on div "CABLE #12" at bounding box center [321, 338] width 215 height 18
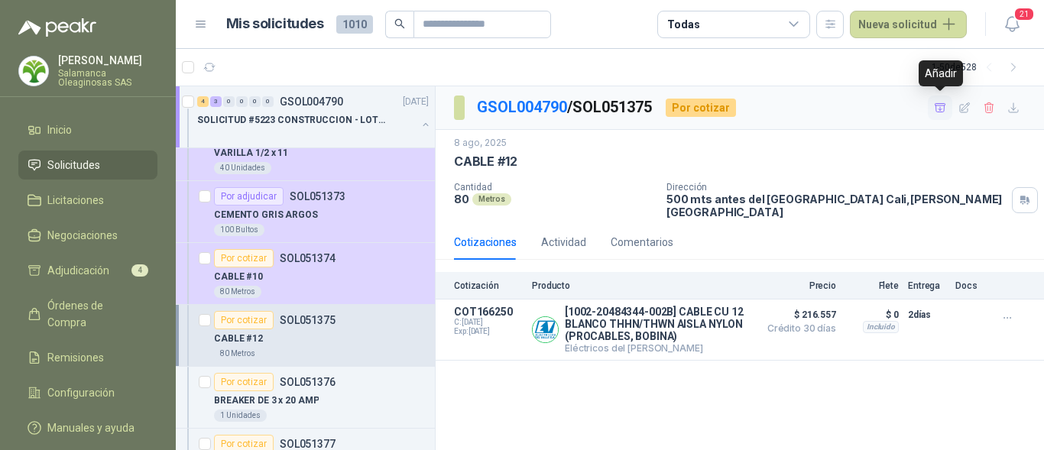
click at [938, 105] on icon "button" at bounding box center [940, 107] width 11 height 8
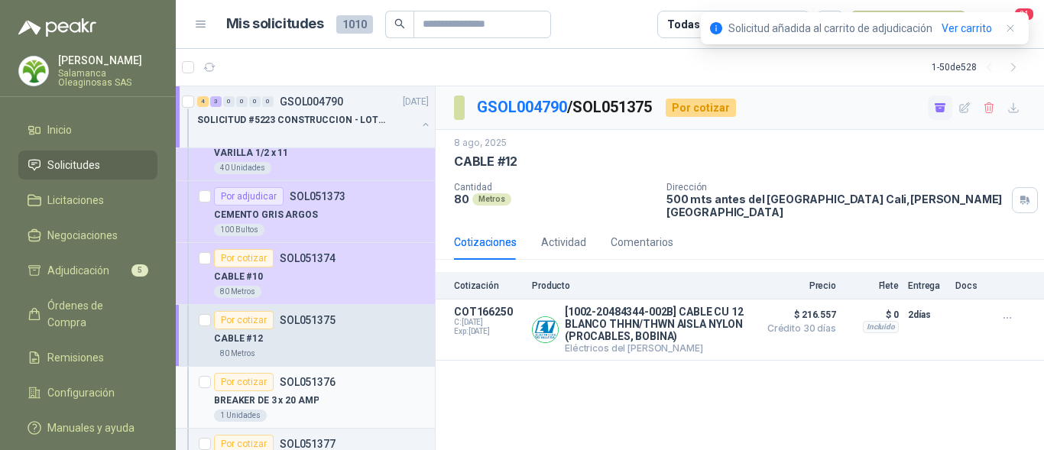
click at [322, 398] on div "BREAKER DE 3 x 20 AMP" at bounding box center [321, 400] width 215 height 18
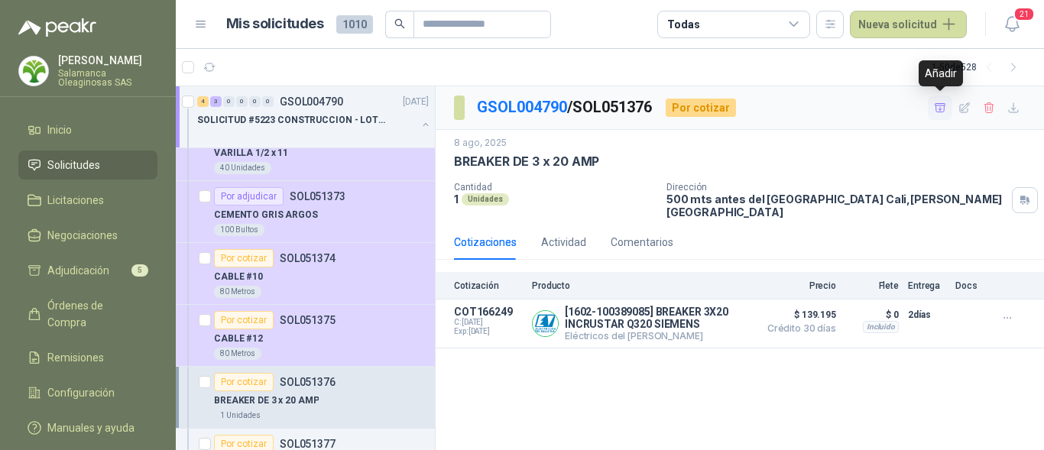
click at [939, 109] on icon "button" at bounding box center [940, 107] width 11 height 8
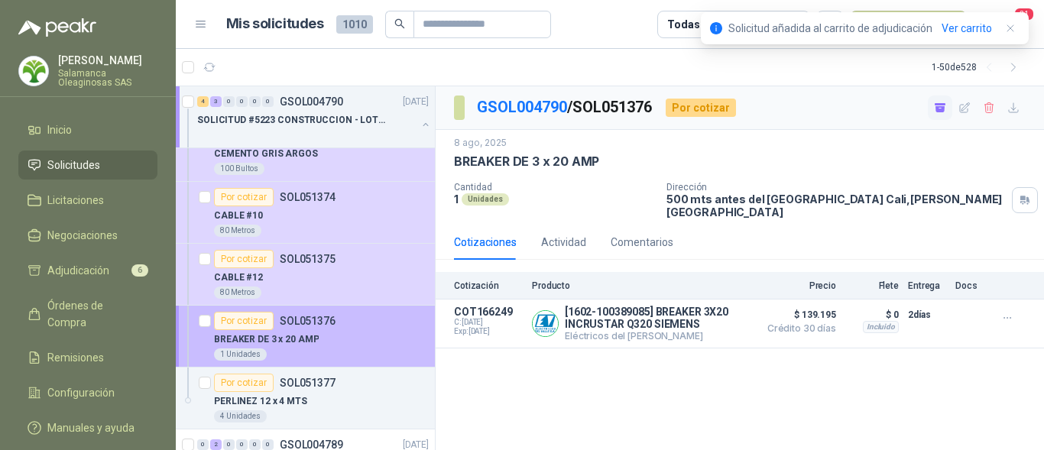
scroll to position [306, 0]
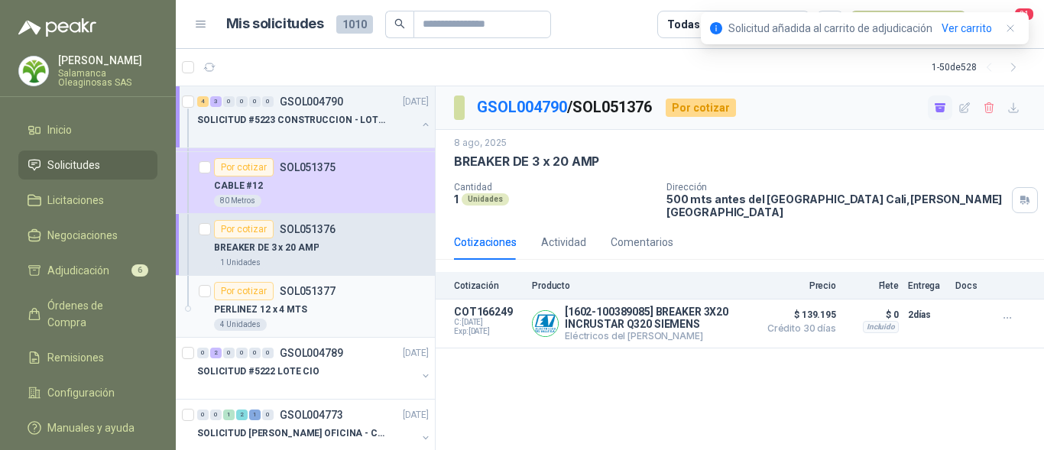
click at [330, 314] on div "PERLINEZ 12 x 4 MTS" at bounding box center [321, 309] width 215 height 18
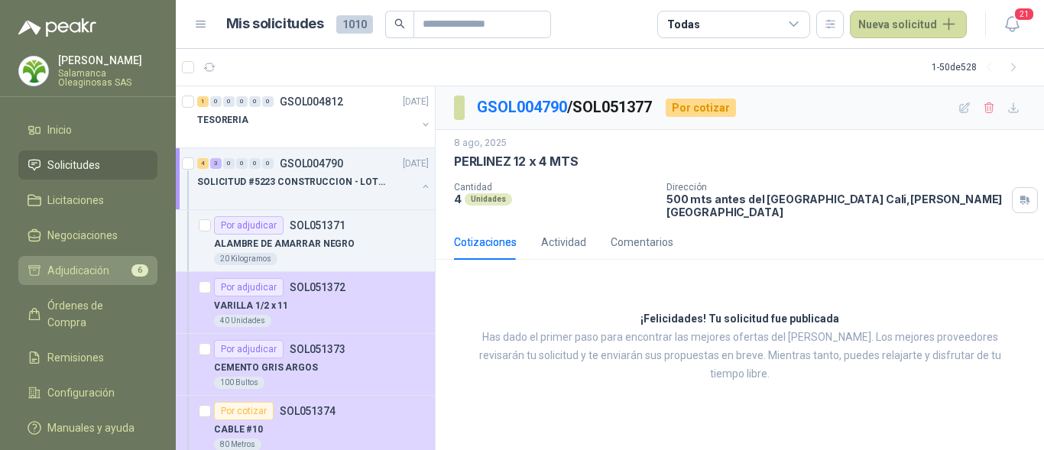
click at [102, 271] on span "Adjudicación" at bounding box center [78, 270] width 62 height 17
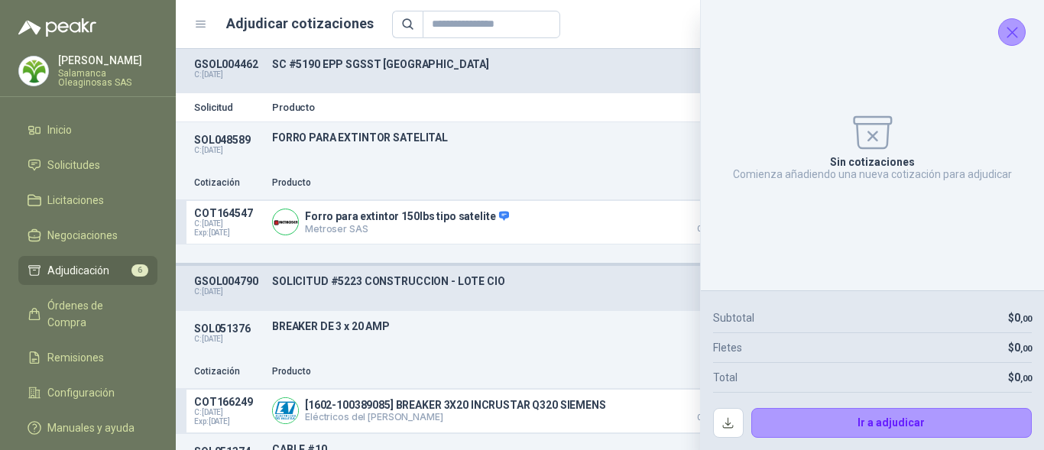
click at [1010, 39] on icon "Cerrar" at bounding box center [1012, 32] width 19 height 19
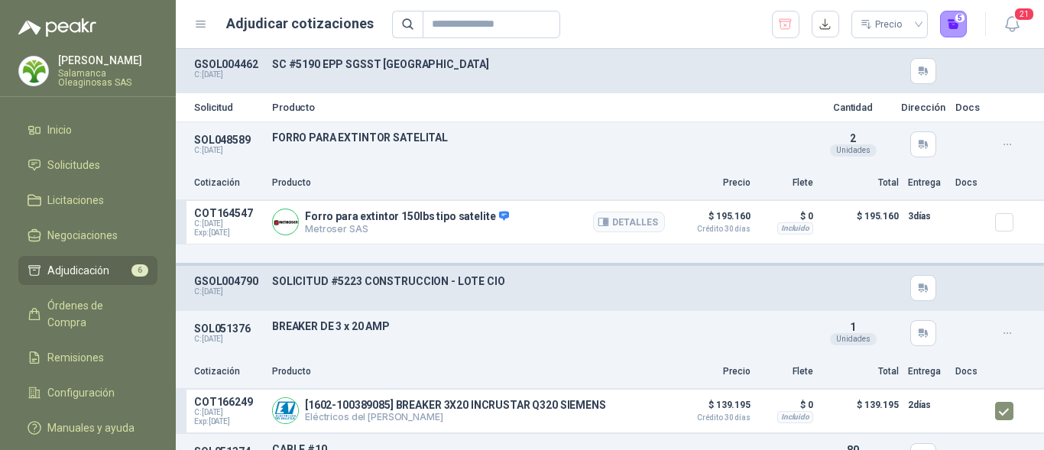
click at [964, 223] on div at bounding box center [970, 222] width 31 height 31
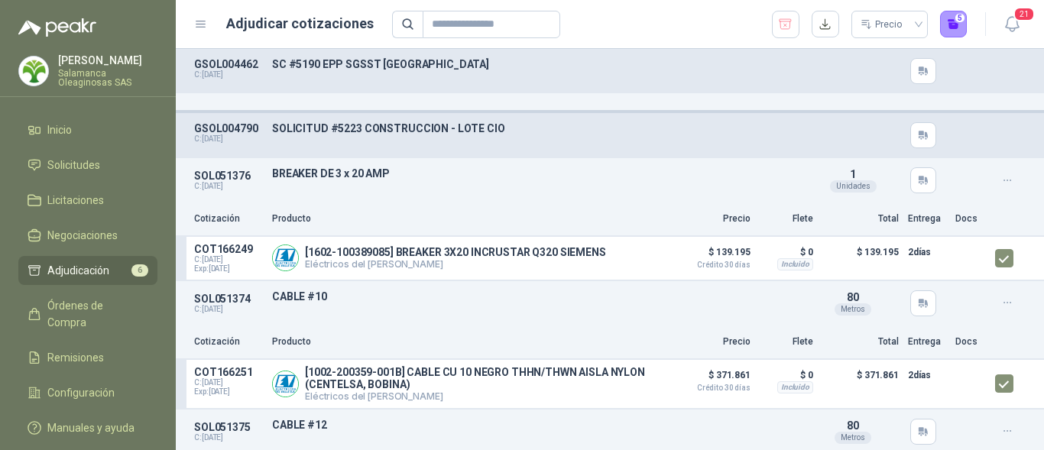
scroll to position [229, 0]
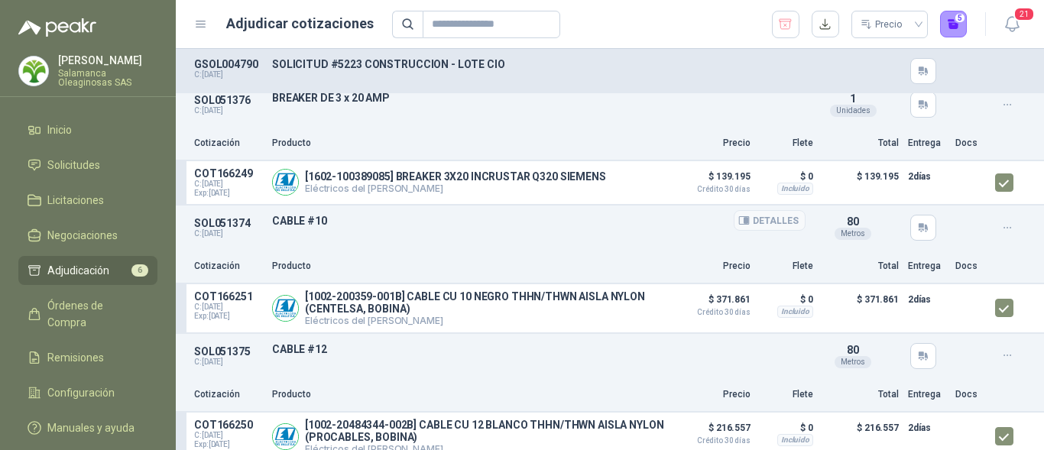
click at [683, 215] on p "CABLE #10" at bounding box center [538, 221] width 533 height 12
click at [952, 31] on button "5" at bounding box center [954, 25] width 28 height 28
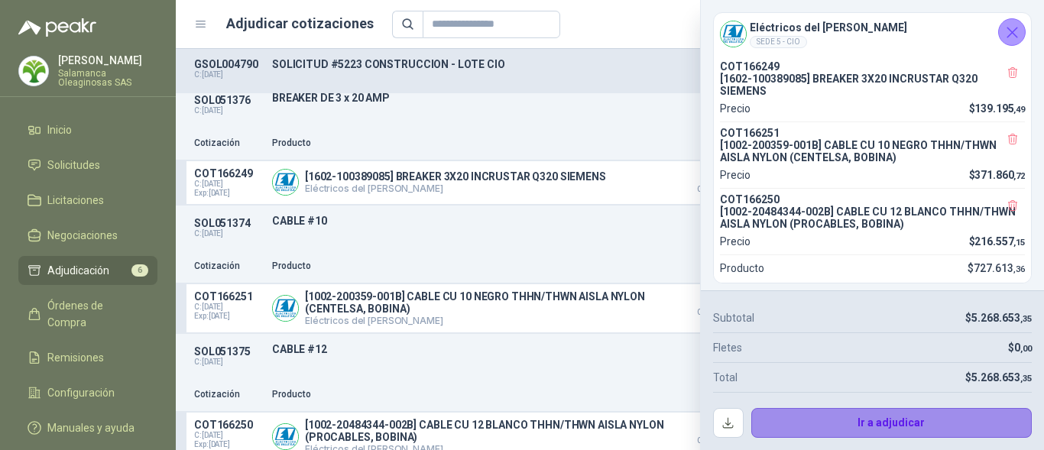
click at [830, 426] on button "Ir a adjudicar" at bounding box center [891, 423] width 281 height 31
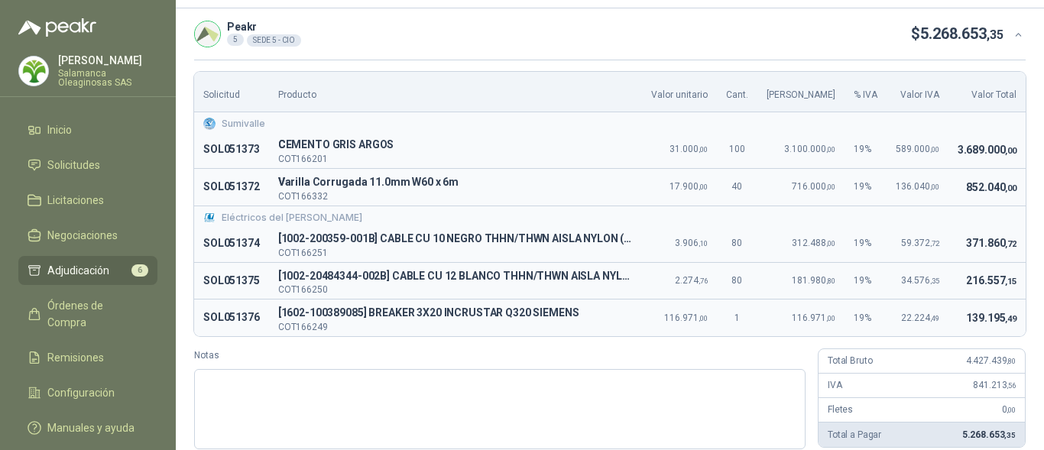
scroll to position [76, 0]
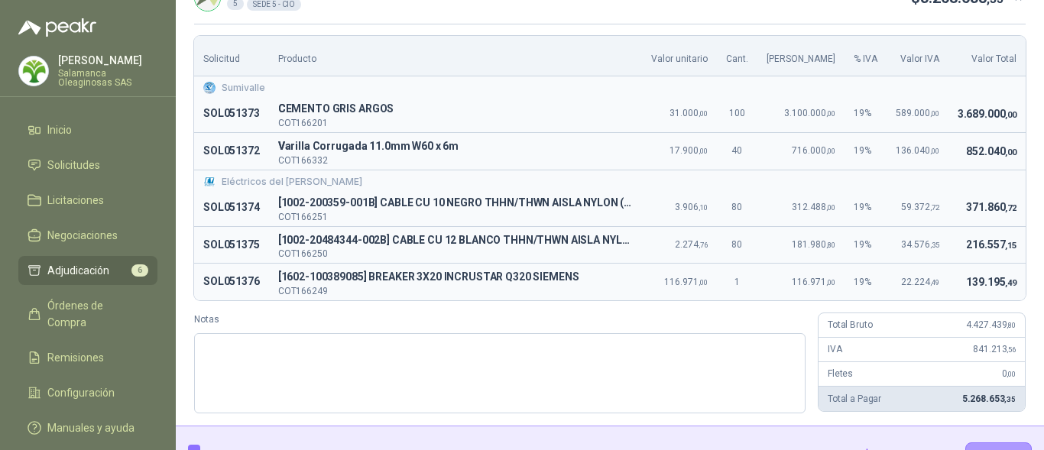
click at [989, 284] on span "139.195 ,49" at bounding box center [991, 282] width 50 height 12
click at [964, 231] on td "216.557 ,15" at bounding box center [986, 244] width 77 height 37
click at [978, 305] on div "Solicitud Producto Valor unitario Cant. Valor Bruto % IVA Valor IVA Valor Total…" at bounding box center [609, 225] width 831 height 378
click at [970, 211] on span "371.860 ,72" at bounding box center [991, 207] width 50 height 12
click at [993, 344] on span "841.213 ,56" at bounding box center [994, 349] width 43 height 11
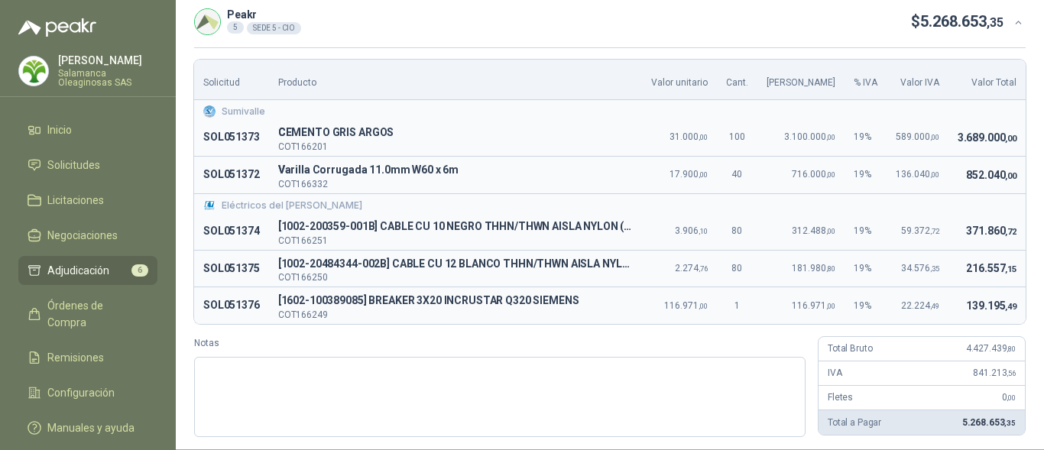
scroll to position [113, 0]
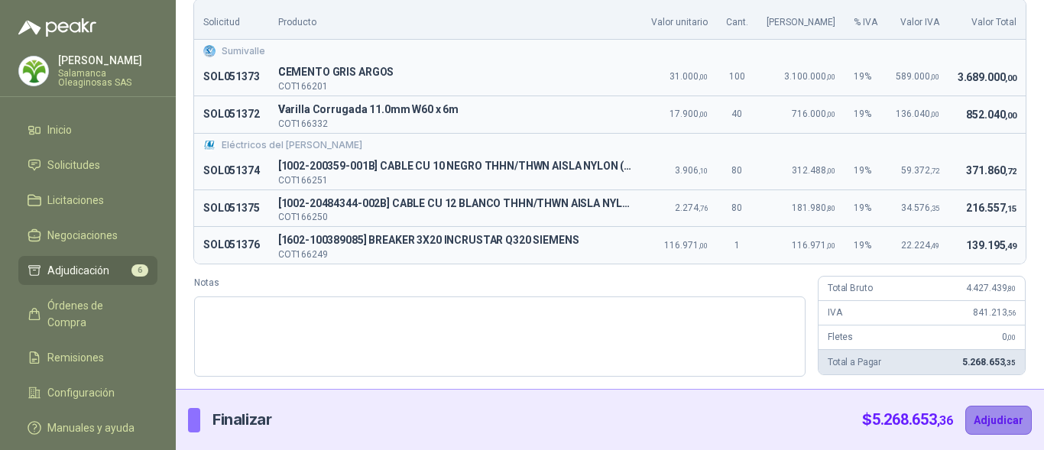
click at [992, 425] on button "Adjudicar" at bounding box center [998, 420] width 66 height 29
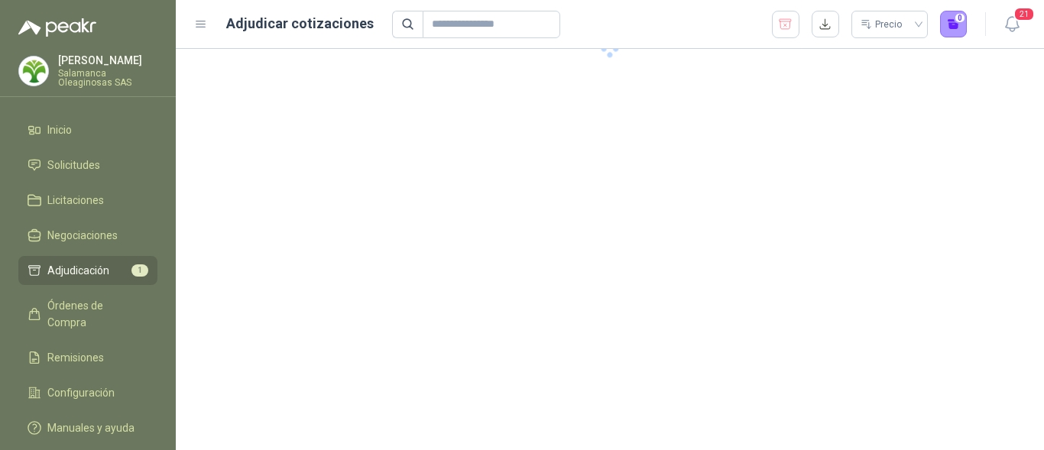
scroll to position [0, 0]
